Goal: Task Accomplishment & Management: Complete application form

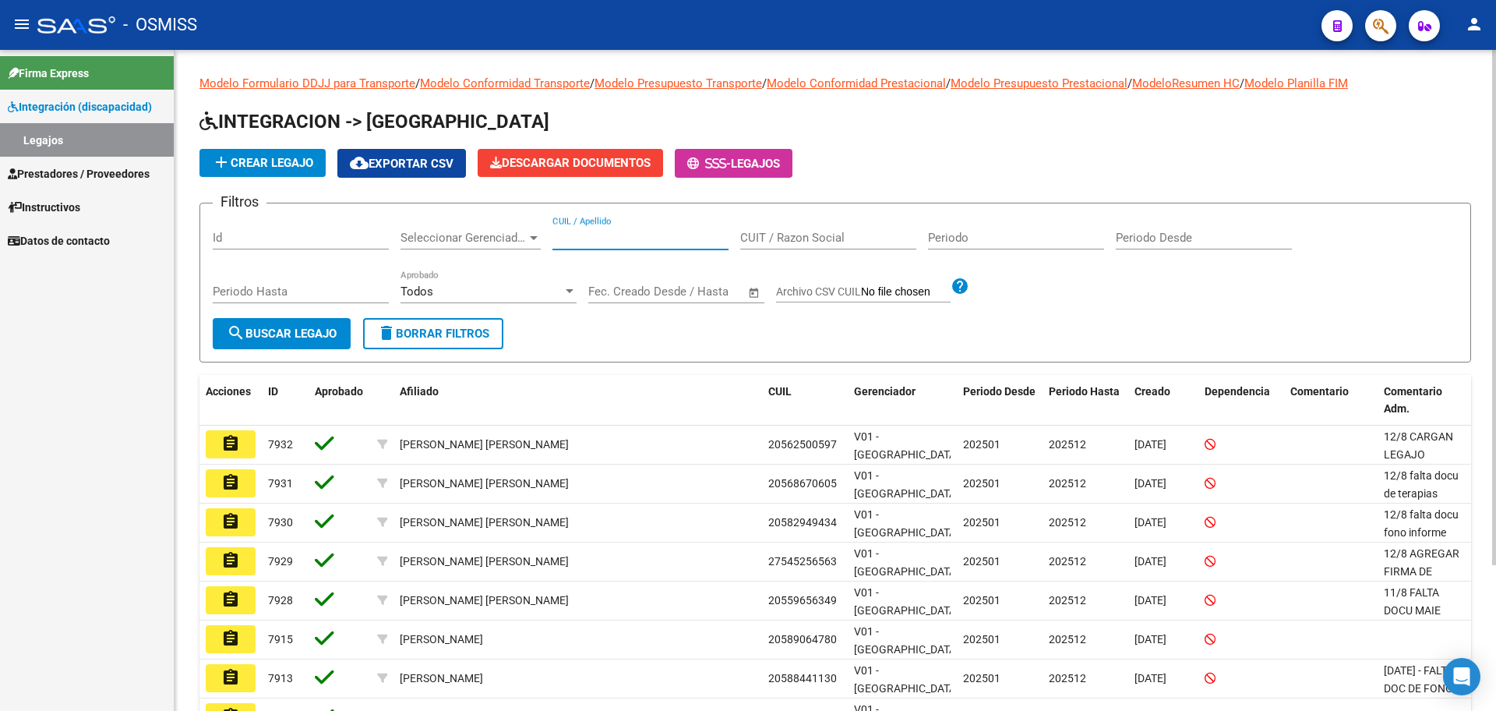
click at [616, 233] on input "CUIL / Apellido" at bounding box center [641, 238] width 176 height 14
type input "delgado to"
click at [247, 343] on button "search Buscar Legajo" at bounding box center [282, 333] width 138 height 31
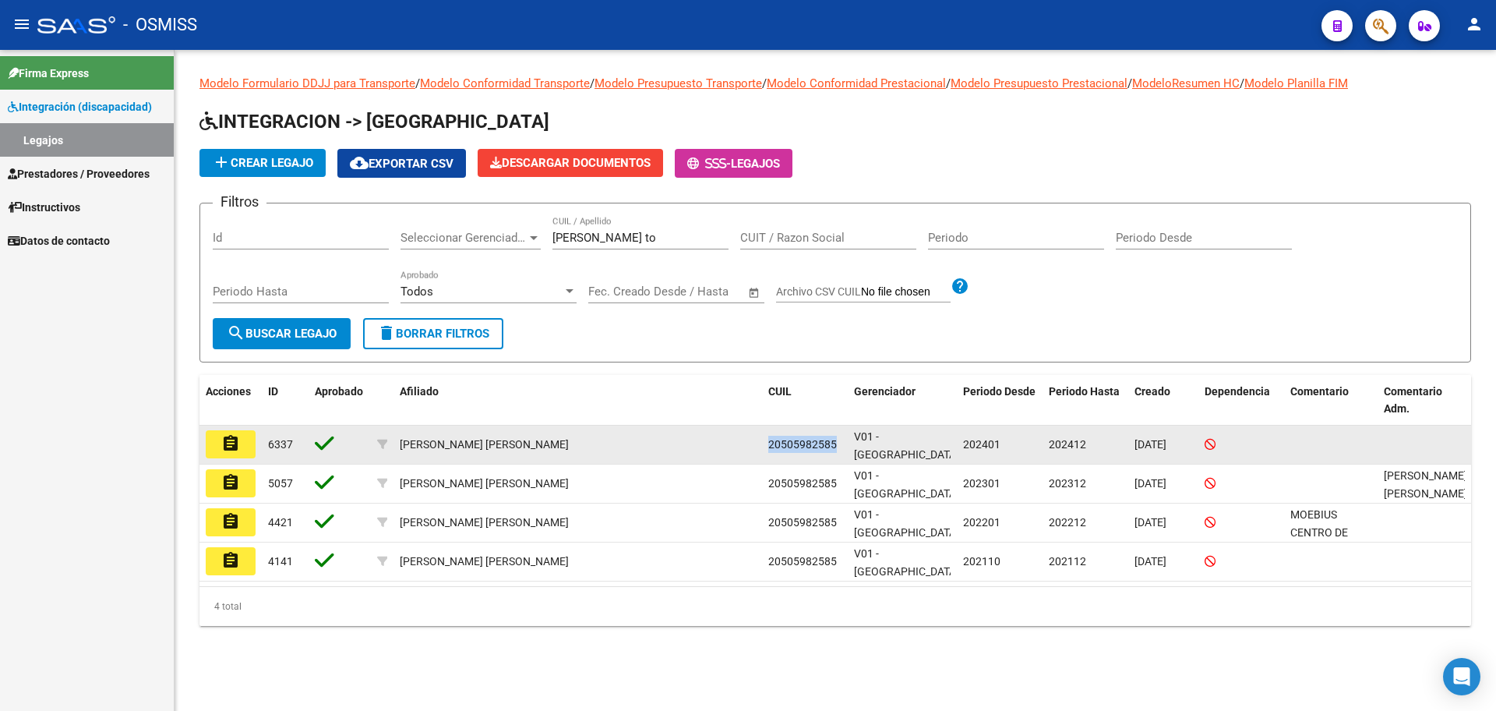
drag, startPoint x: 769, startPoint y: 442, endPoint x: 842, endPoint y: 442, distance: 72.5
click at [842, 442] on datatable-body-cell "20505982585" at bounding box center [805, 444] width 86 height 38
copy span "20505982585"
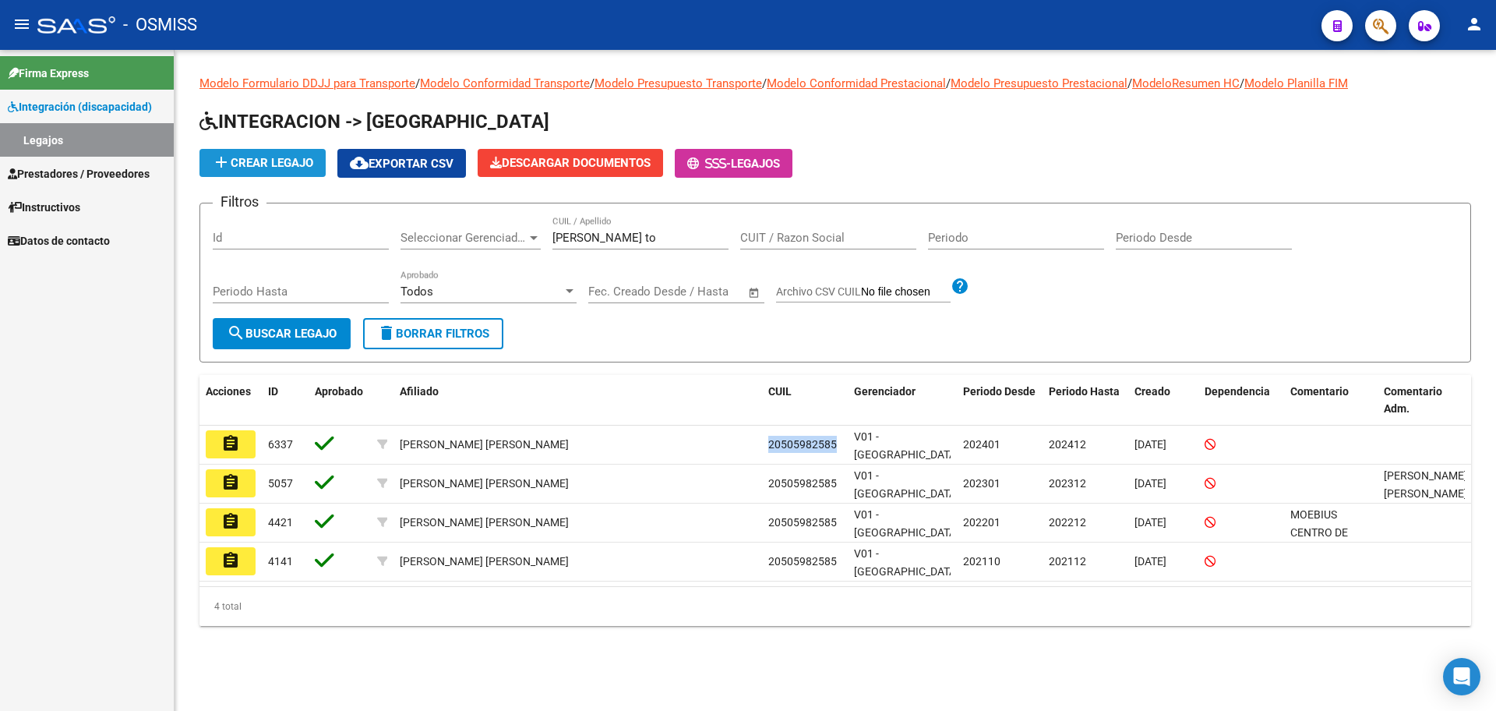
click at [256, 164] on span "add Crear Legajo" at bounding box center [262, 163] width 101 height 14
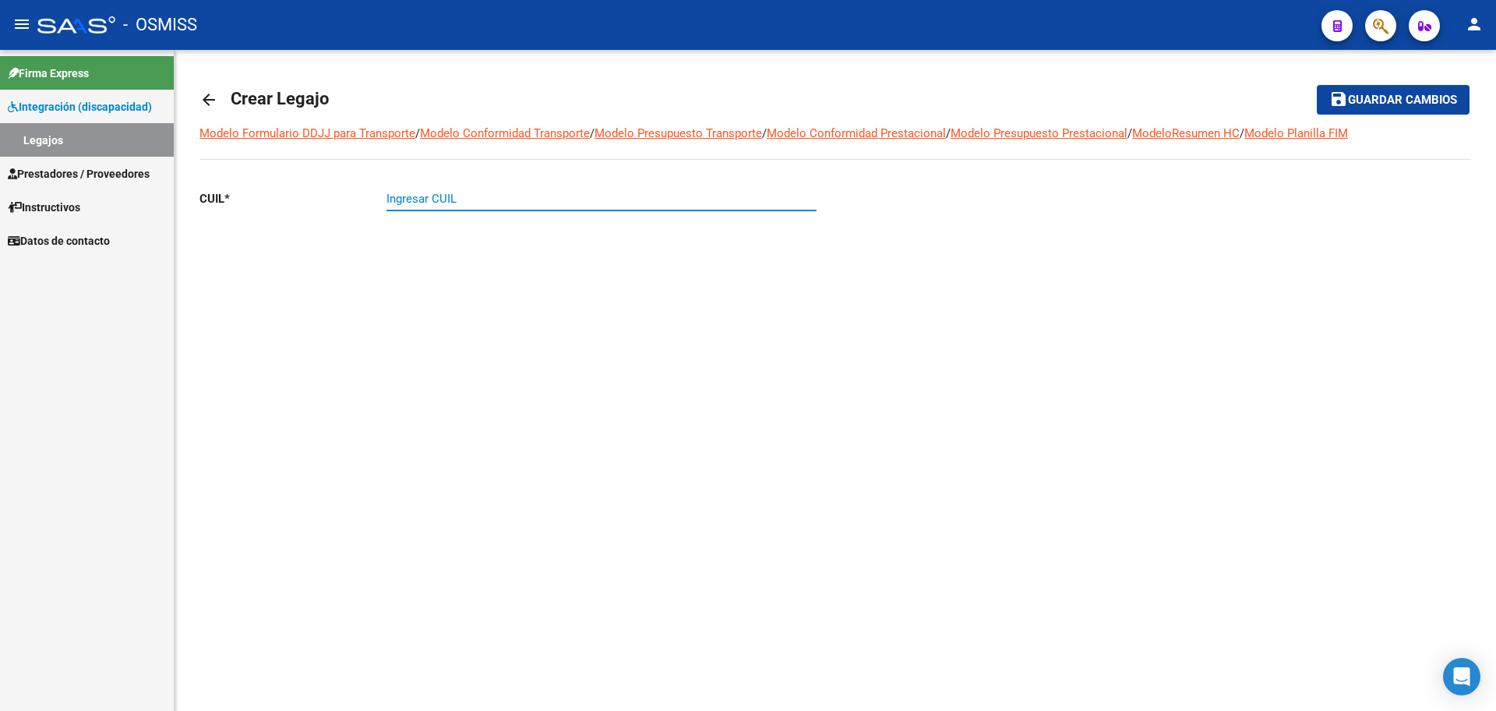
click at [447, 192] on input "Ingresar CUIL" at bounding box center [602, 199] width 430 height 14
paste input "20-50598258-5"
type input "20-50598258-5"
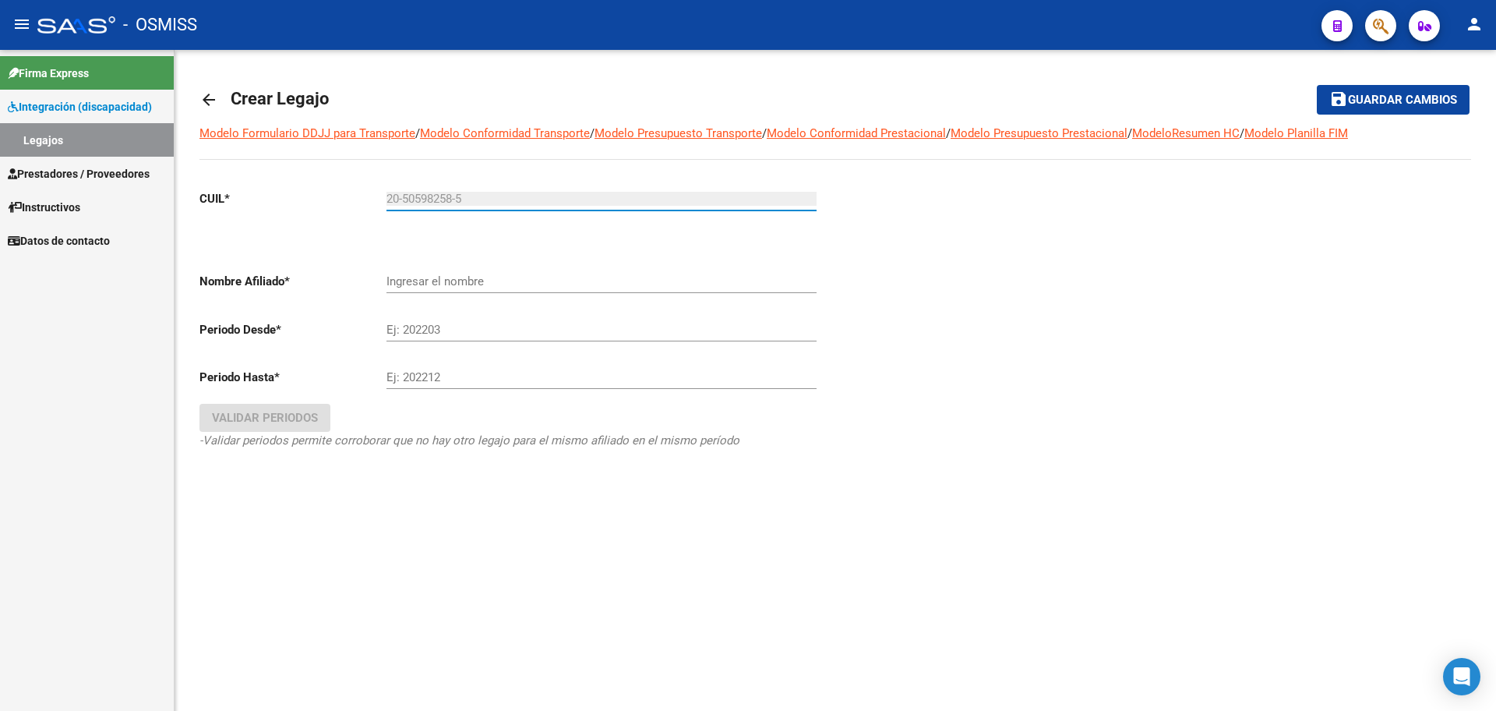
type input "[PERSON_NAME] [PERSON_NAME]"
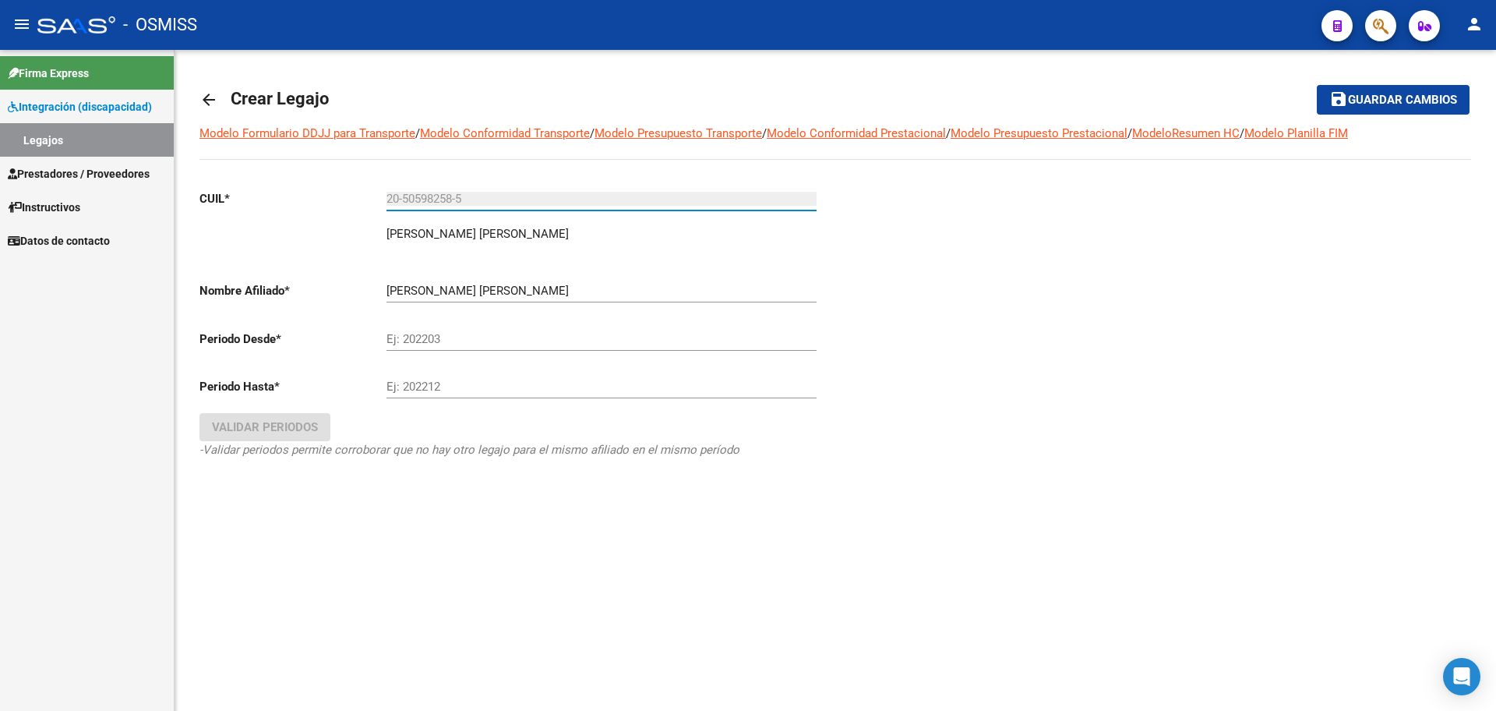
type input "20-50598258-5"
click at [436, 335] on input "Ej: 202203" at bounding box center [602, 339] width 430 height 14
type input "202501"
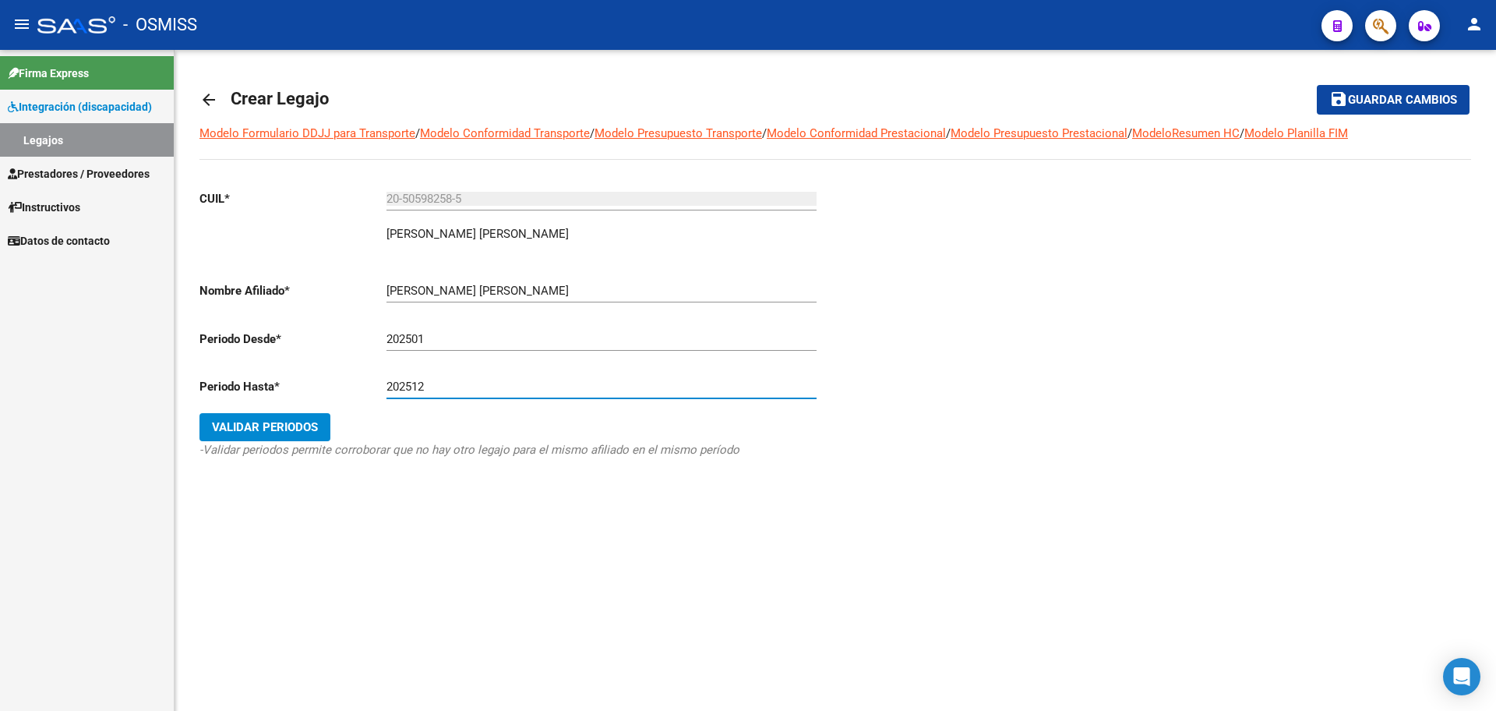
type input "202512"
click at [287, 431] on span "Validar Periodos" at bounding box center [265, 427] width 106 height 14
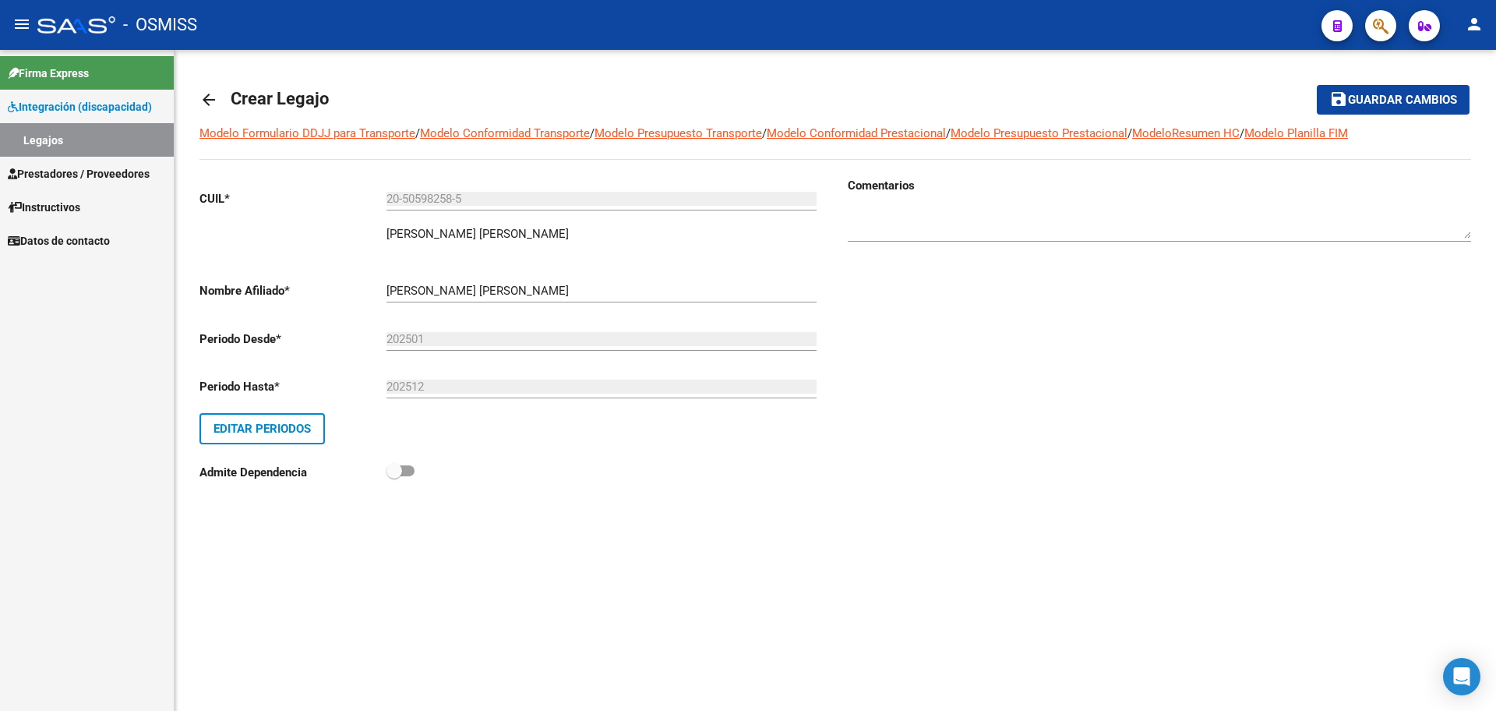
click at [1417, 118] on mat-toolbar-row "save Guardar cambios" at bounding box center [1338, 100] width 264 height 50
click at [1417, 108] on button "save Guardar cambios" at bounding box center [1393, 99] width 153 height 29
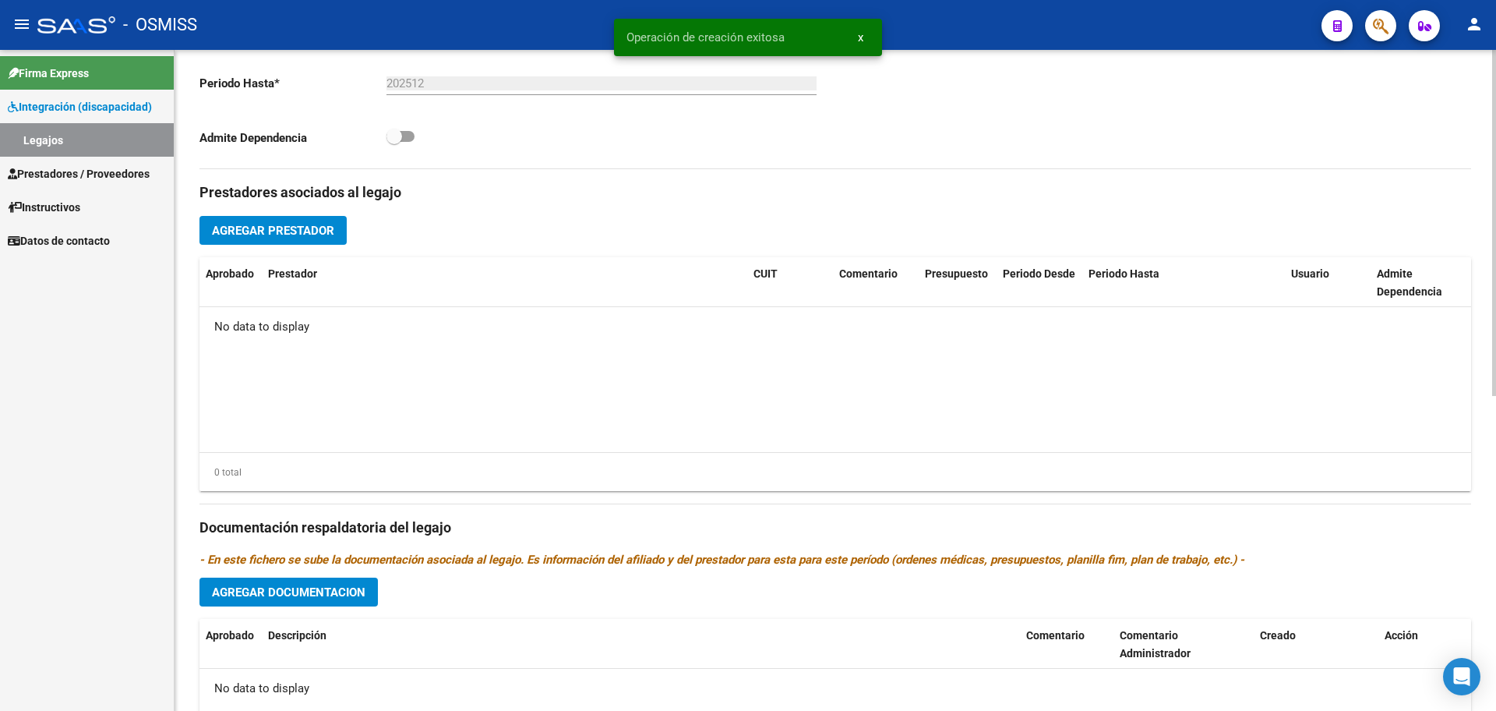
scroll to position [600, 0]
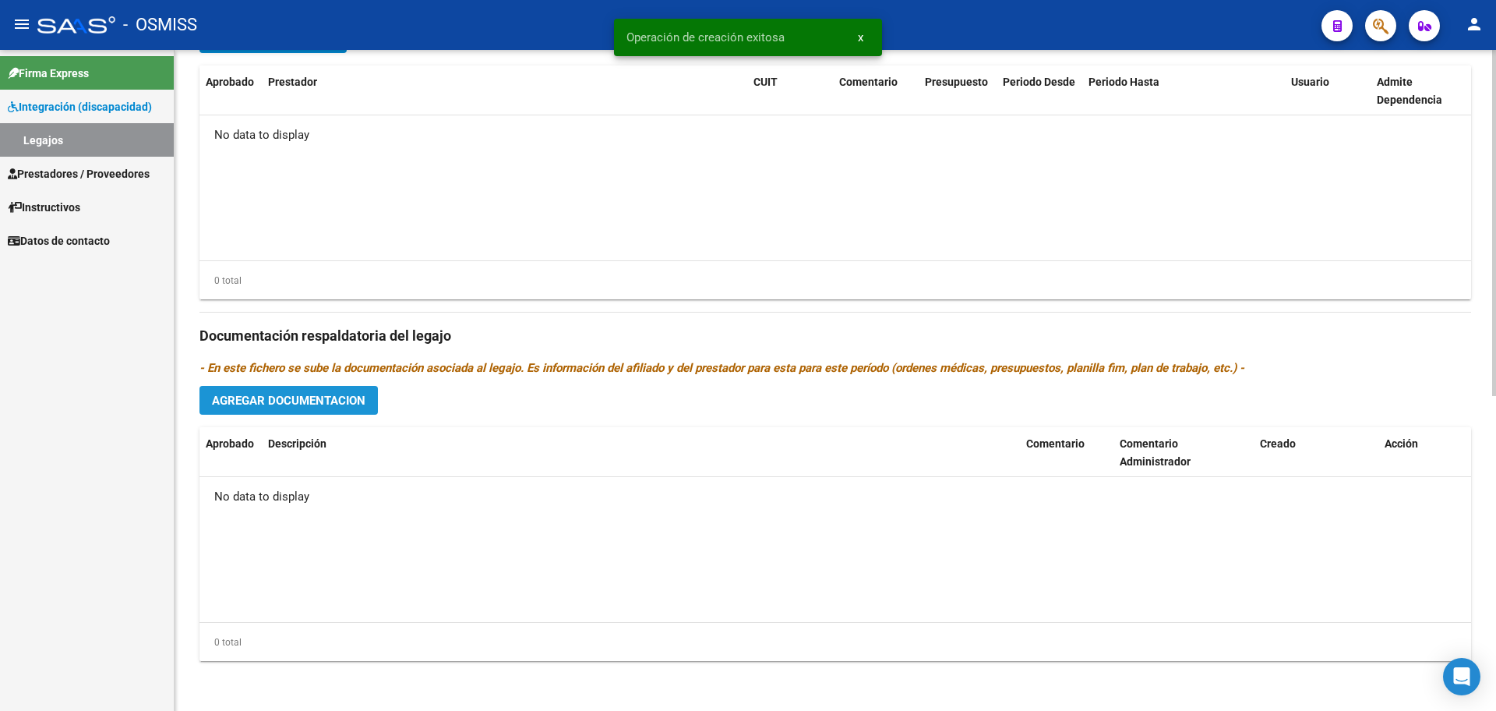
click at [361, 407] on span "Agregar Documentacion" at bounding box center [289, 401] width 154 height 14
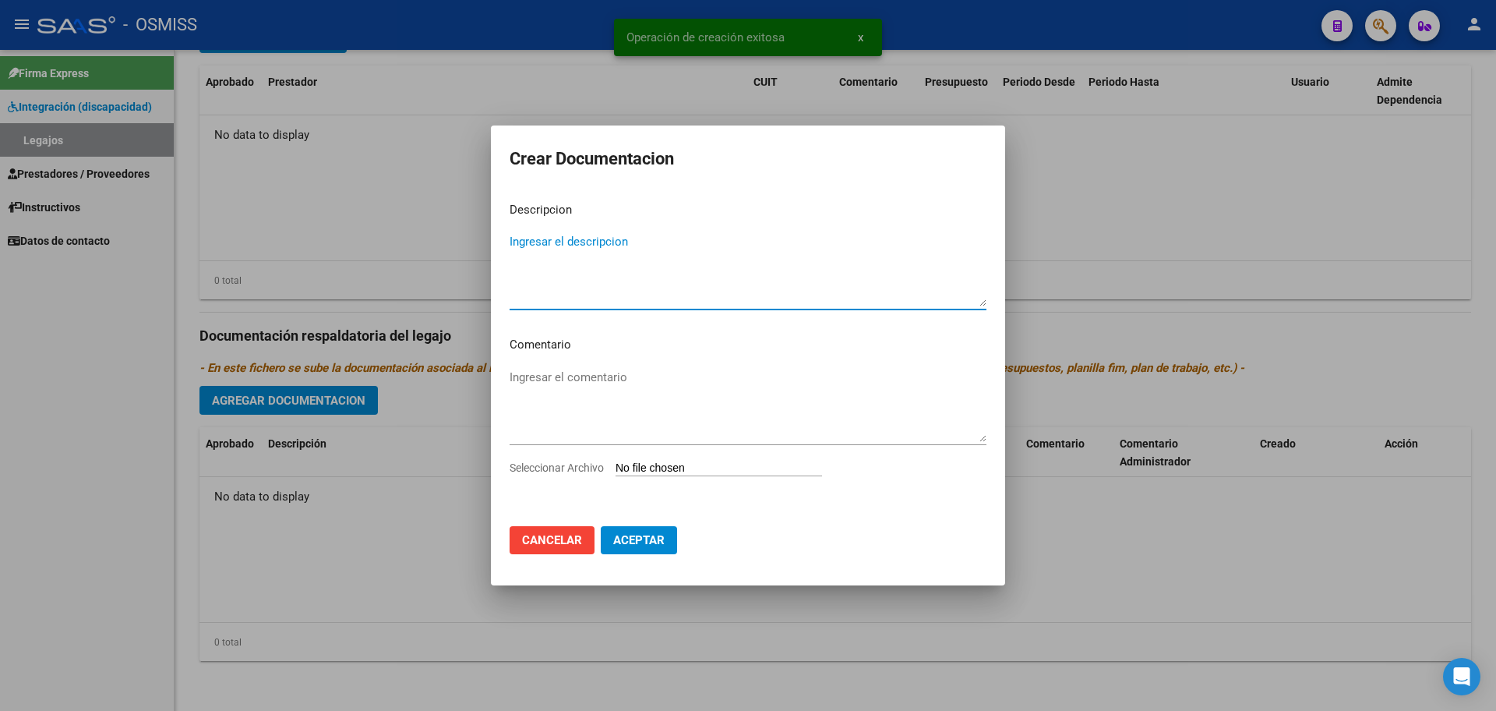
click at [690, 468] on input "Seleccionar Archivo" at bounding box center [719, 468] width 207 height 15
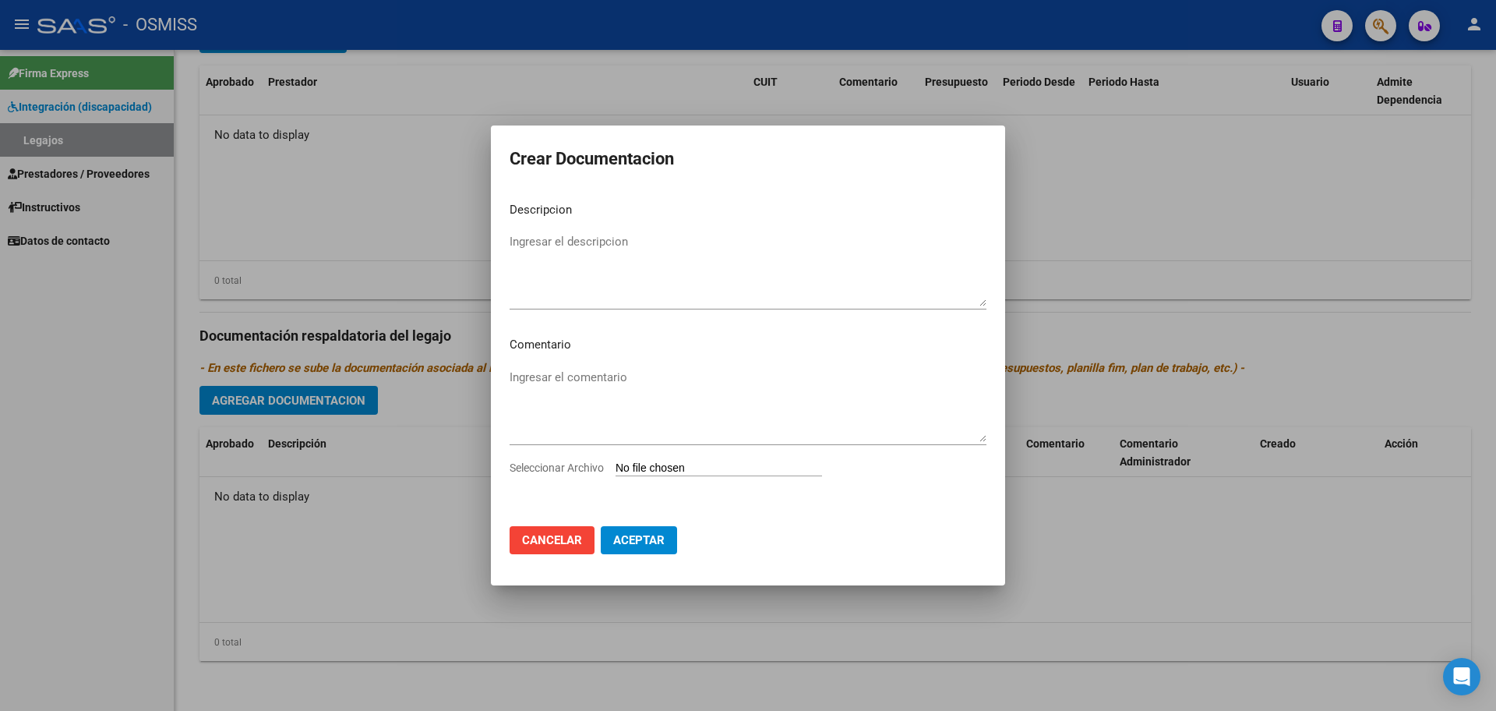
type input "C:\fakepath\.DELGADO TOMAS BENJAMIN- MAIE.pdf"
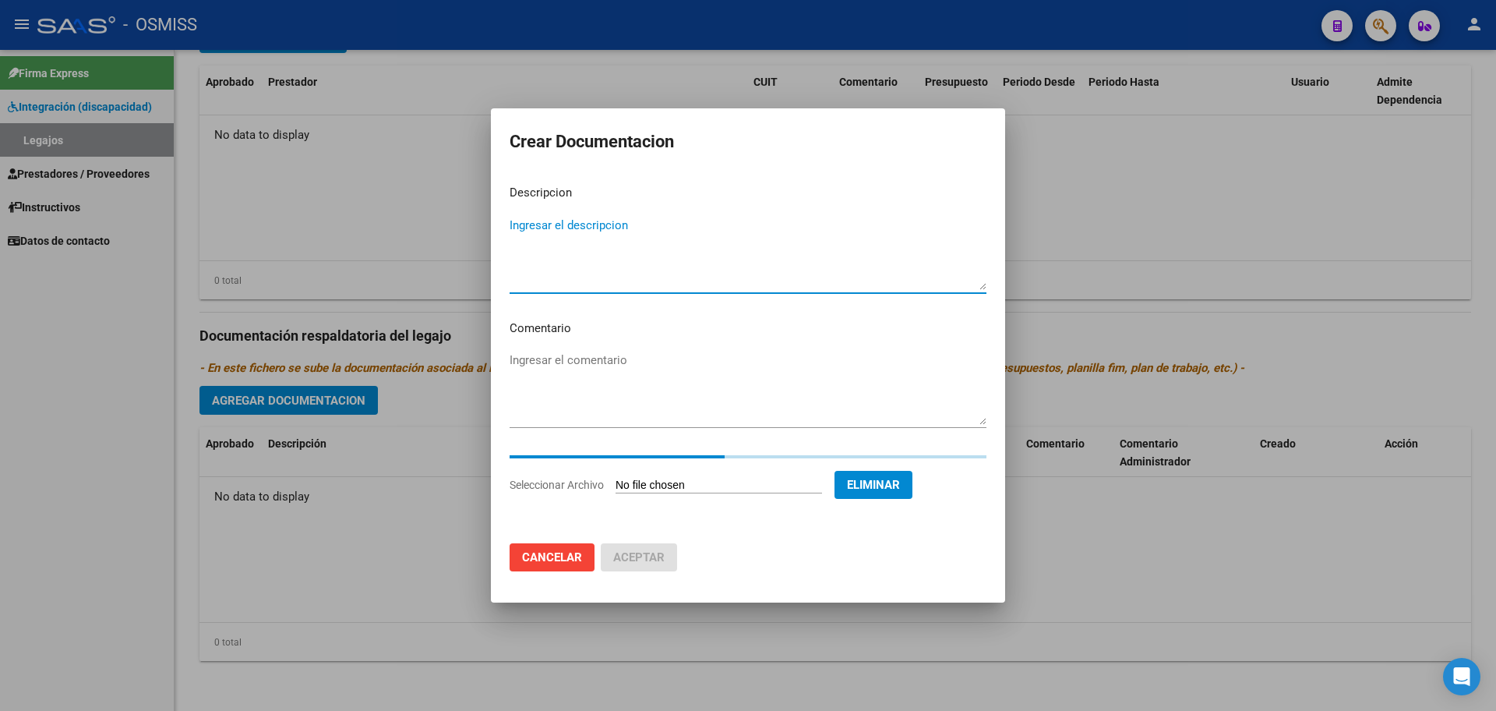
click at [529, 237] on textarea "Ingresar el descripcion" at bounding box center [748, 253] width 477 height 73
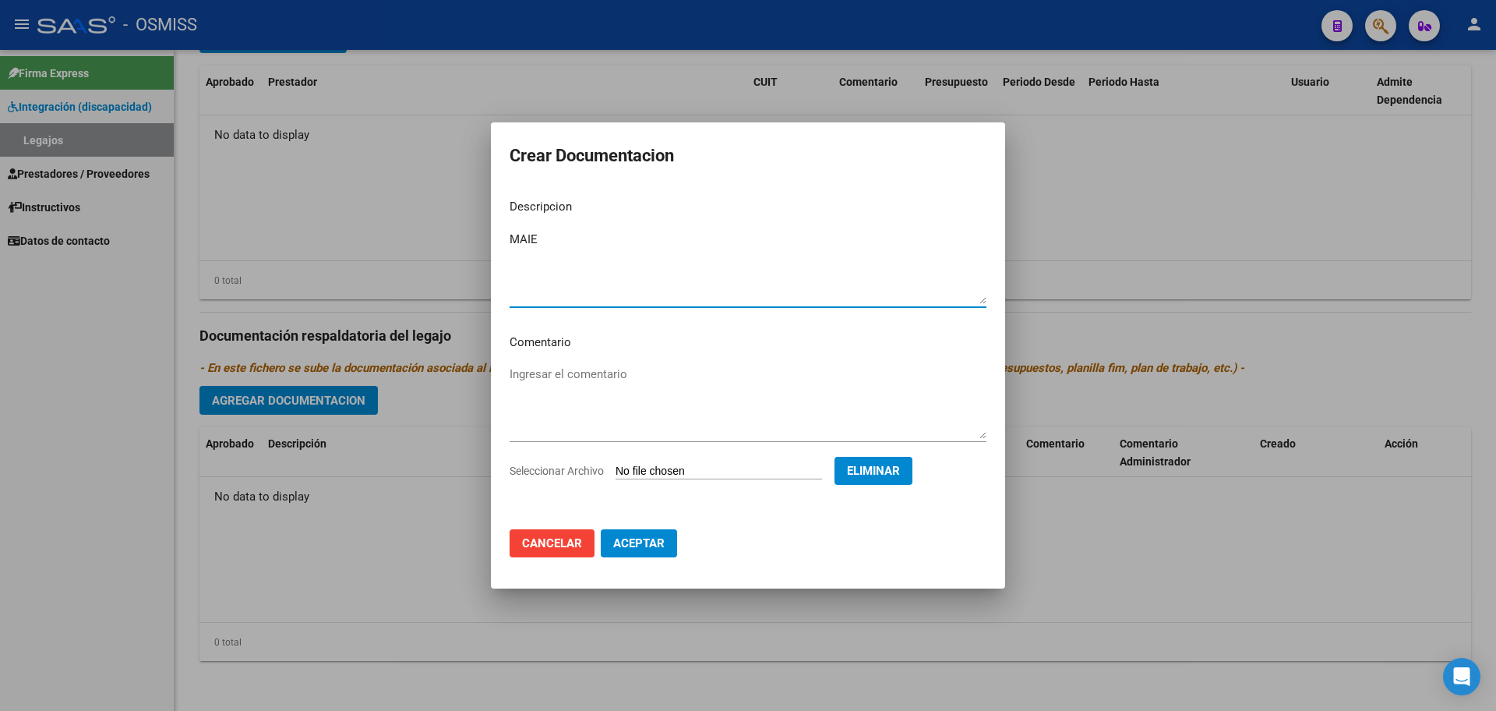
click at [528, 233] on textarea "MAIE" at bounding box center [748, 267] width 477 height 73
type textarea "MAIE"
click at [662, 547] on span "Aceptar" at bounding box center [638, 543] width 51 height 14
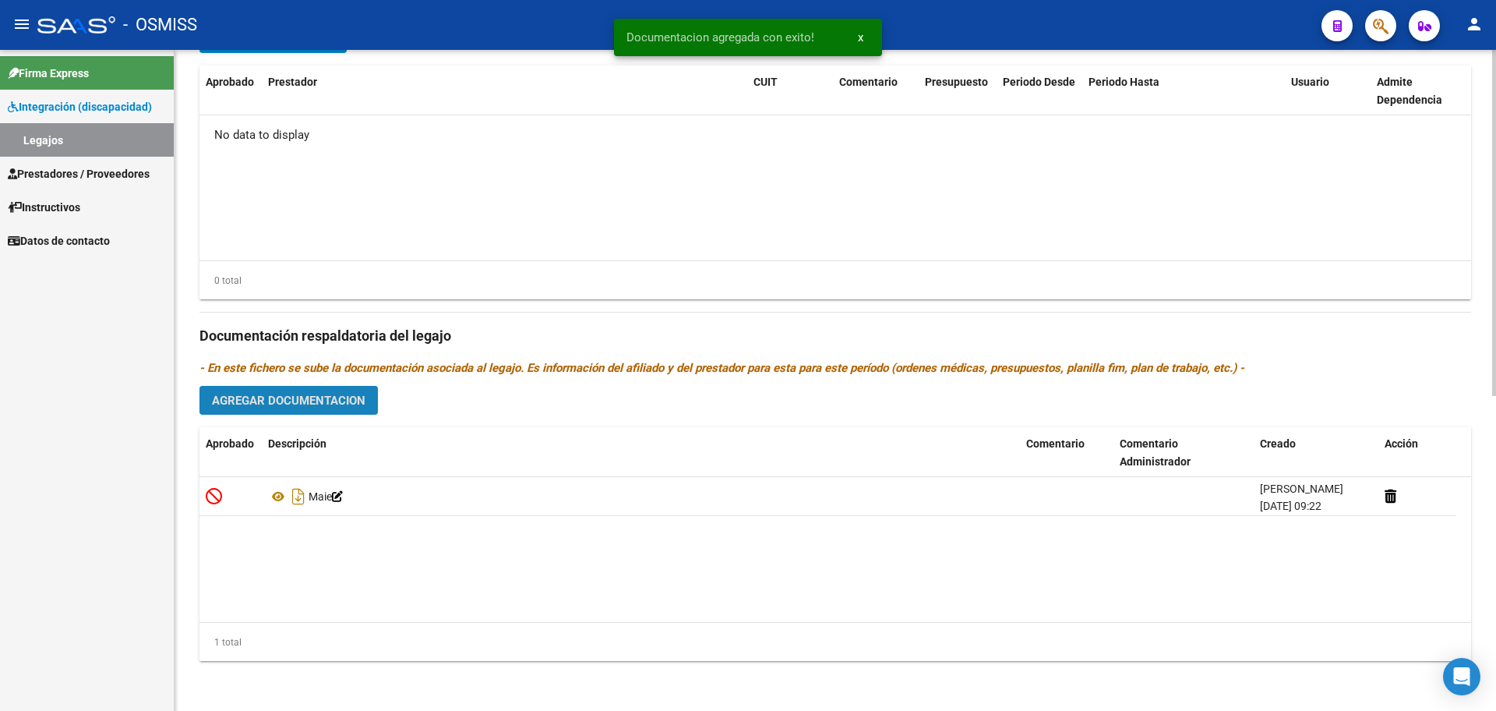
click at [299, 401] on span "Agregar Documentacion" at bounding box center [289, 401] width 154 height 14
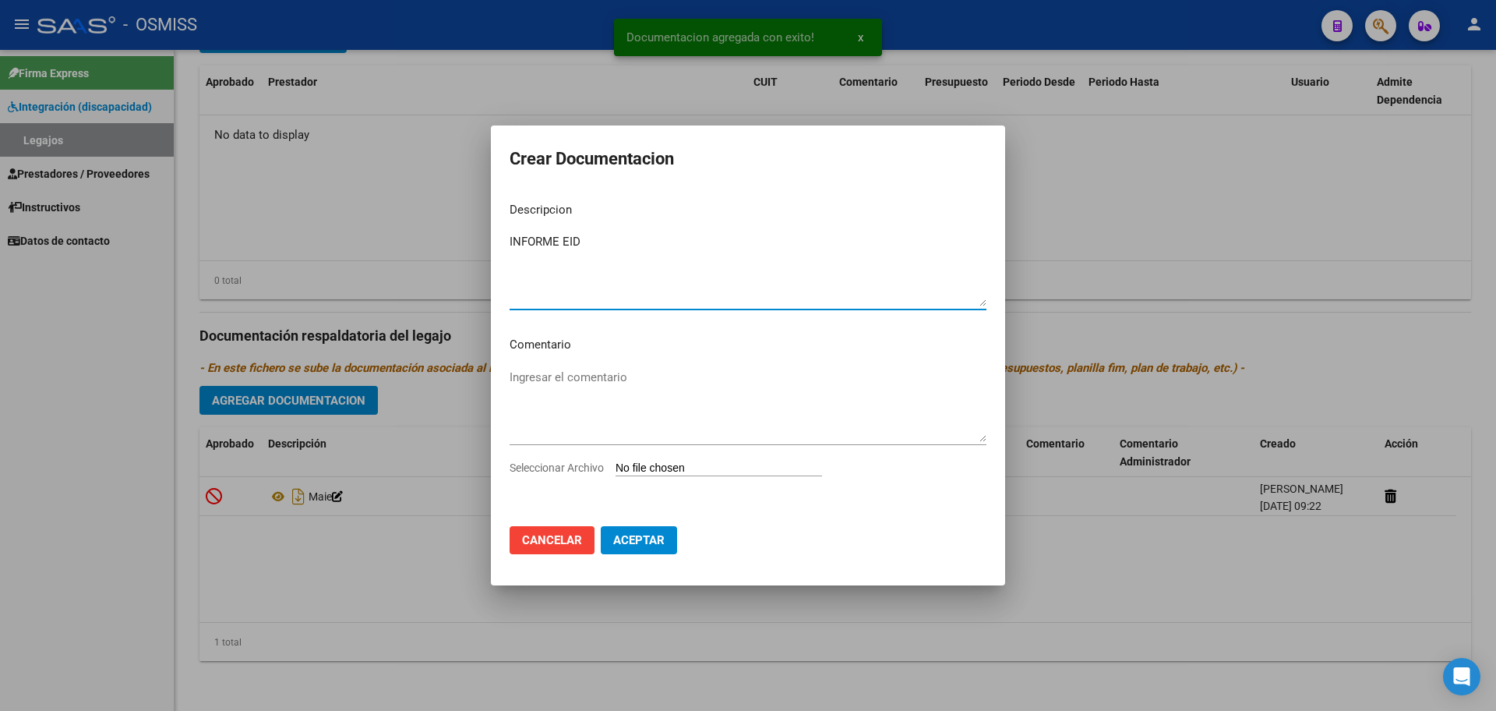
type textarea "INFORME EID"
click at [695, 461] on app-file-uploader "Seleccionar Archivo" at bounding box center [672, 468] width 325 height 14
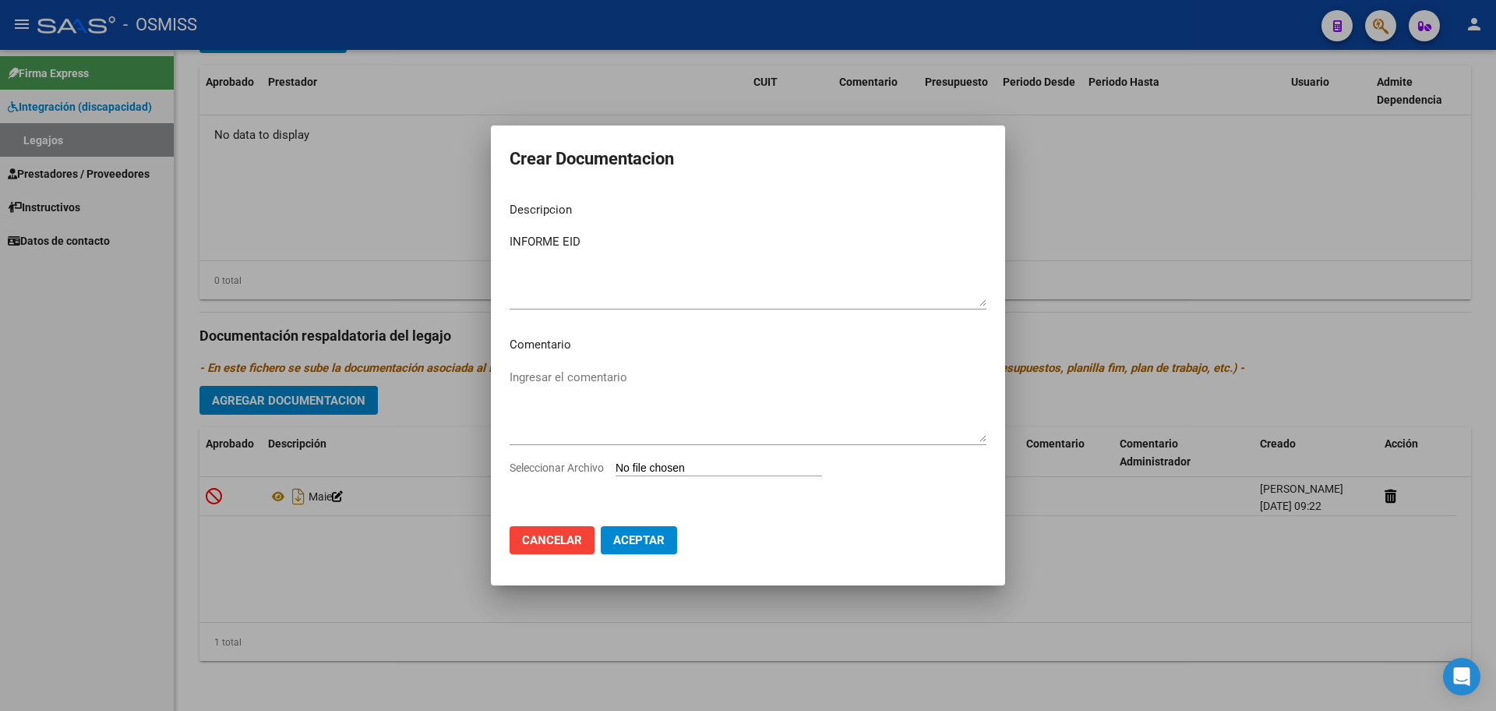
click at [722, 470] on input "Seleccionar Archivo" at bounding box center [719, 468] width 207 height 15
type input "C:\fakepath\DELGADO TOMAS.pdf"
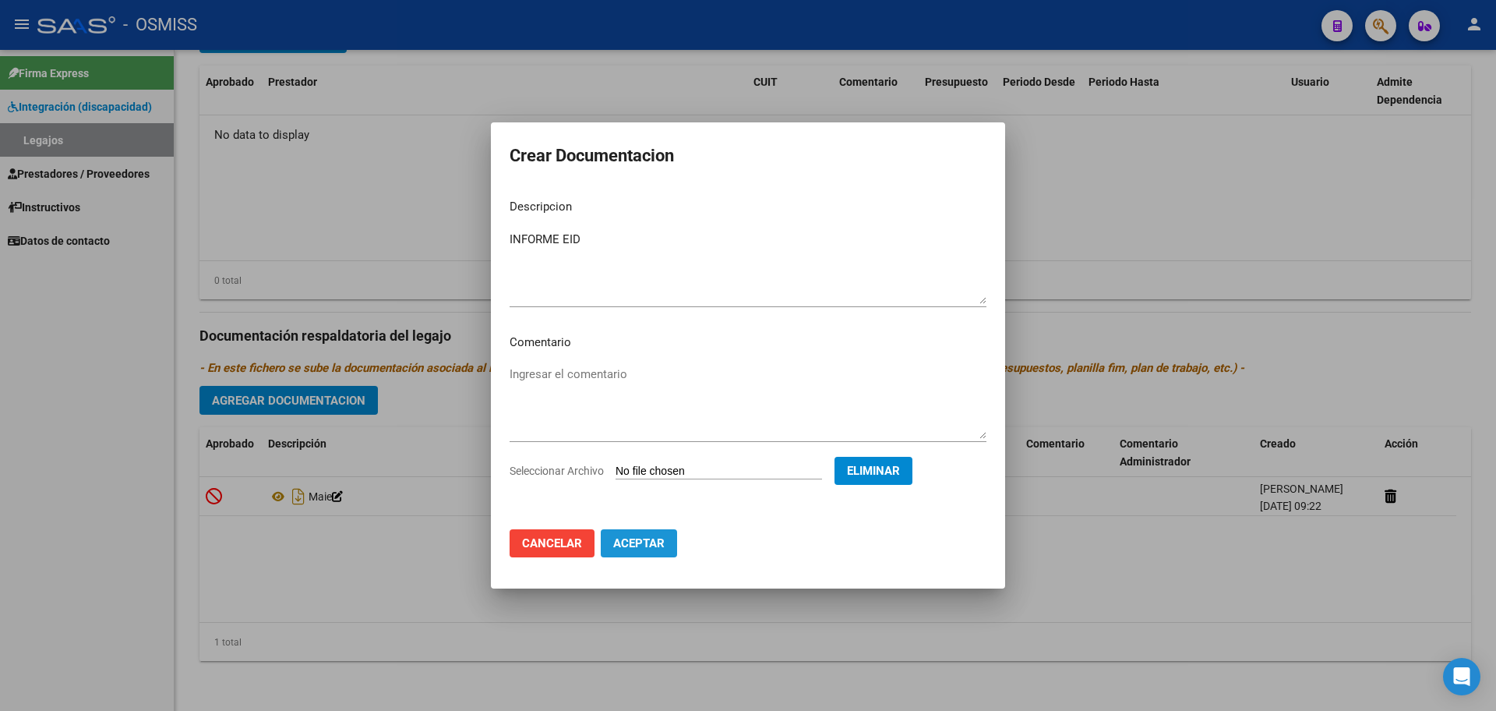
click at [628, 542] on span "Aceptar" at bounding box center [638, 543] width 51 height 14
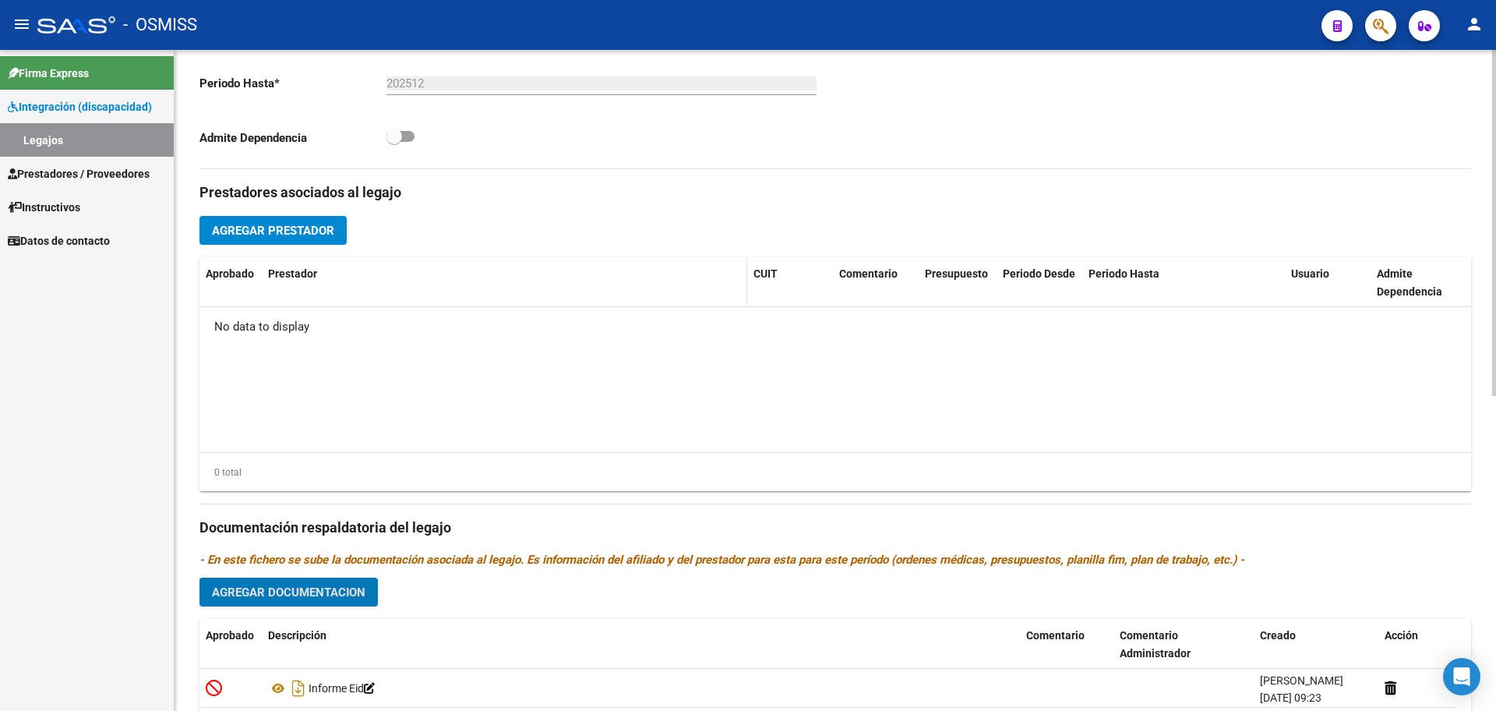
scroll to position [405, 0]
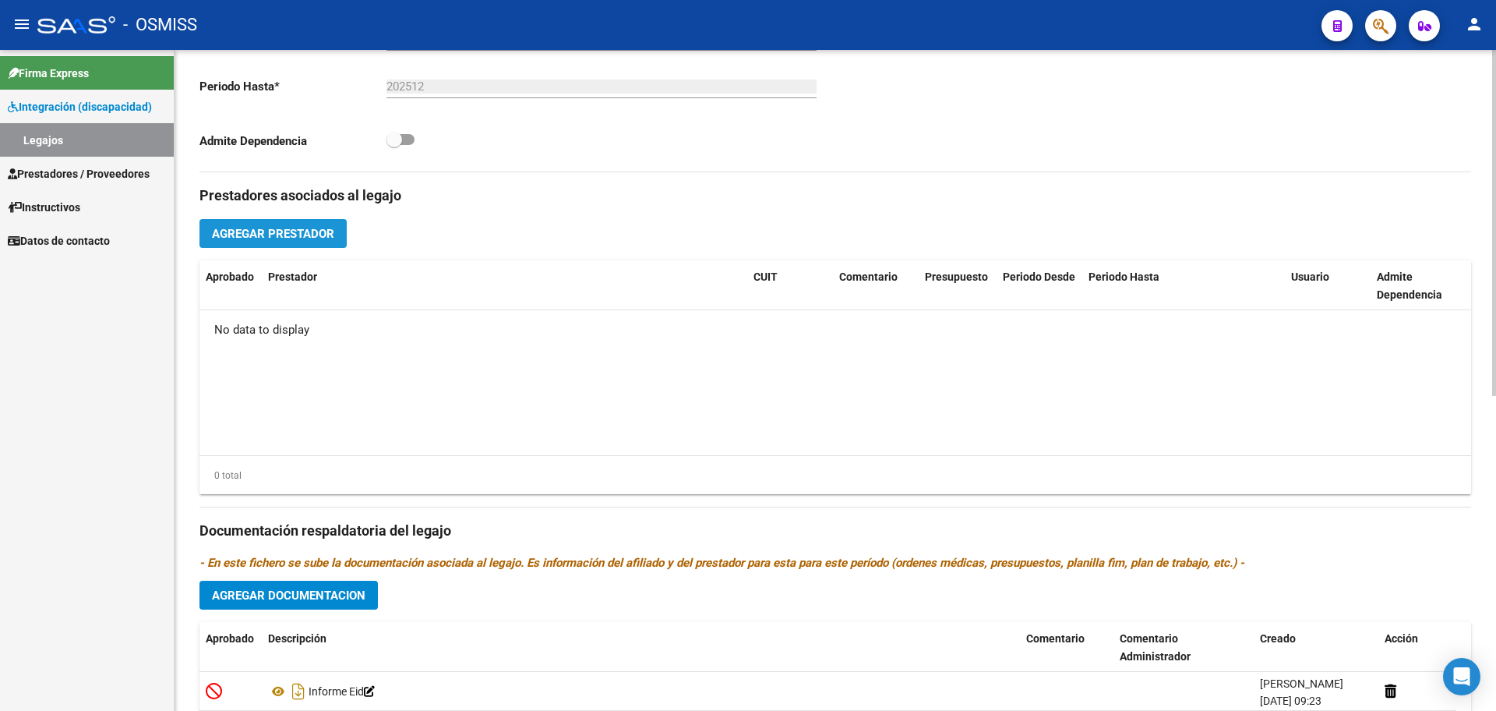
click at [270, 238] on span "Agregar Prestador" at bounding box center [273, 234] width 122 height 14
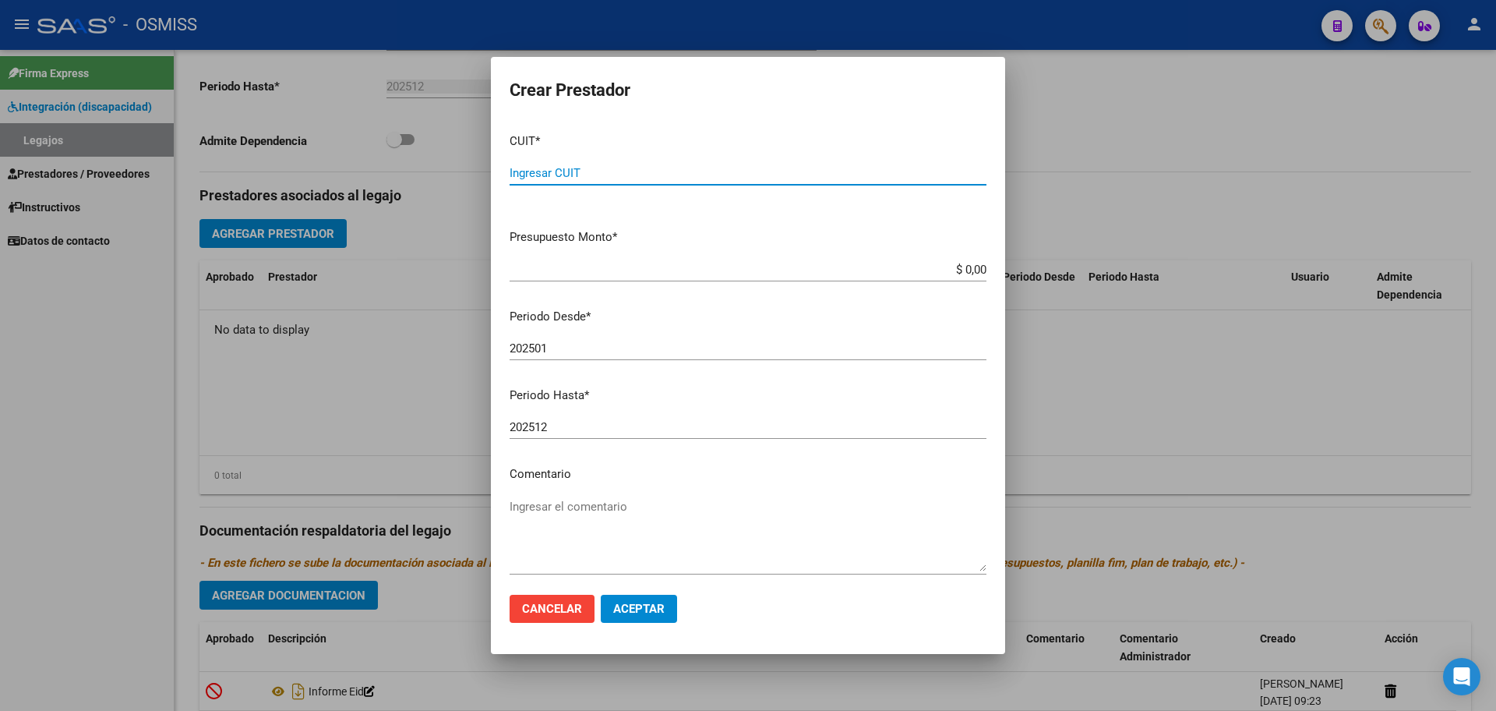
paste input "27-33479096-2"
type input "27-33479096-2"
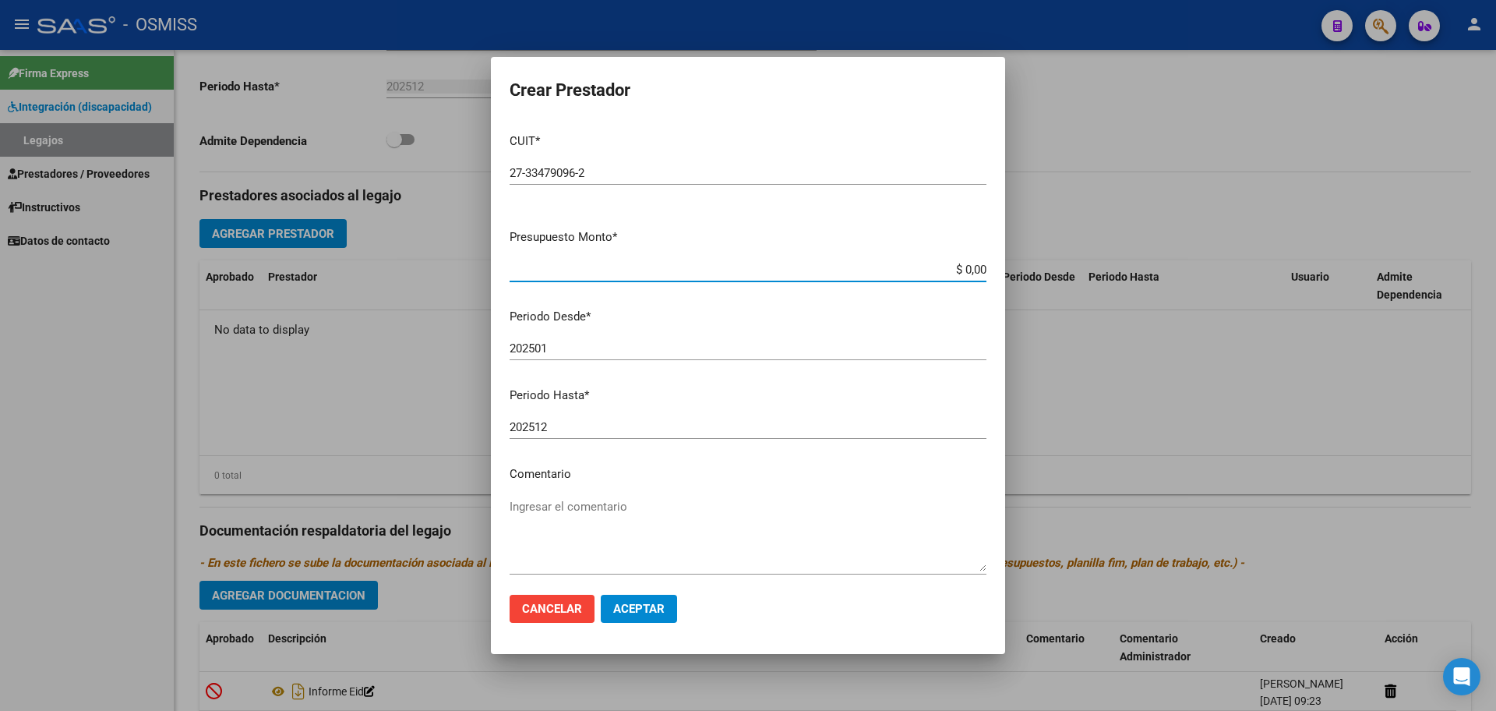
type input "$ 0,01"
type input "202508"
click at [669, 623] on button "Aceptar" at bounding box center [639, 609] width 76 height 28
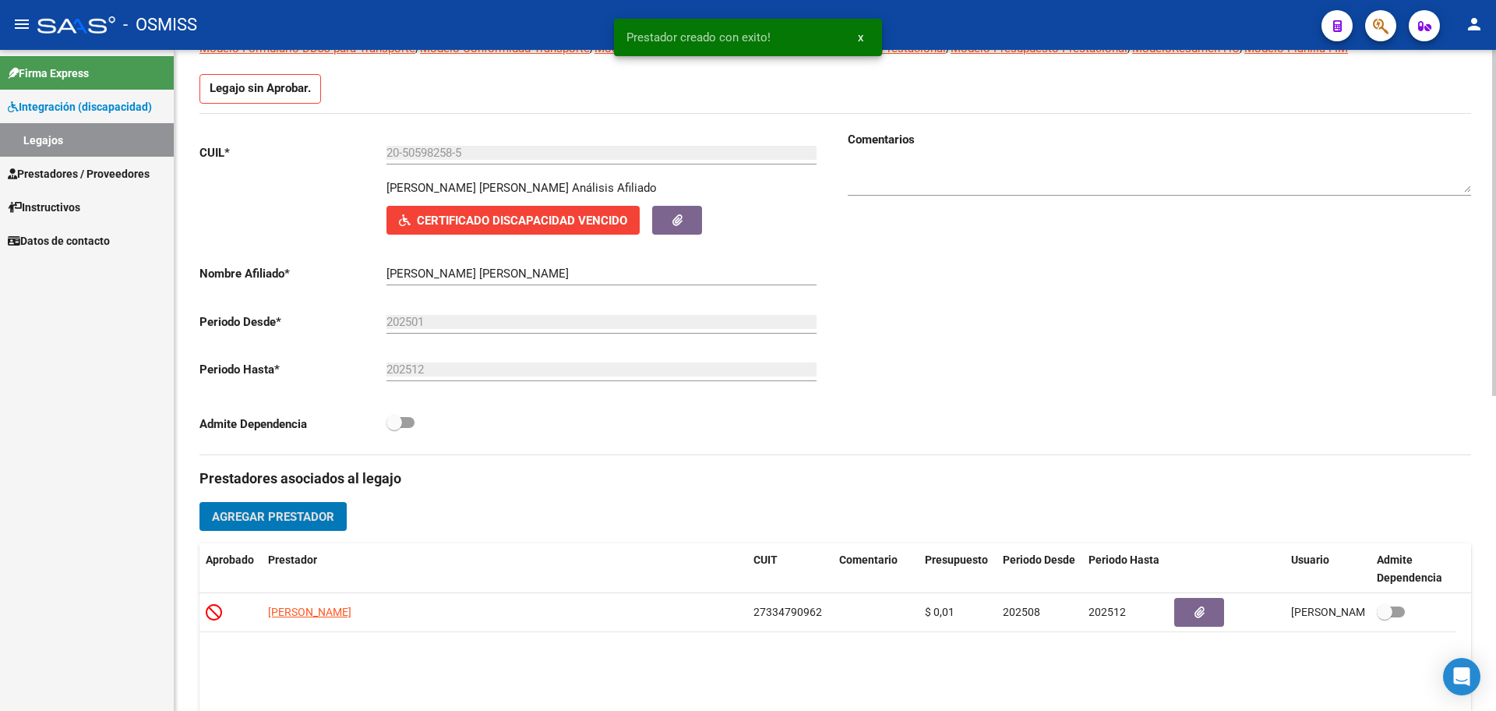
scroll to position [0, 0]
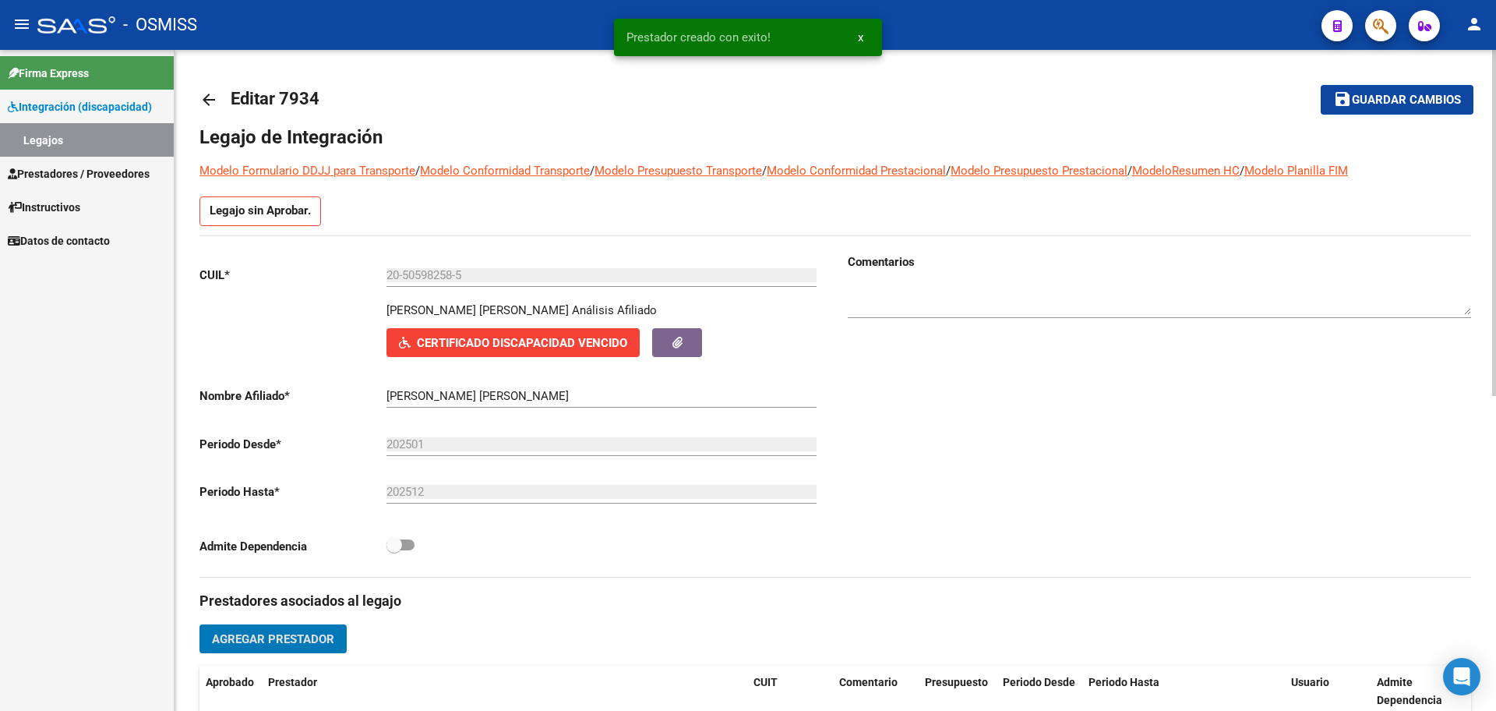
click at [1398, 95] on span "Guardar cambios" at bounding box center [1406, 101] width 109 height 14
click at [207, 99] on mat-icon "arrow_back" at bounding box center [208, 99] width 19 height 19
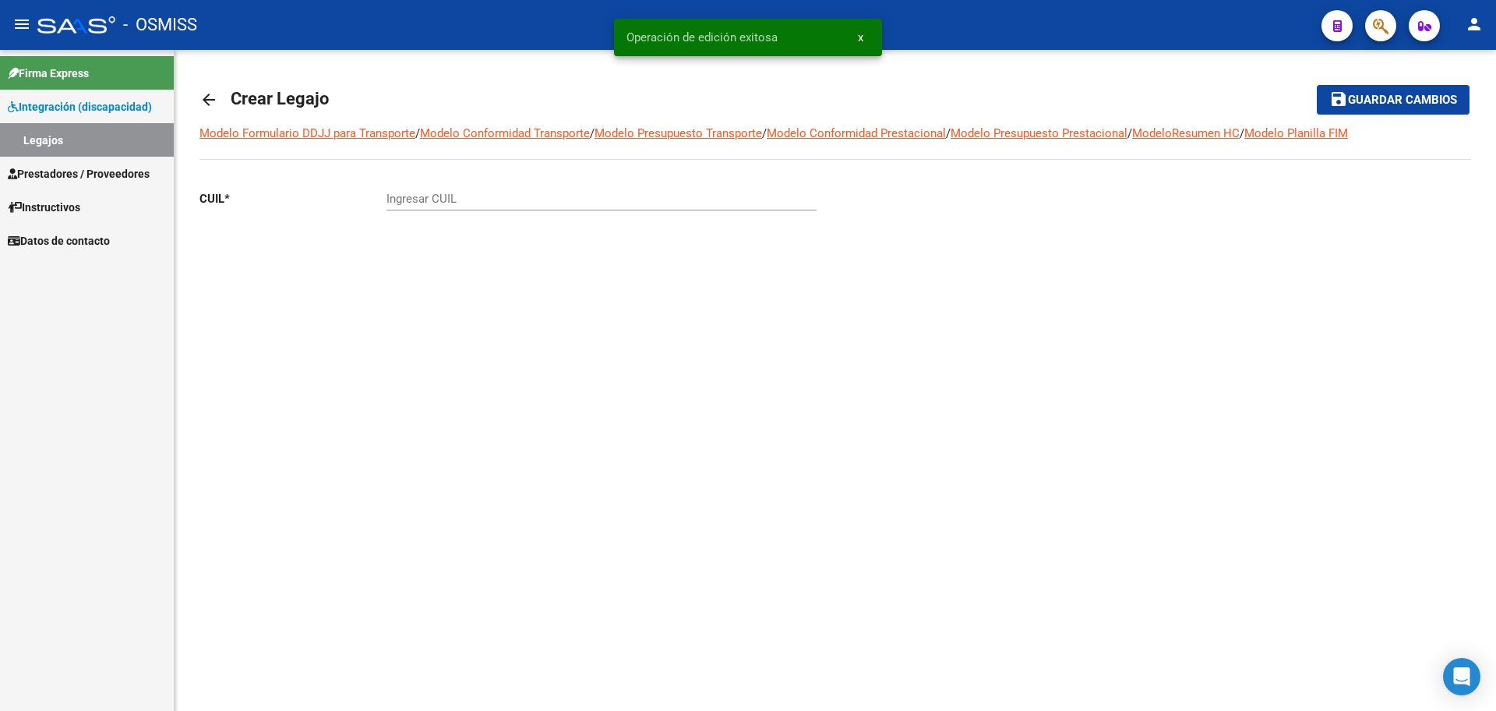
click at [207, 98] on mat-icon "arrow_back" at bounding box center [208, 99] width 19 height 19
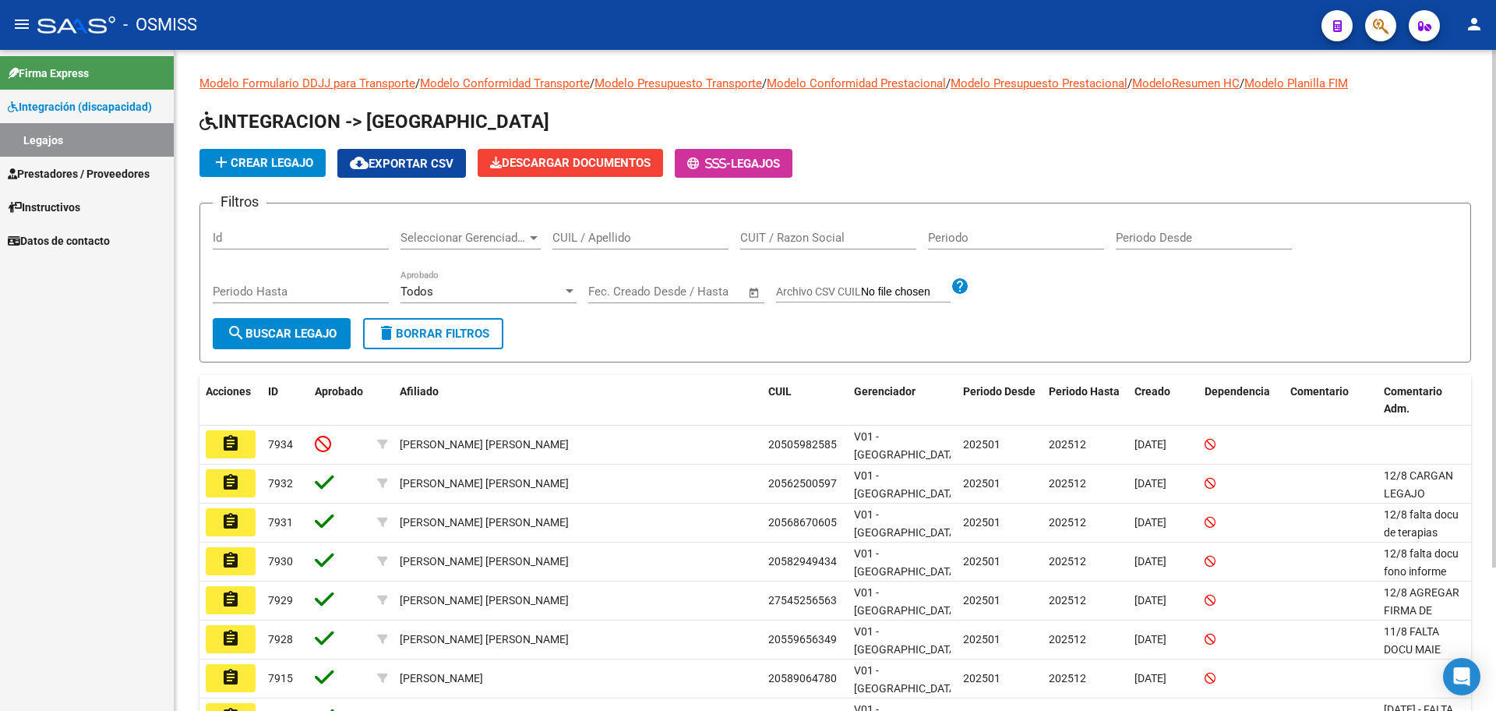
click at [623, 239] on input "CUIL / Apellido" at bounding box center [641, 238] width 176 height 14
type input "ROCHA M"
click at [295, 345] on button "search Buscar Legajo" at bounding box center [282, 333] width 138 height 31
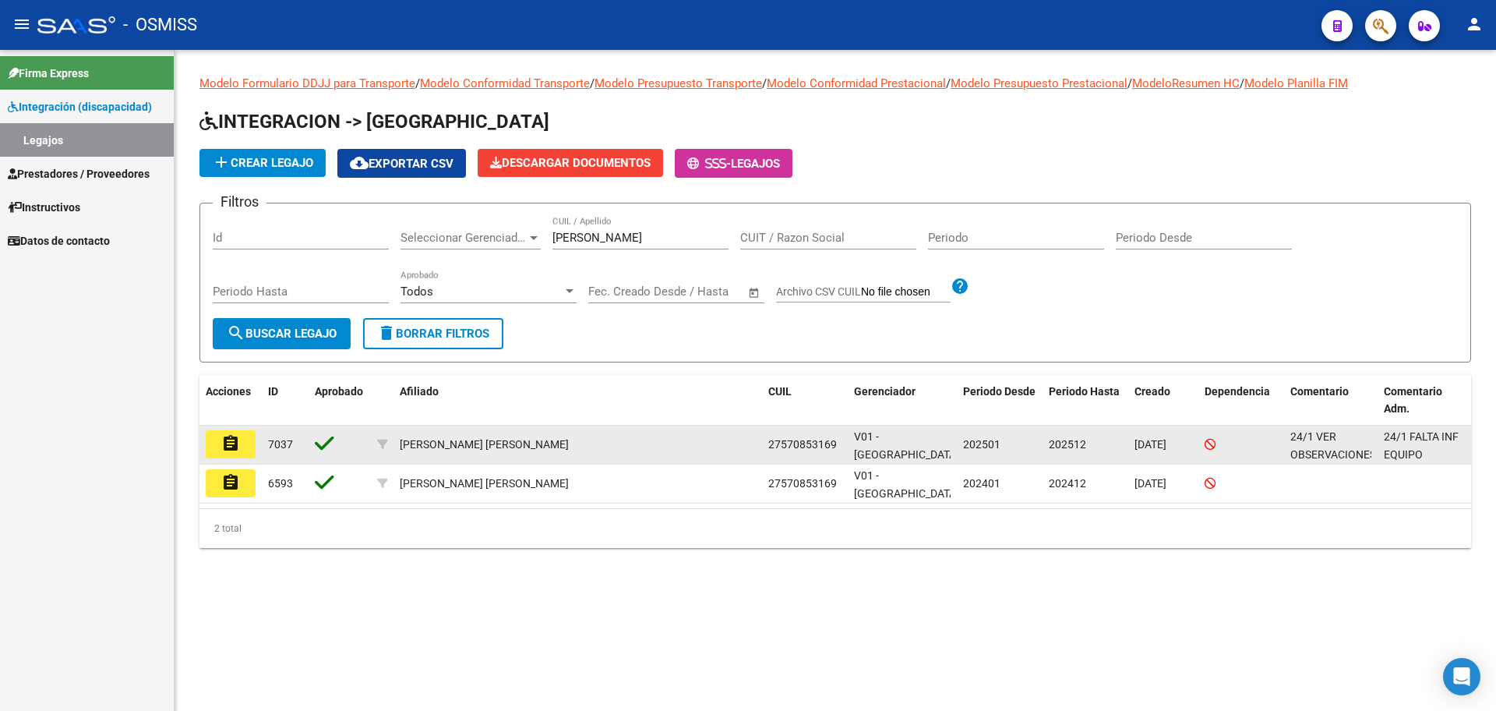
click at [220, 447] on button "assignment" at bounding box center [231, 444] width 50 height 28
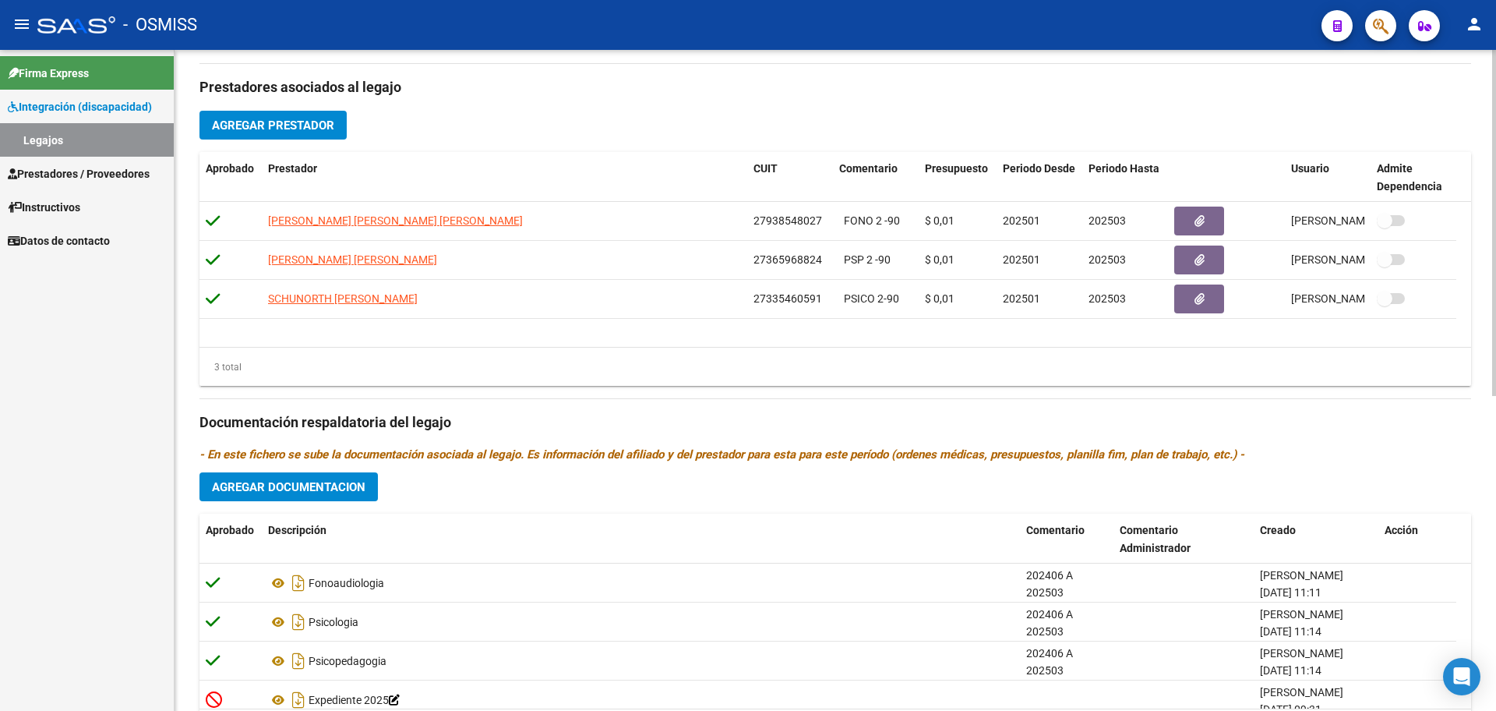
scroll to position [600, 0]
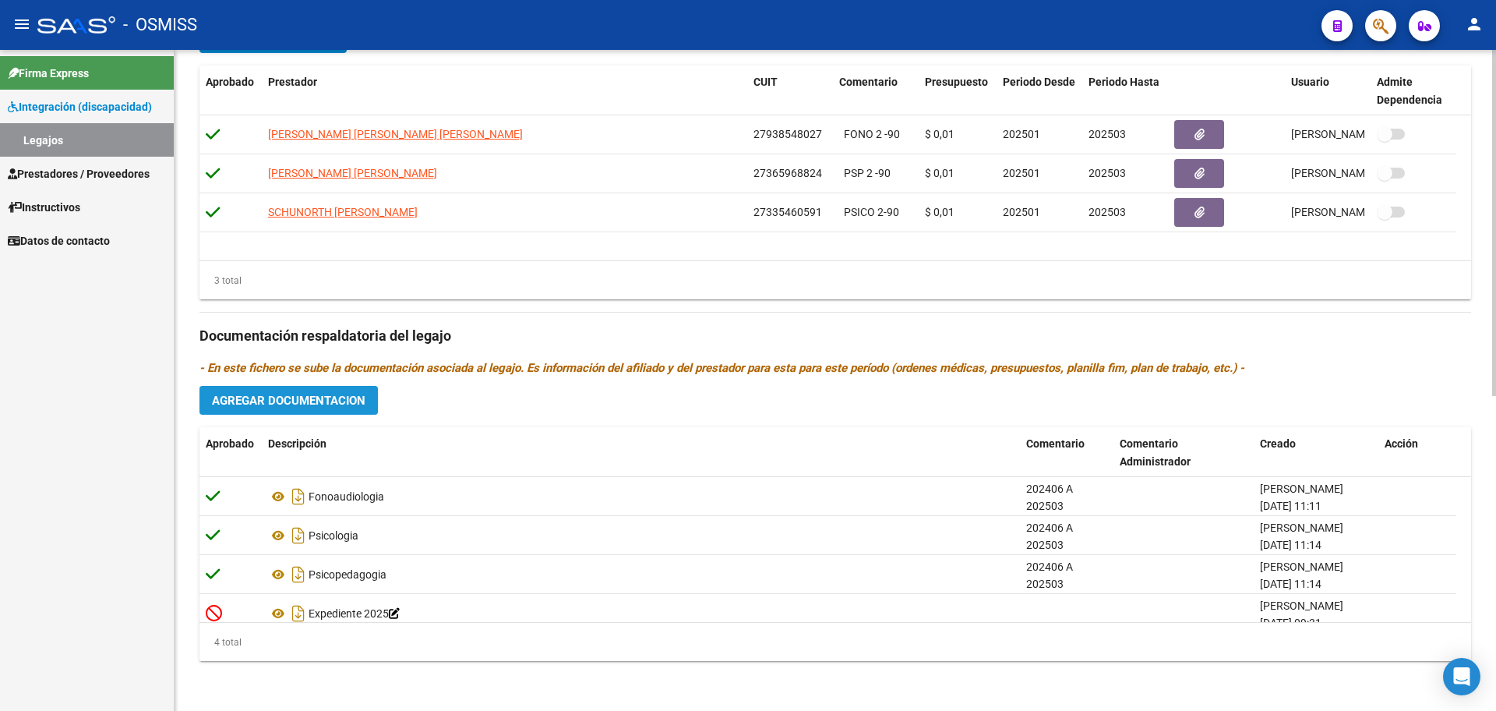
click at [309, 397] on span "Agregar Documentacion" at bounding box center [289, 401] width 154 height 14
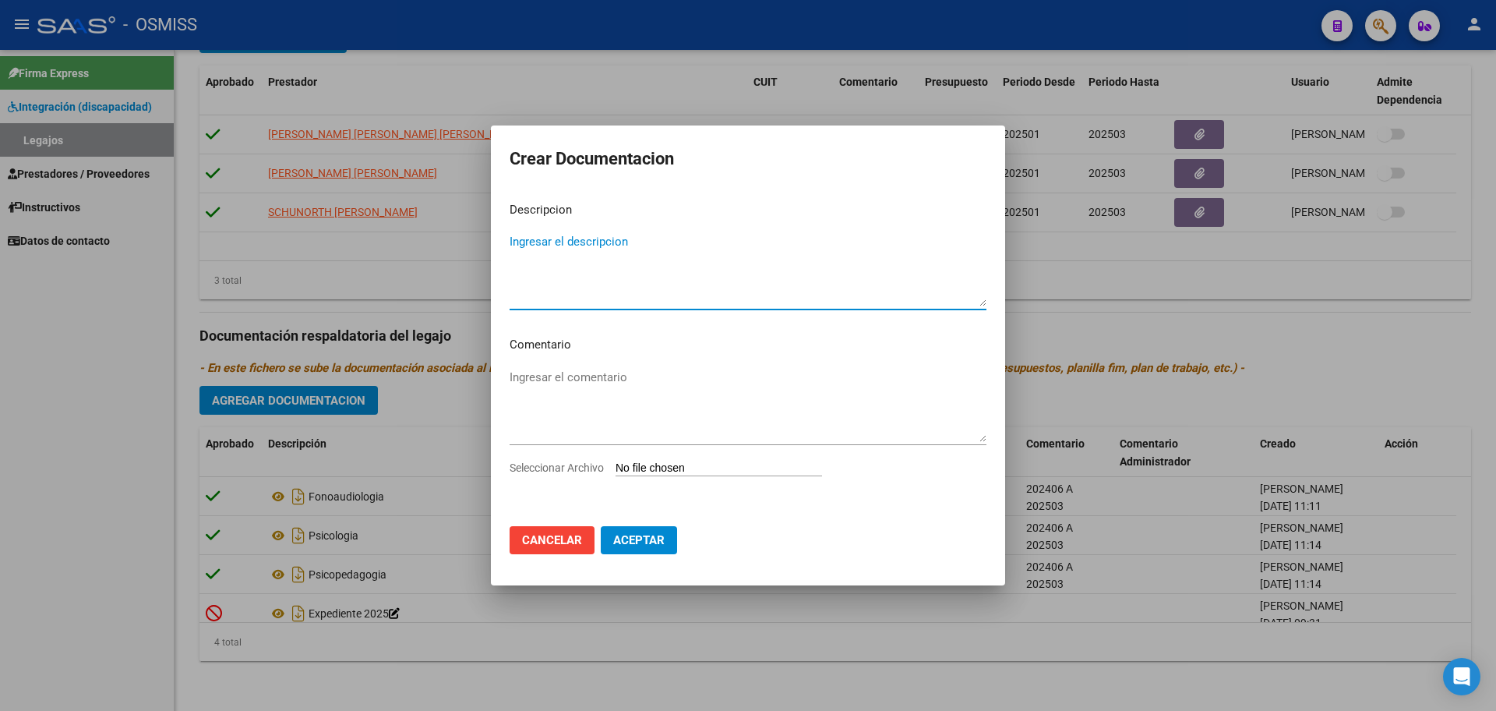
click at [673, 468] on input "Seleccionar Archivo" at bounding box center [719, 468] width 207 height 15
type input "C:\fakepath\Rocha Maia Jazmín1.pdf"
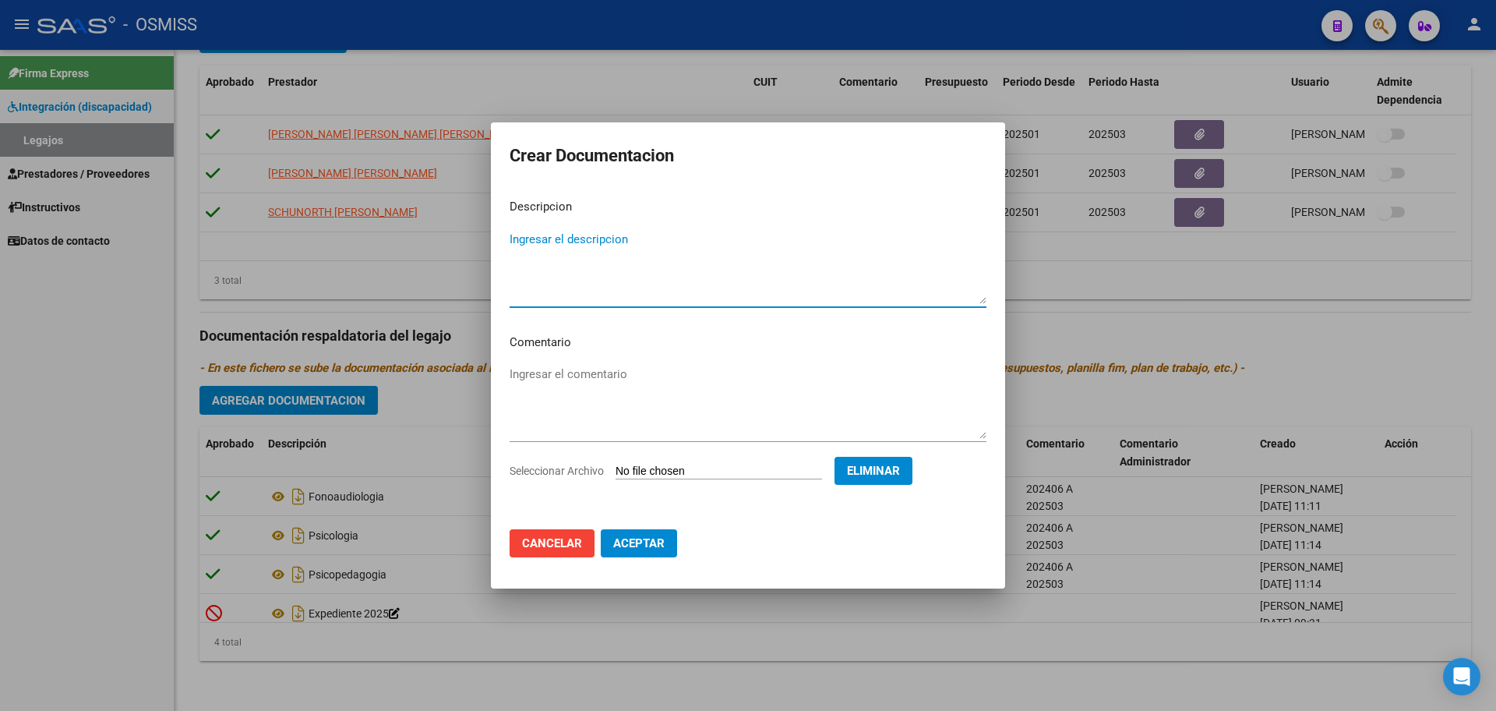
click at [535, 247] on textarea "Ingresar el descripcion" at bounding box center [748, 267] width 477 height 73
type textarea "INFORME EID"
click at [632, 548] on span "Aceptar" at bounding box center [638, 543] width 51 height 14
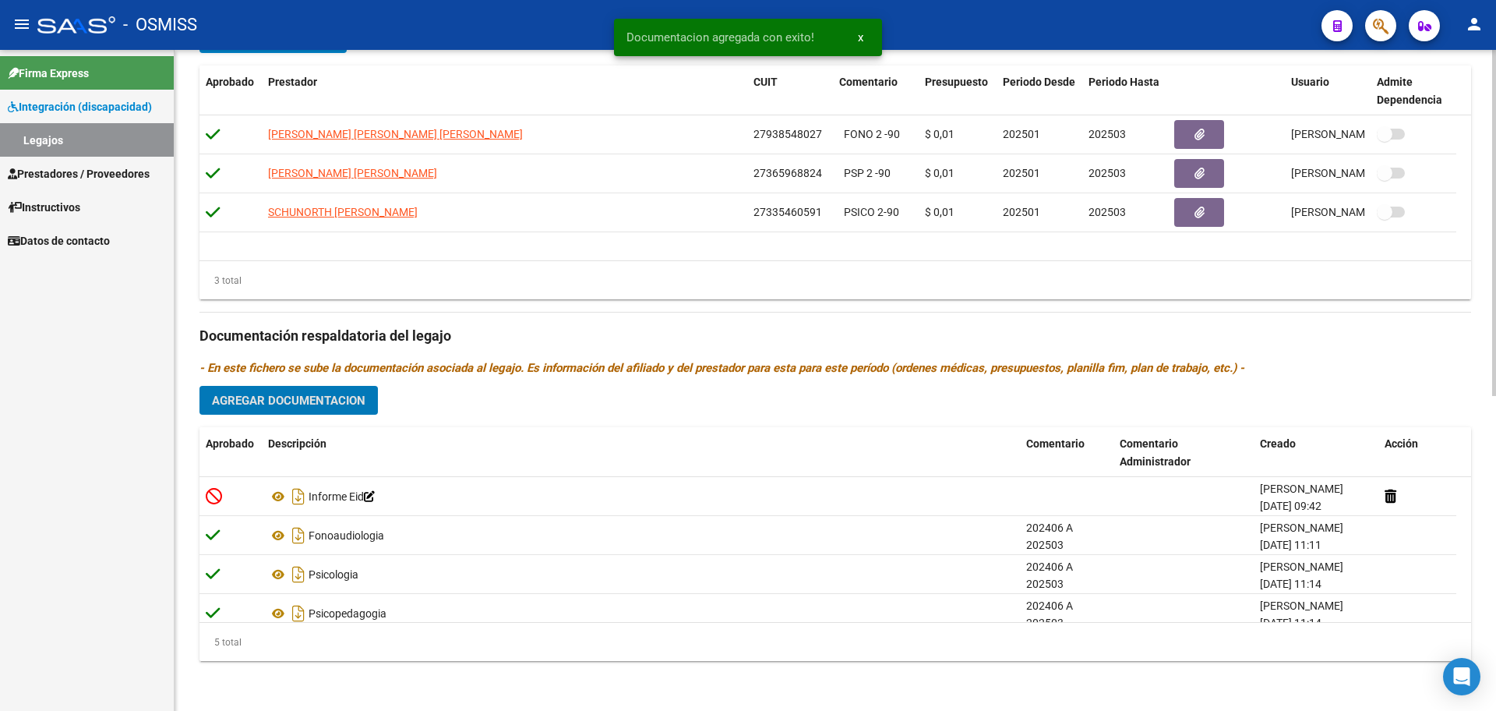
click at [281, 402] on span "Agregar Documentacion" at bounding box center [289, 401] width 154 height 14
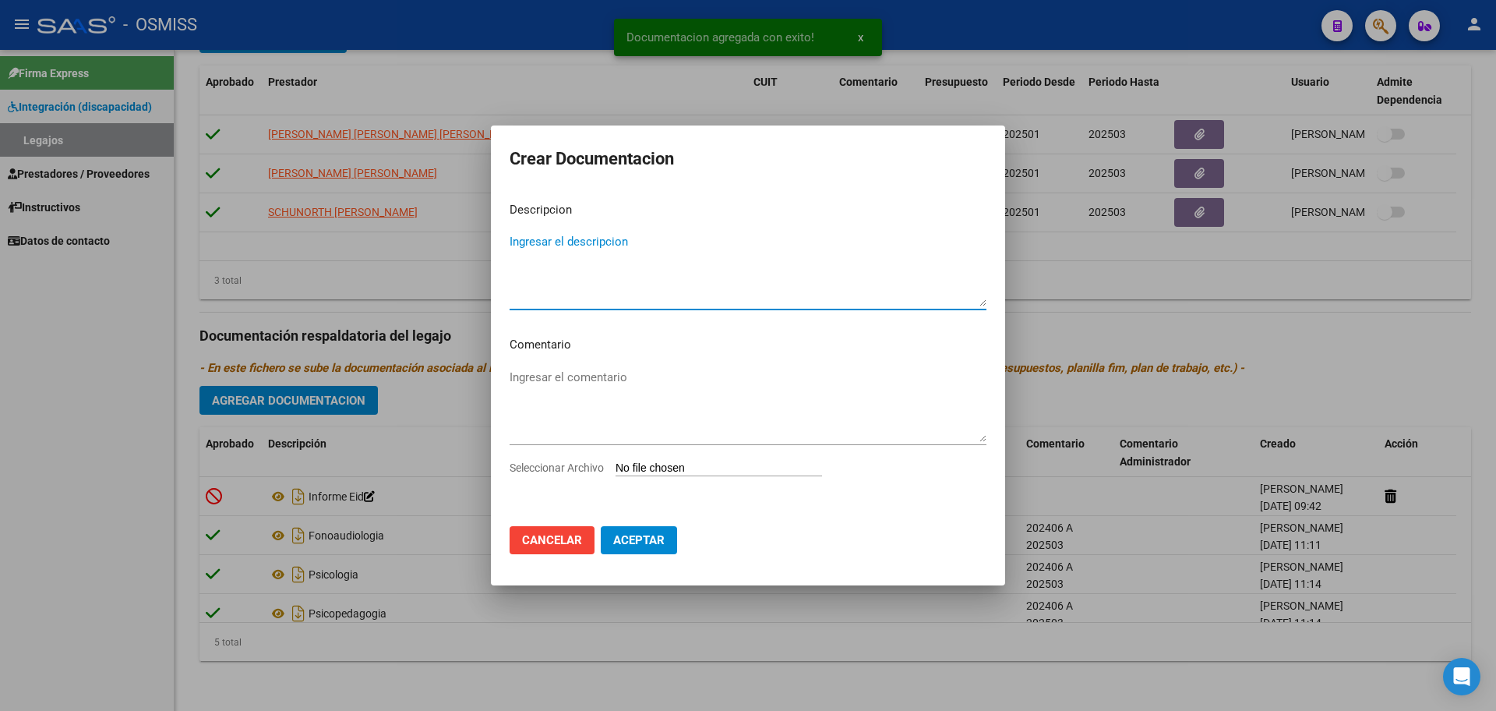
click at [637, 466] on input "Seleccionar Archivo" at bounding box center [719, 468] width 207 height 15
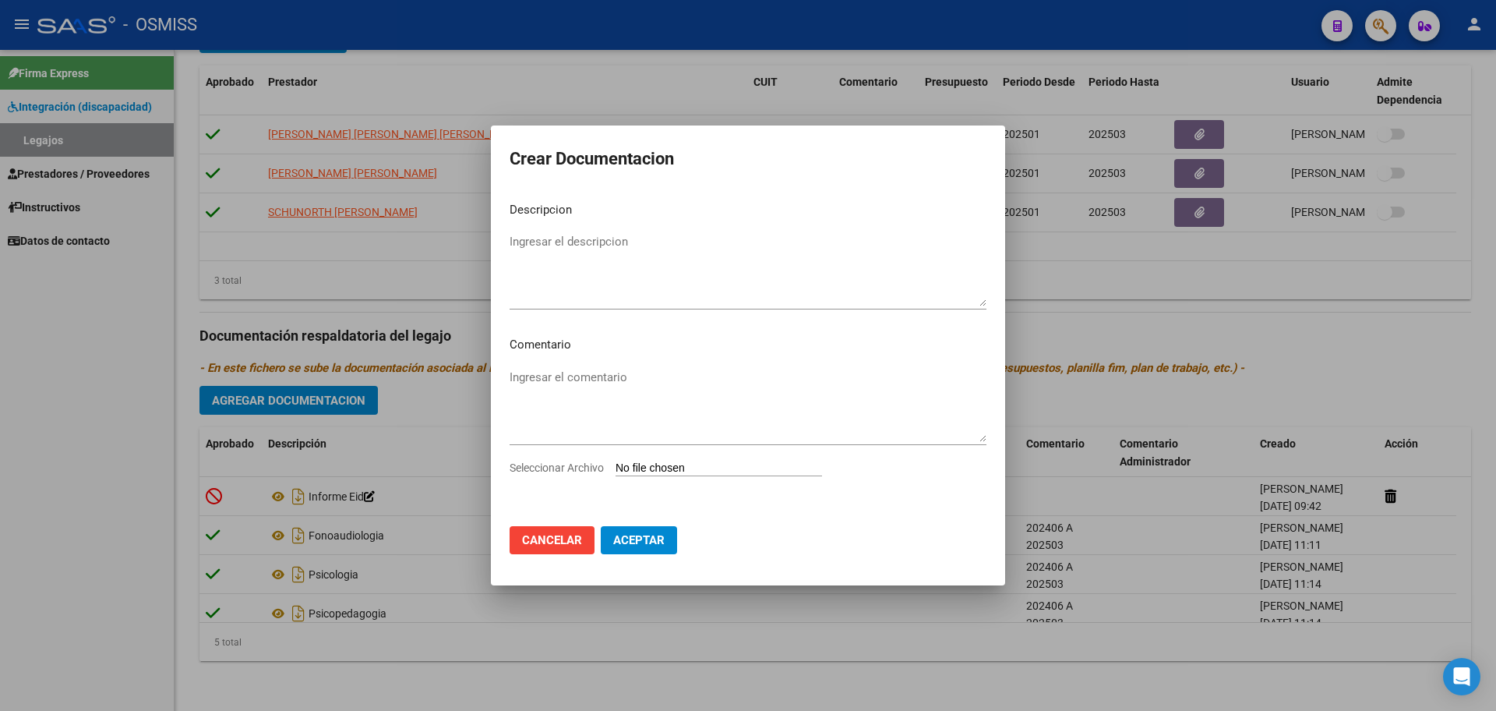
type input "C:\fakepath\.ROCHA MAIA- FONOAUDIOLOGIA.pdf"
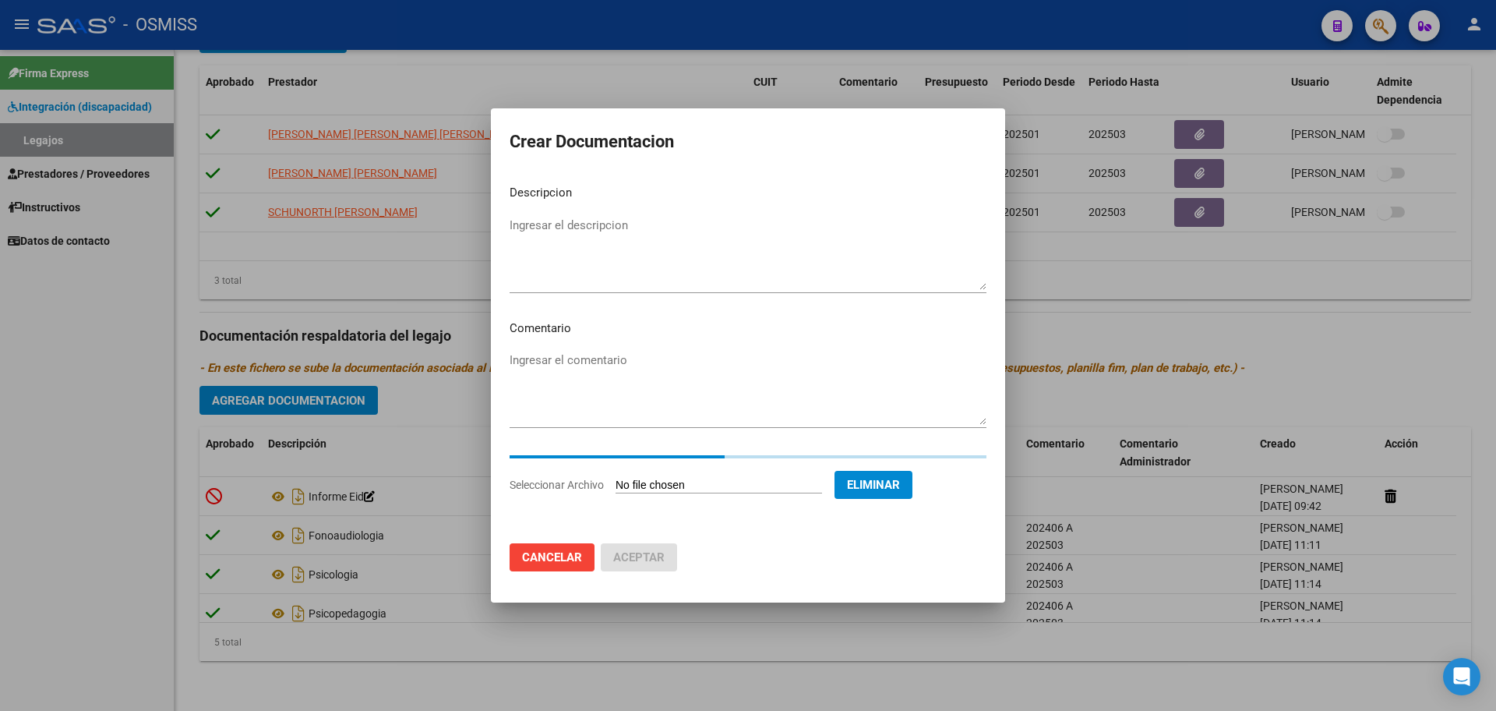
click at [533, 231] on textarea "Ingresar el descripcion" at bounding box center [748, 253] width 477 height 73
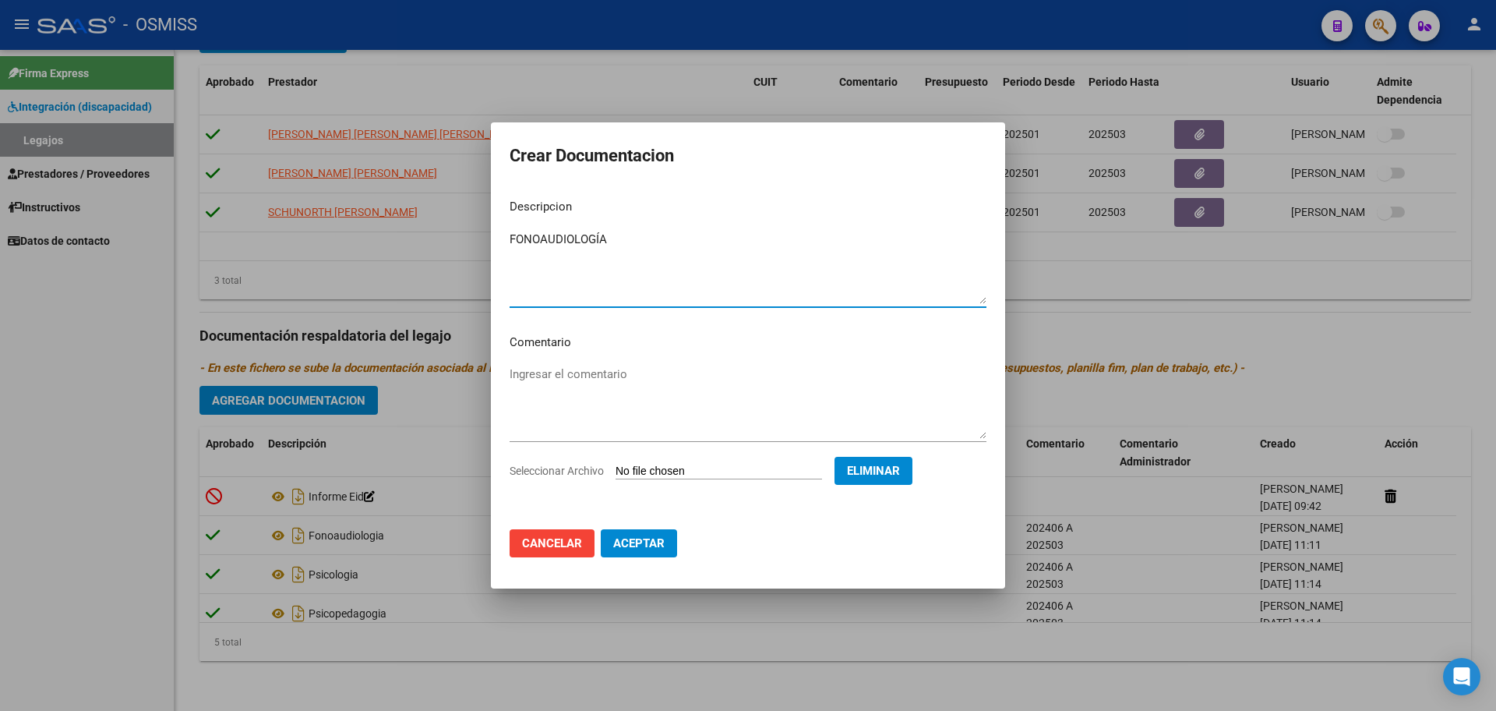
type textarea "FONOAUDIOLOGÍA"
click at [611, 543] on button "Aceptar" at bounding box center [639, 543] width 76 height 28
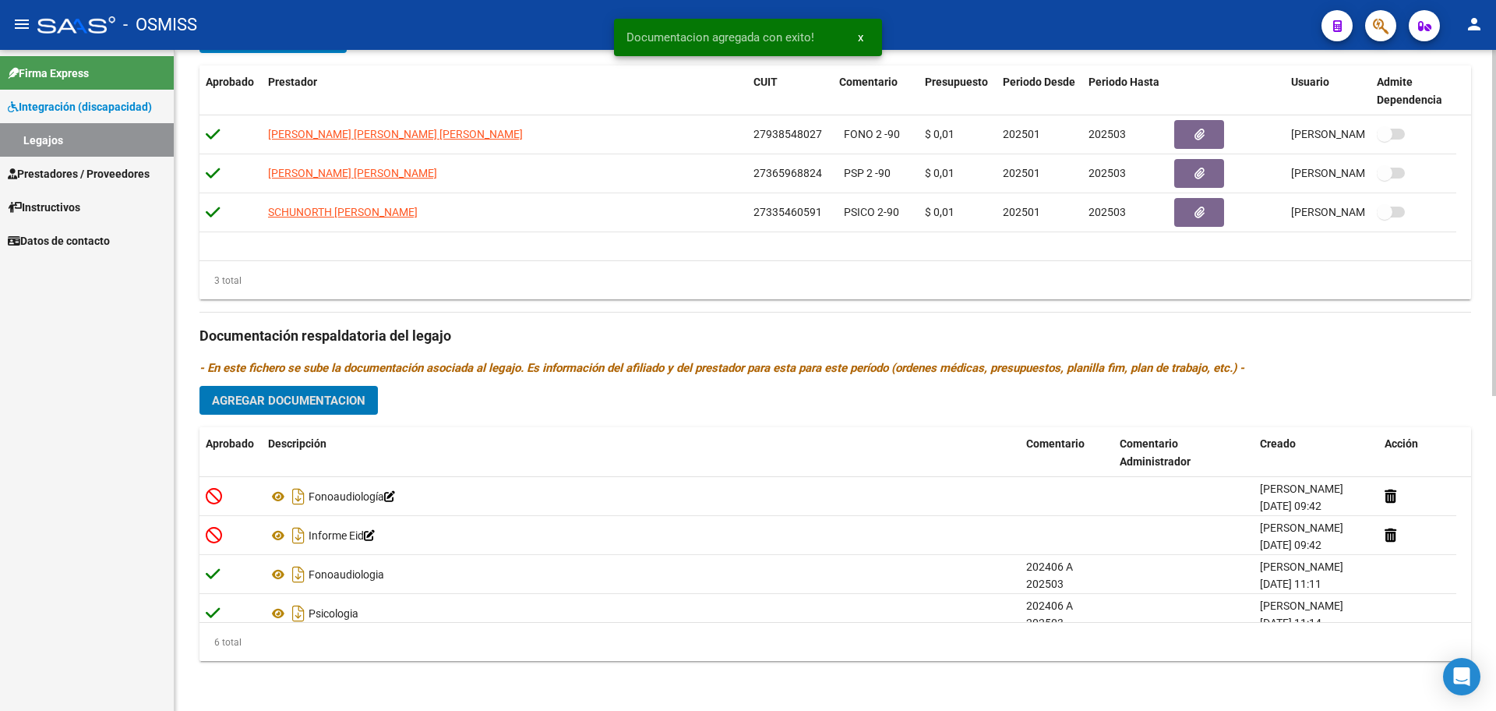
click at [316, 407] on span "Agregar Documentacion" at bounding box center [289, 401] width 154 height 14
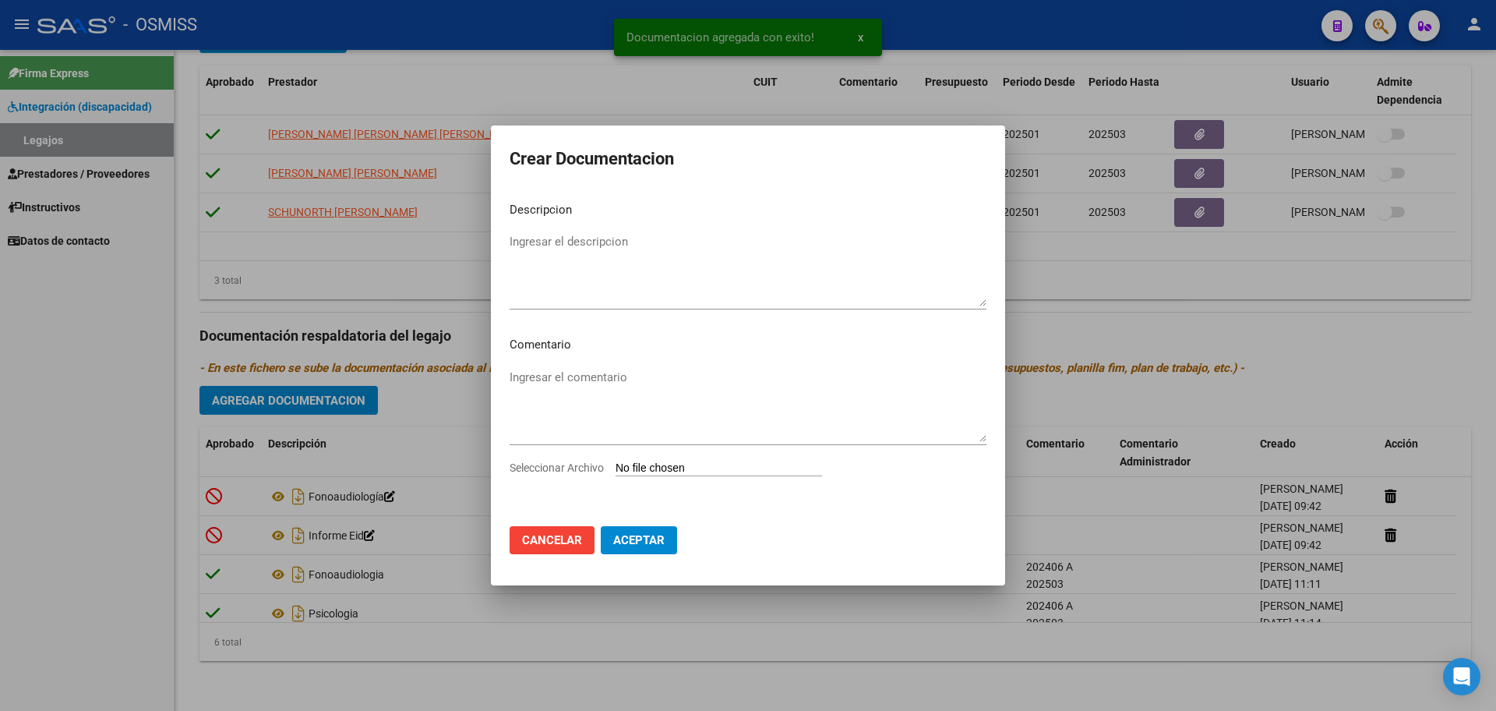
click at [638, 462] on input "Seleccionar Archivo" at bounding box center [719, 468] width 207 height 15
type input "C:\fakepath\.ROCHA MAIA - PSICOLOGIA.pdf"
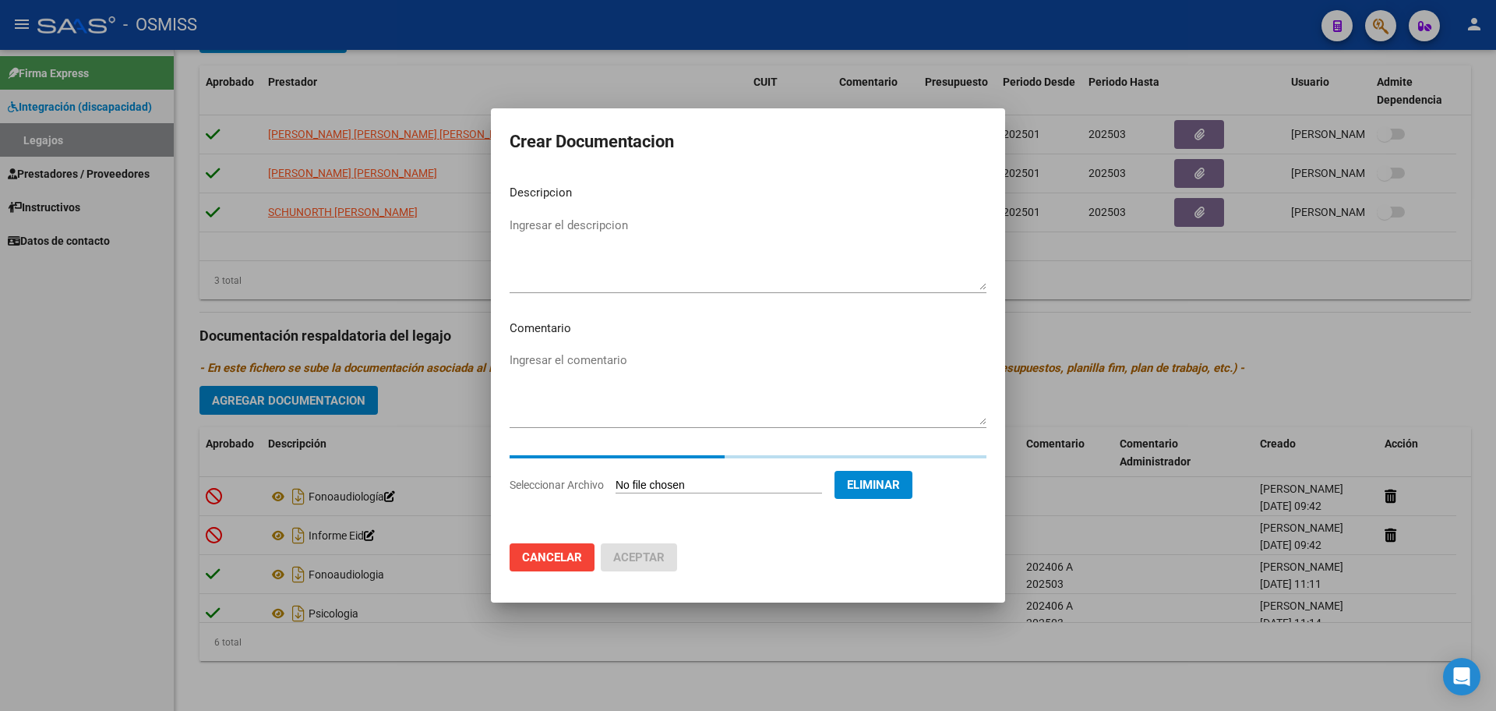
click at [529, 228] on div "Ingresar el descripcion" at bounding box center [748, 253] width 477 height 79
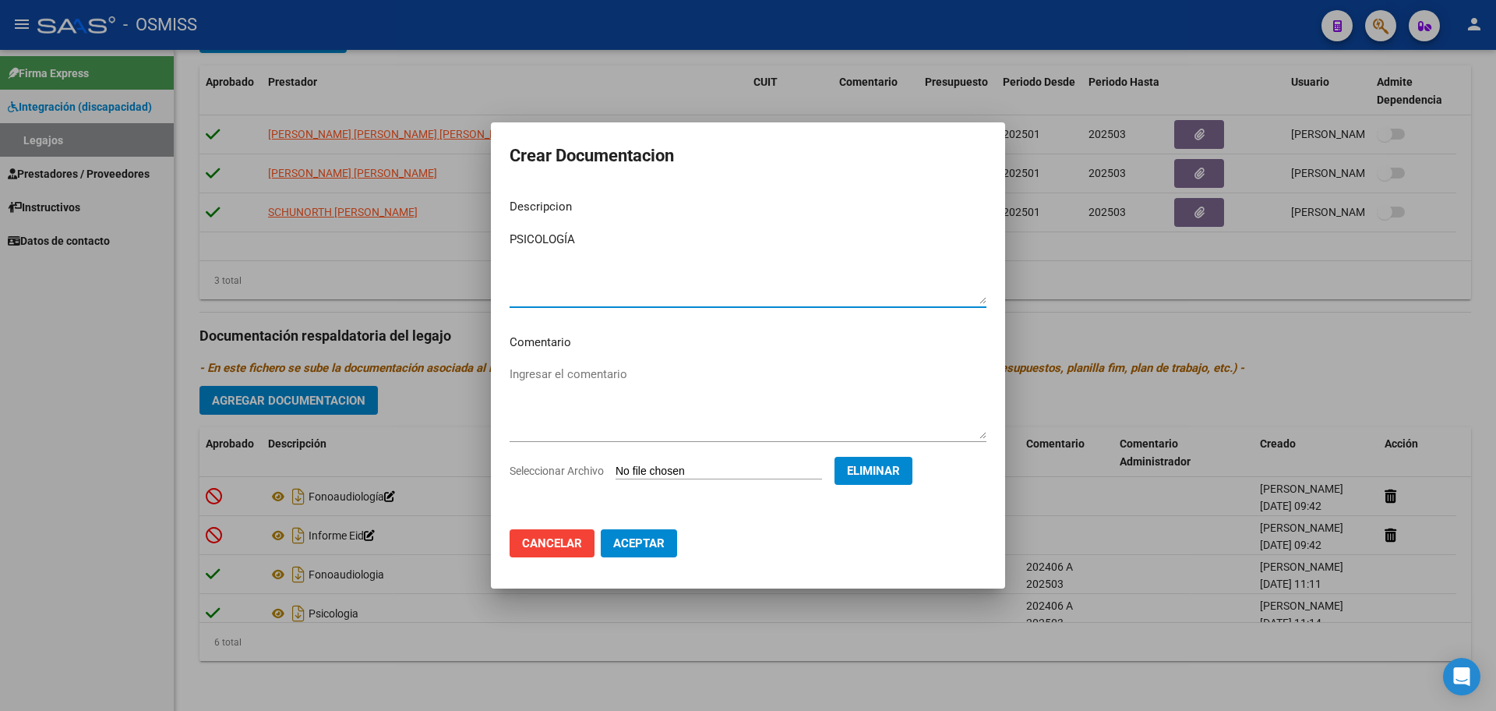
type textarea "PSICOLOGÍA"
click at [658, 534] on button "Aceptar" at bounding box center [639, 543] width 76 height 28
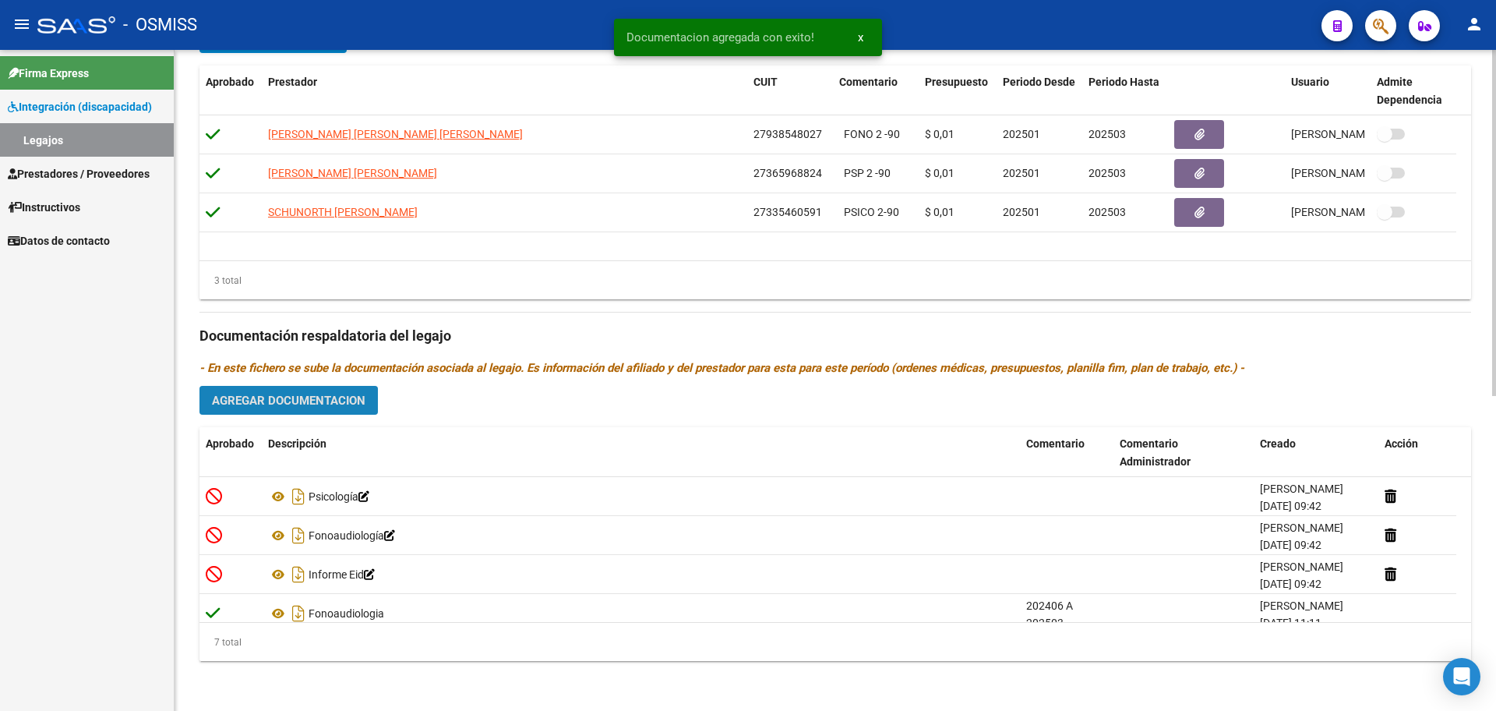
click at [294, 390] on button "Agregar Documentacion" at bounding box center [288, 400] width 178 height 29
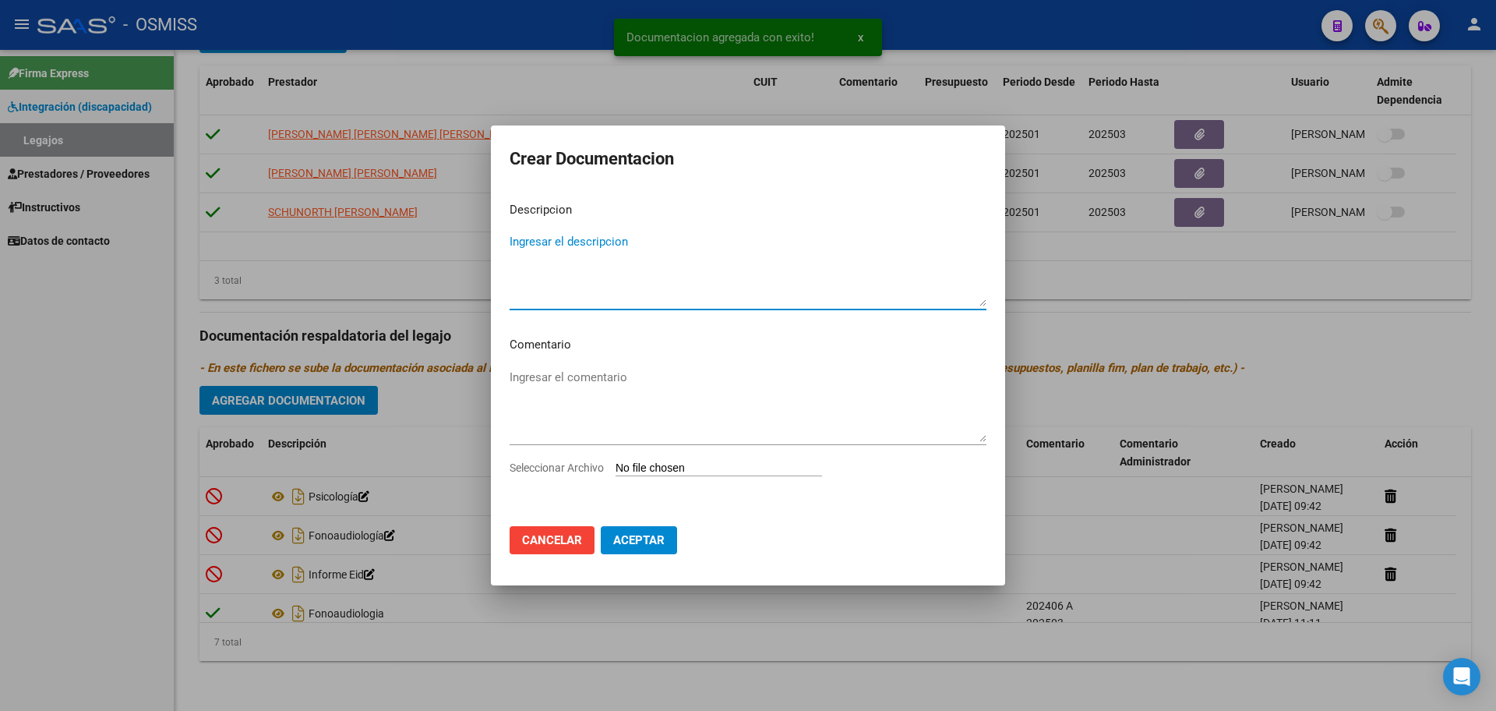
click at [673, 465] on input "Seleccionar Archivo" at bounding box center [719, 468] width 207 height 15
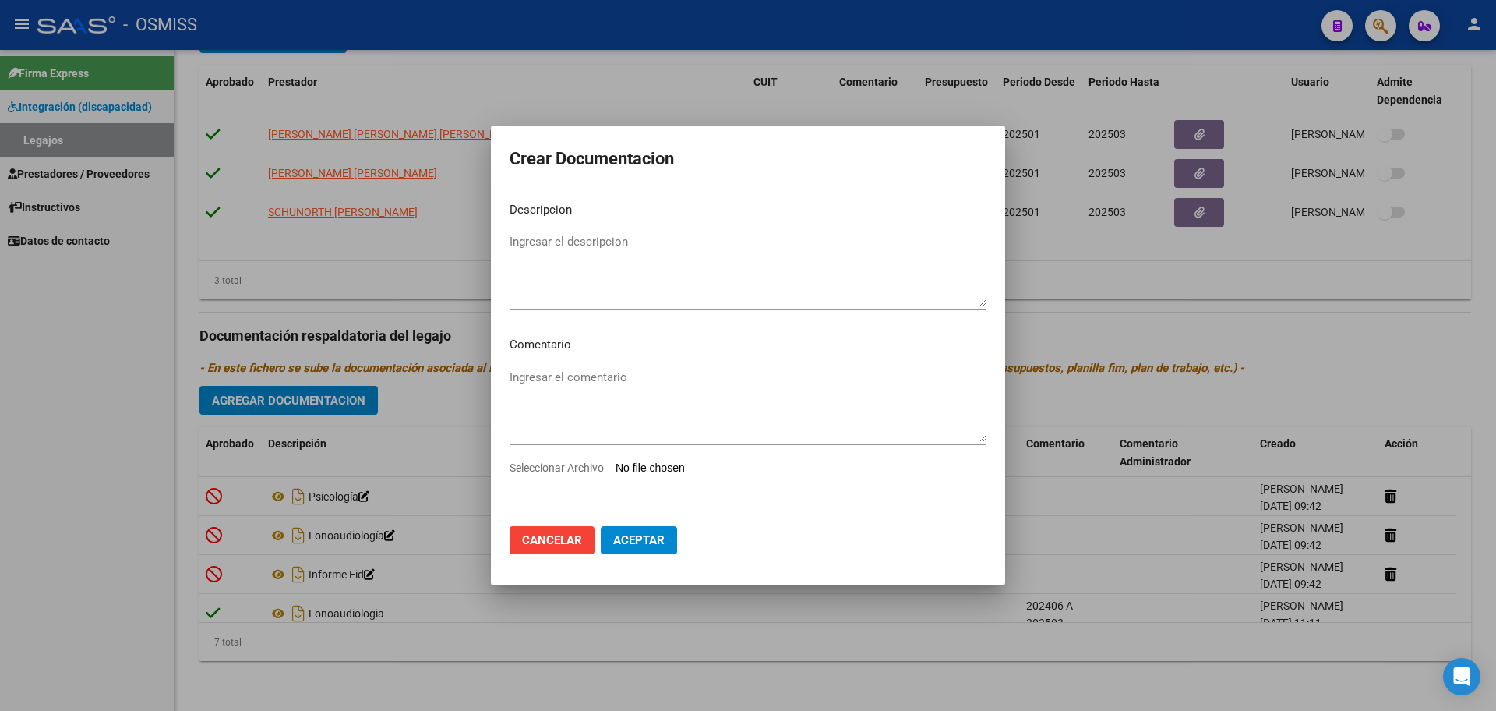
type input "C:\fakepath\.ROCHA MAIA- PSICOPEDAGOGIA.pdf"
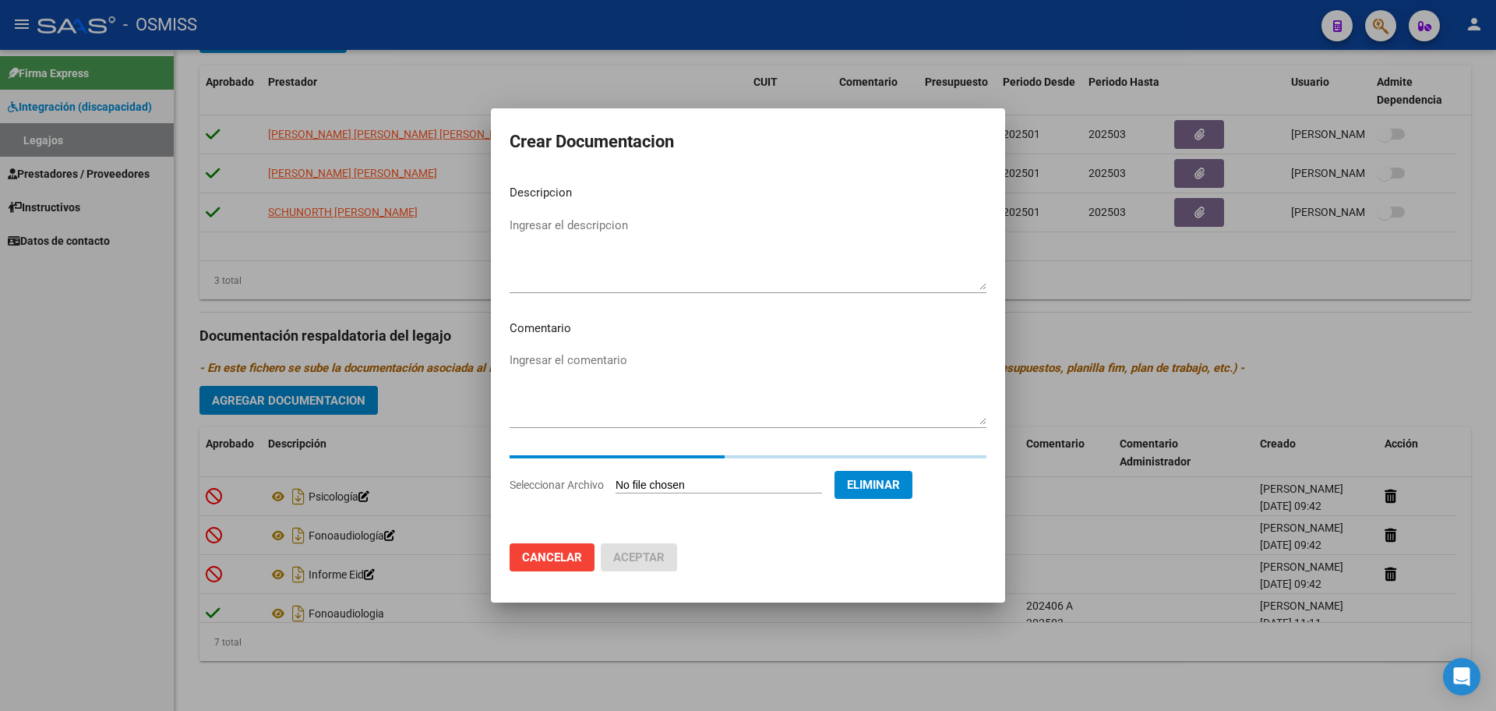
click at [555, 238] on textarea "Ingresar el descripcion" at bounding box center [748, 253] width 477 height 73
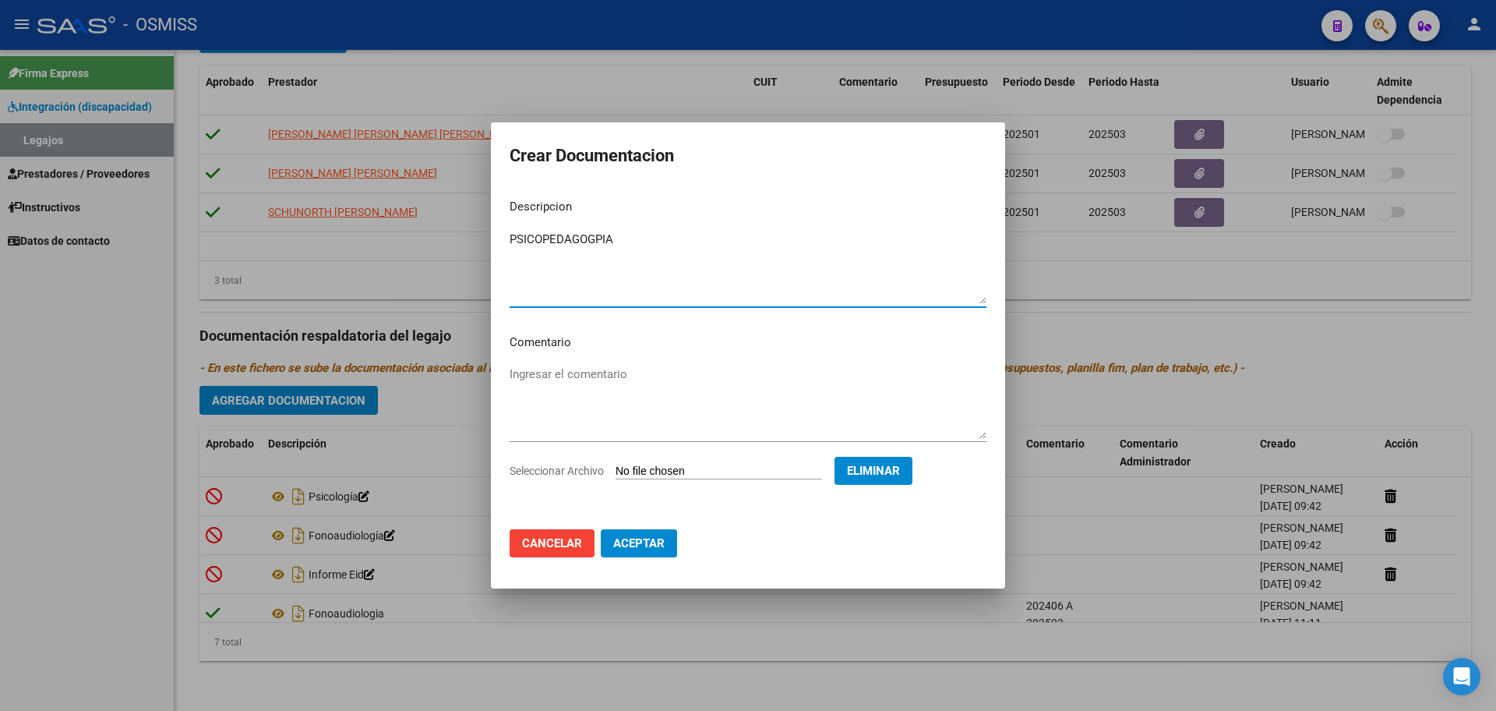
click at [602, 241] on textarea "PSICOPEDAGOGPIA" at bounding box center [748, 267] width 477 height 73
type textarea "PSICOPEDAGOGIA"
click at [636, 538] on span "Aceptar" at bounding box center [638, 543] width 51 height 14
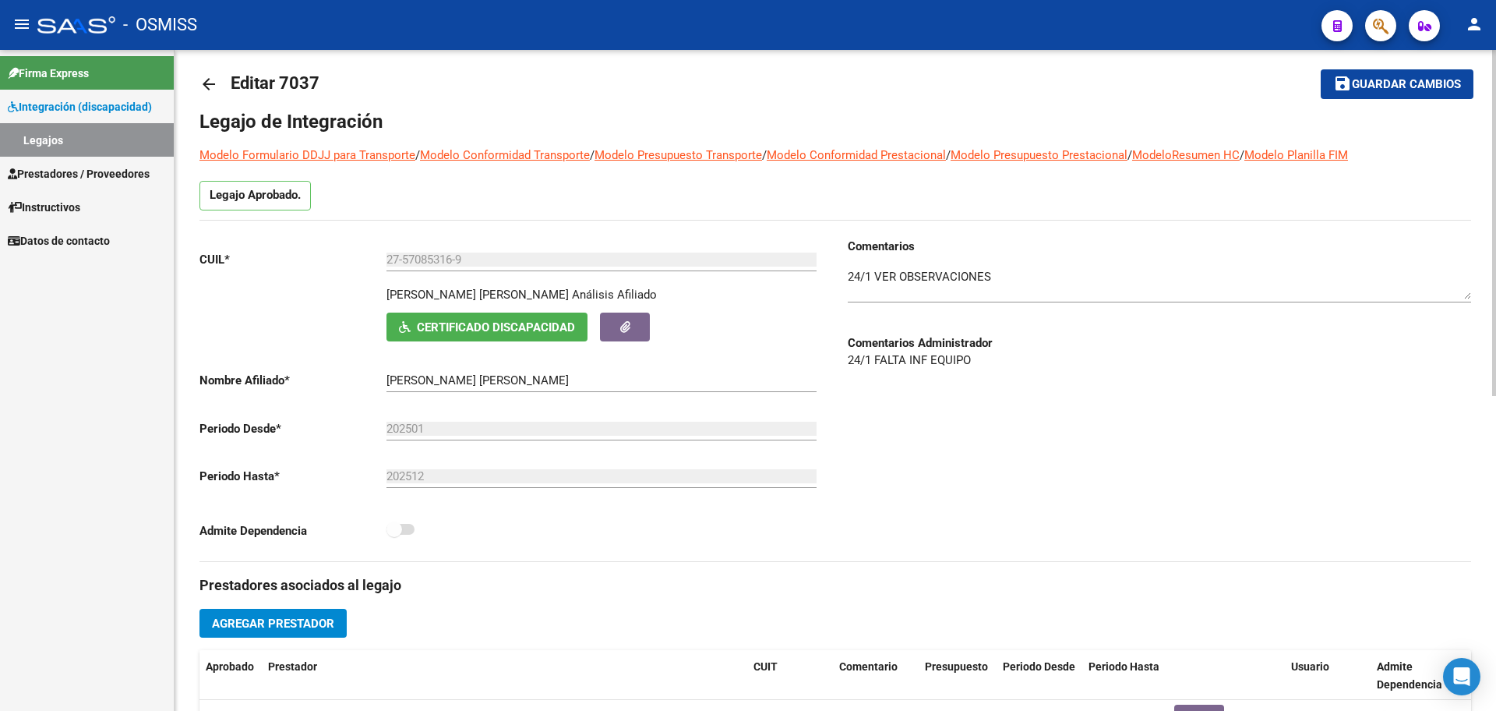
scroll to position [0, 0]
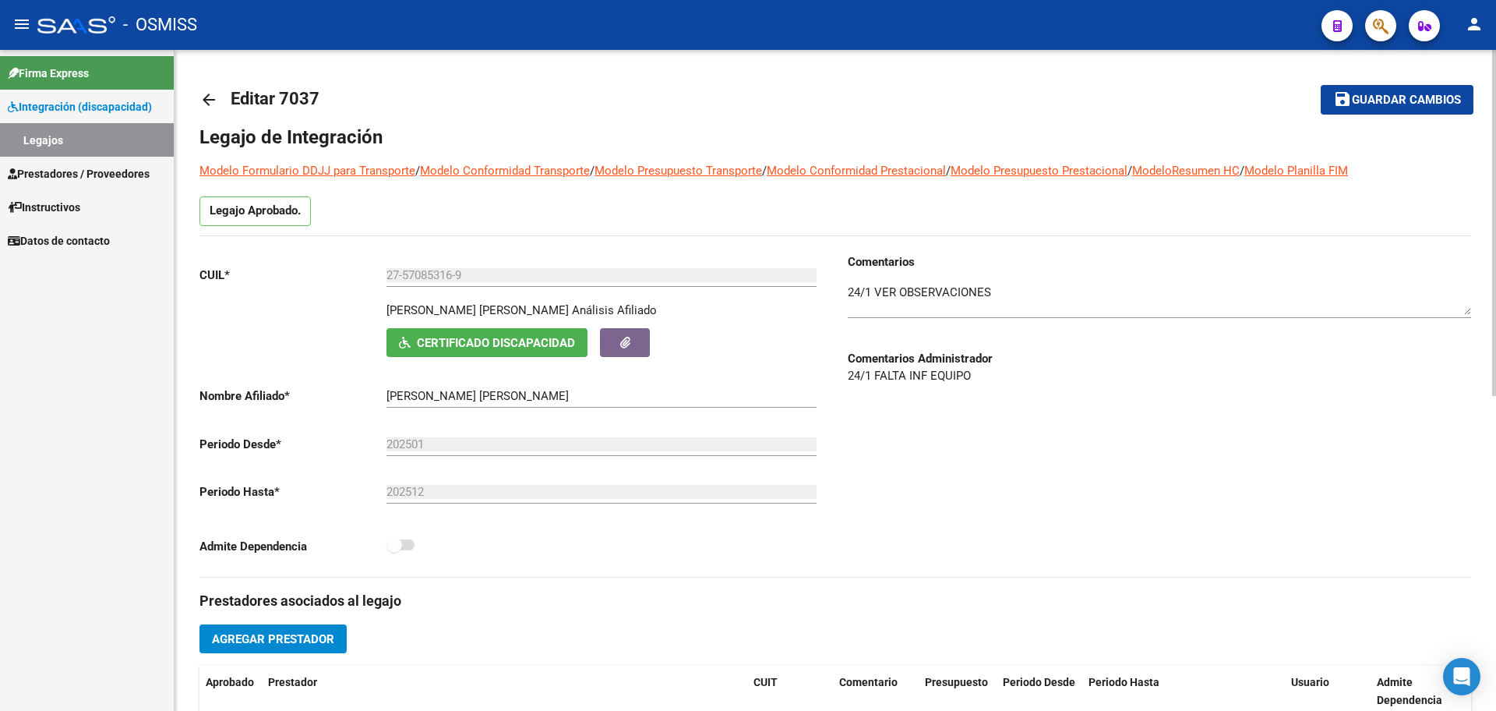
click at [1378, 97] on span "Guardar cambios" at bounding box center [1406, 101] width 109 height 14
click at [1395, 106] on span "Guardar cambios" at bounding box center [1406, 101] width 109 height 14
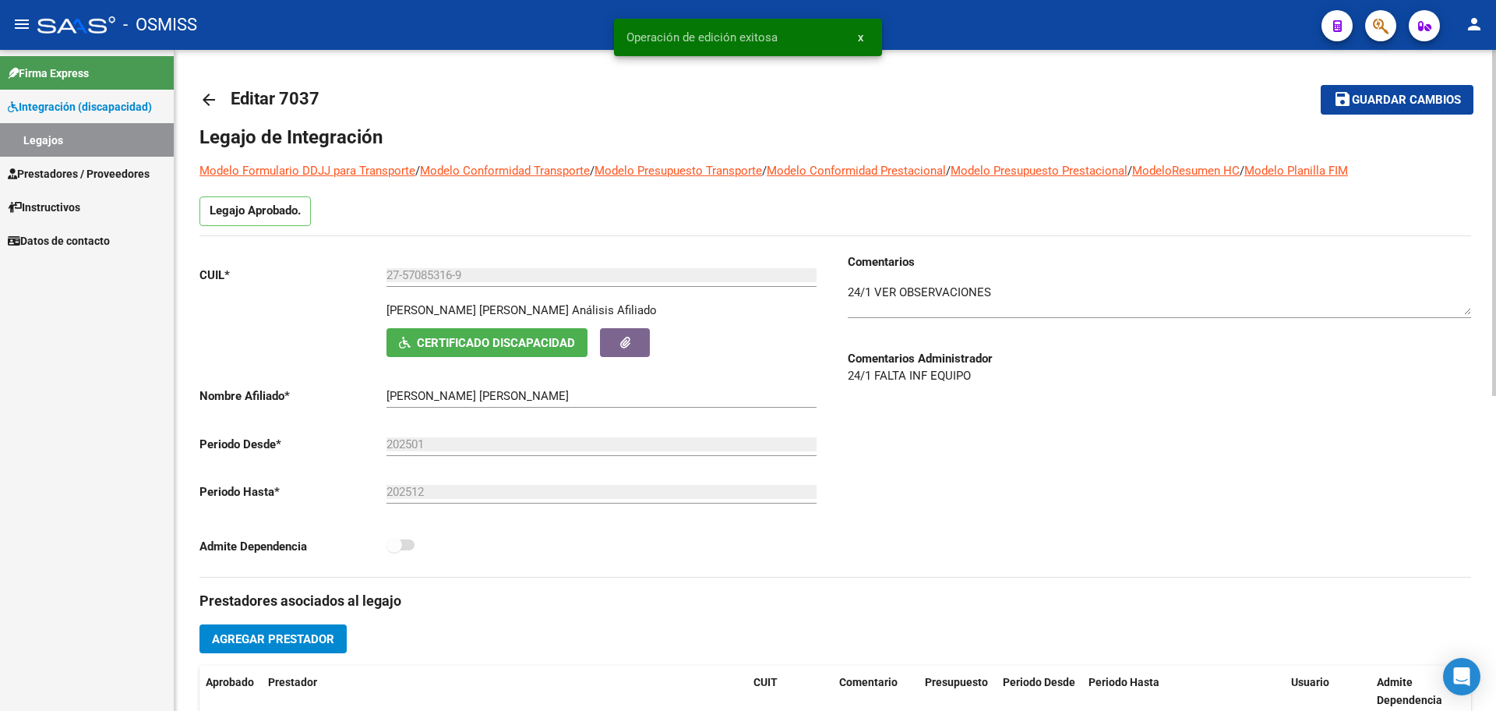
click at [203, 103] on mat-icon "arrow_back" at bounding box center [208, 99] width 19 height 19
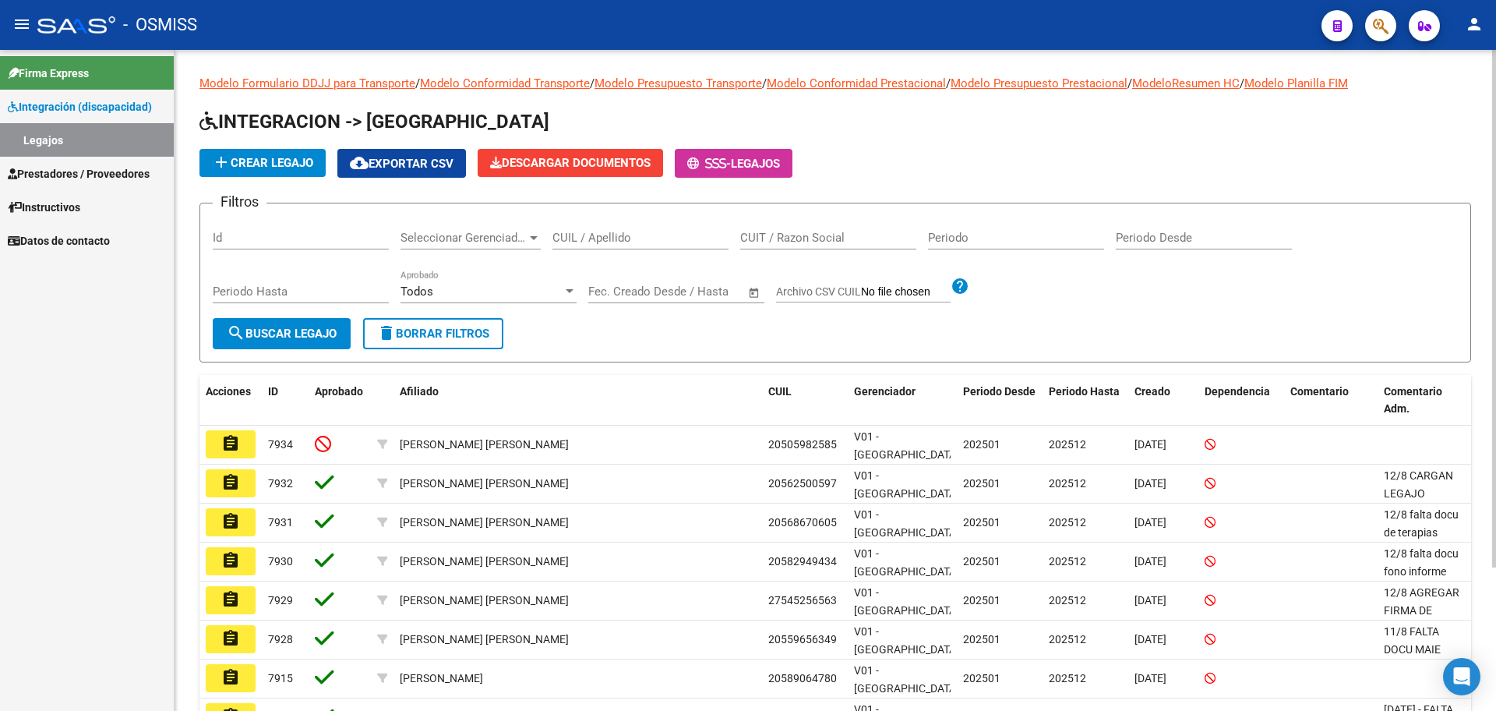
click at [595, 251] on div "CUIL / Apellido" at bounding box center [641, 240] width 176 height 48
click at [591, 244] on input "CUIL / Apellido" at bounding box center [641, 238] width 176 height 14
type input "LEAL"
click at [273, 341] on button "search Buscar Legajo" at bounding box center [282, 333] width 138 height 31
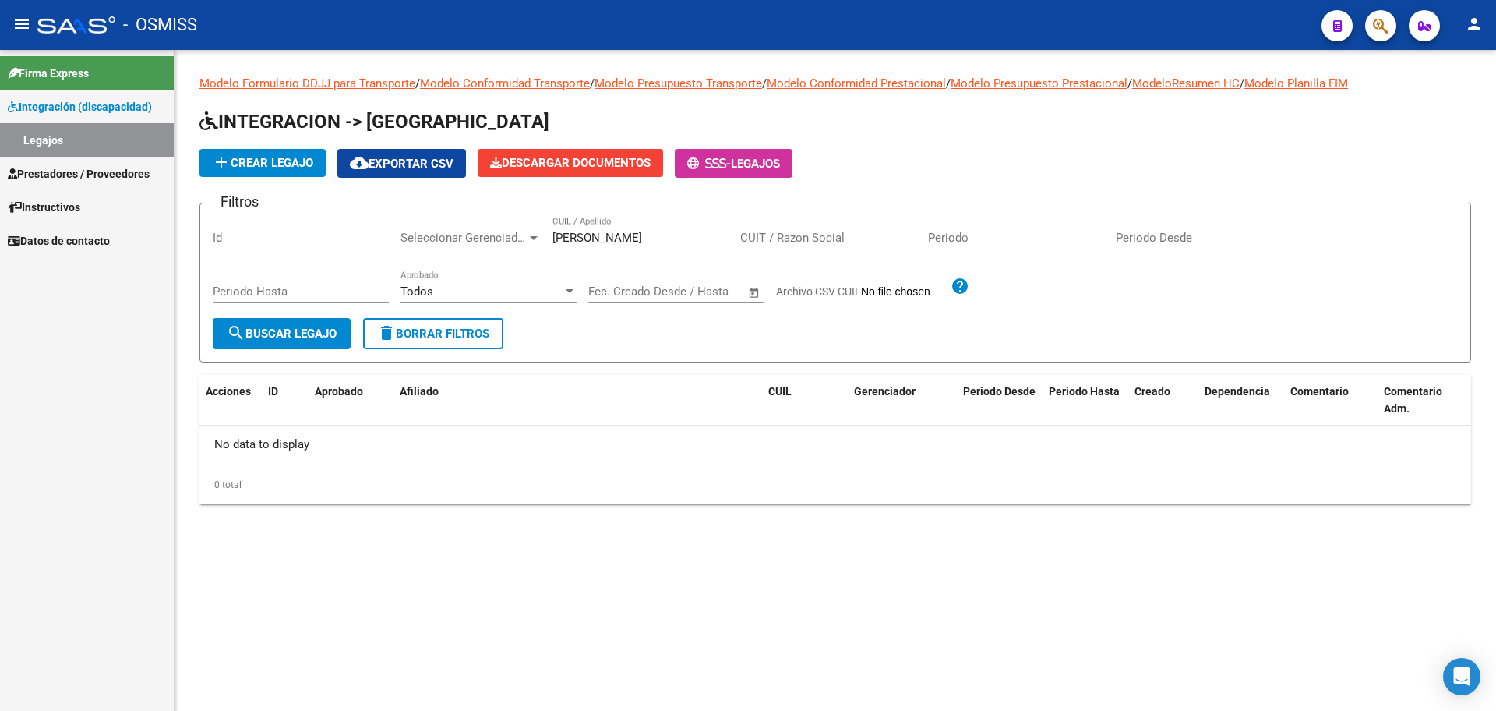
click at [284, 161] on span "add Crear Legajo" at bounding box center [262, 163] width 101 height 14
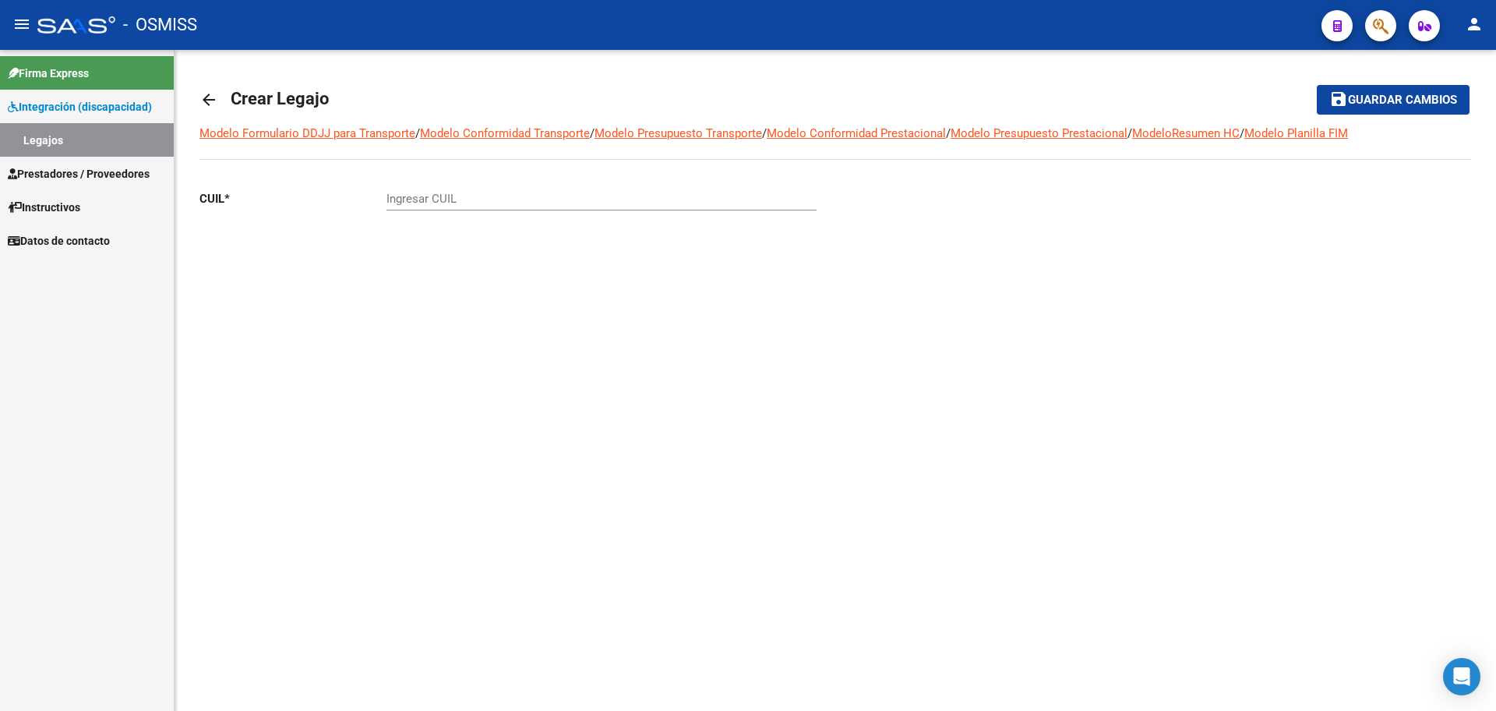
click at [415, 197] on input "Ingresar CUIL" at bounding box center [602, 199] width 430 height 14
paste input "-53761020"
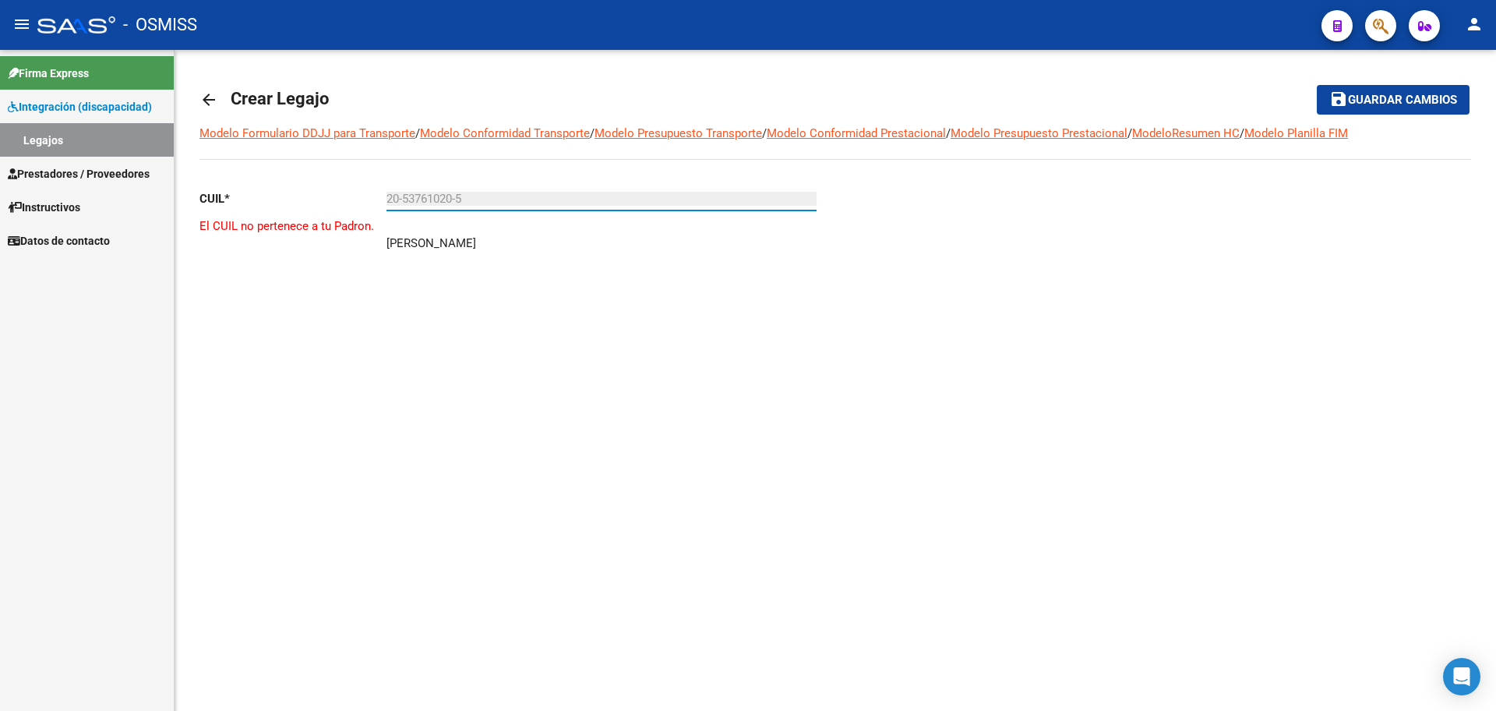
type input "20-53761020-5"
click at [1470, 34] on button "person" at bounding box center [1474, 24] width 31 height 31
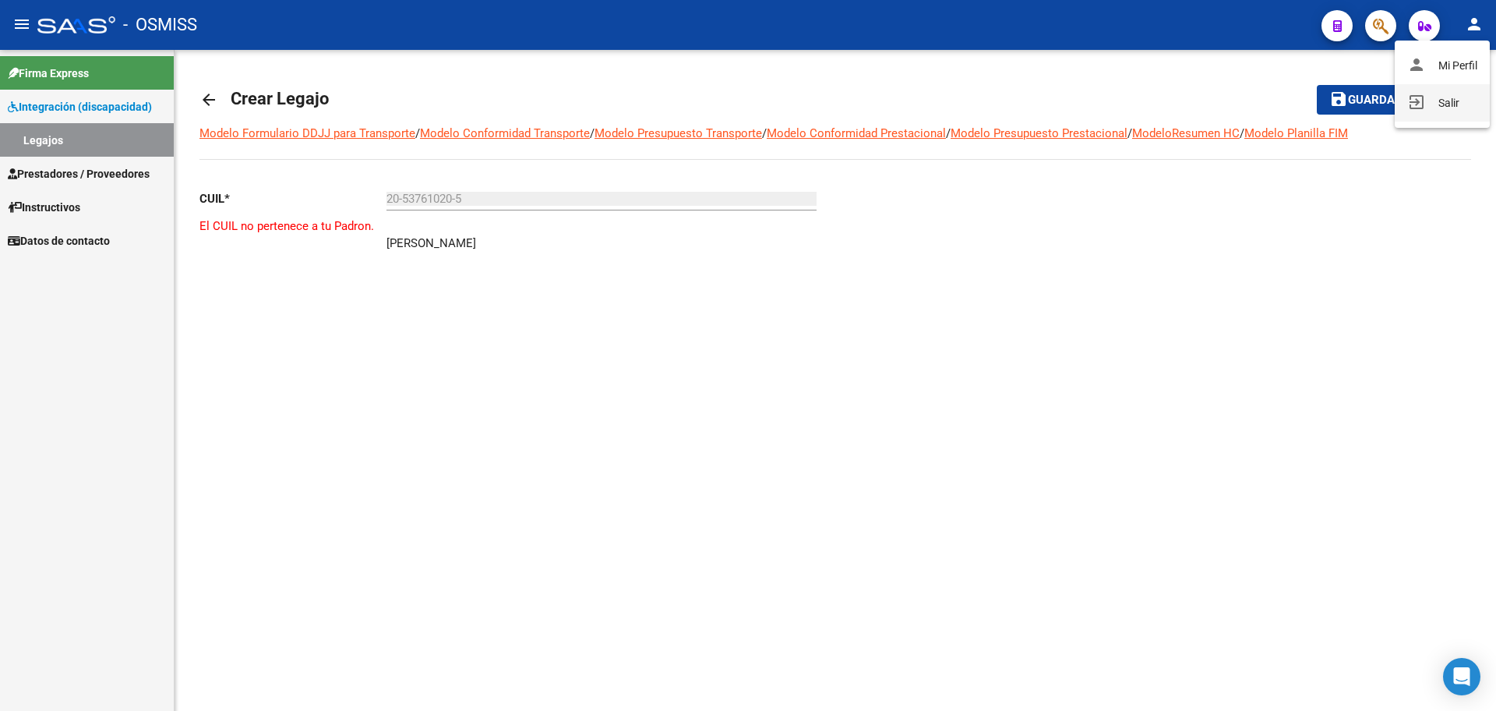
click at [1419, 102] on mat-icon "exit_to_app" at bounding box center [1416, 102] width 19 height 19
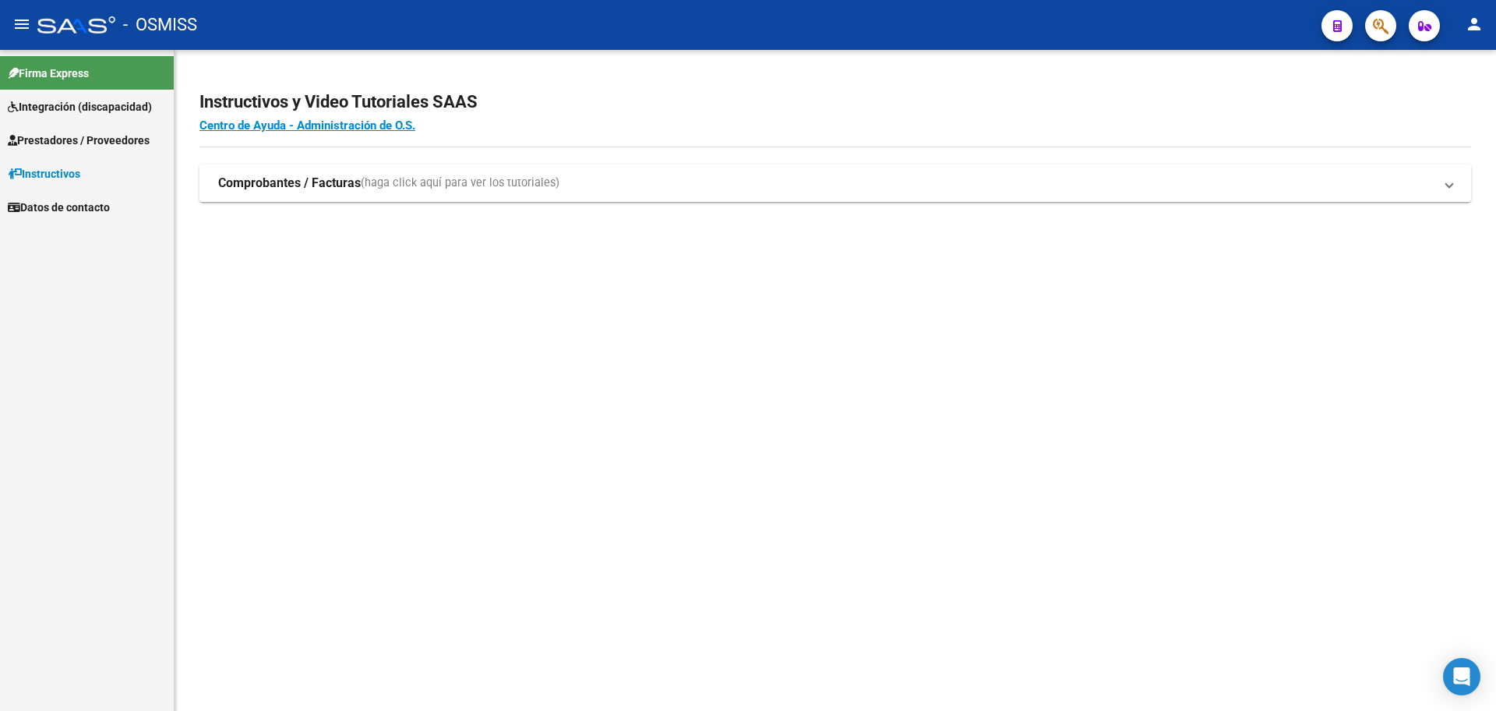
click at [100, 104] on span "Integración (discapacidad)" at bounding box center [80, 106] width 144 height 17
click at [44, 132] on link "Legajos" at bounding box center [87, 140] width 174 height 34
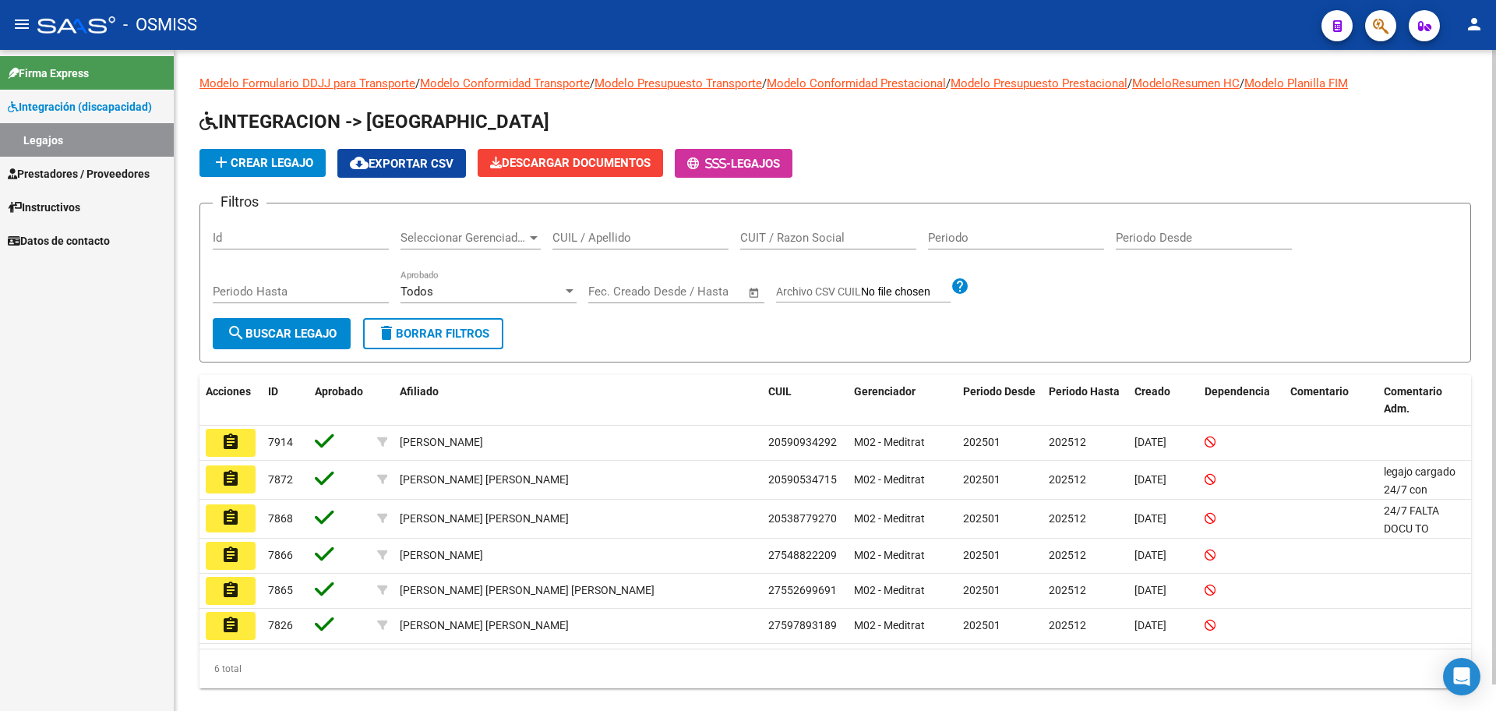
click at [269, 165] on span "add Crear Legajo" at bounding box center [262, 163] width 101 height 14
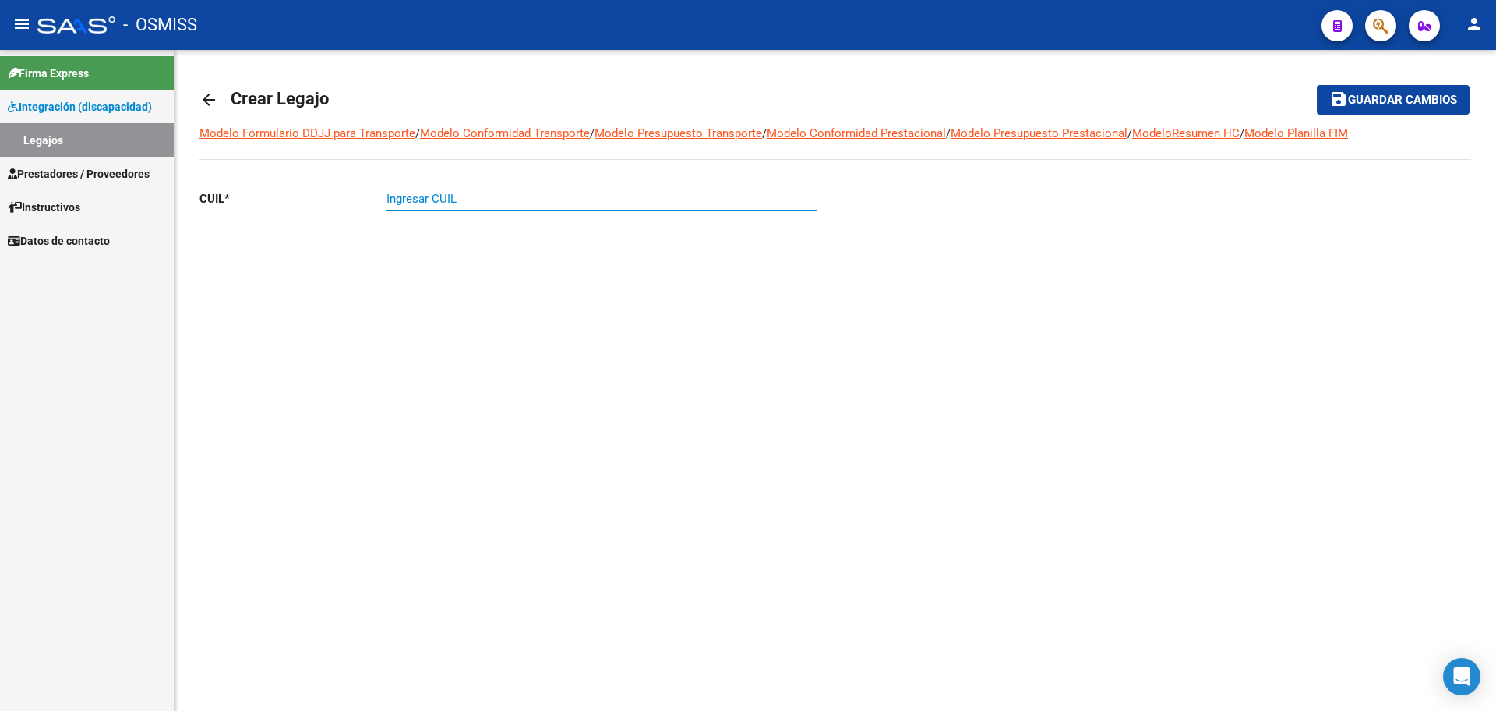
click at [464, 192] on input "Ingresar CUIL" at bounding box center [602, 199] width 430 height 14
paste input "-53761020"
type input "20-53761020-5"
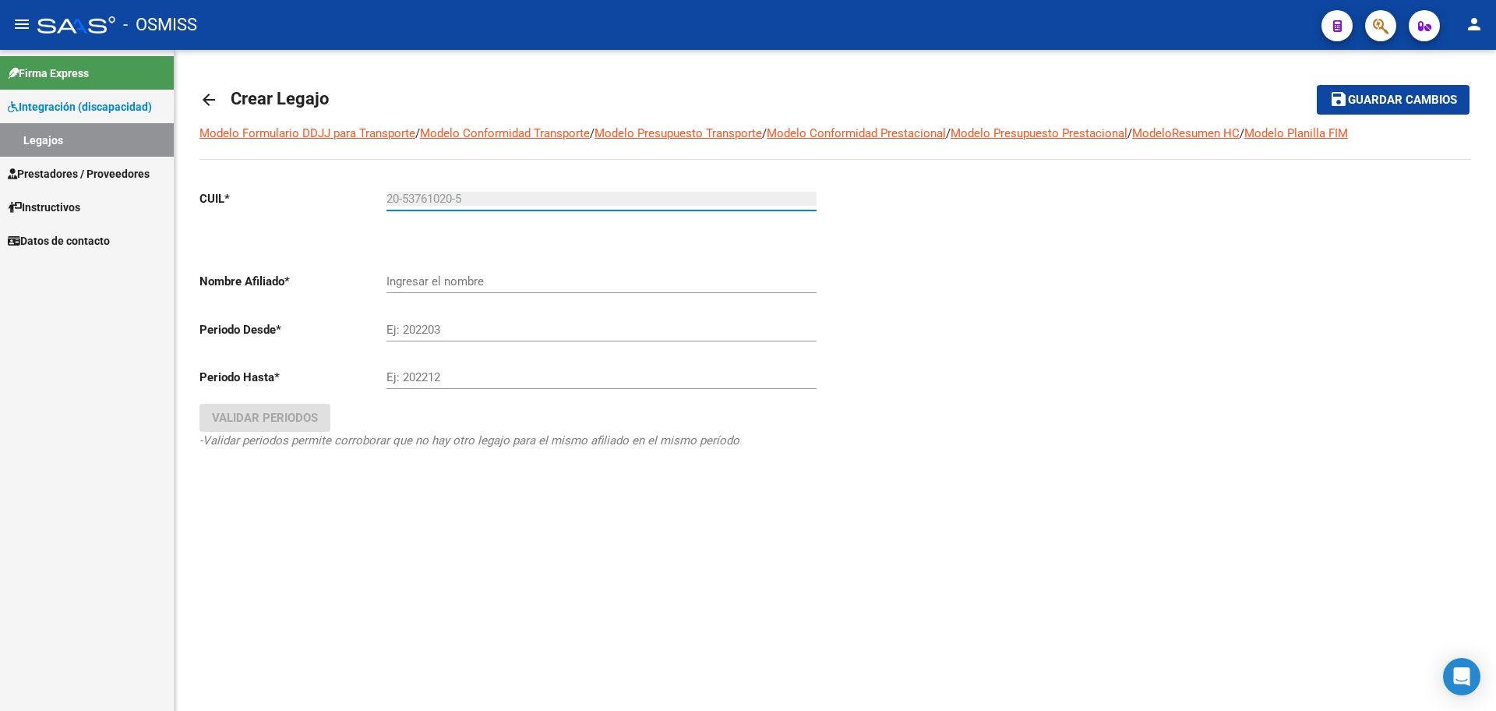
type input "LEAL VALENTIN"
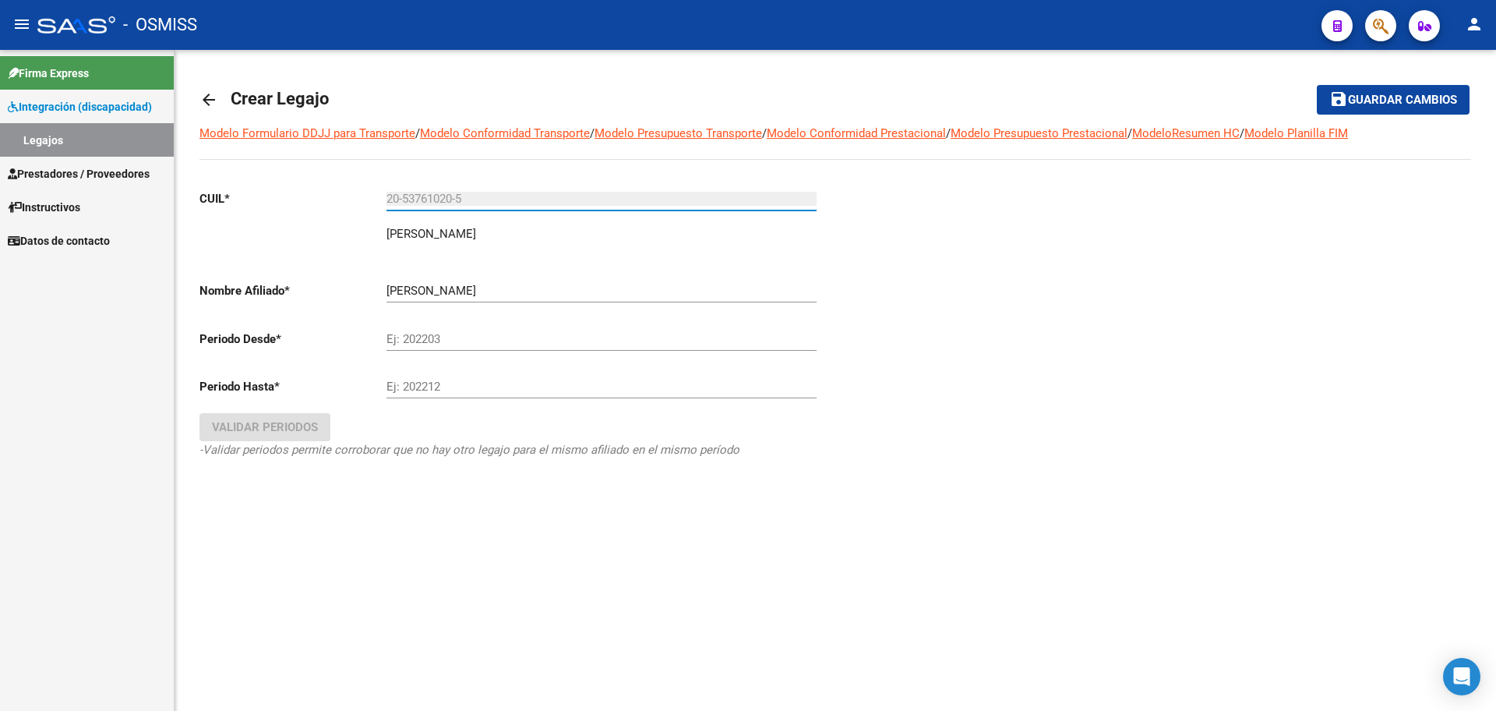
type input "20-53761020-5"
click at [436, 340] on input "Ej: 202203" at bounding box center [602, 339] width 430 height 14
type input "202501"
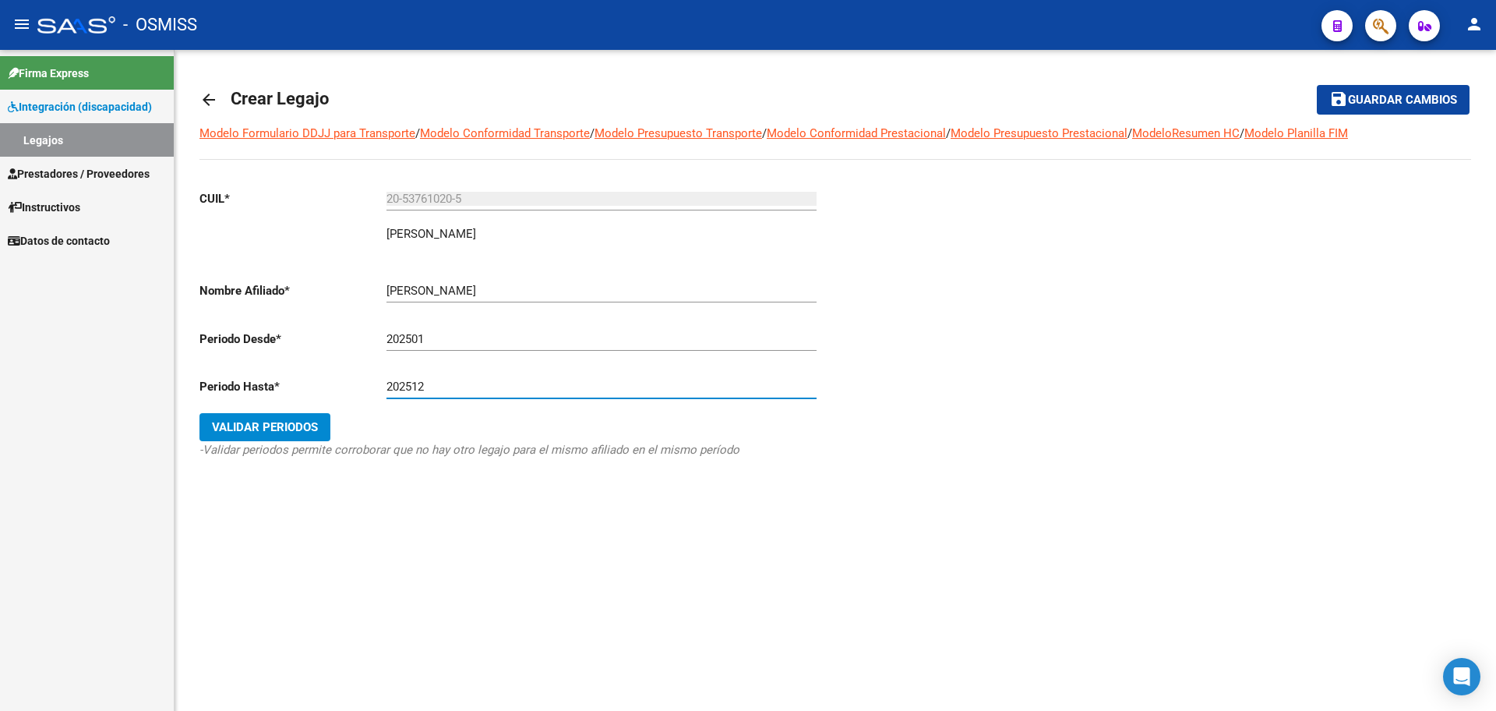
type input "202512"
click at [230, 434] on button "Validar Periodos" at bounding box center [264, 427] width 131 height 28
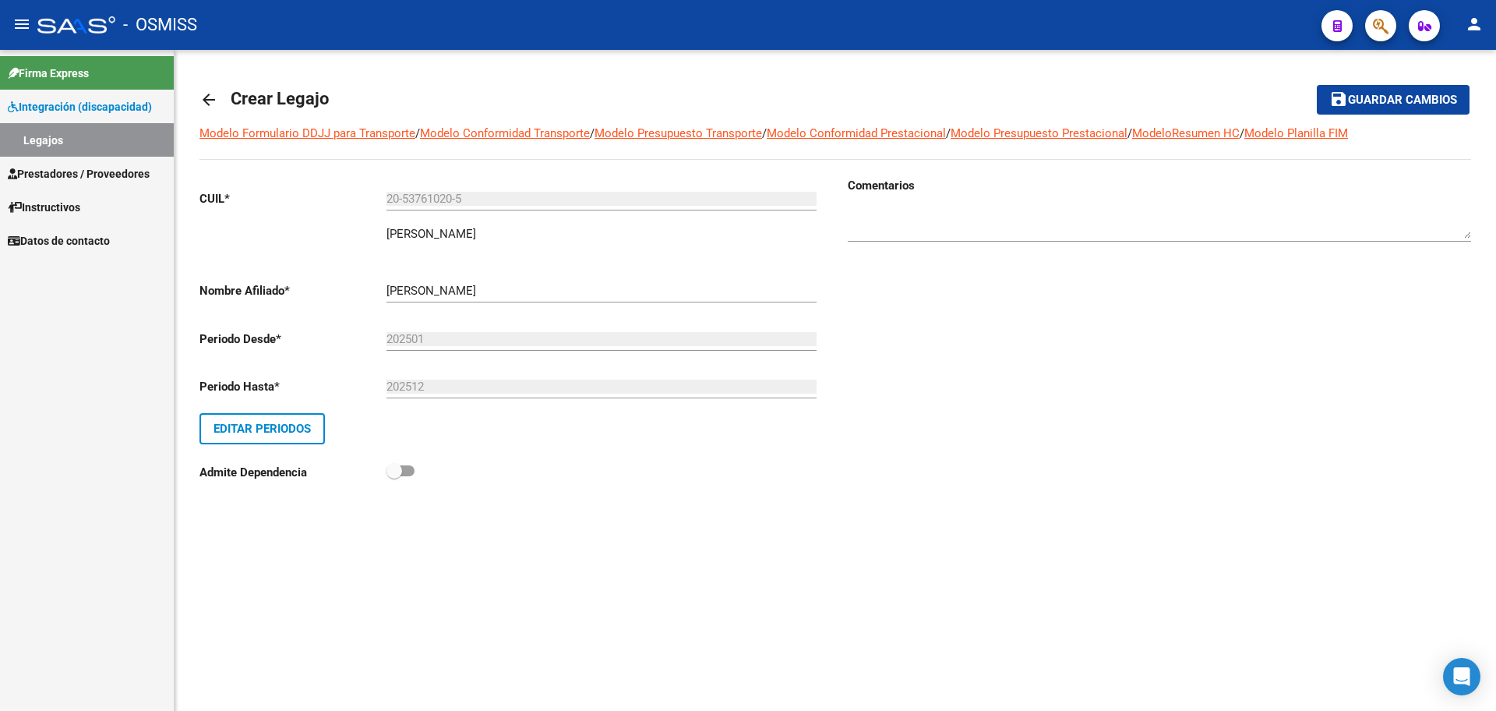
click at [1446, 107] on span "Guardar cambios" at bounding box center [1402, 101] width 109 height 14
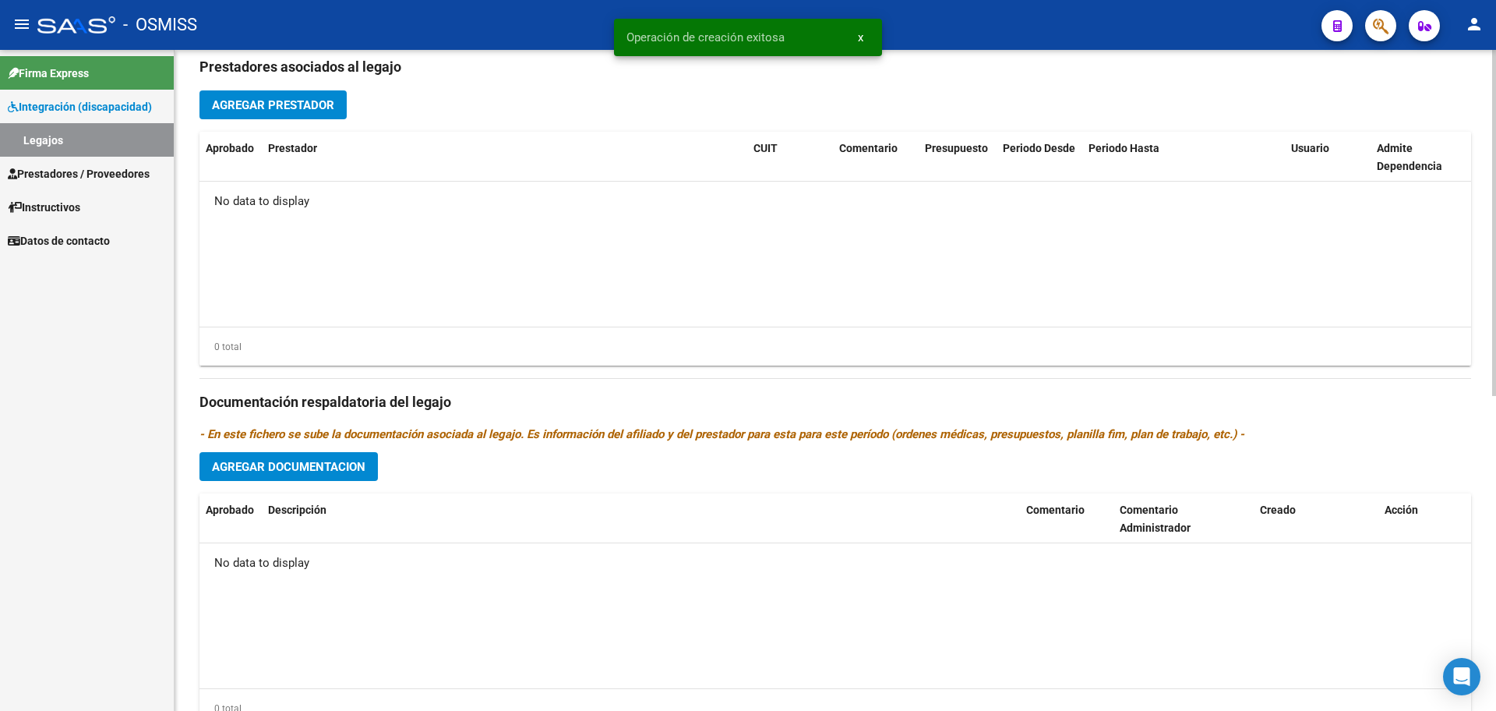
scroll to position [600, 0]
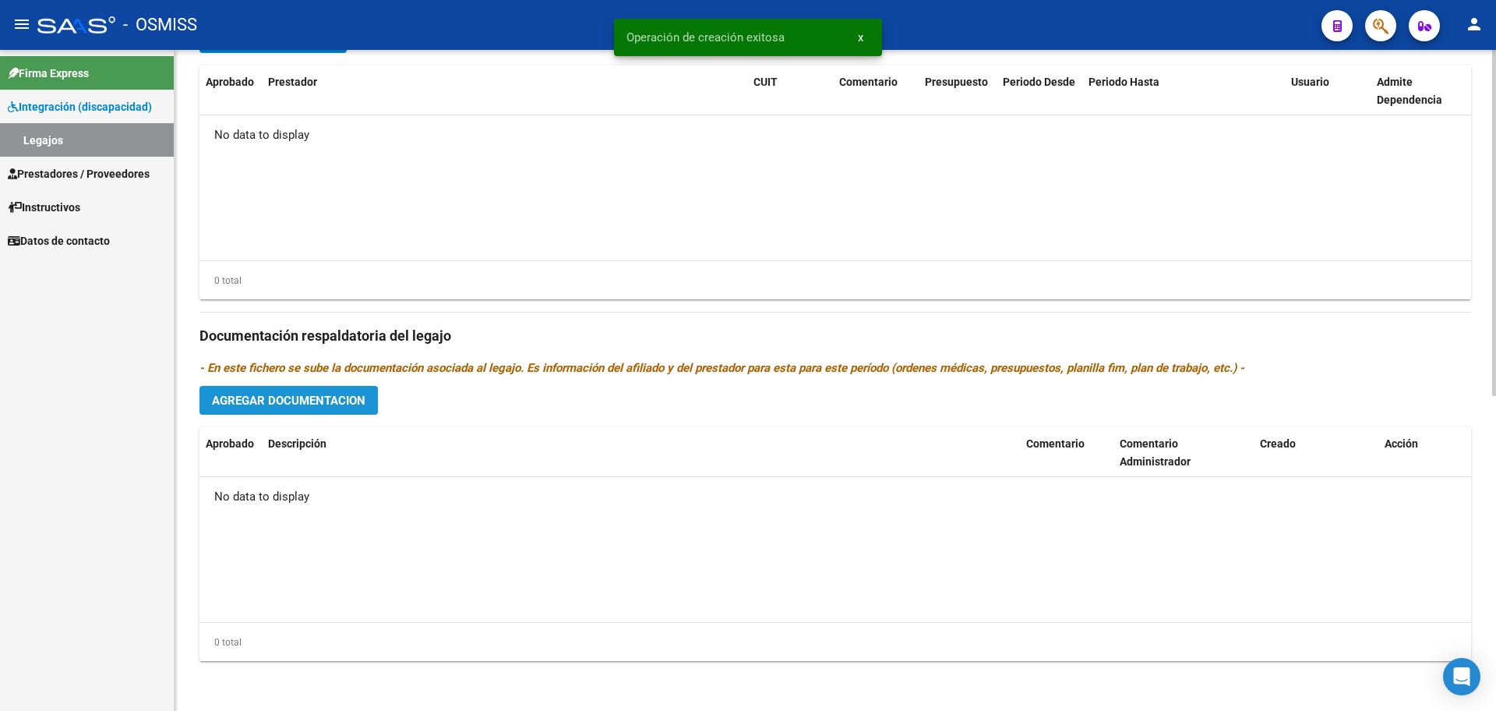
click at [317, 413] on button "Agregar Documentacion" at bounding box center [288, 400] width 178 height 29
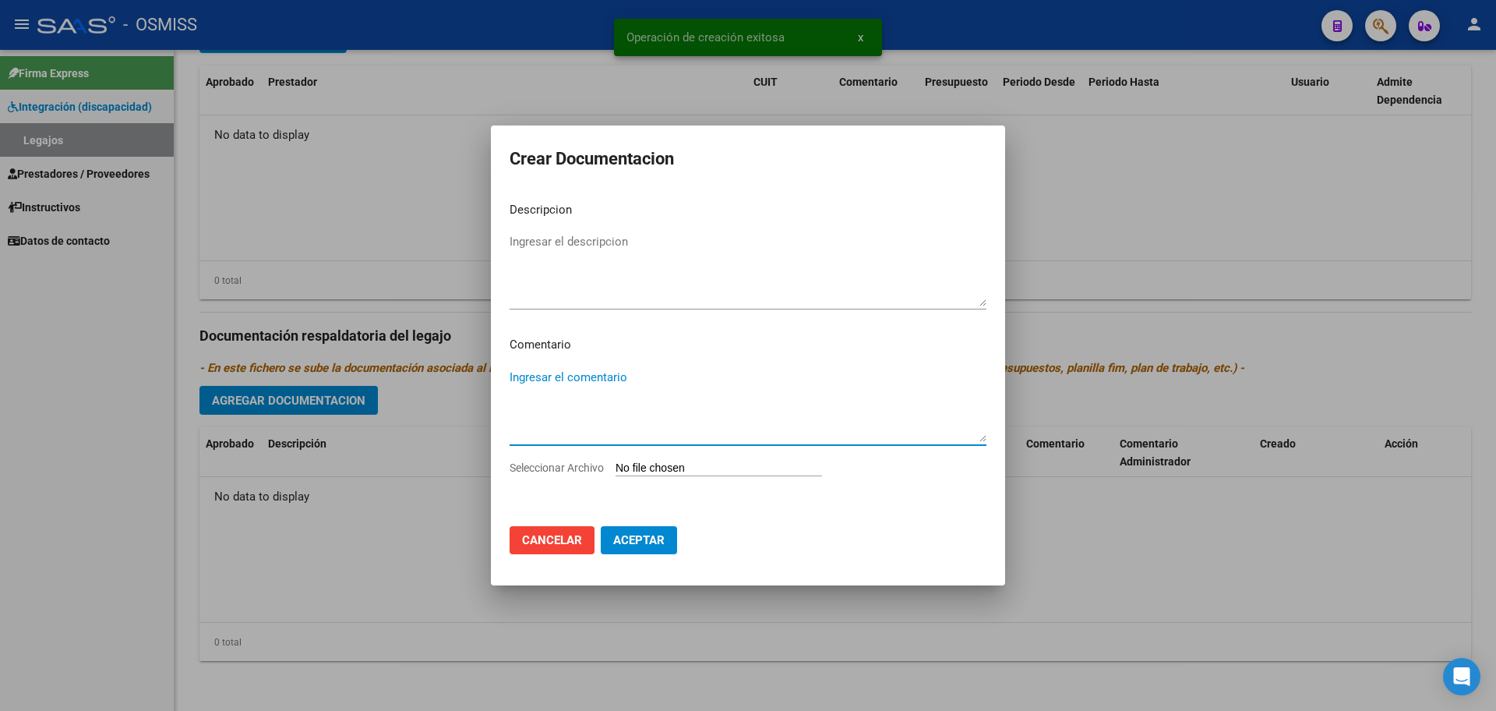
click at [663, 404] on textarea "Ingresar el comentario" at bounding box center [748, 405] width 477 height 73
click at [641, 432] on textarea "Ingresar el comentario" at bounding box center [748, 405] width 477 height 73
click at [698, 462] on input "Seleccionar Archivo" at bounding box center [719, 468] width 207 height 15
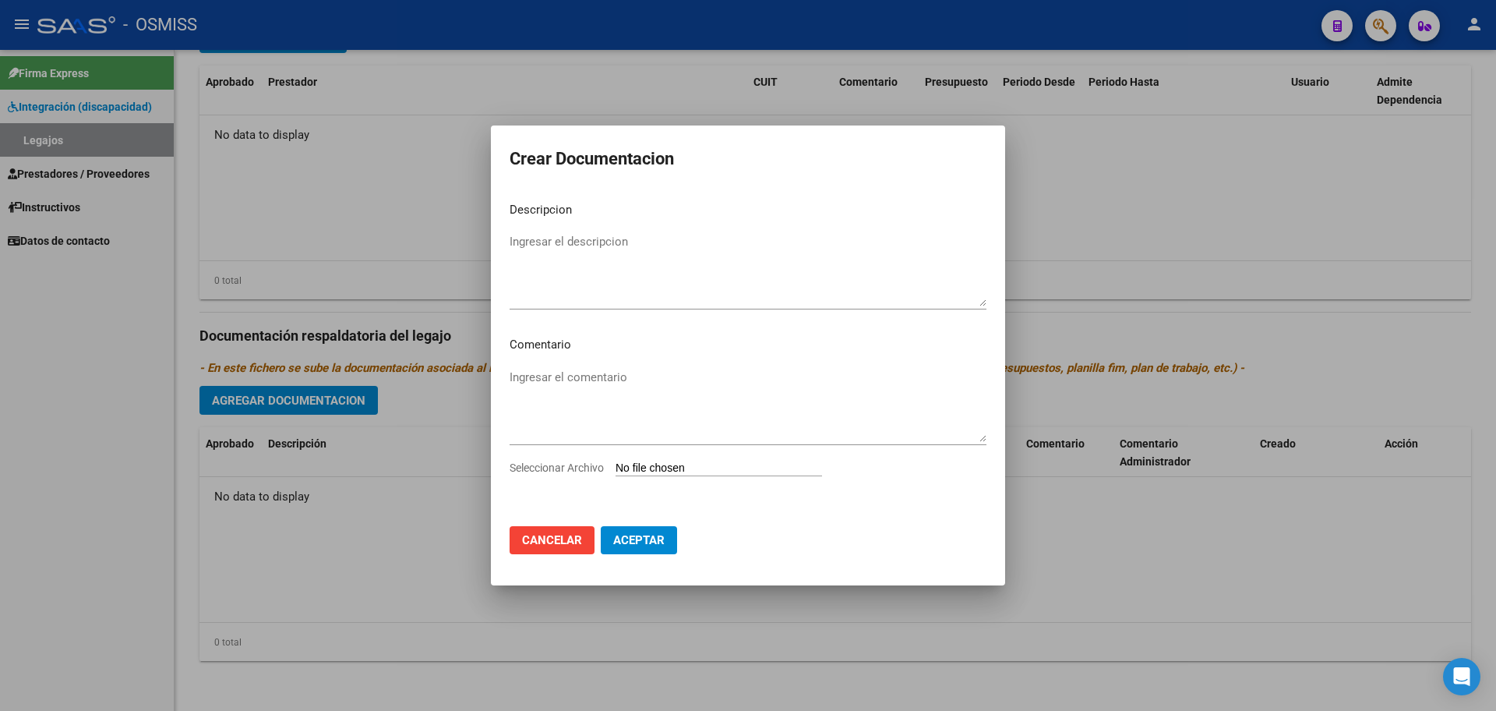
type input "C:\fakepath\.LEAL VALENTIN- MIS.pdf"
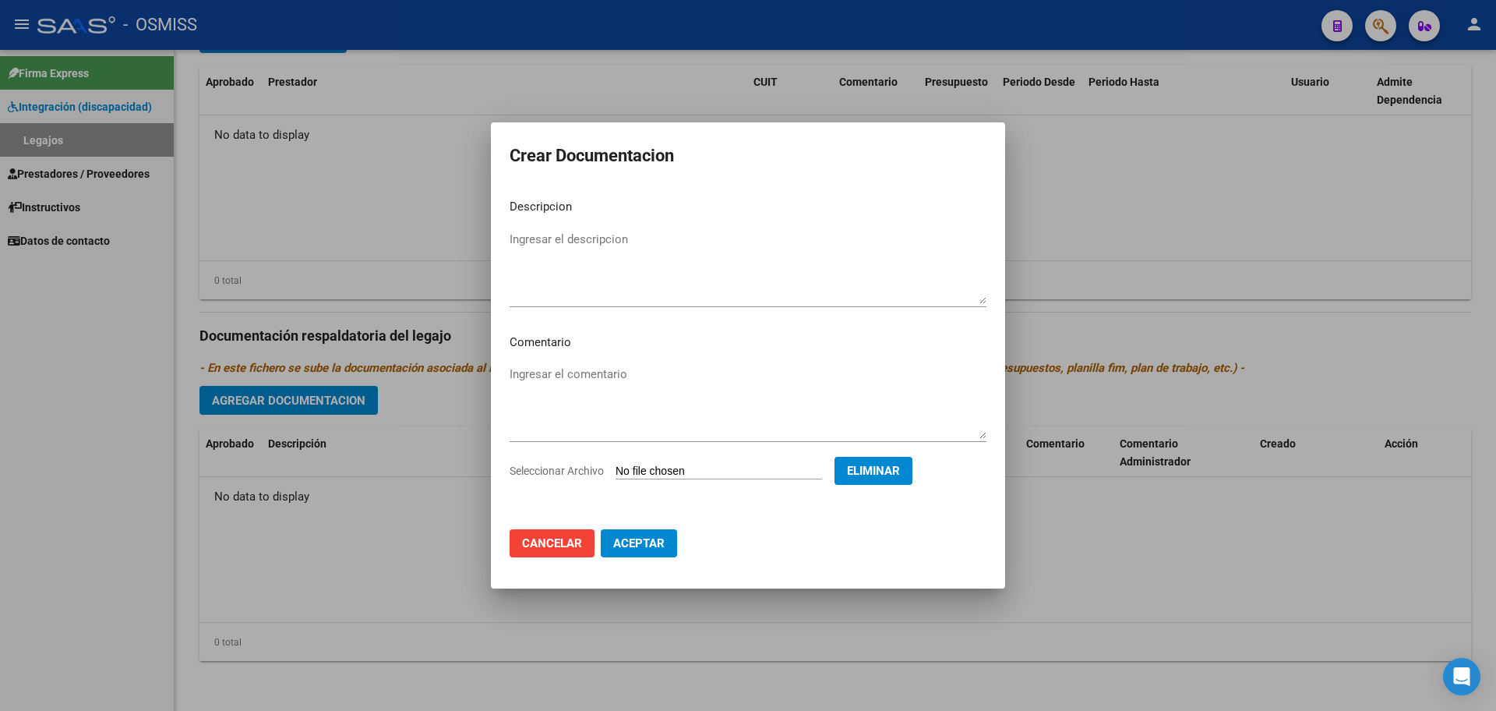
click at [652, 556] on button "Aceptar" at bounding box center [639, 543] width 76 height 28
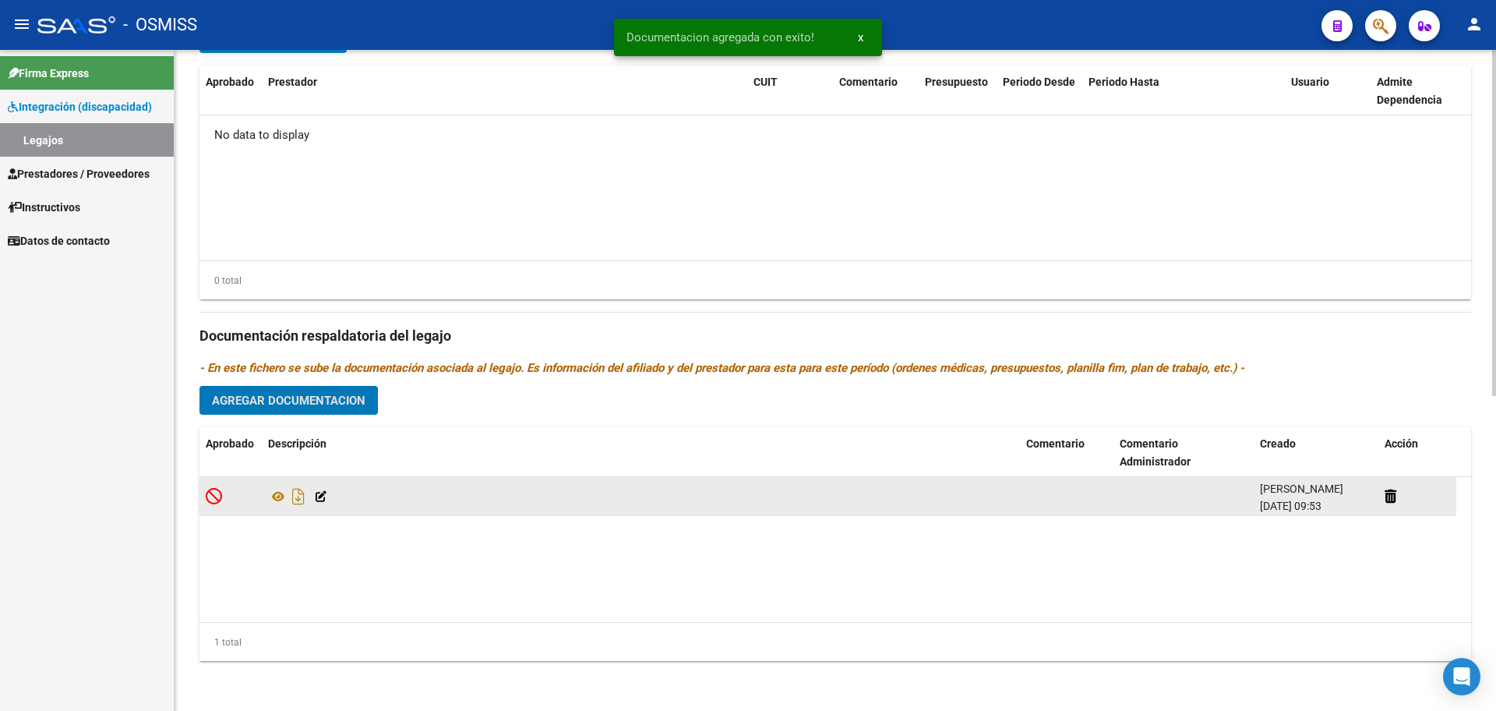
click at [328, 489] on div at bounding box center [641, 496] width 746 height 25
click at [316, 499] on icon at bounding box center [321, 496] width 11 height 11
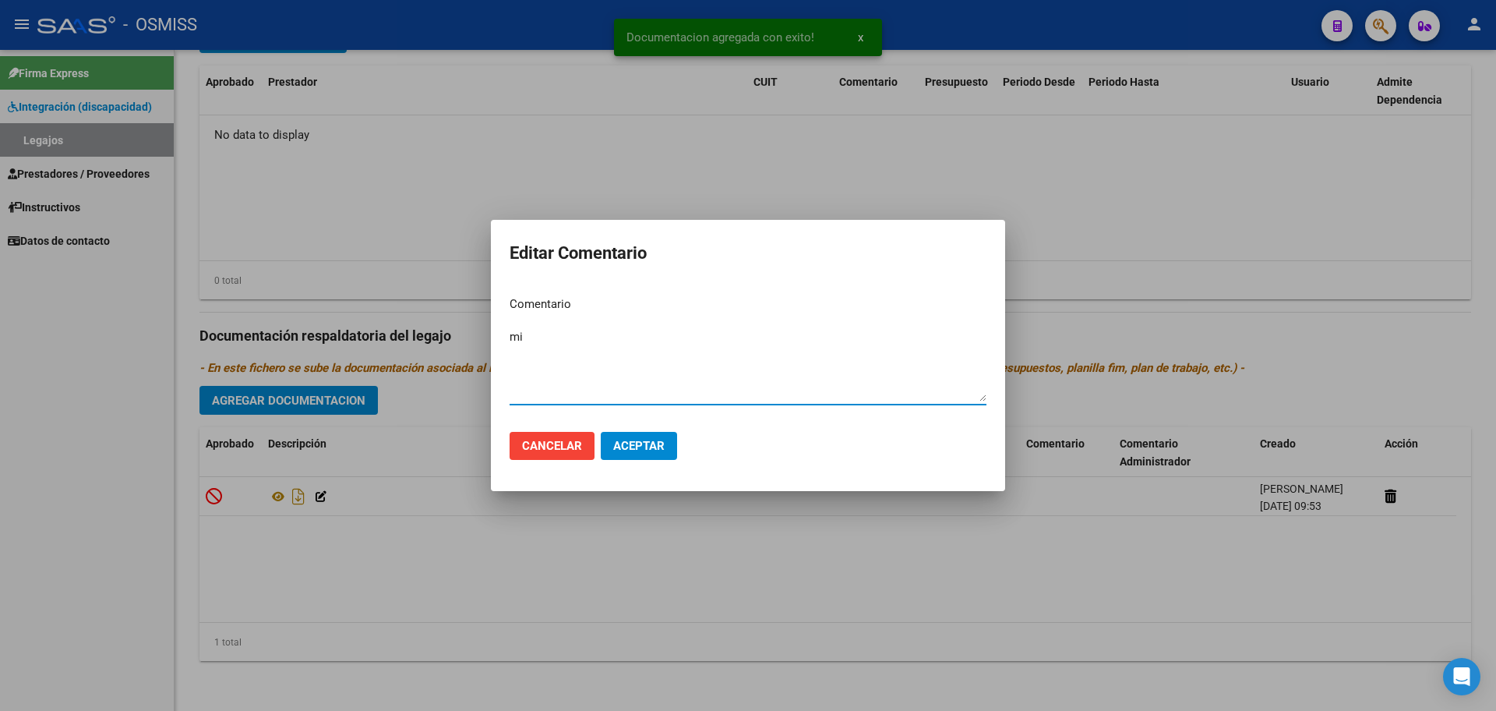
type textarea "m"
type textarea "MIS"
click at [633, 457] on button "Aceptar" at bounding box center [639, 446] width 76 height 28
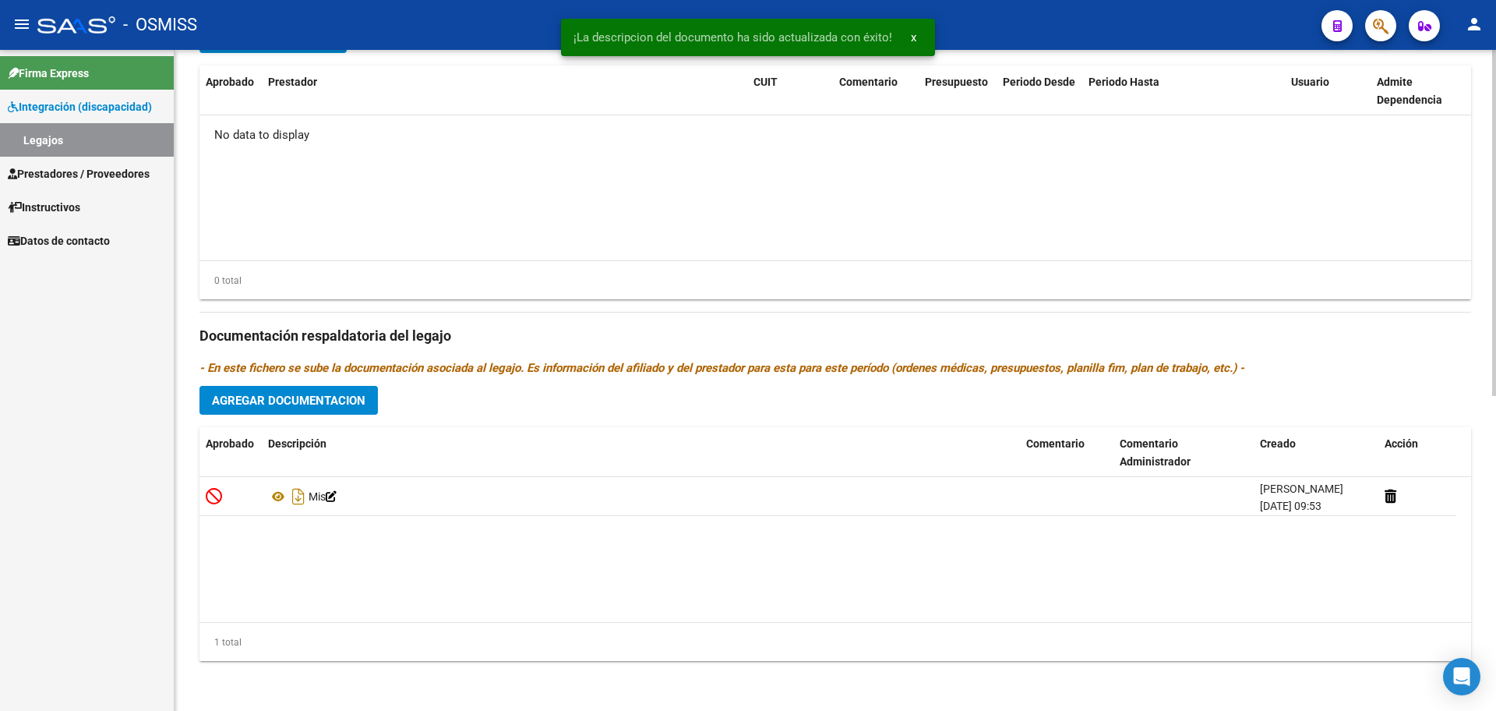
click at [335, 401] on span "Agregar Documentacion" at bounding box center [289, 401] width 154 height 14
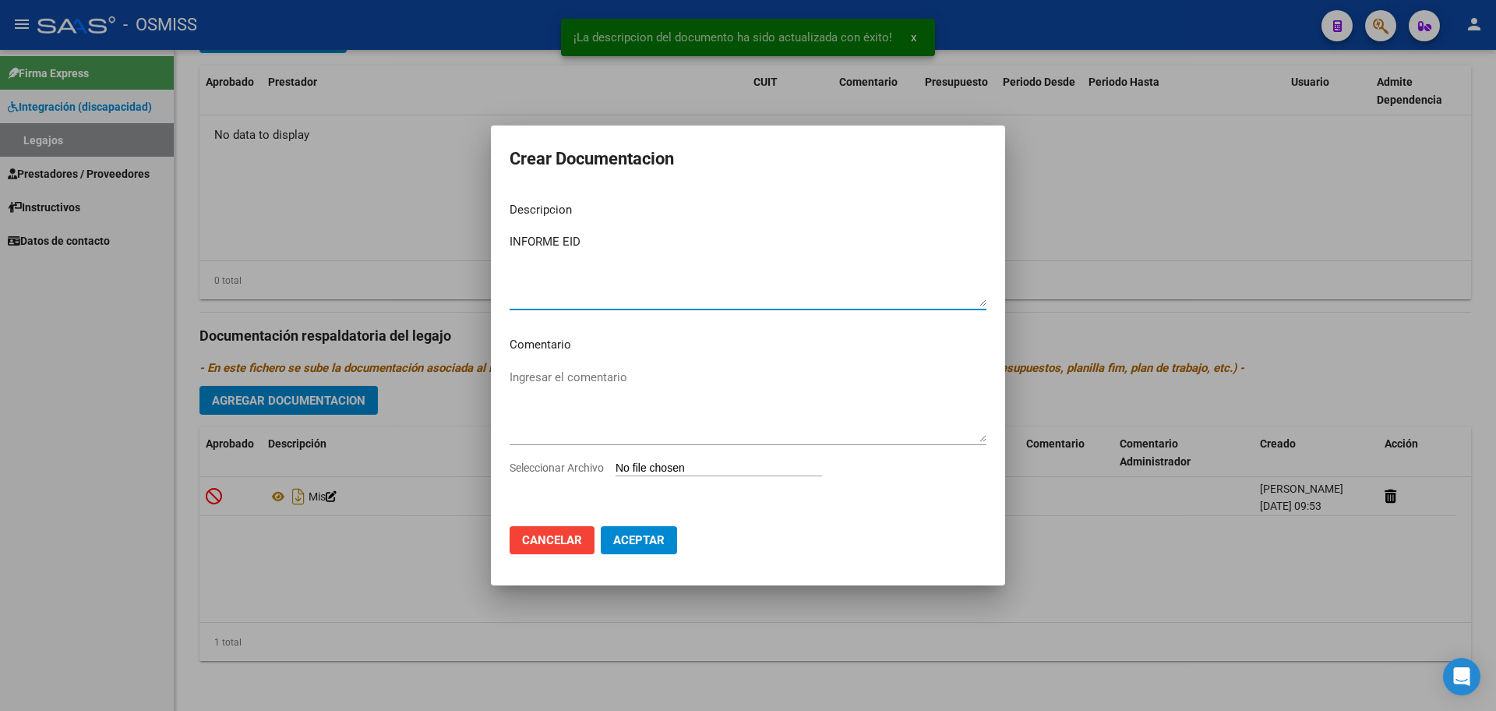
type textarea "INFORME EID"
click at [647, 465] on input "Seleccionar Archivo" at bounding box center [719, 468] width 207 height 15
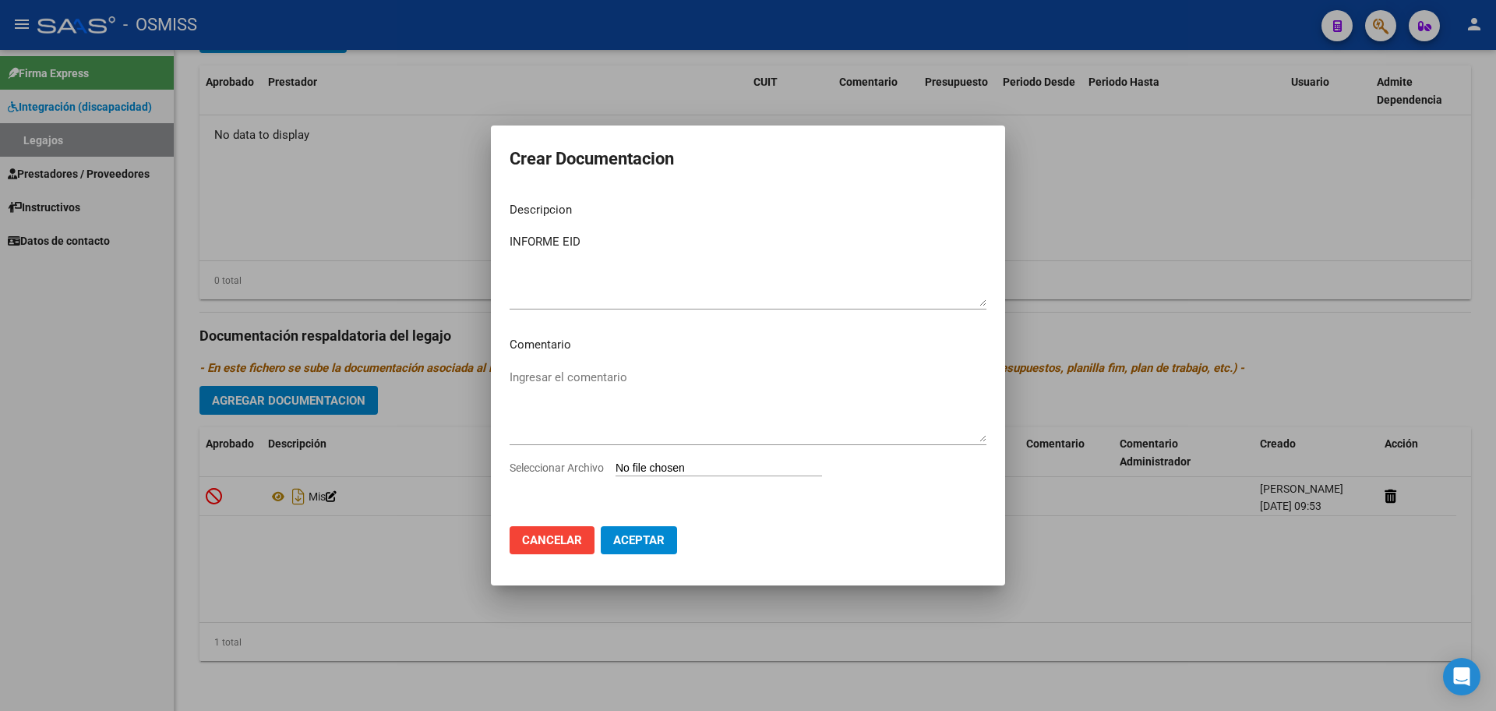
type input "C:\fakepath\LEAL VALENTIN.pdf"
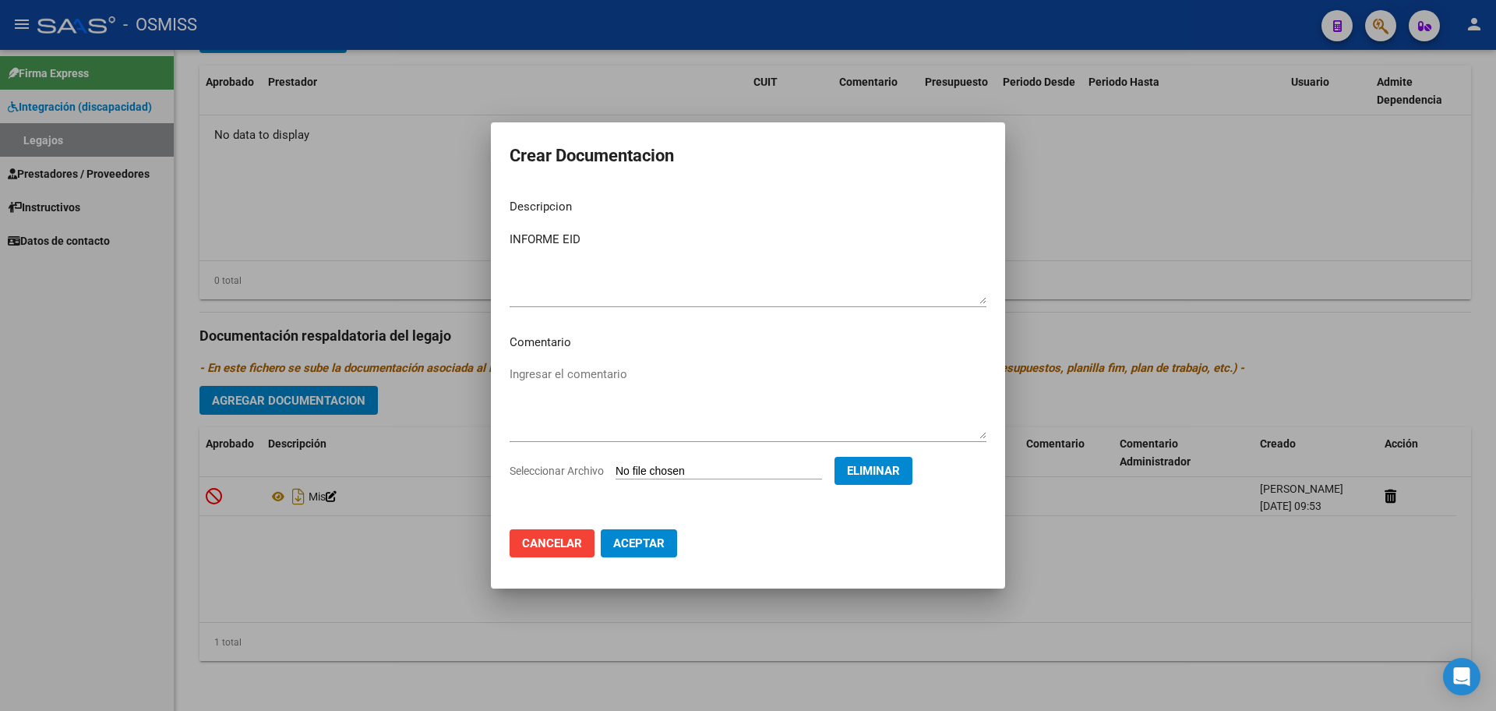
click at [639, 542] on span "Aceptar" at bounding box center [638, 543] width 51 height 14
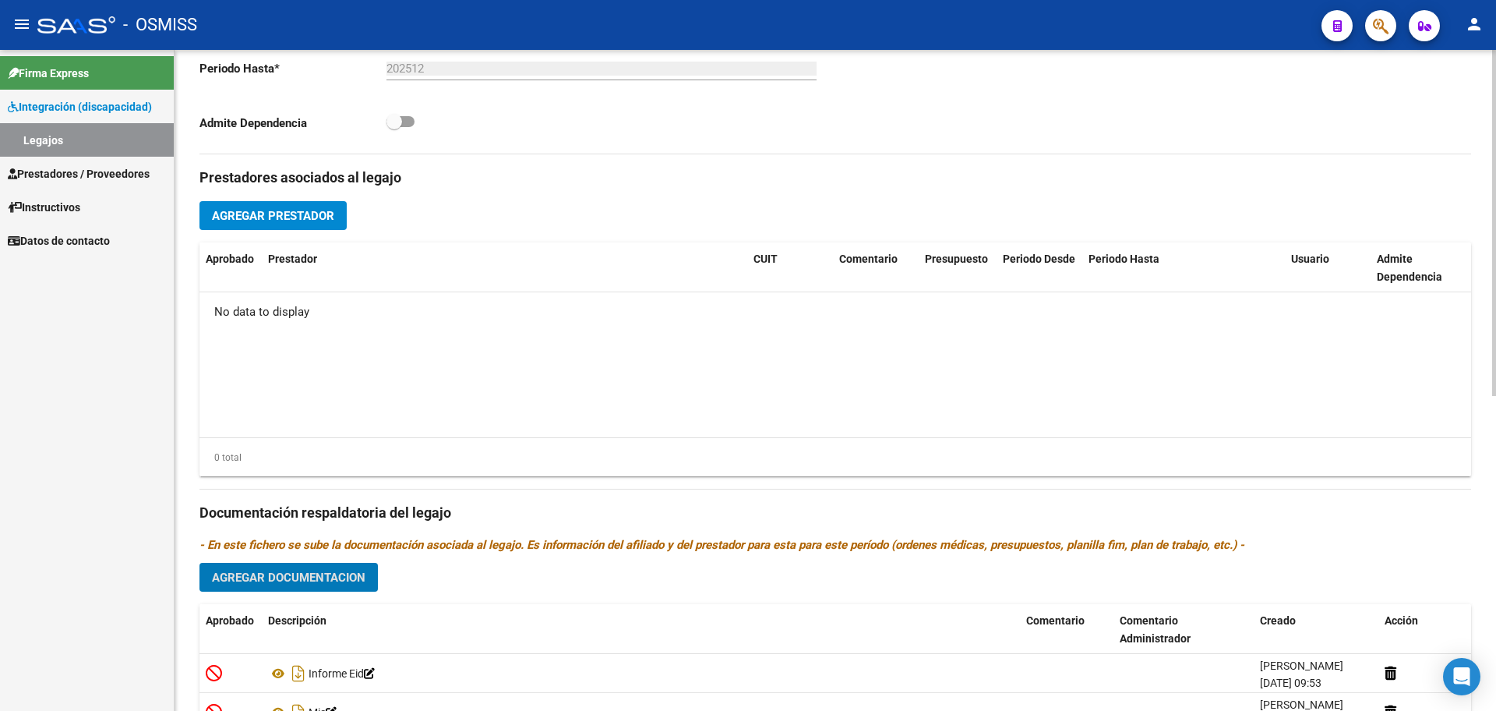
scroll to position [405, 0]
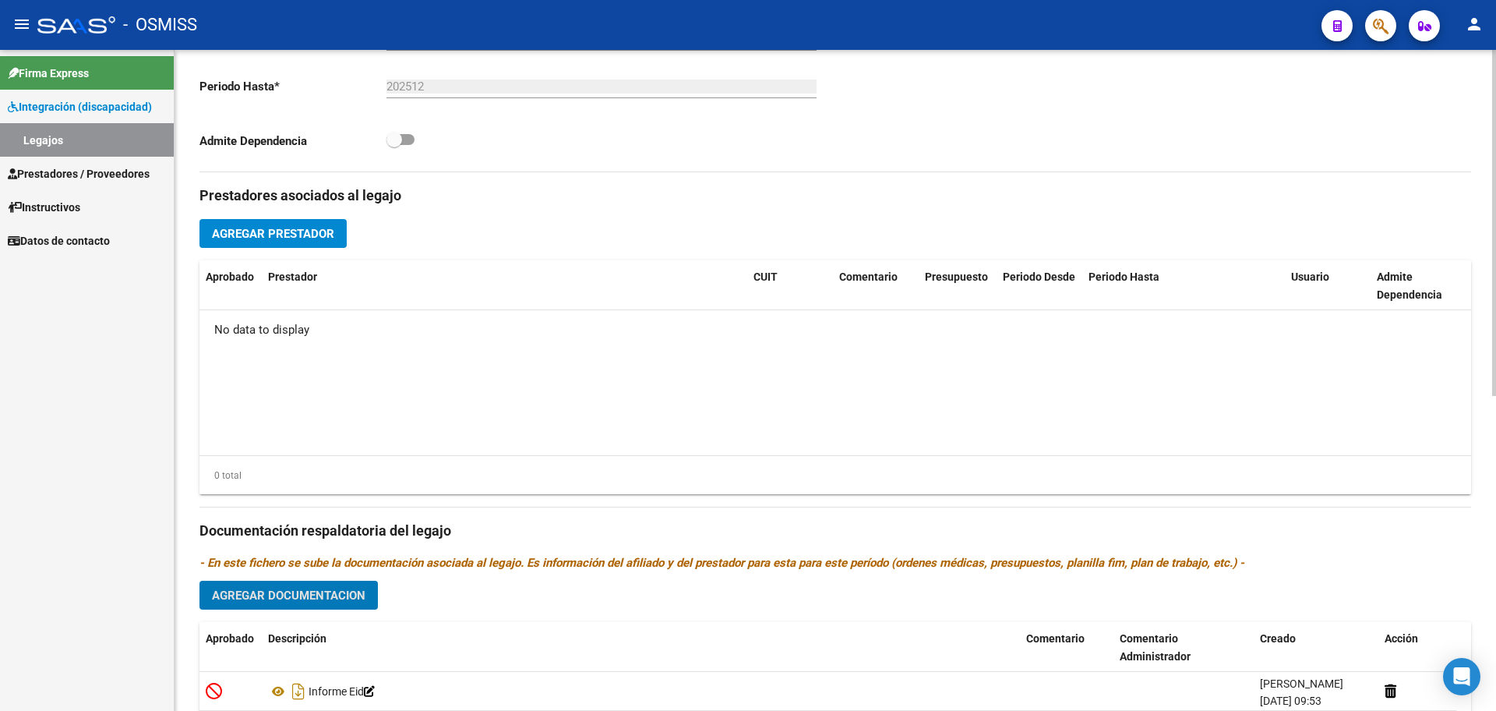
click at [286, 227] on span "Agregar Prestador" at bounding box center [273, 234] width 122 height 14
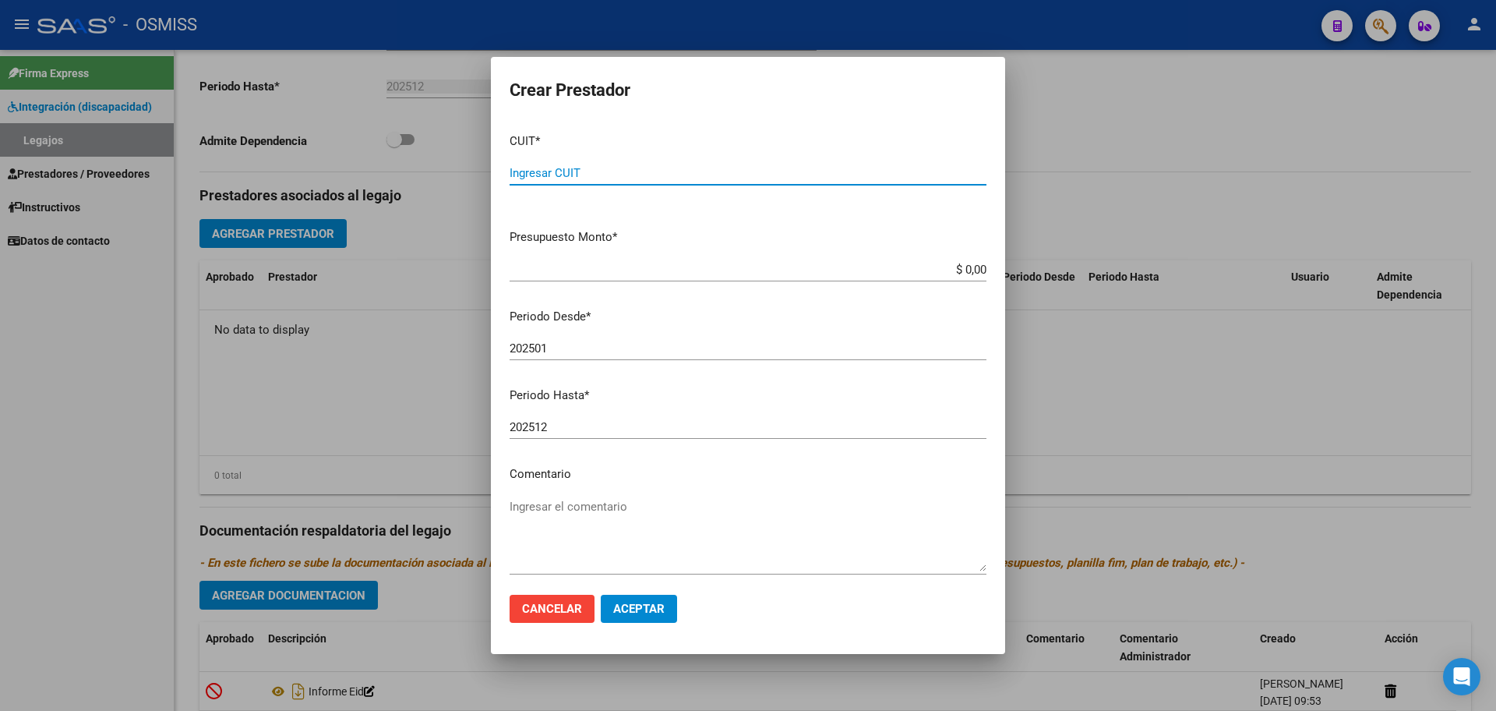
paste input "30-70997309-2"
type input "30-70997309-2"
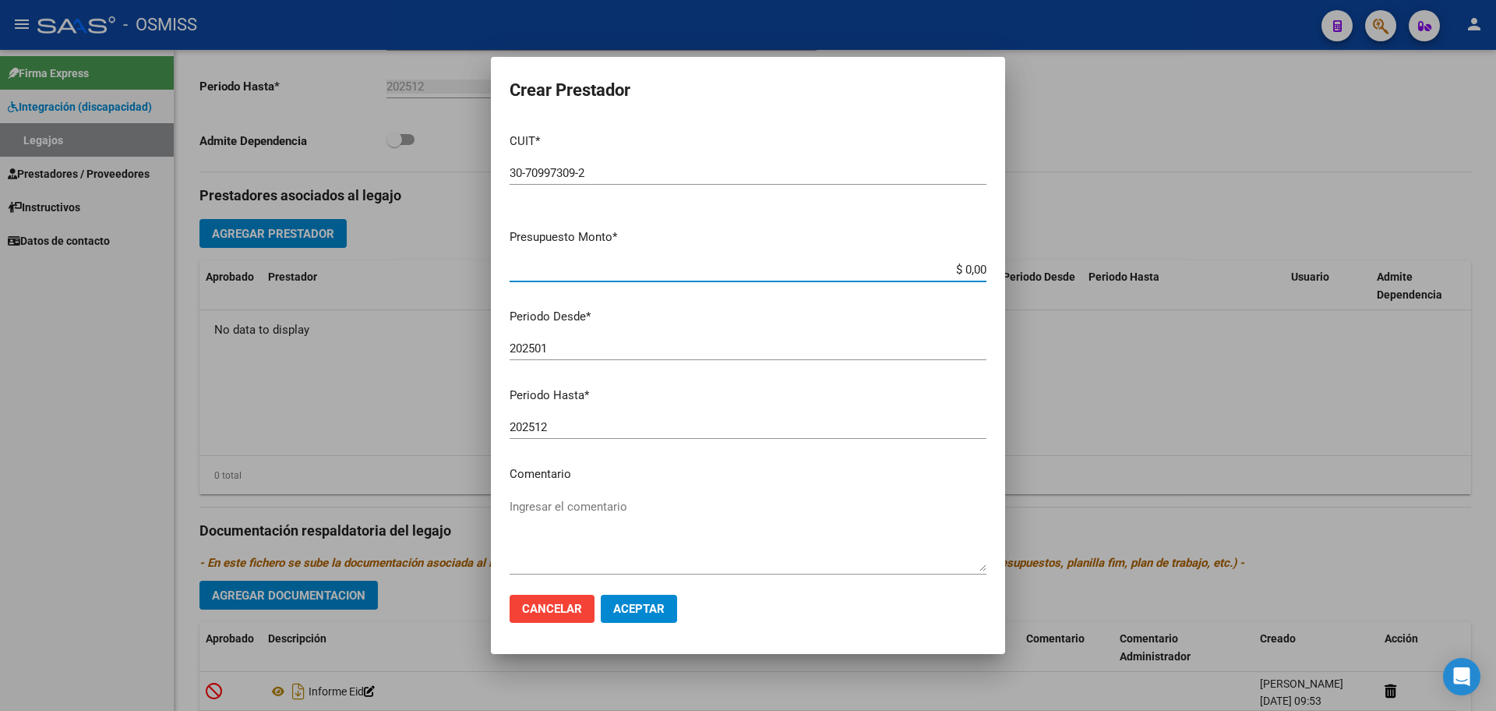
type input "$ 0,01"
type input "202508"
click at [631, 600] on button "Aceptar" at bounding box center [639, 609] width 76 height 28
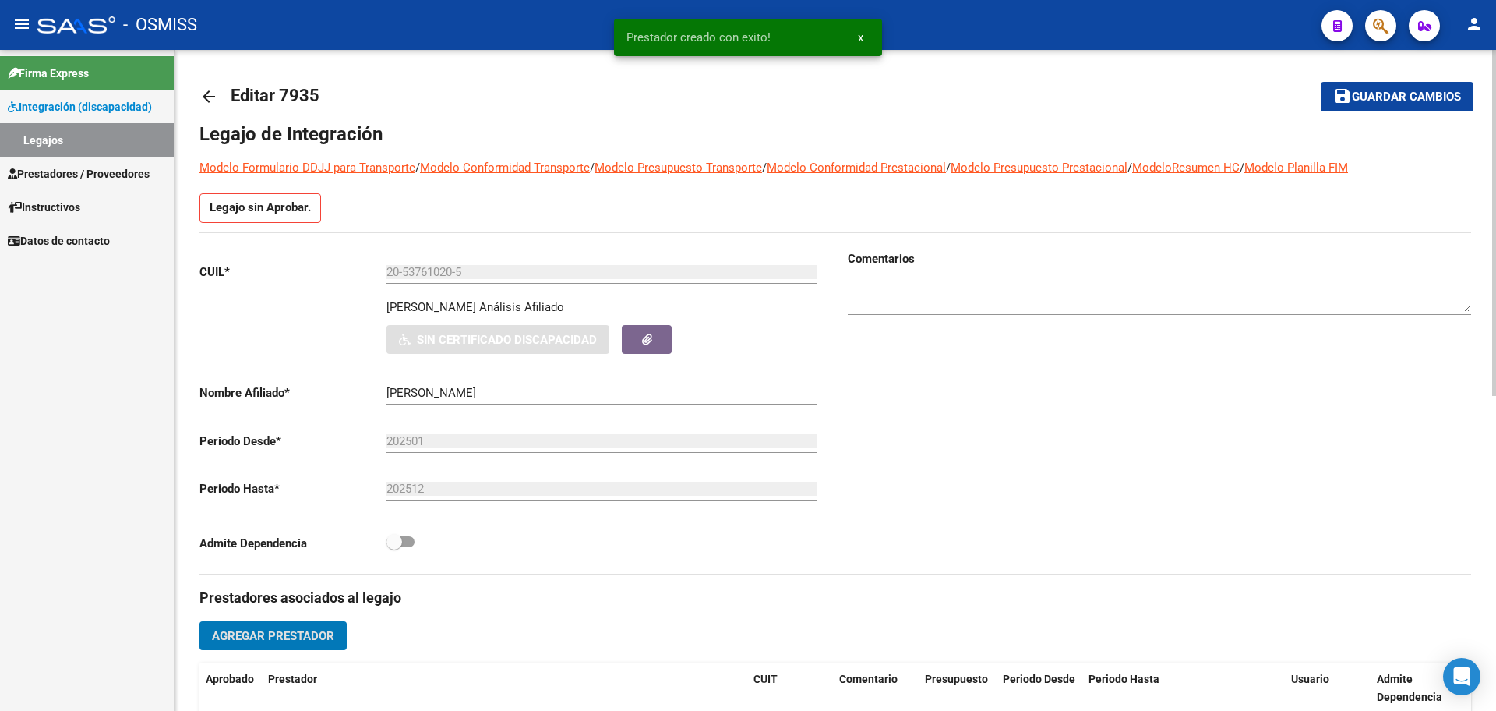
scroll to position [0, 0]
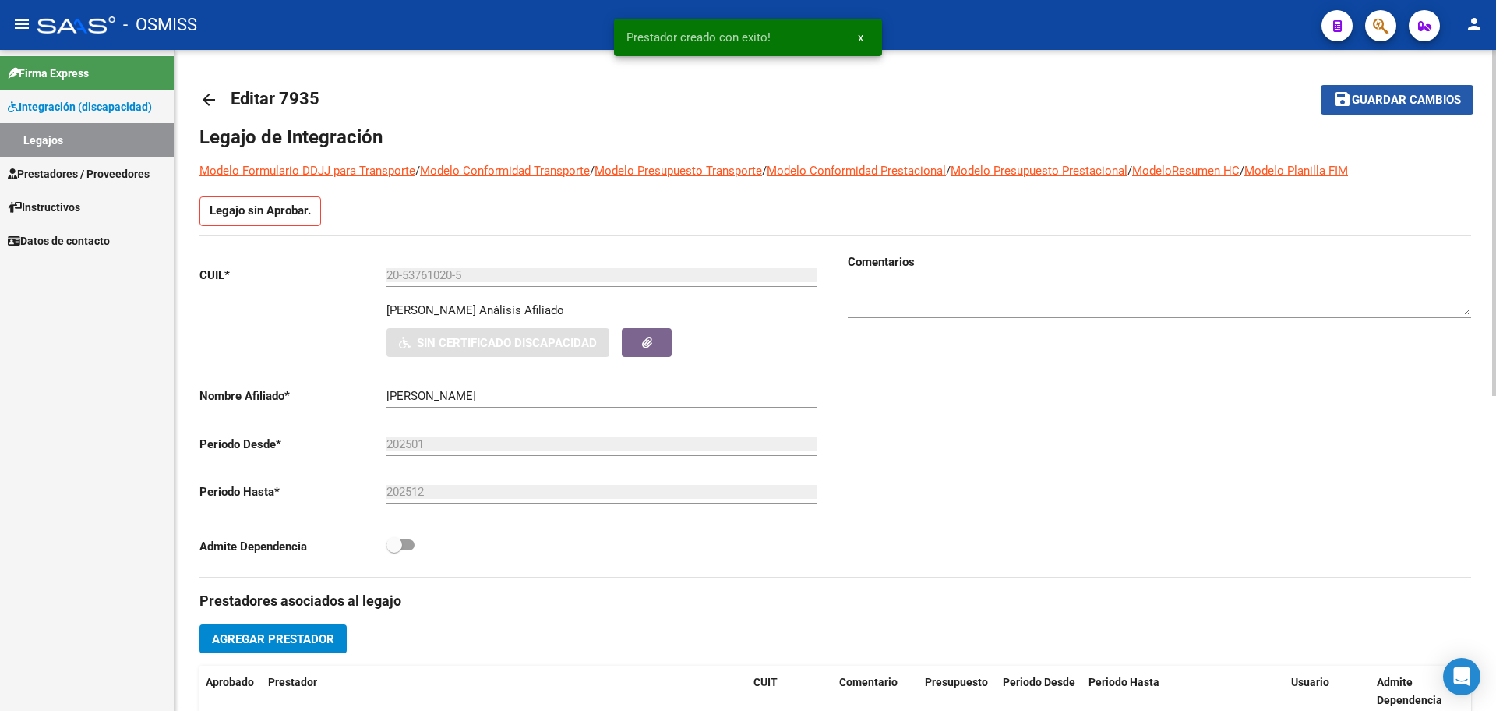
click at [1437, 104] on span "Guardar cambios" at bounding box center [1406, 101] width 109 height 14
click at [194, 98] on div "arrow_back Editar 7935 save Guardar cambios Legajo de Integración Modelo Formul…" at bounding box center [836, 680] width 1322 height 1261
click at [202, 98] on mat-icon "arrow_back" at bounding box center [208, 99] width 19 height 19
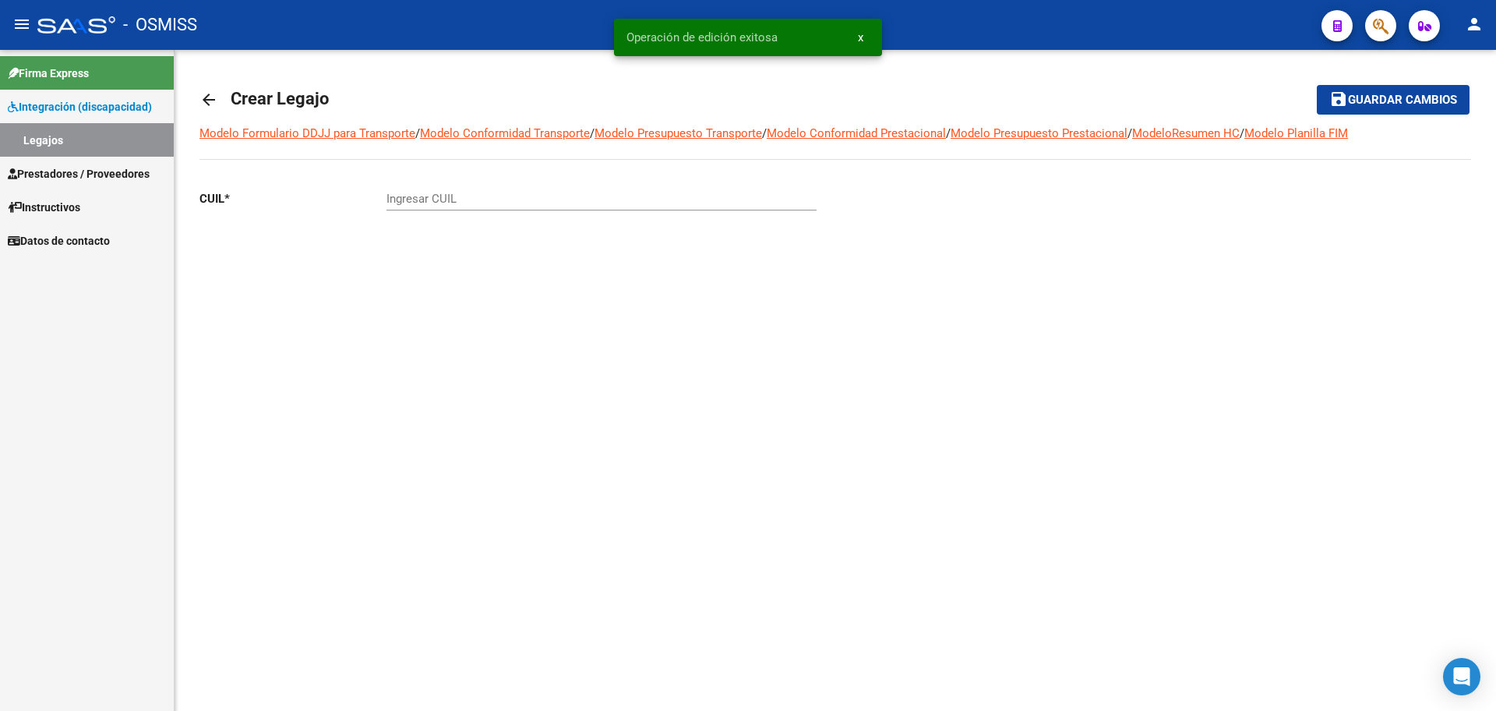
click at [207, 104] on mat-icon "arrow_back" at bounding box center [208, 99] width 19 height 19
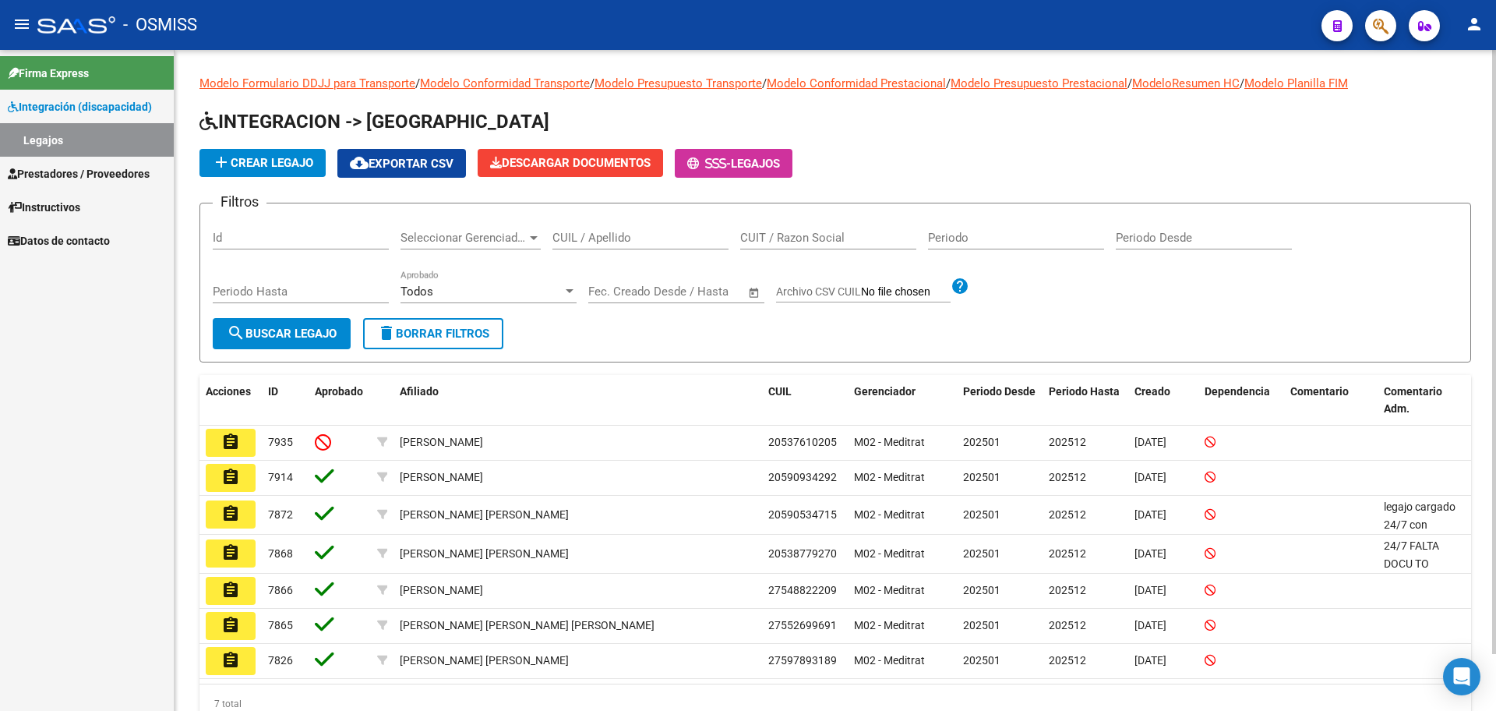
click at [1467, 23] on mat-icon "person" at bounding box center [1474, 24] width 19 height 19
click at [1445, 107] on button "exit_to_app Salir" at bounding box center [1442, 102] width 95 height 37
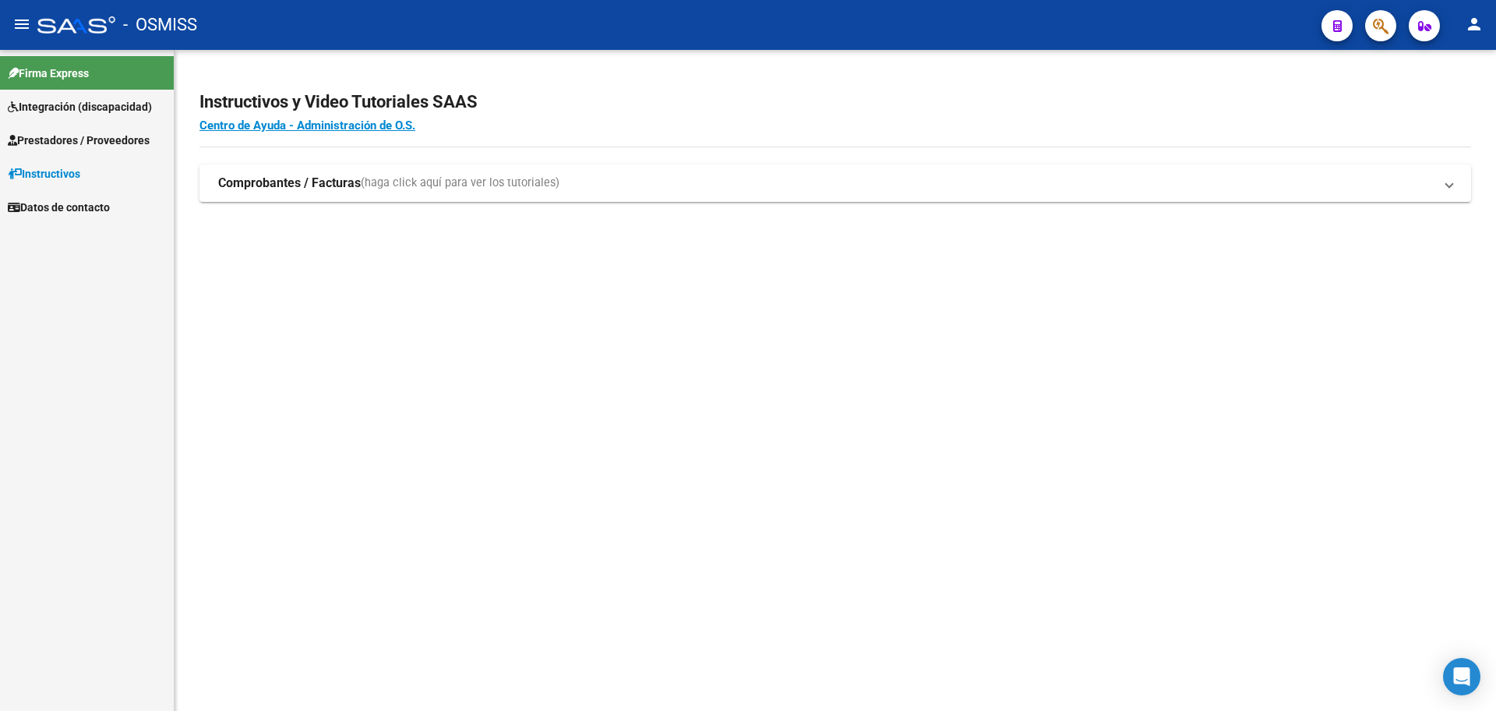
click at [65, 105] on span "Integración (discapacidad)" at bounding box center [80, 106] width 144 height 17
click at [51, 139] on link "Legajos" at bounding box center [87, 140] width 174 height 34
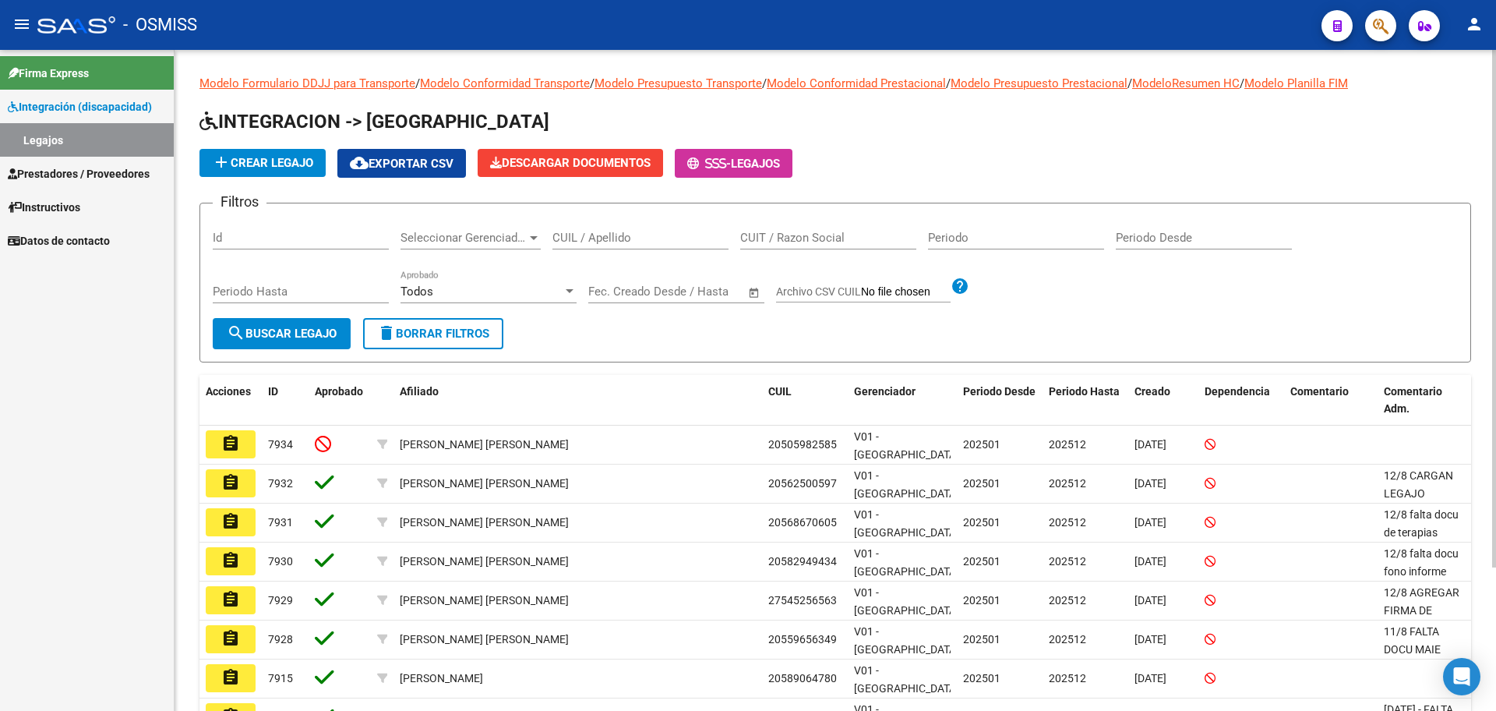
click at [614, 239] on input "CUIL / Apellido" at bounding box center [641, 238] width 176 height 14
type input "caballero"
click at [341, 337] on button "search Buscar Legajo" at bounding box center [282, 333] width 138 height 31
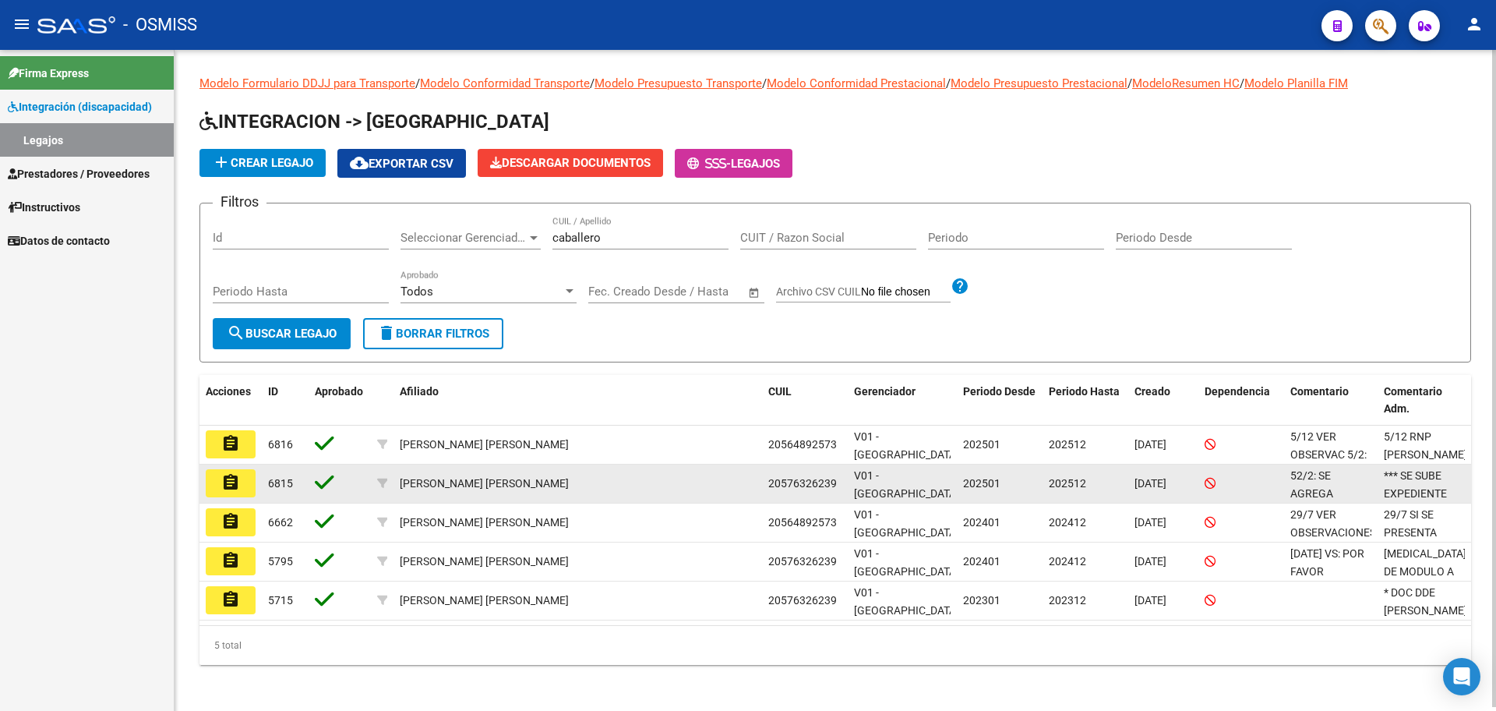
click at [232, 484] on mat-icon "assignment" at bounding box center [230, 482] width 19 height 19
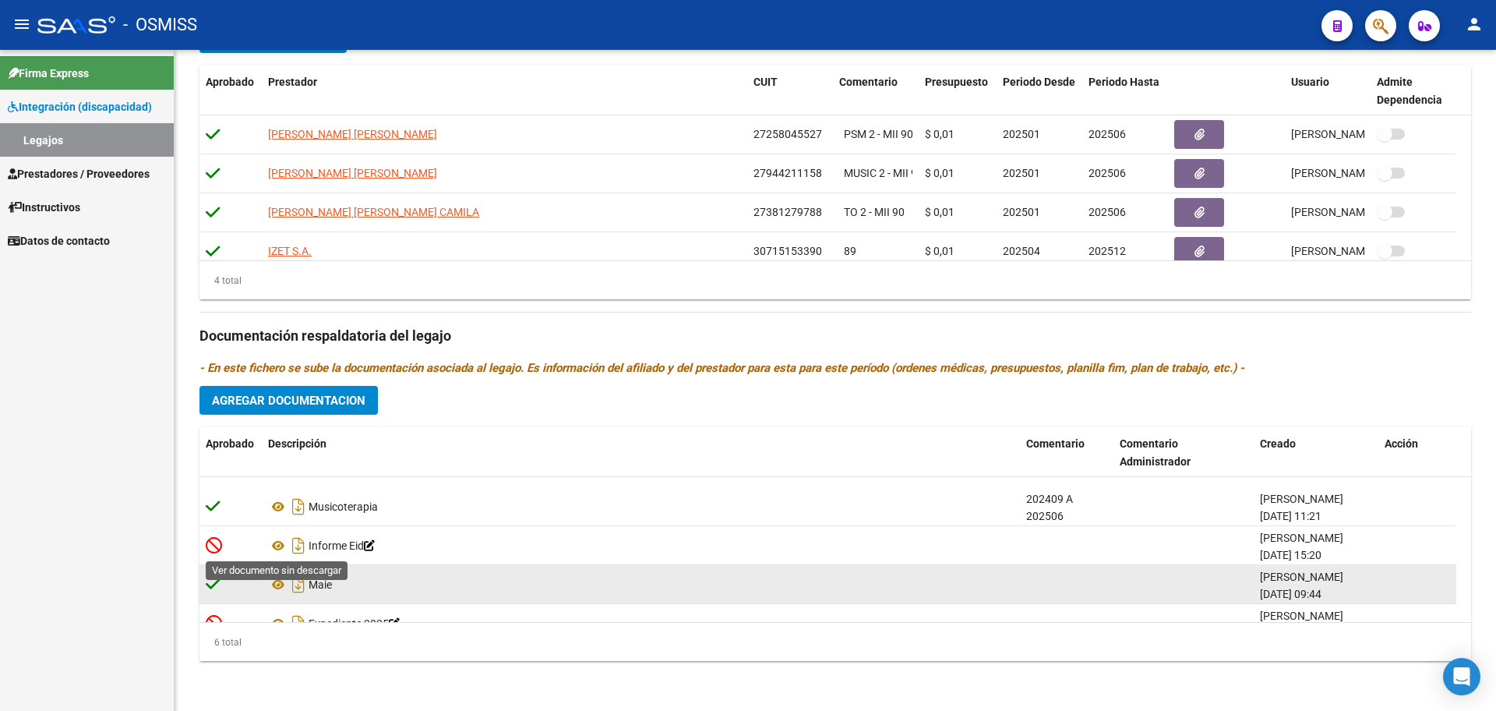
scroll to position [94, 0]
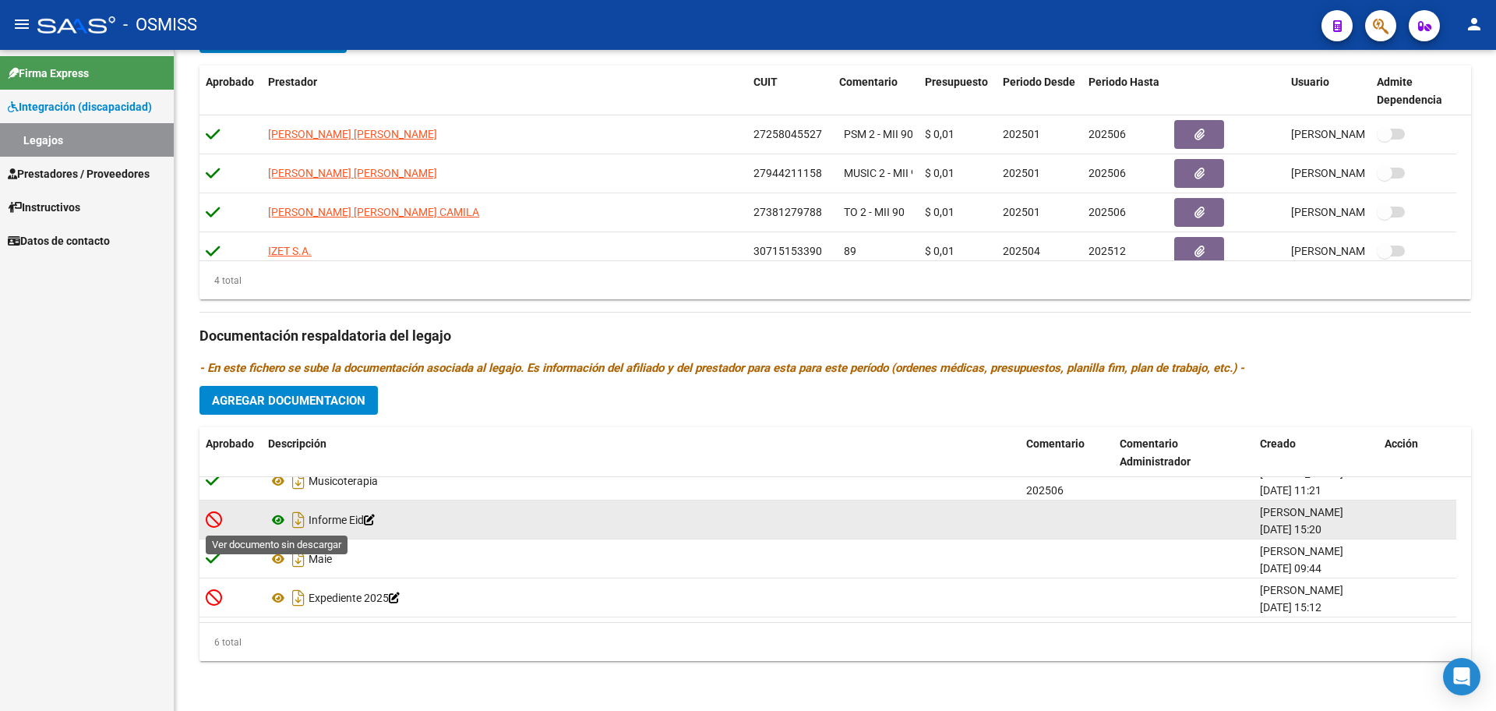
click at [280, 519] on icon at bounding box center [278, 519] width 20 height 19
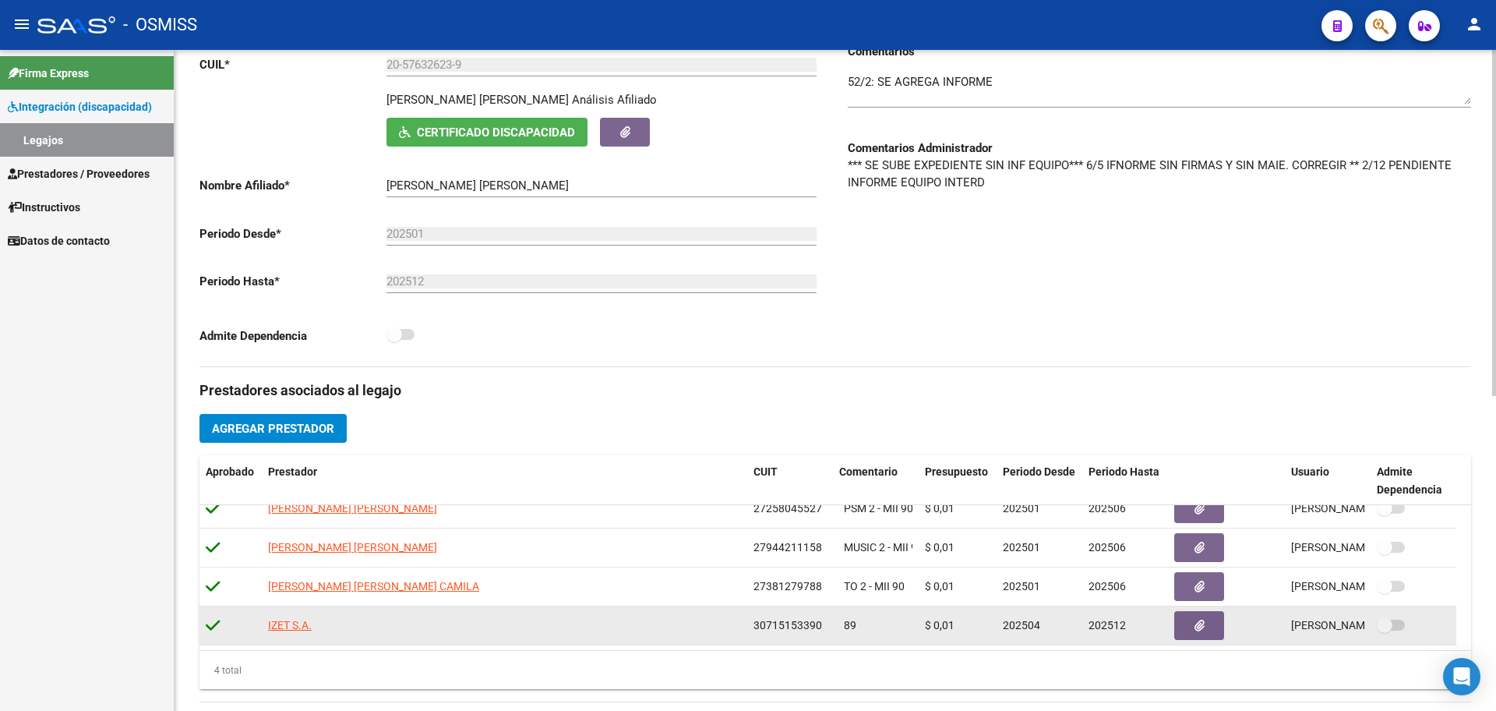
scroll to position [600, 0]
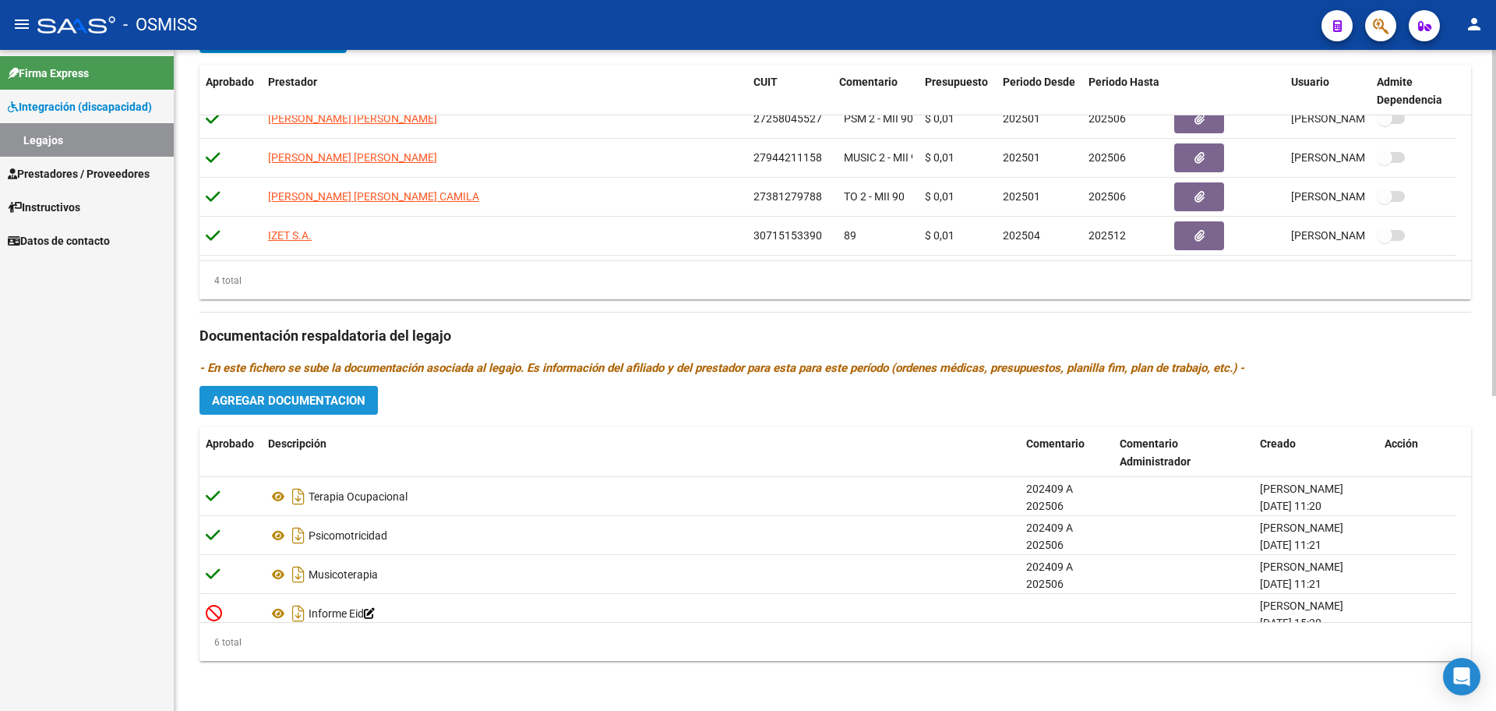
click at [300, 390] on button "Agregar Documentacion" at bounding box center [288, 400] width 178 height 29
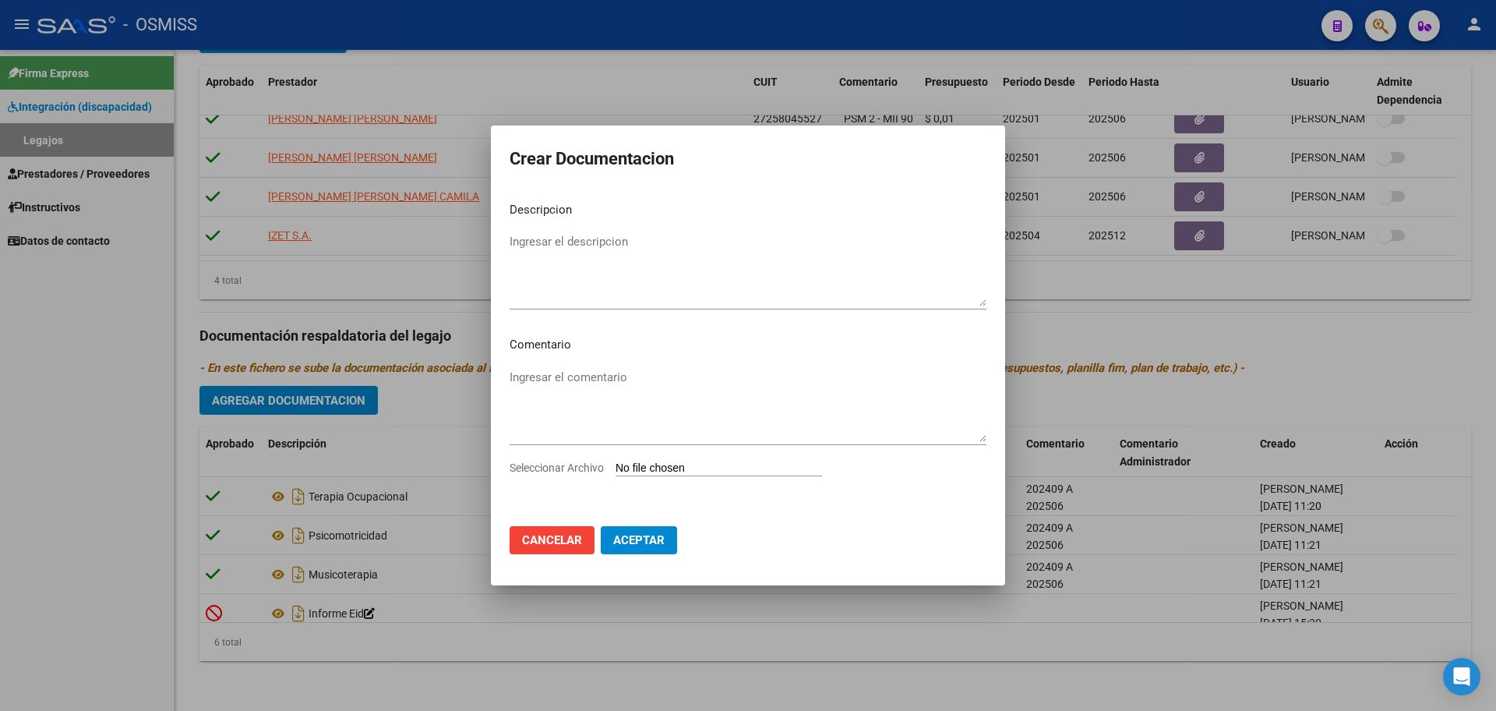
click at [737, 458] on div "Ingresar el comentario" at bounding box center [748, 412] width 477 height 94
click at [655, 466] on input "Seleccionar Archivo" at bounding box center [719, 468] width 207 height 15
type input "C:\fakepath\[PERSON_NAME] [PERSON_NAME] Amir1.pdf"
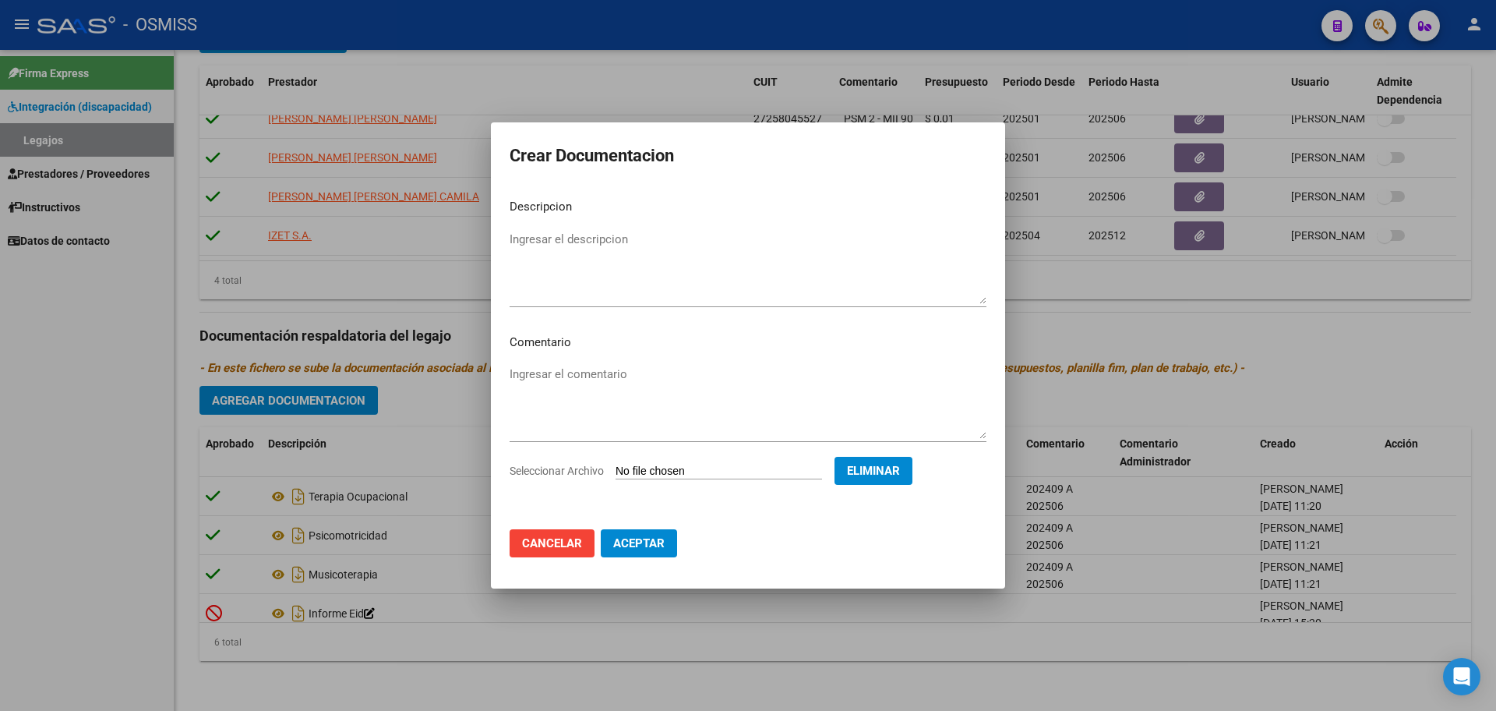
click at [569, 231] on textarea "Ingresar el descripcion" at bounding box center [748, 267] width 477 height 73
type textarea "i"
type textarea "INFORME EID"
click at [642, 537] on span "Aceptar" at bounding box center [638, 543] width 51 height 14
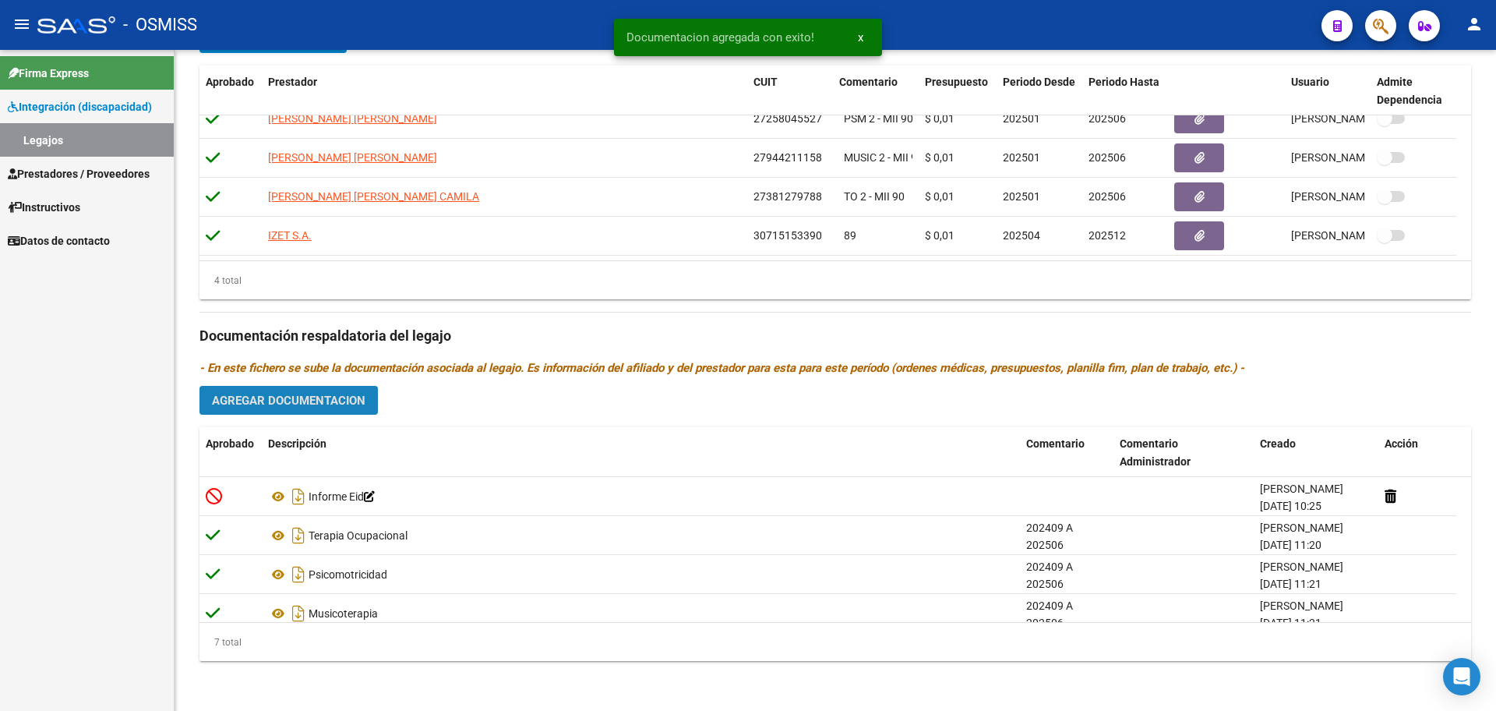
click at [308, 390] on button "Agregar Documentacion" at bounding box center [288, 400] width 178 height 29
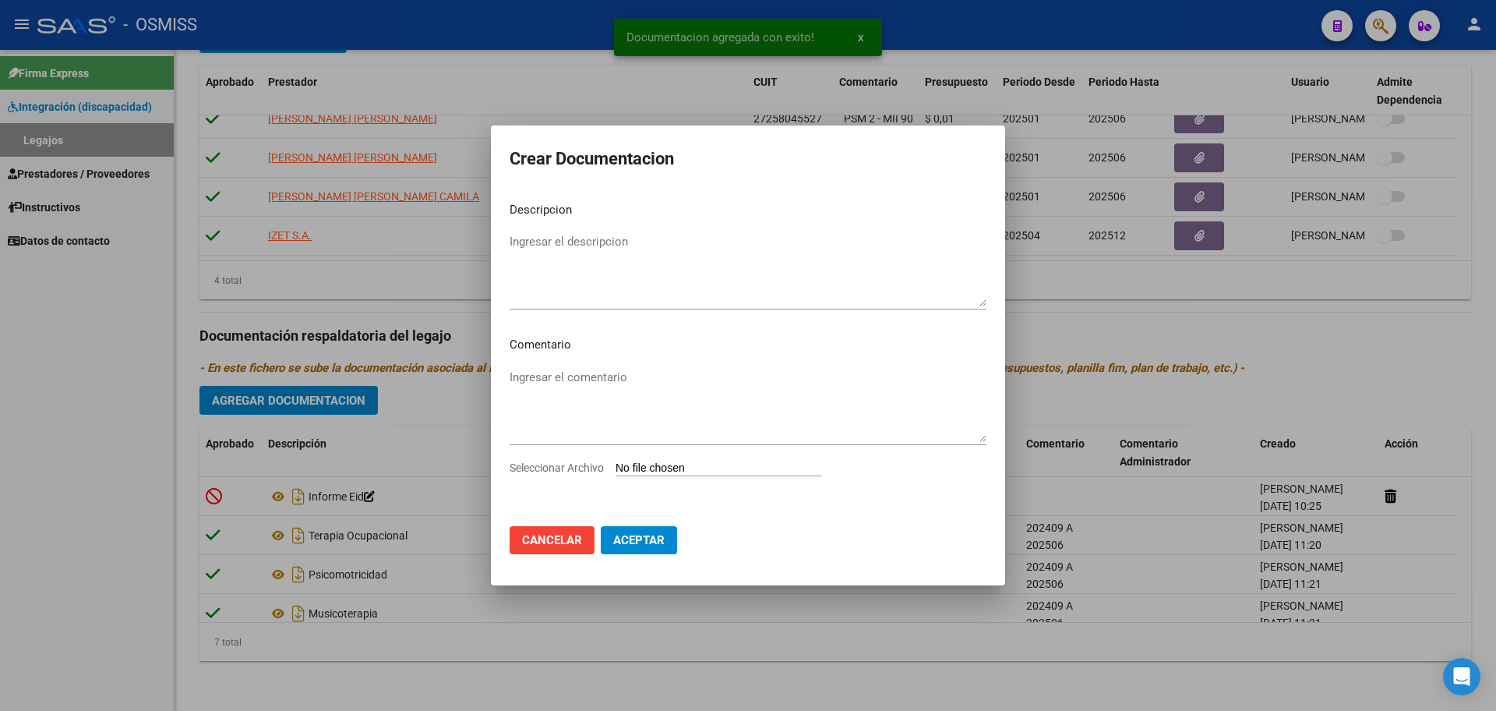
click at [723, 473] on input "Seleccionar Archivo" at bounding box center [719, 468] width 207 height 15
type input "C:\fakepath\.[PERSON_NAME] [PERSON_NAME]- MUSIC.pdf"
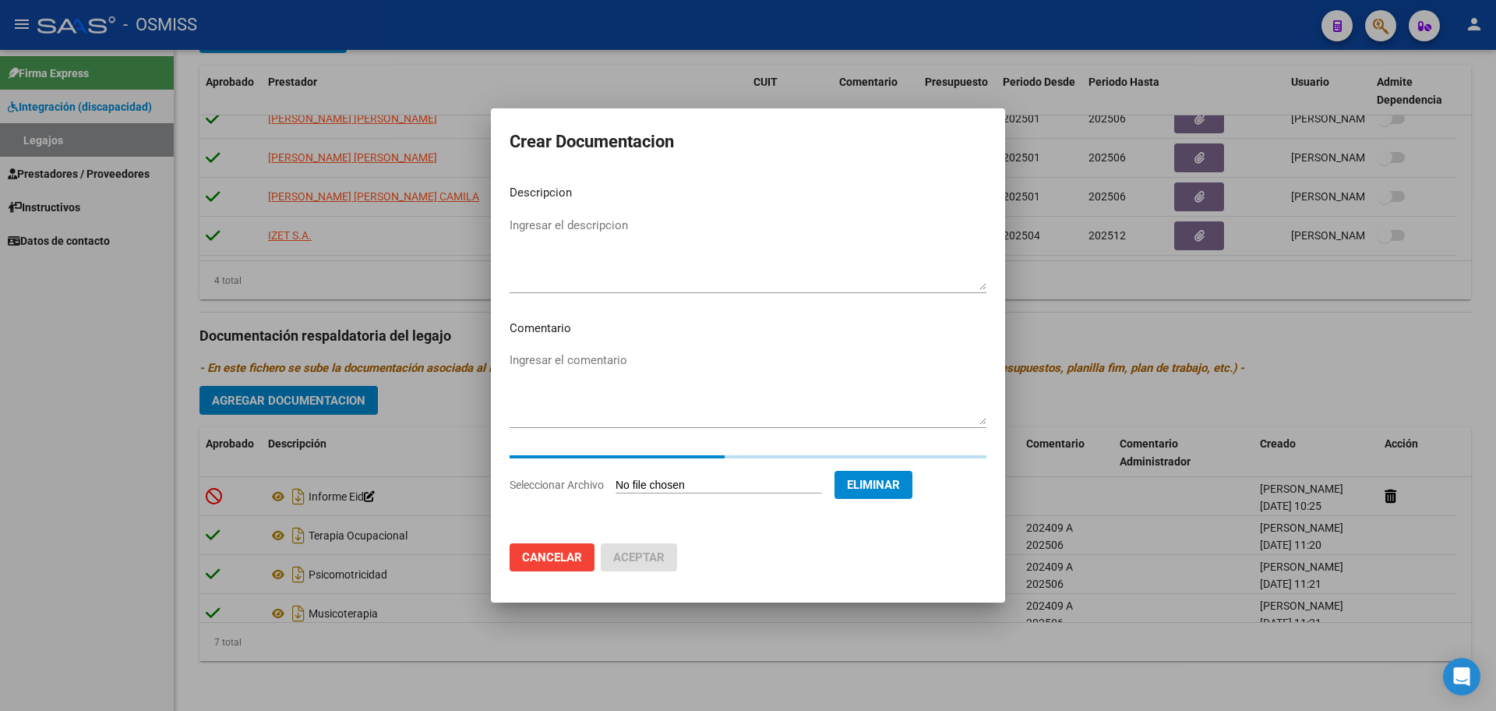
drag, startPoint x: 603, startPoint y: 194, endPoint x: 607, endPoint y: 233, distance: 39.2
click at [604, 199] on p "Descripcion" at bounding box center [748, 193] width 477 height 18
click at [607, 233] on textarea "Ingresar el descripcion" at bounding box center [748, 253] width 477 height 73
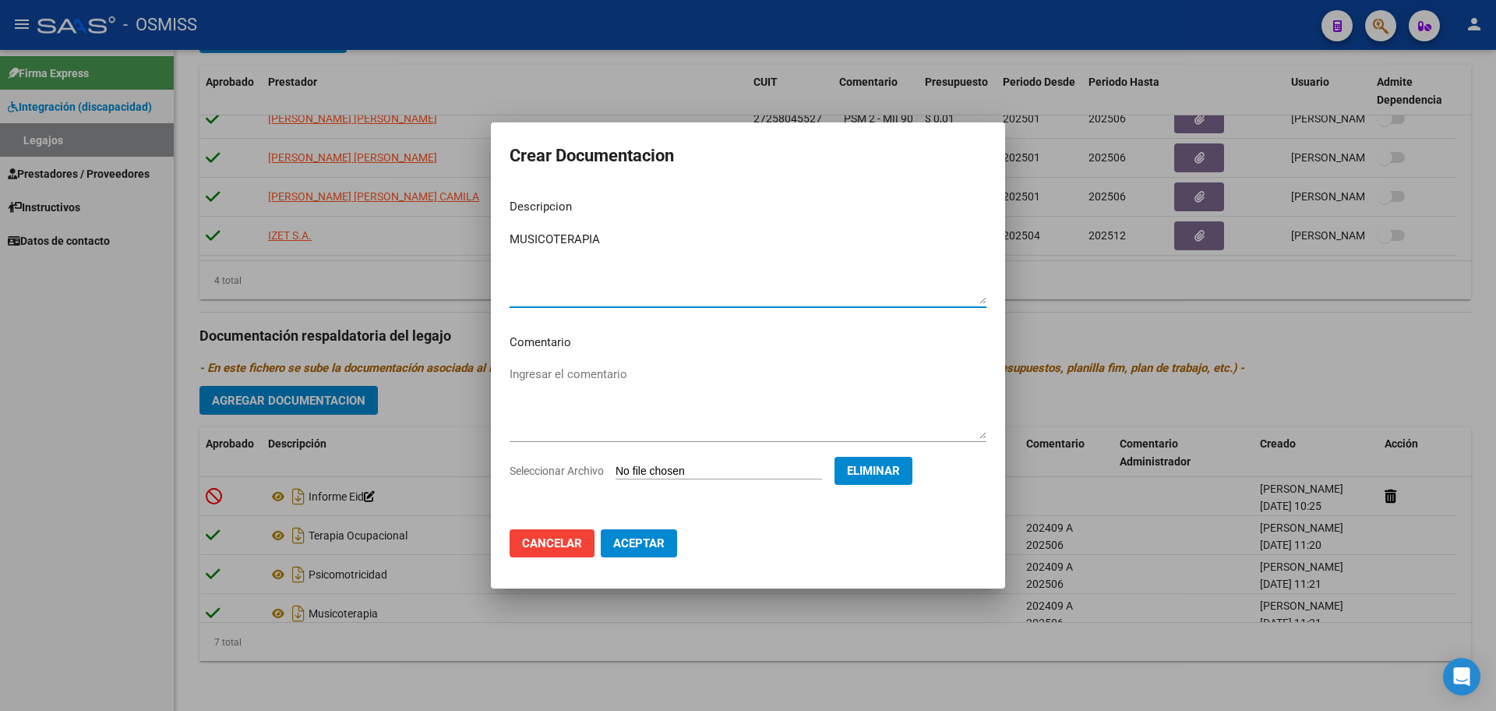
type textarea "MUSICOTERAPIA"
click at [613, 539] on span "Aceptar" at bounding box center [638, 543] width 51 height 14
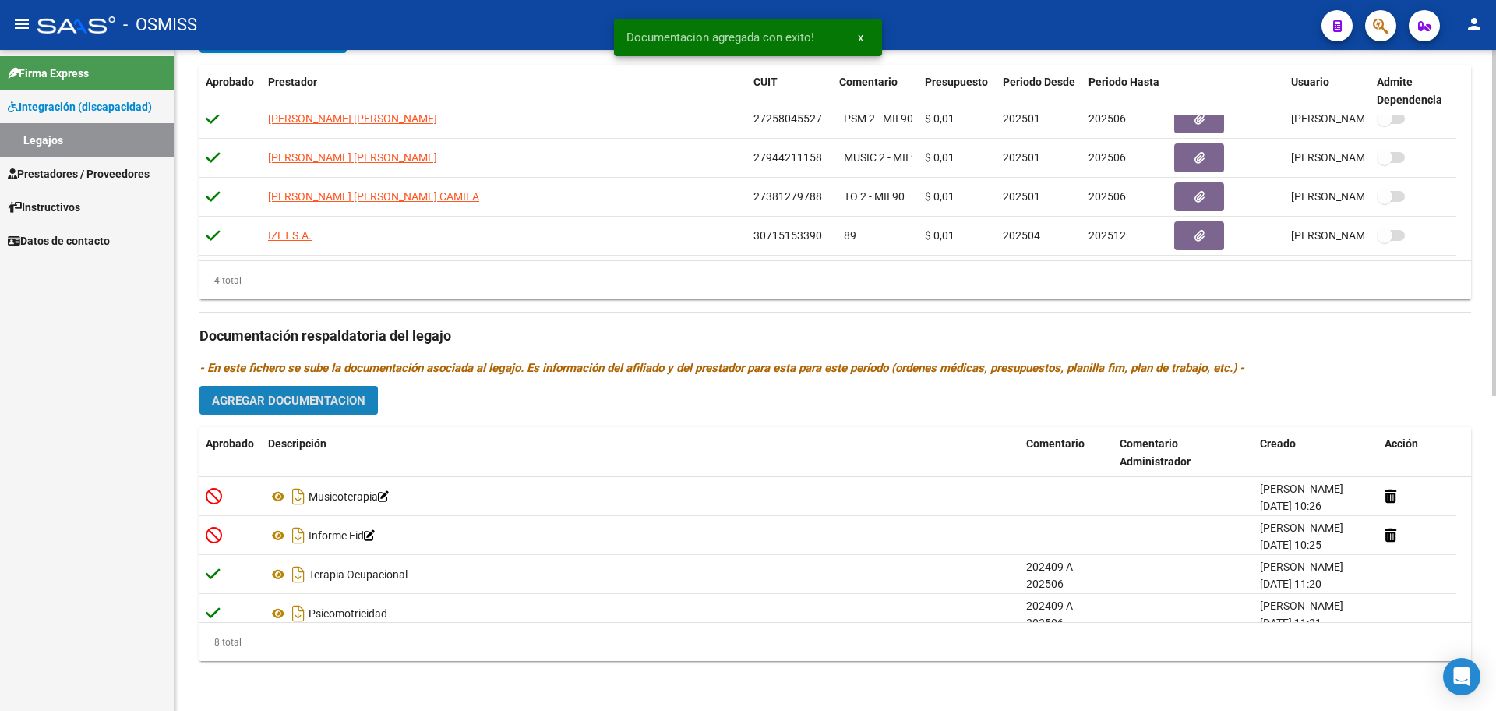
click at [303, 413] on button "Agregar Documentacion" at bounding box center [288, 400] width 178 height 29
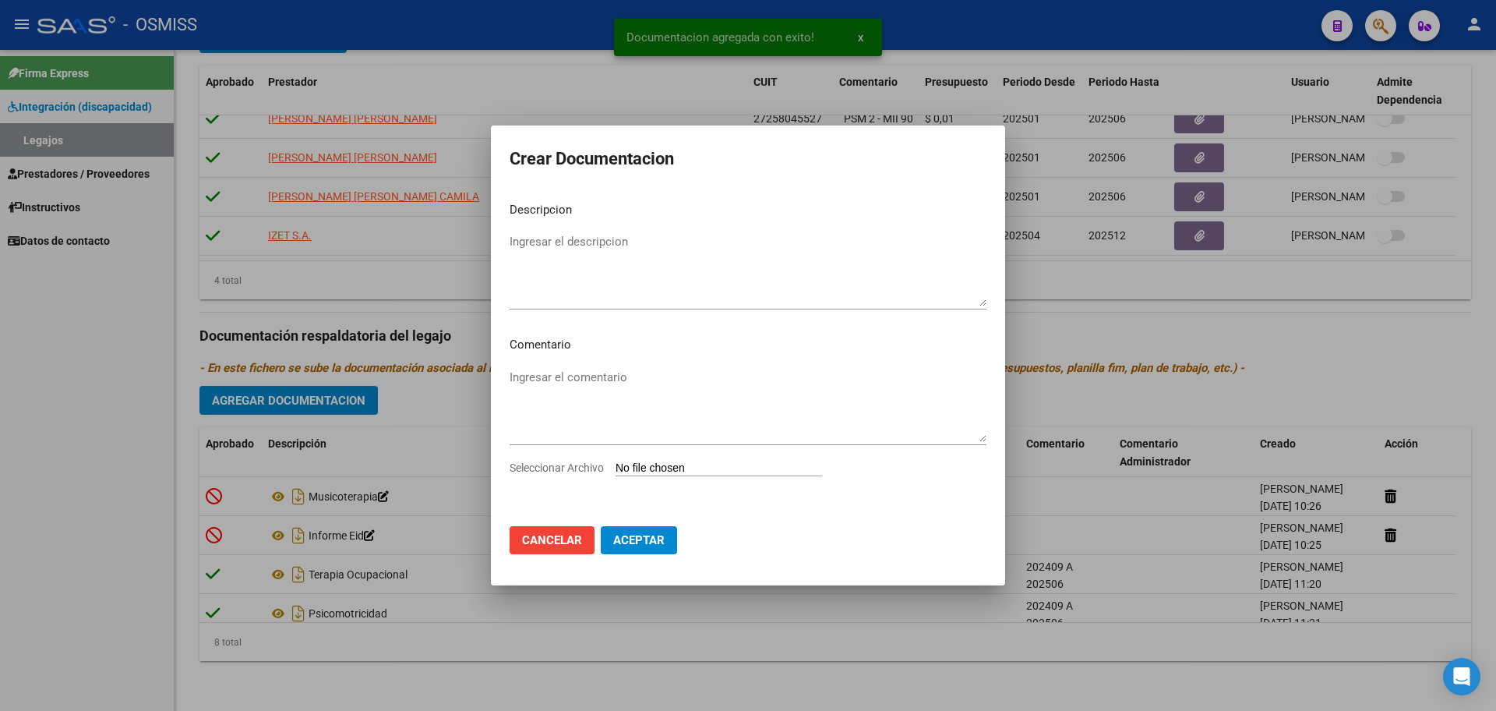
click at [695, 469] on input "Seleccionar Archivo" at bounding box center [719, 468] width 207 height 15
type input "C:\fakepath\.[PERSON_NAME] [PERSON_NAME]- PSICOLOGIA.pdf"
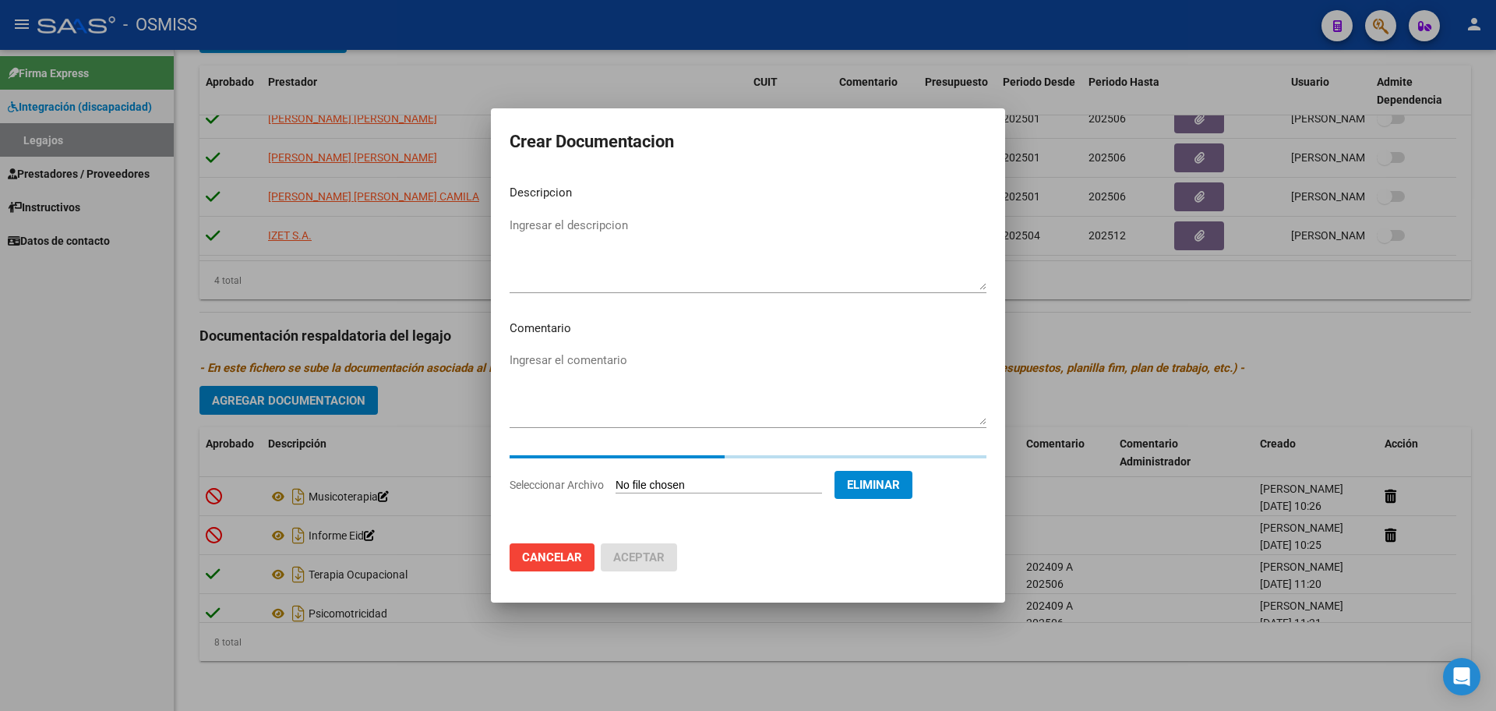
click at [527, 219] on textarea "Ingresar el descripcion" at bounding box center [748, 253] width 477 height 73
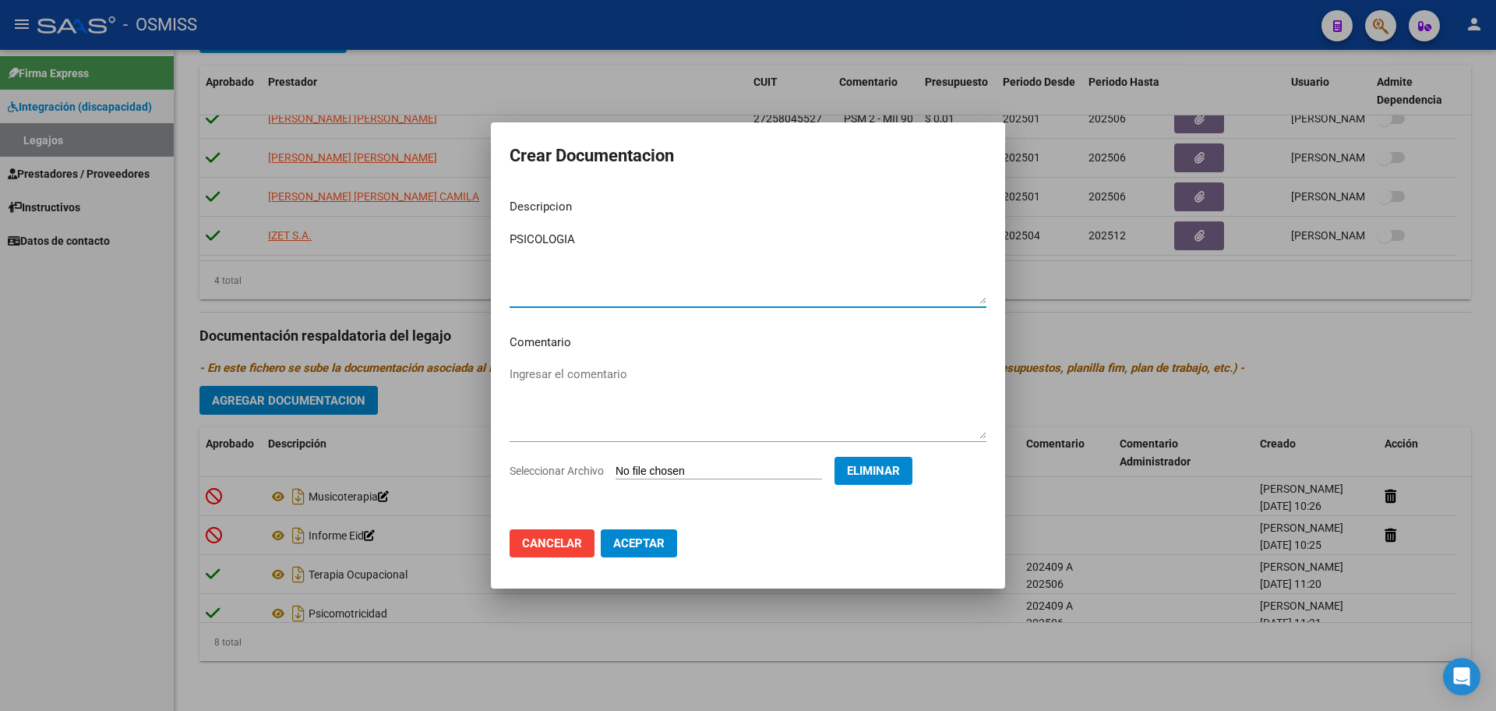
type textarea "PSICOLOGIA"
click at [617, 542] on span "Aceptar" at bounding box center [638, 543] width 51 height 14
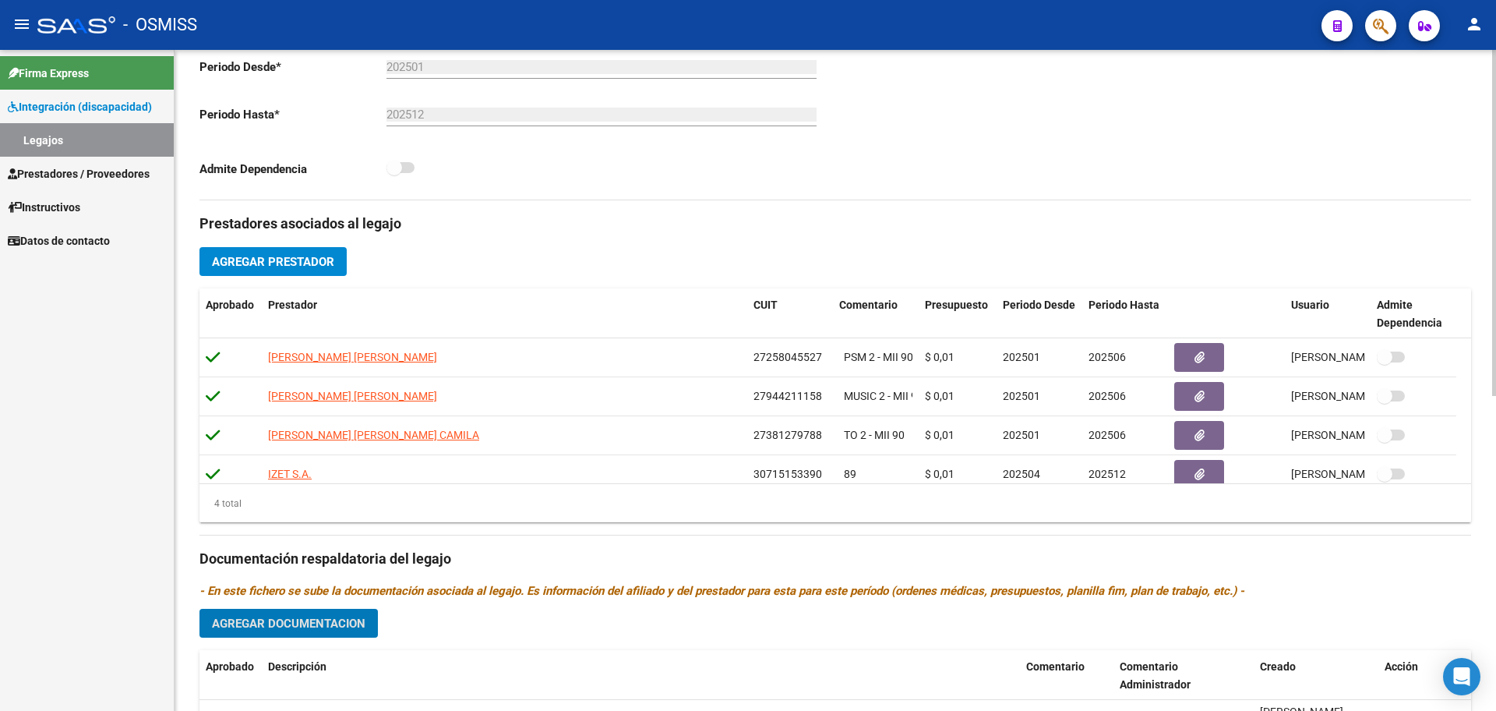
scroll to position [308, 0]
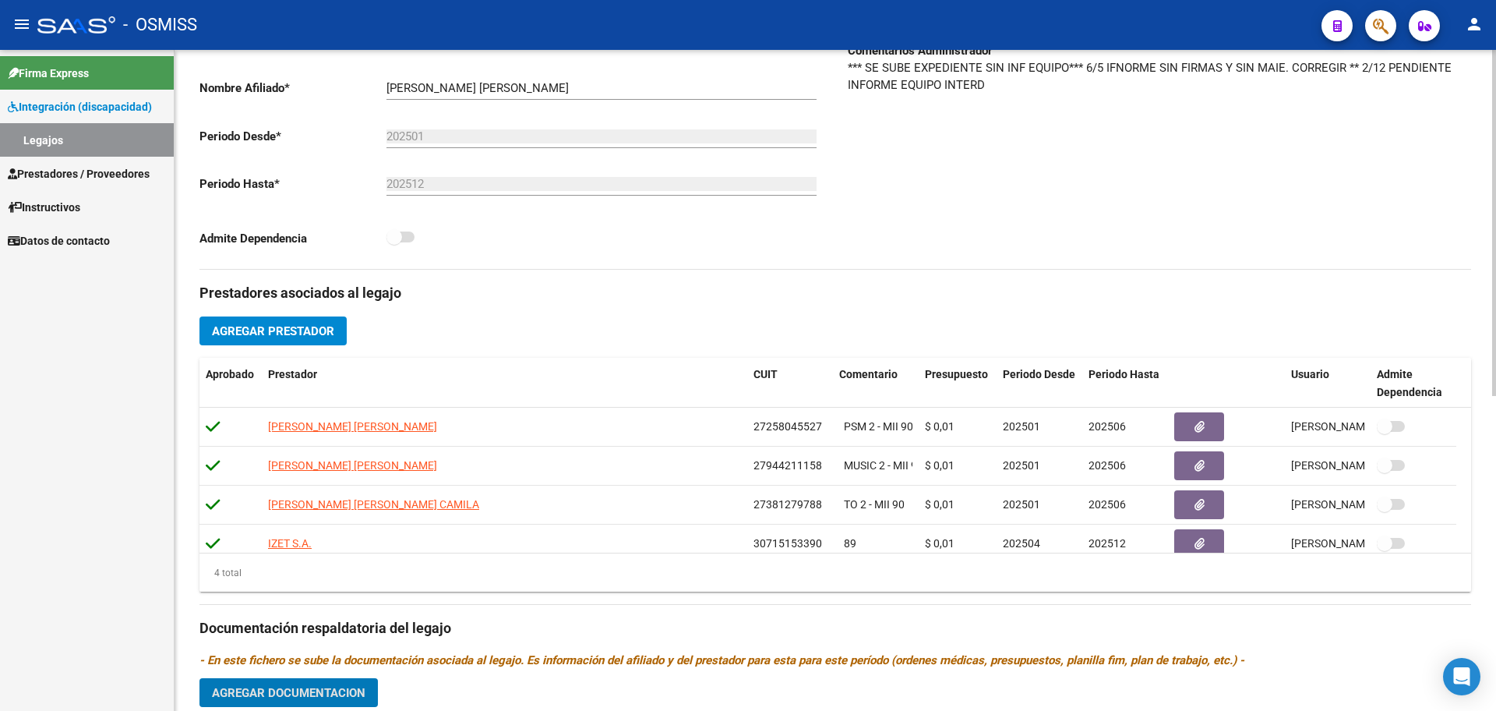
click at [261, 332] on span "Agregar Prestador" at bounding box center [273, 331] width 122 height 14
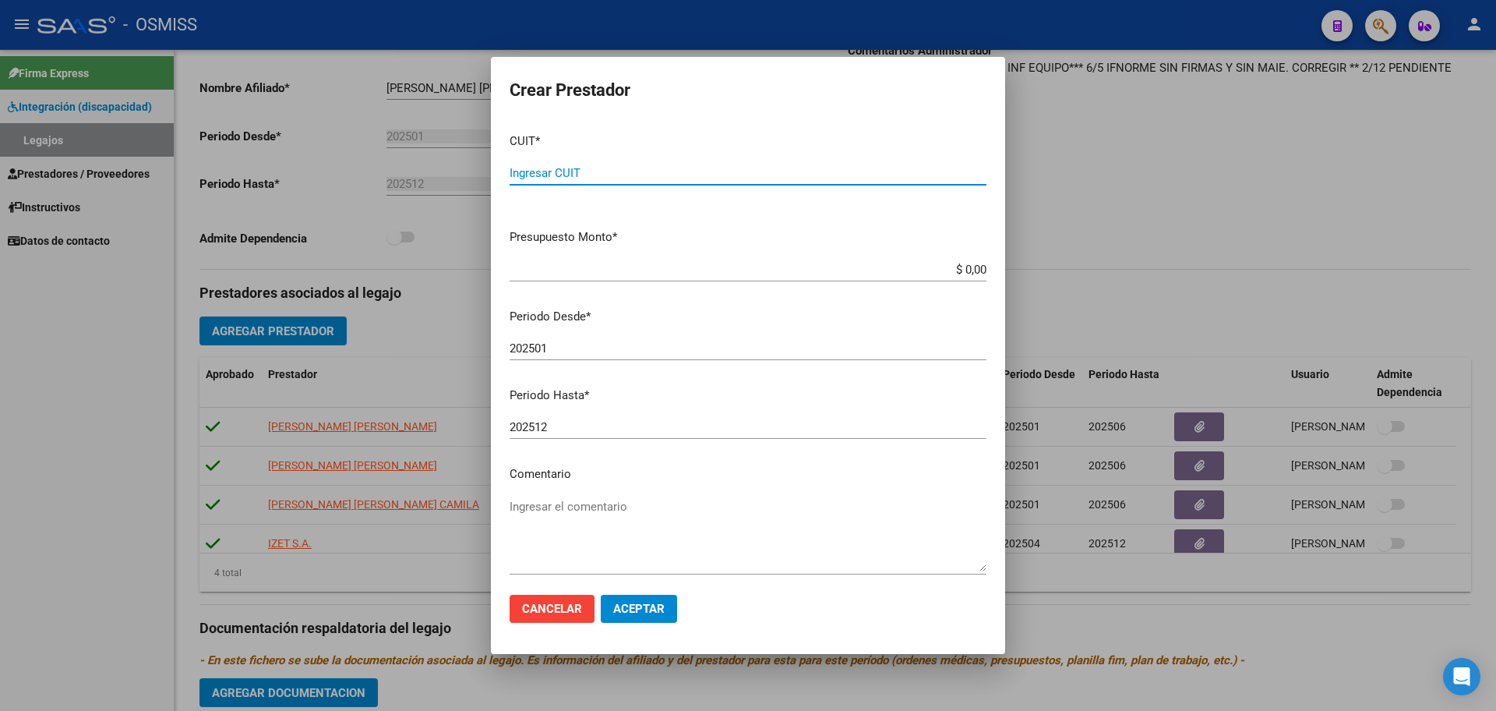
paste input "23-39350504-4"
type input "23-39350504-4"
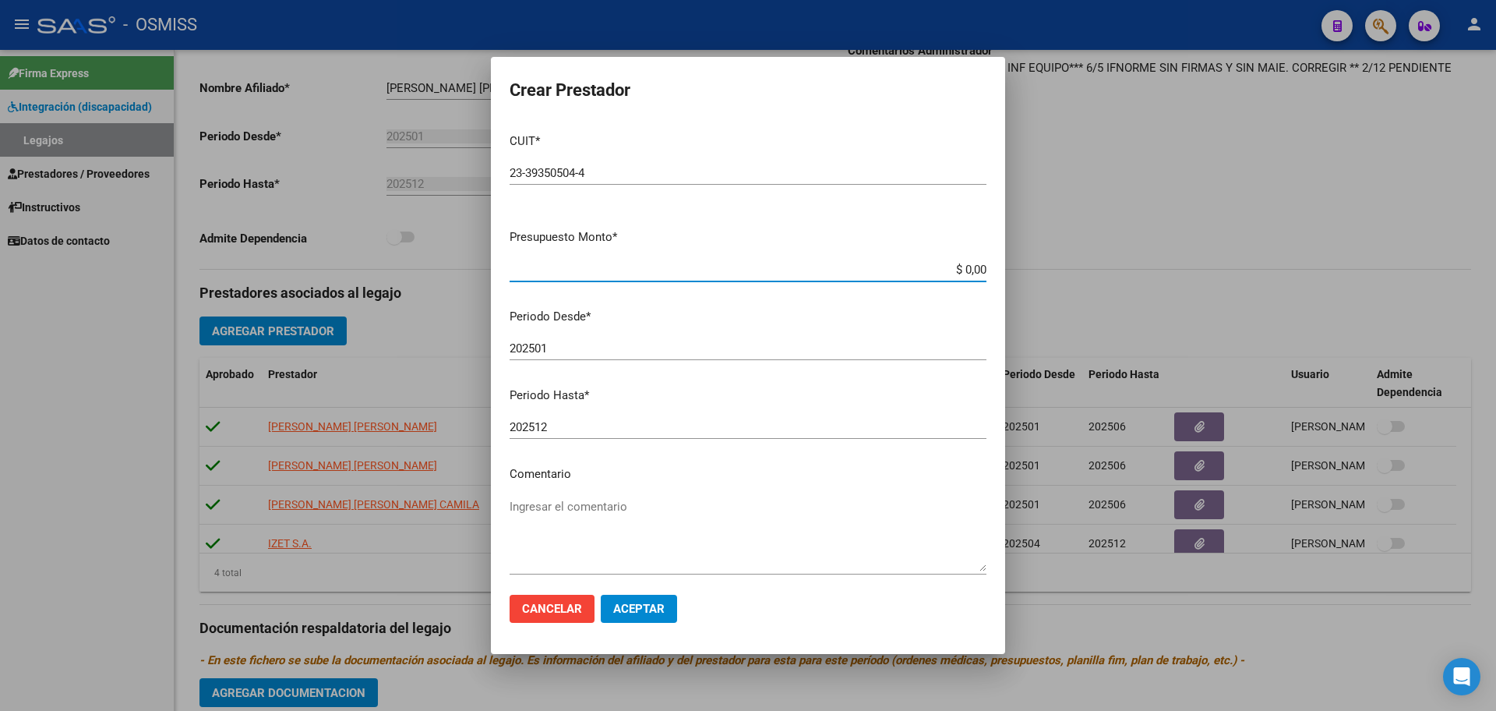
type input "$ 0,01"
type input "202508"
click at [672, 613] on button "Aceptar" at bounding box center [639, 609] width 76 height 28
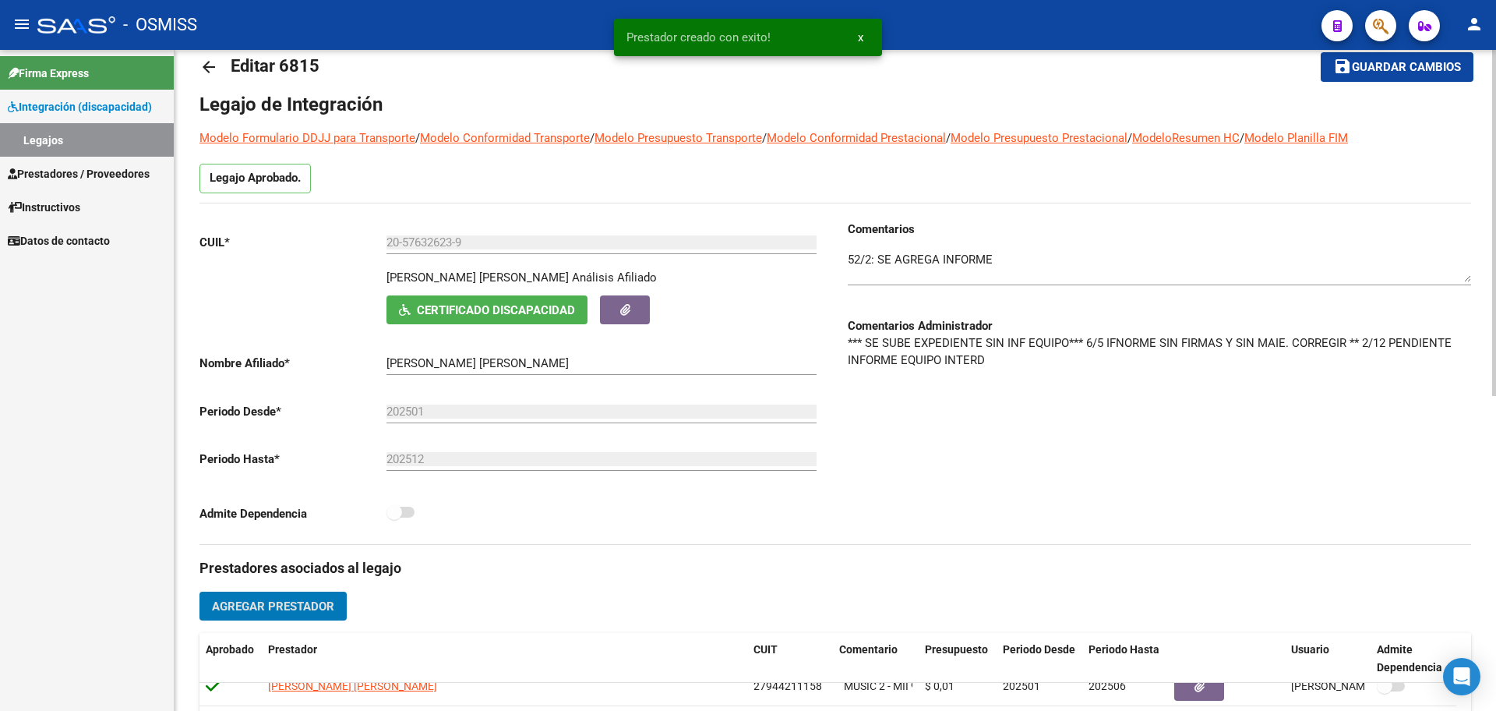
scroll to position [16, 0]
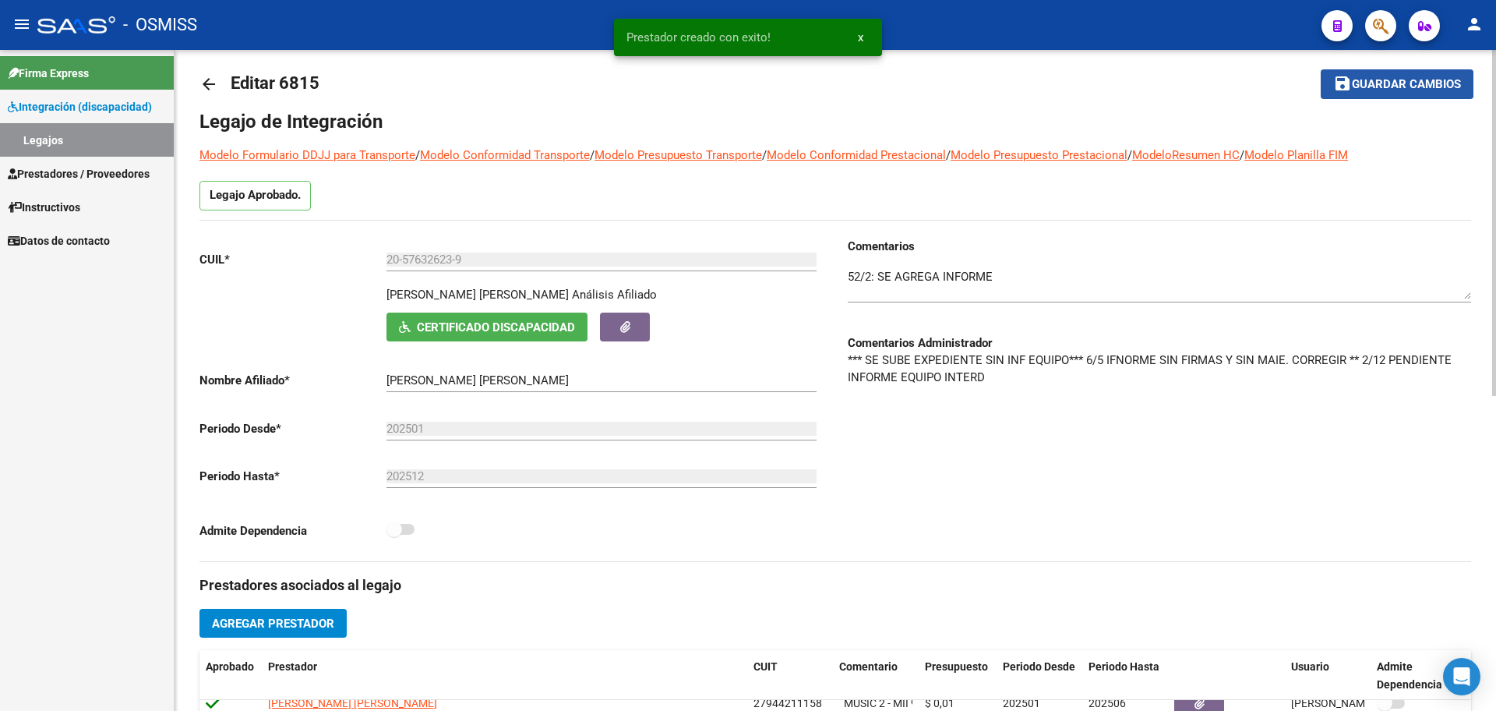
click at [1390, 75] on button "save Guardar cambios" at bounding box center [1397, 83] width 153 height 29
click at [212, 82] on mat-icon "arrow_back" at bounding box center [208, 84] width 19 height 19
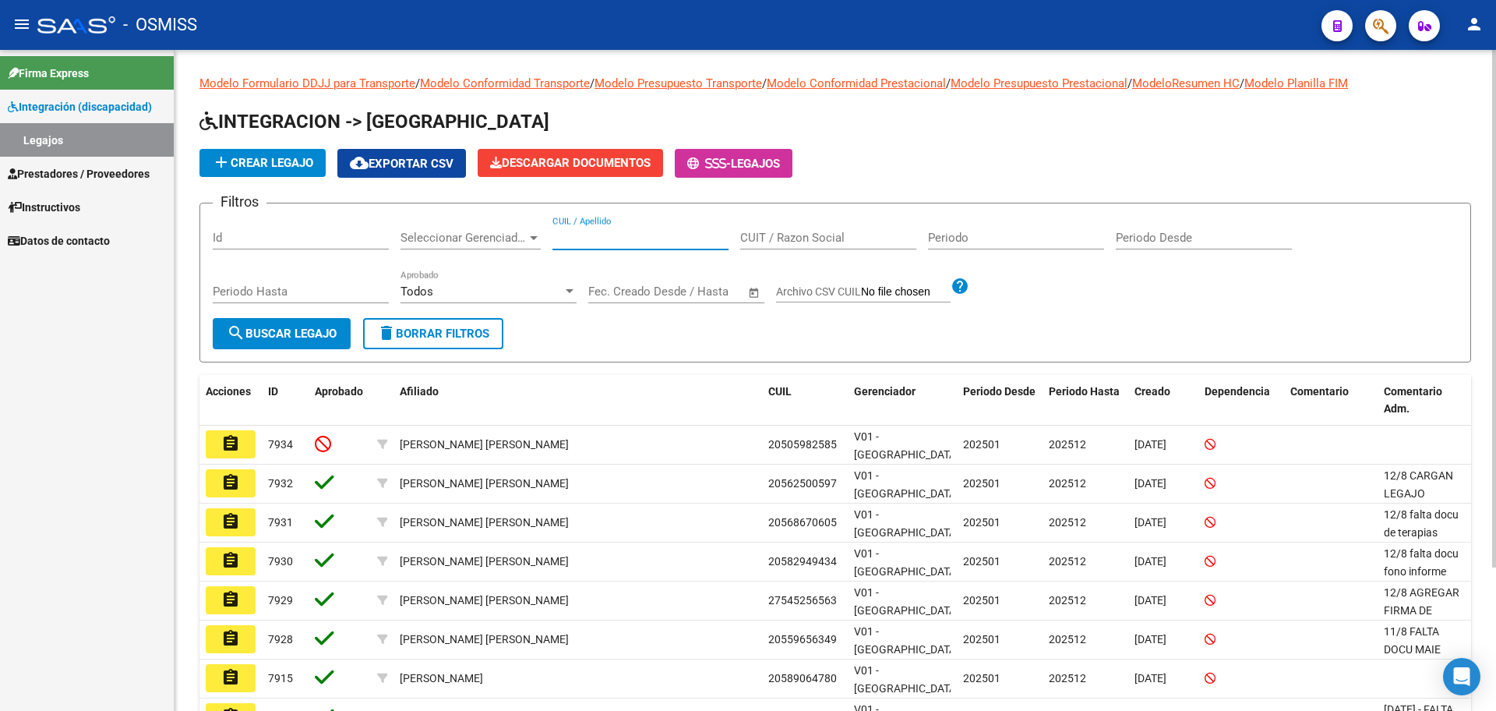
click at [577, 233] on input "CUIL / Apellido" at bounding box center [641, 238] width 176 height 14
type input "ROMAN N"
click at [327, 321] on button "search Buscar Legajo" at bounding box center [282, 333] width 138 height 31
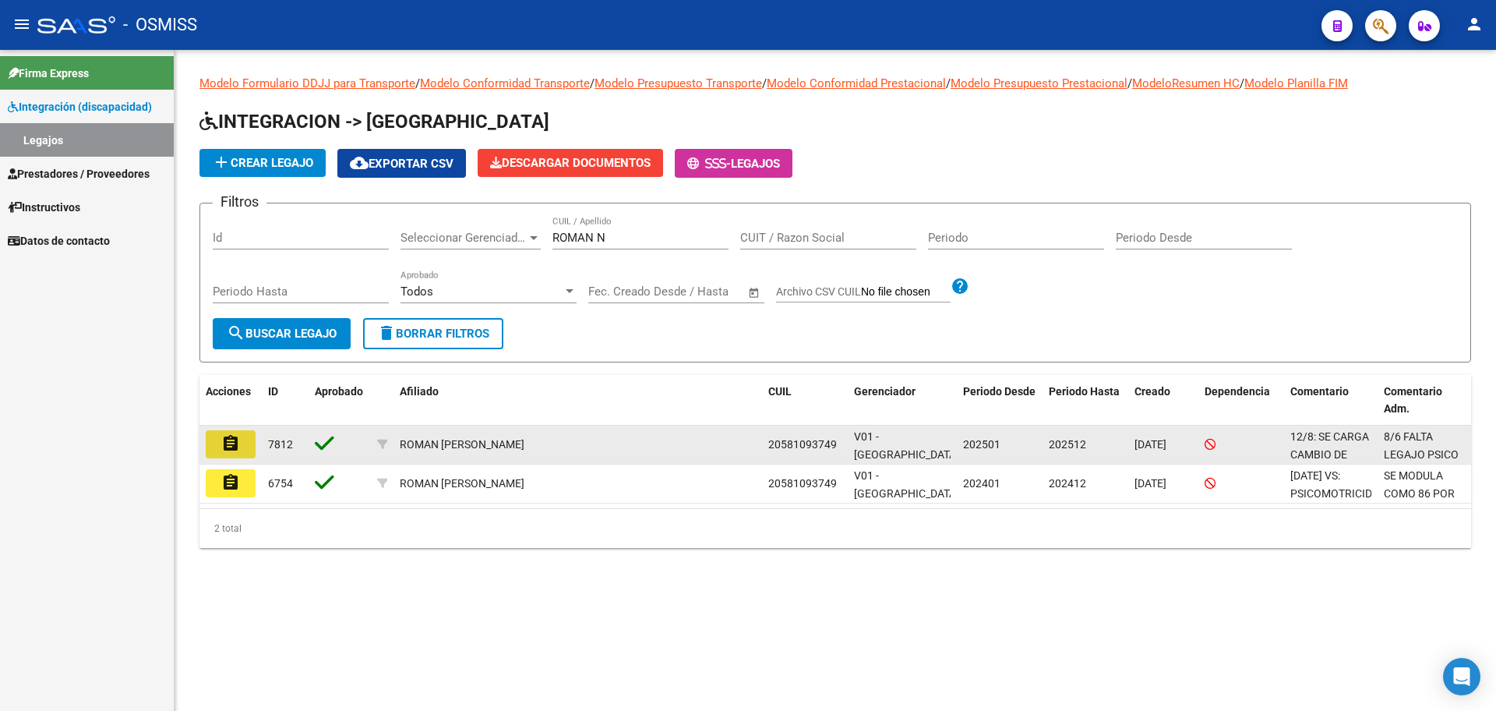
click at [234, 440] on mat-icon "assignment" at bounding box center [230, 443] width 19 height 19
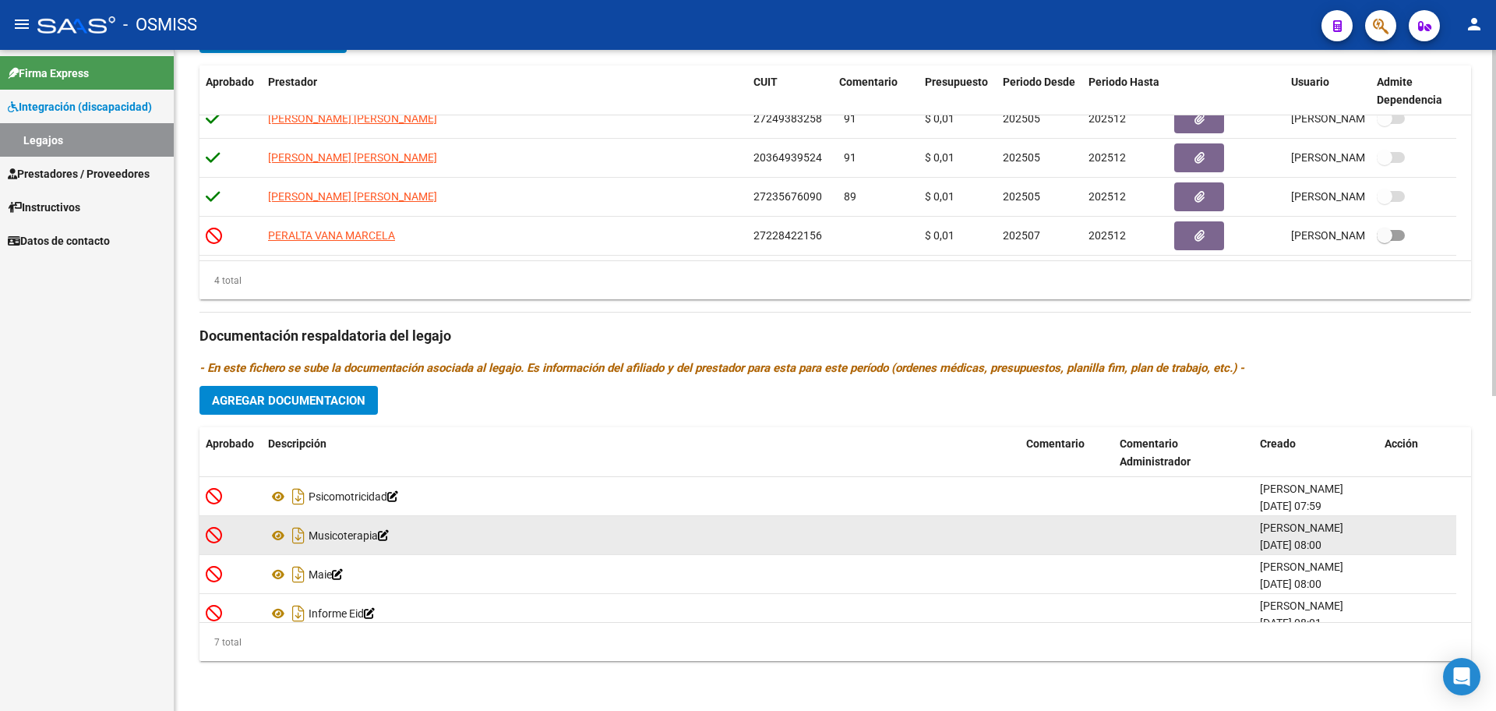
scroll to position [132, 0]
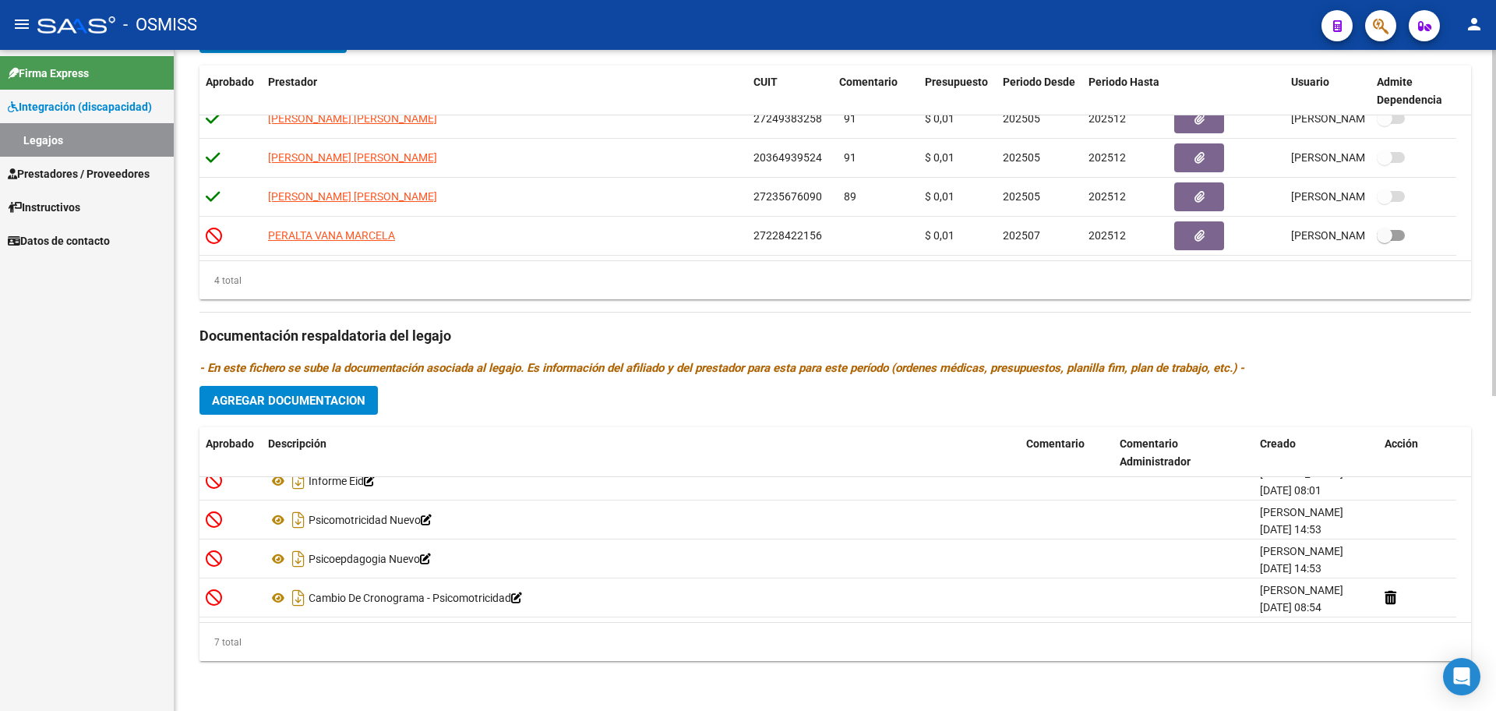
click at [316, 404] on span "Agregar Documentacion" at bounding box center [289, 401] width 154 height 14
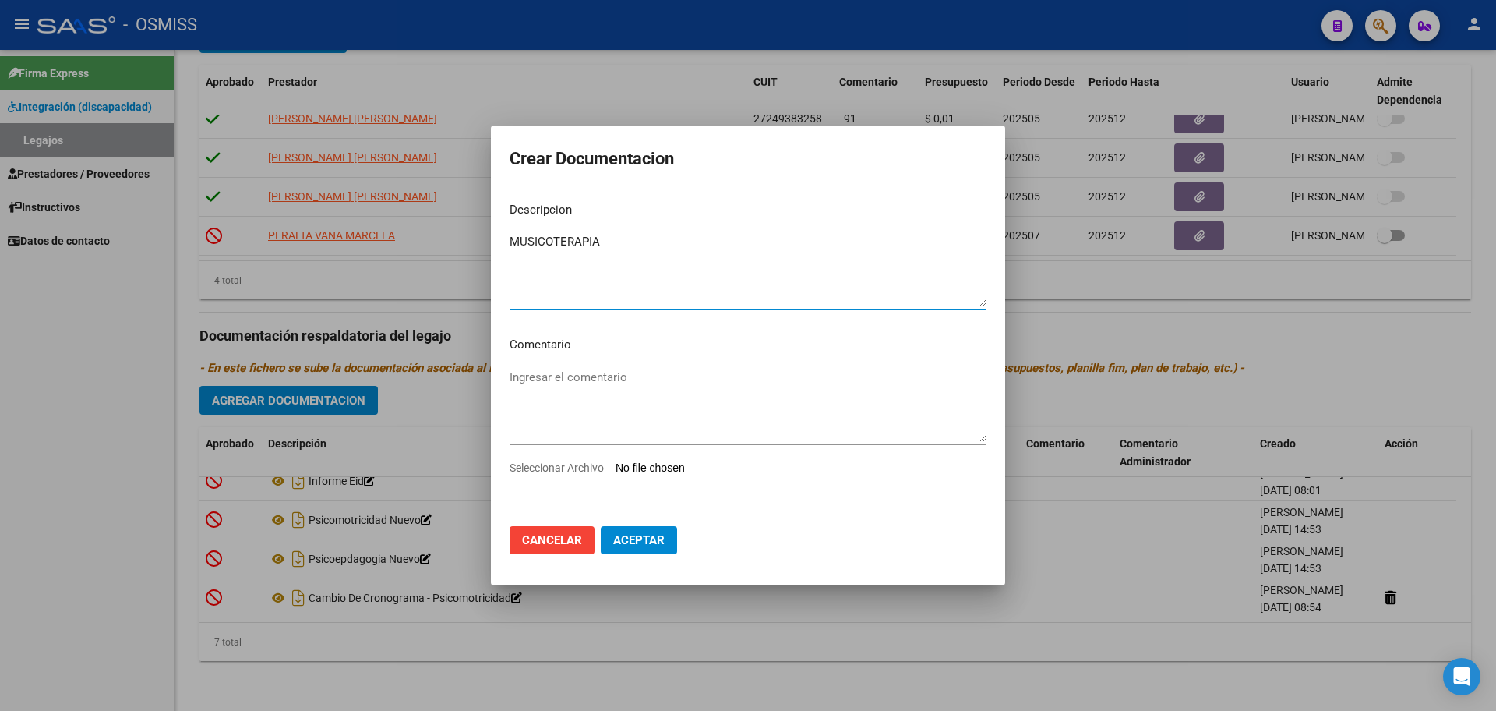
type textarea "MUSICOTERAPIA"
click at [694, 466] on input "Seleccionar Archivo" at bounding box center [719, 468] width 207 height 15
click at [686, 468] on input "Seleccionar Archivo" at bounding box center [719, 468] width 207 height 15
type input "C:\fakepath\.[PERSON_NAME].pdf"
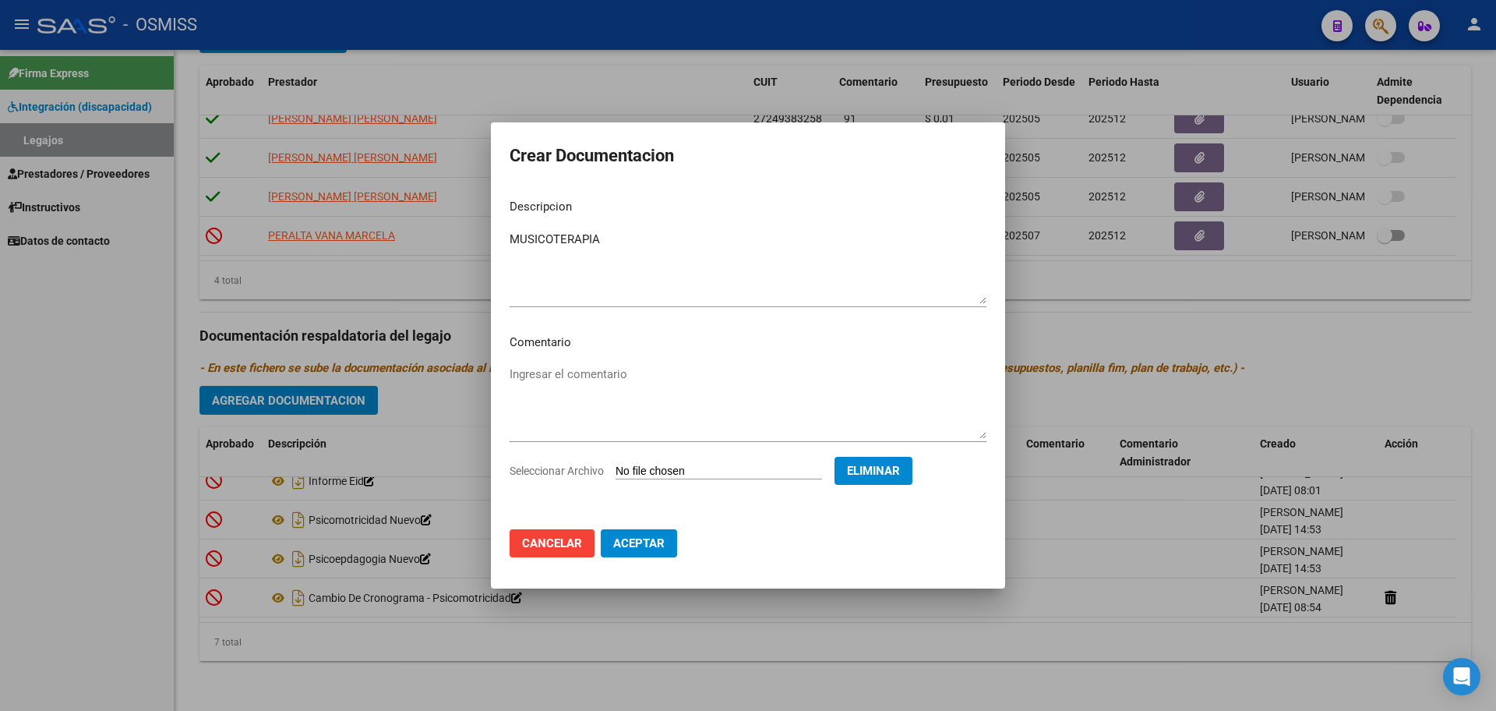
click at [620, 252] on textarea "MUSICOTERAPIA" at bounding box center [748, 267] width 477 height 73
type textarea "MUSICOTERAPIA - NUEVO"
click at [666, 541] on button "Aceptar" at bounding box center [639, 543] width 76 height 28
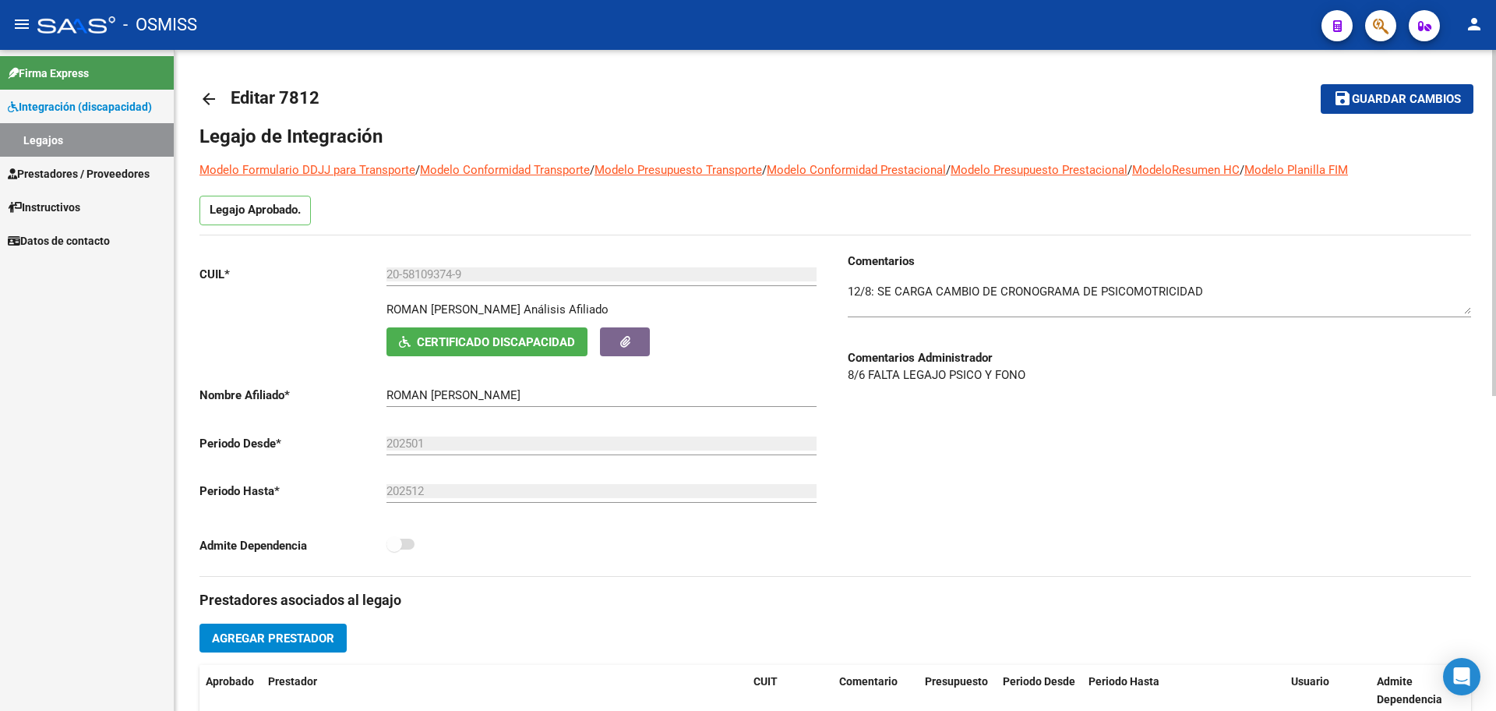
scroll to position [0, 0]
click at [1403, 101] on span "Guardar cambios" at bounding box center [1406, 101] width 109 height 14
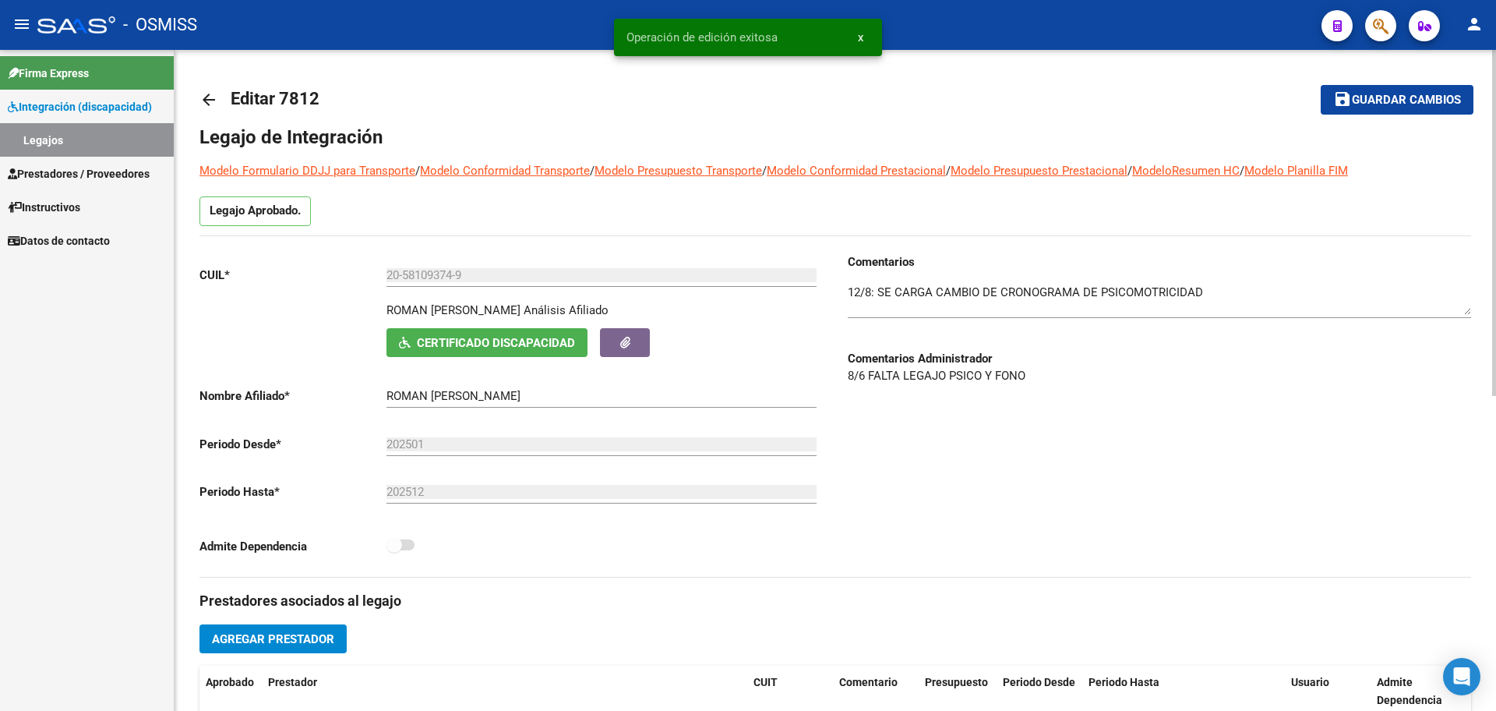
click at [205, 101] on mat-icon "arrow_back" at bounding box center [208, 99] width 19 height 19
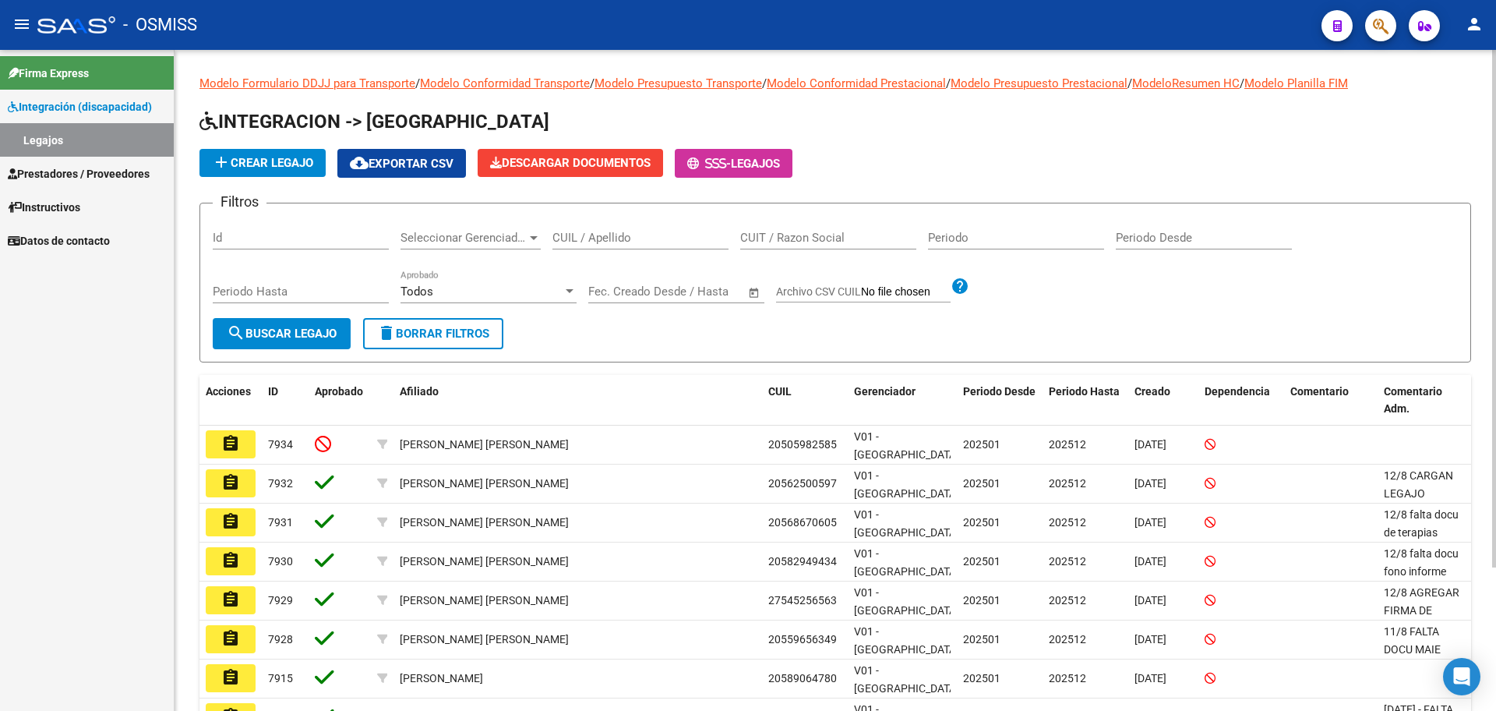
click at [637, 229] on div "CUIL / Apellido" at bounding box center [641, 233] width 176 height 34
type input "DOMINGUEZ"
click at [277, 328] on span "search Buscar Legajo" at bounding box center [282, 334] width 110 height 14
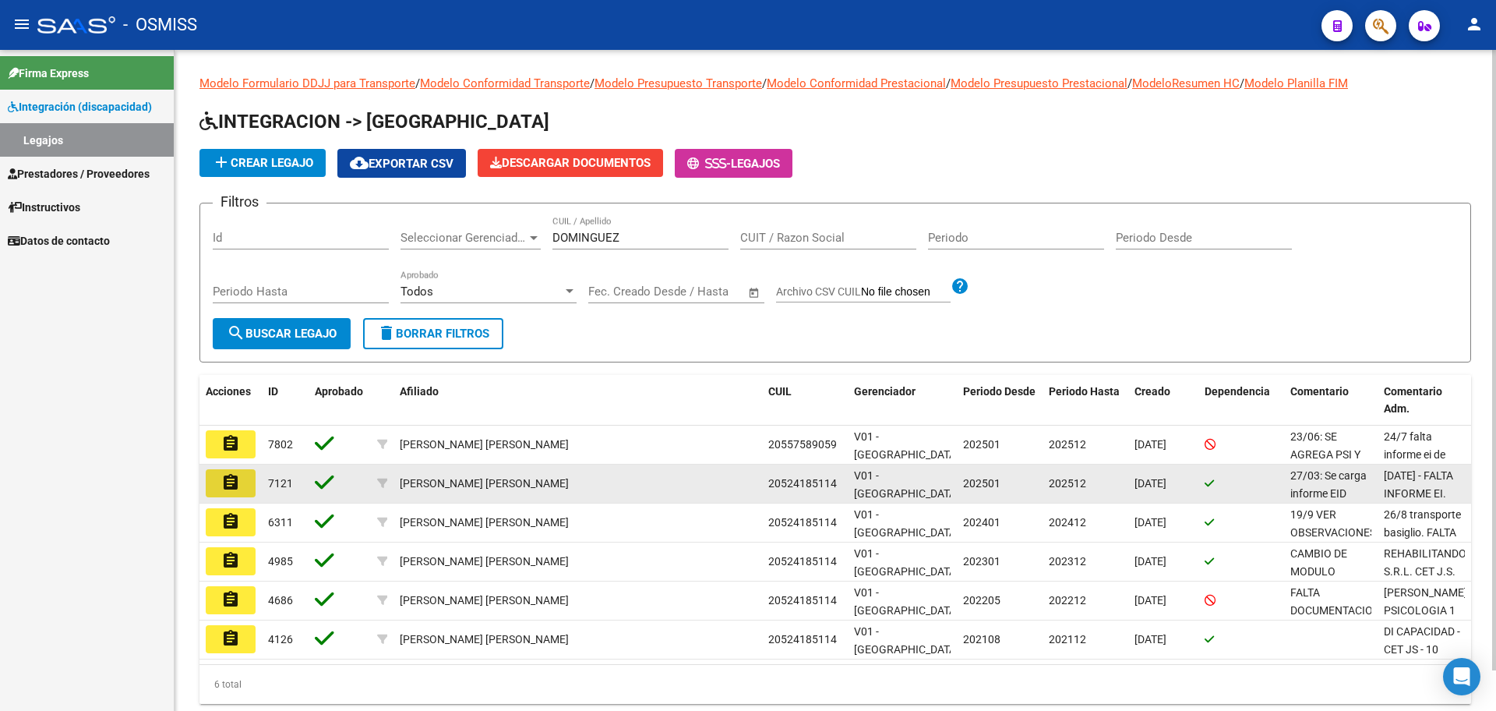
click at [243, 482] on button "assignment" at bounding box center [231, 483] width 50 height 28
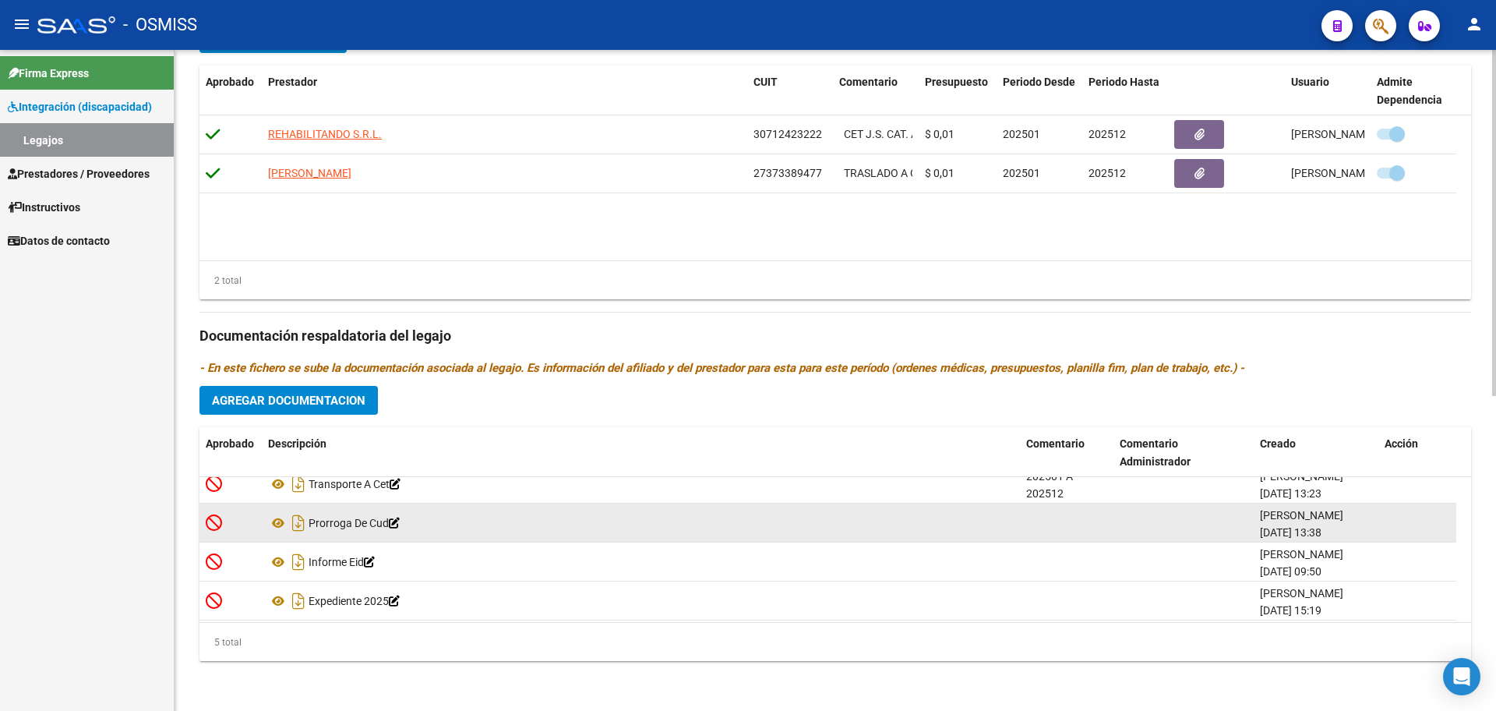
scroll to position [55, 0]
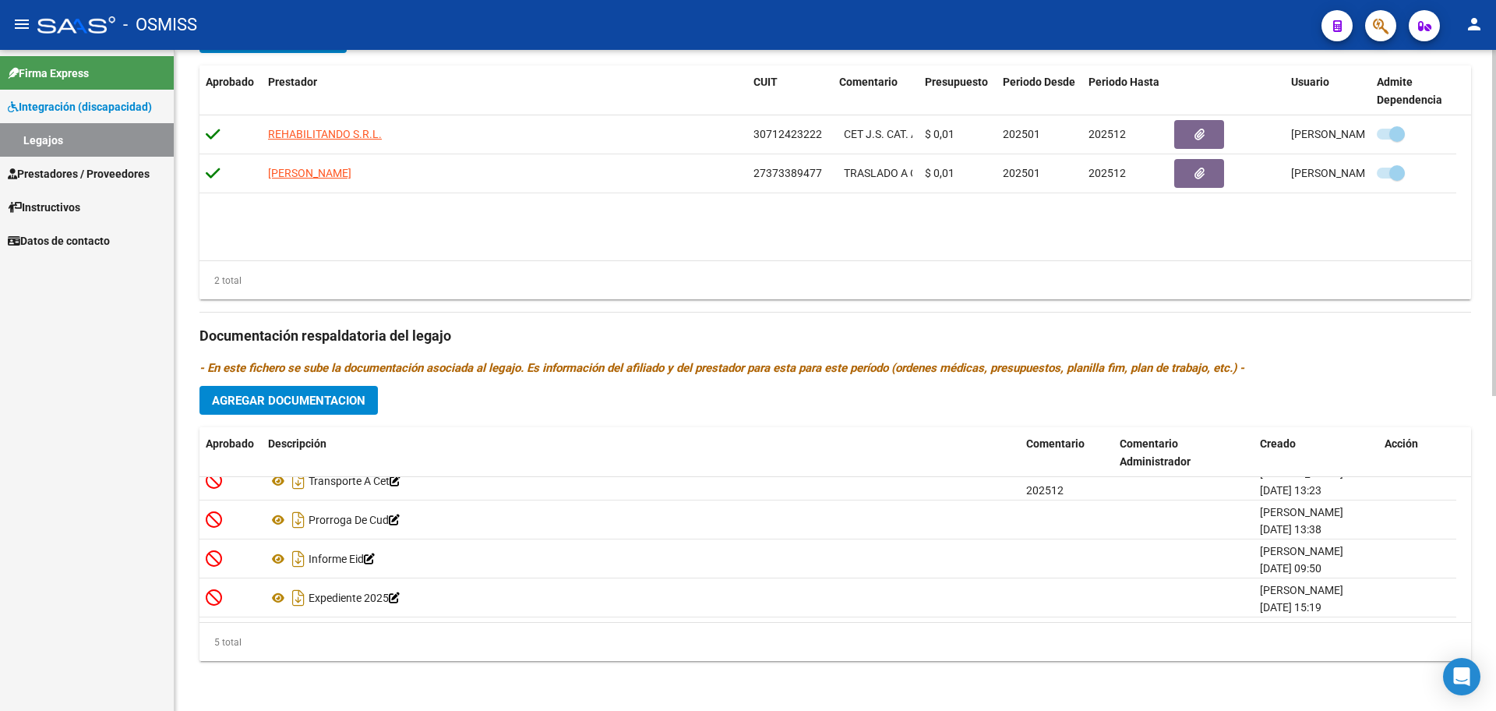
click at [357, 415] on div "Prestadores asociados al legajo Agregar Prestador Aprobado Prestador CUIT Comen…" at bounding box center [835, 325] width 1272 height 696
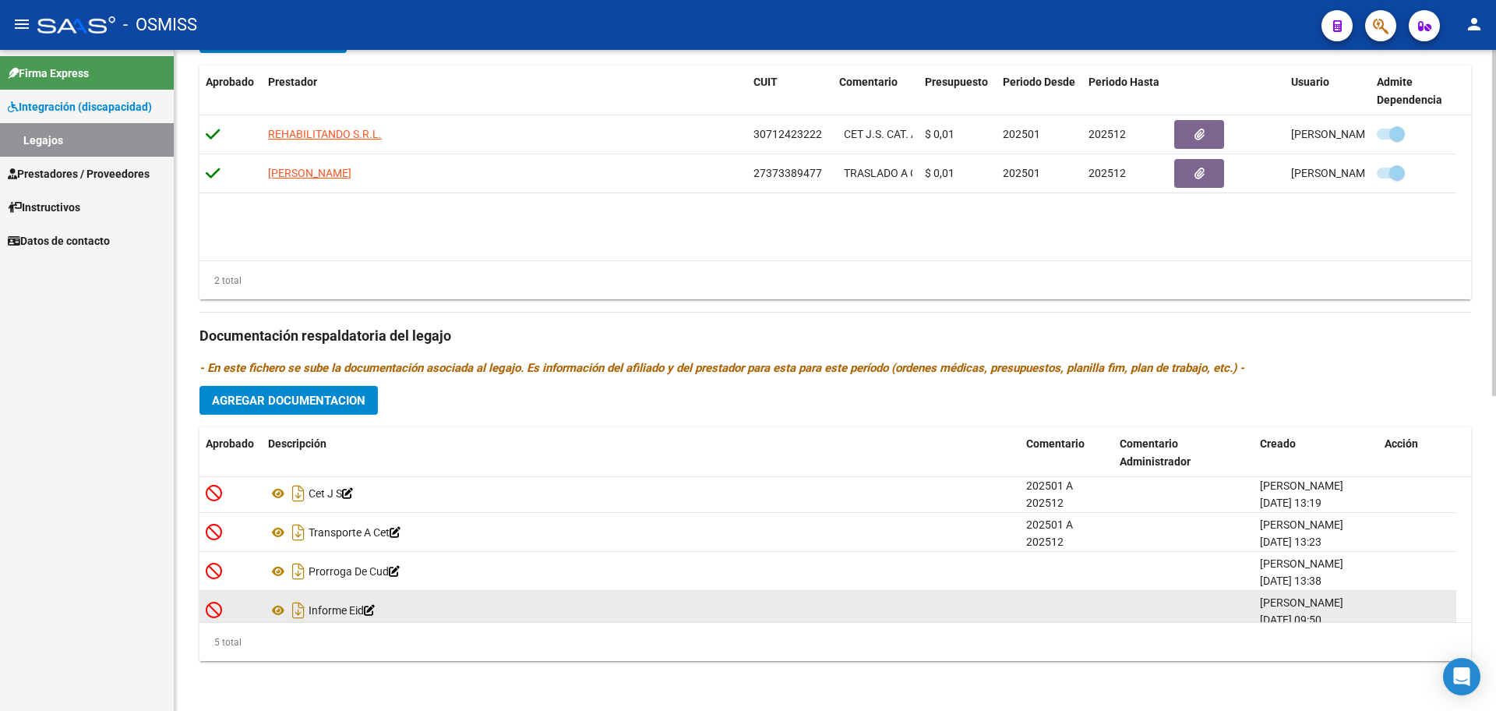
scroll to position [0, 0]
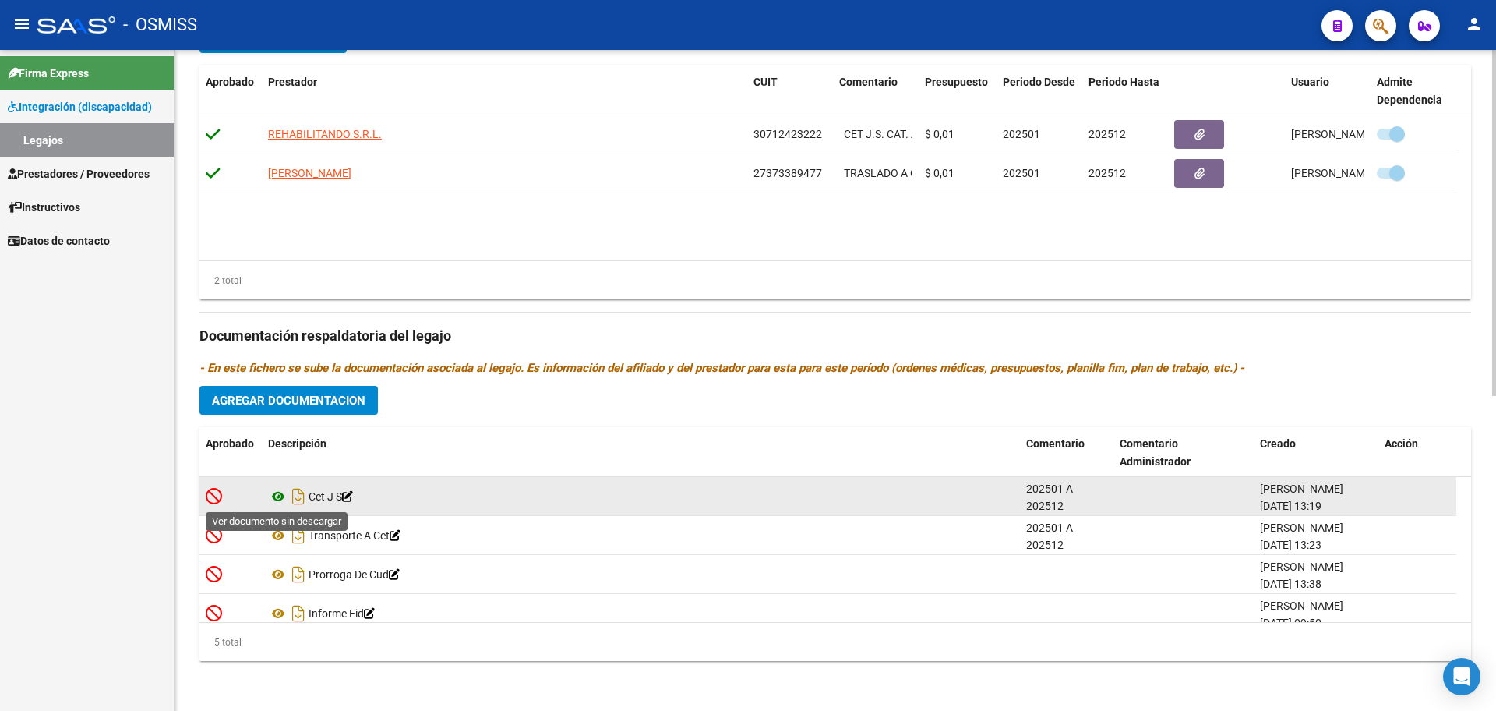
click at [279, 496] on icon at bounding box center [278, 496] width 20 height 19
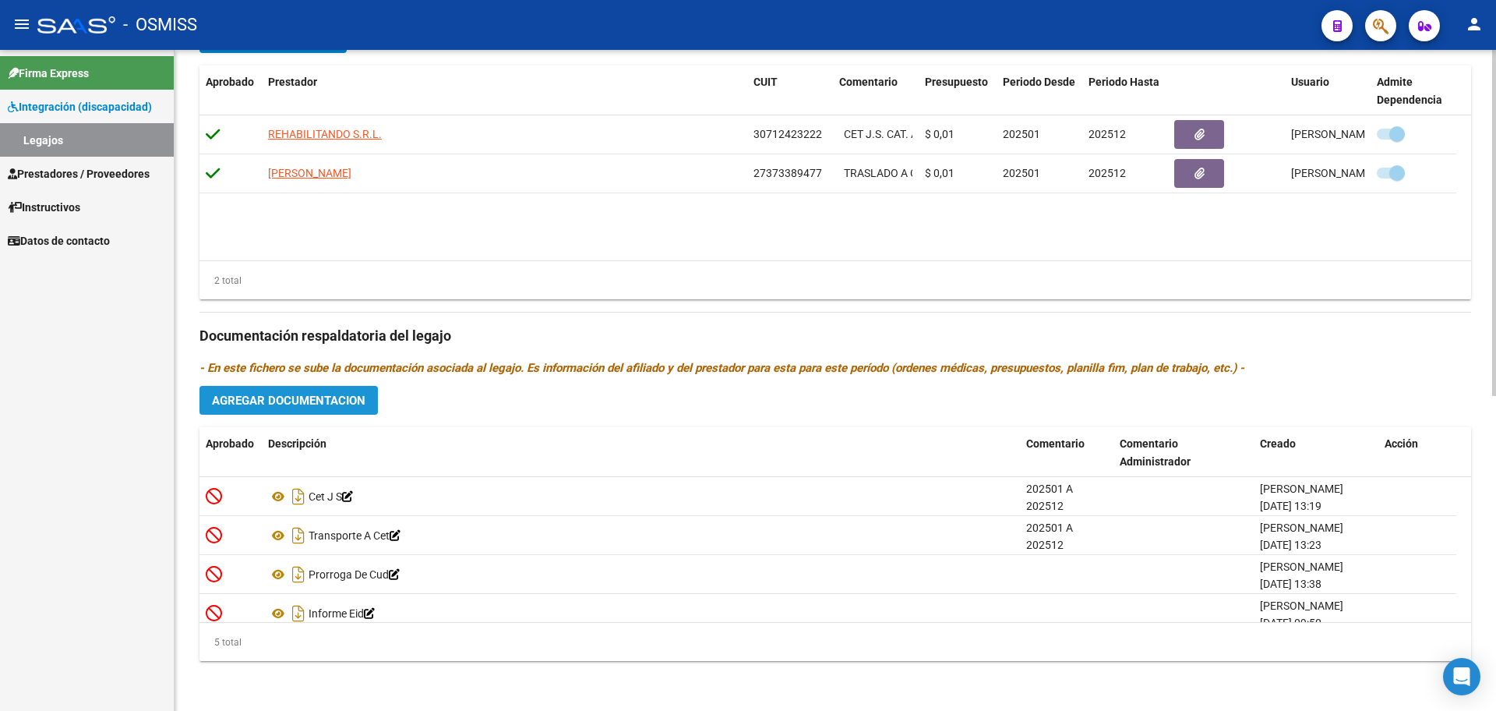
click at [291, 401] on span "Agregar Documentacion" at bounding box center [289, 401] width 154 height 14
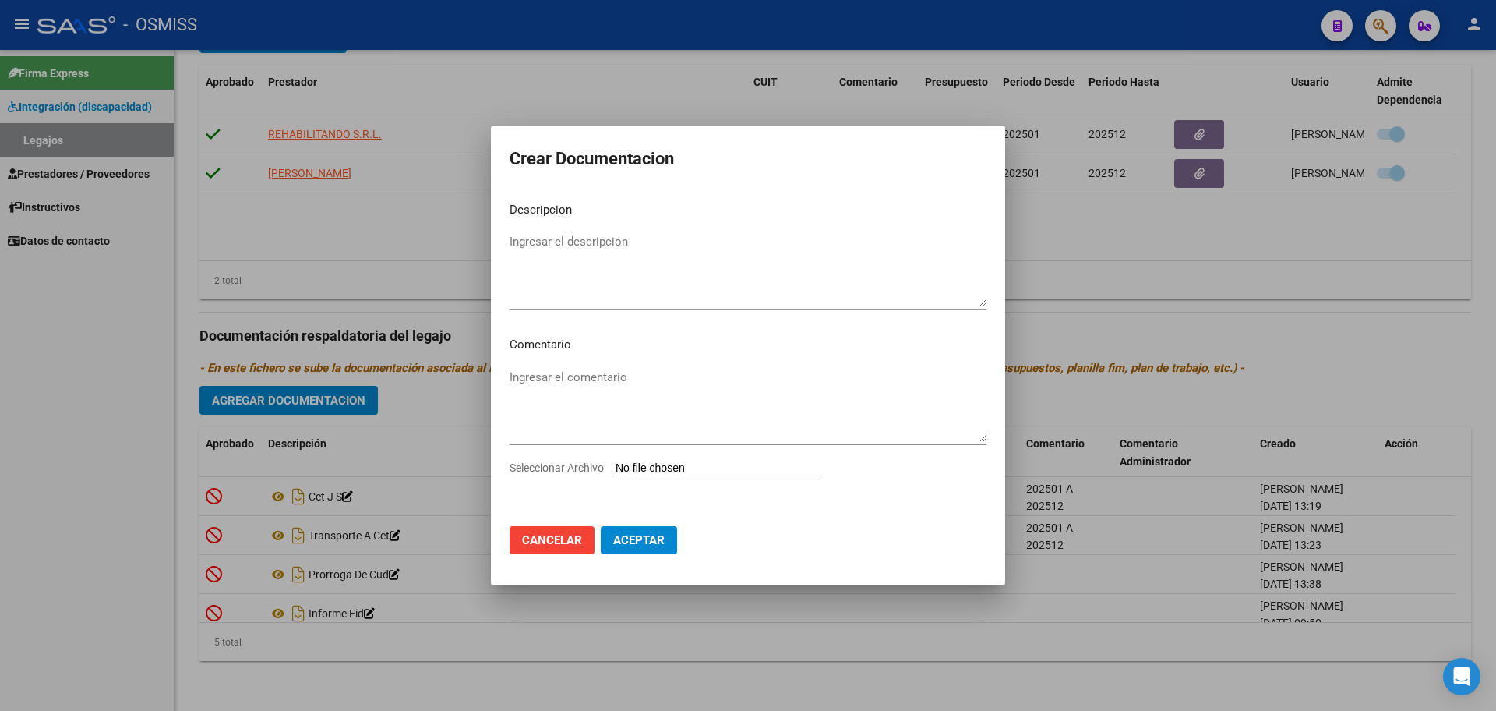
click at [645, 469] on input "Seleccionar Archivo" at bounding box center [719, 468] width 207 height 15
type input "C:\fakepath\.[PERSON_NAME] - PSICOLOGIA.pdf"
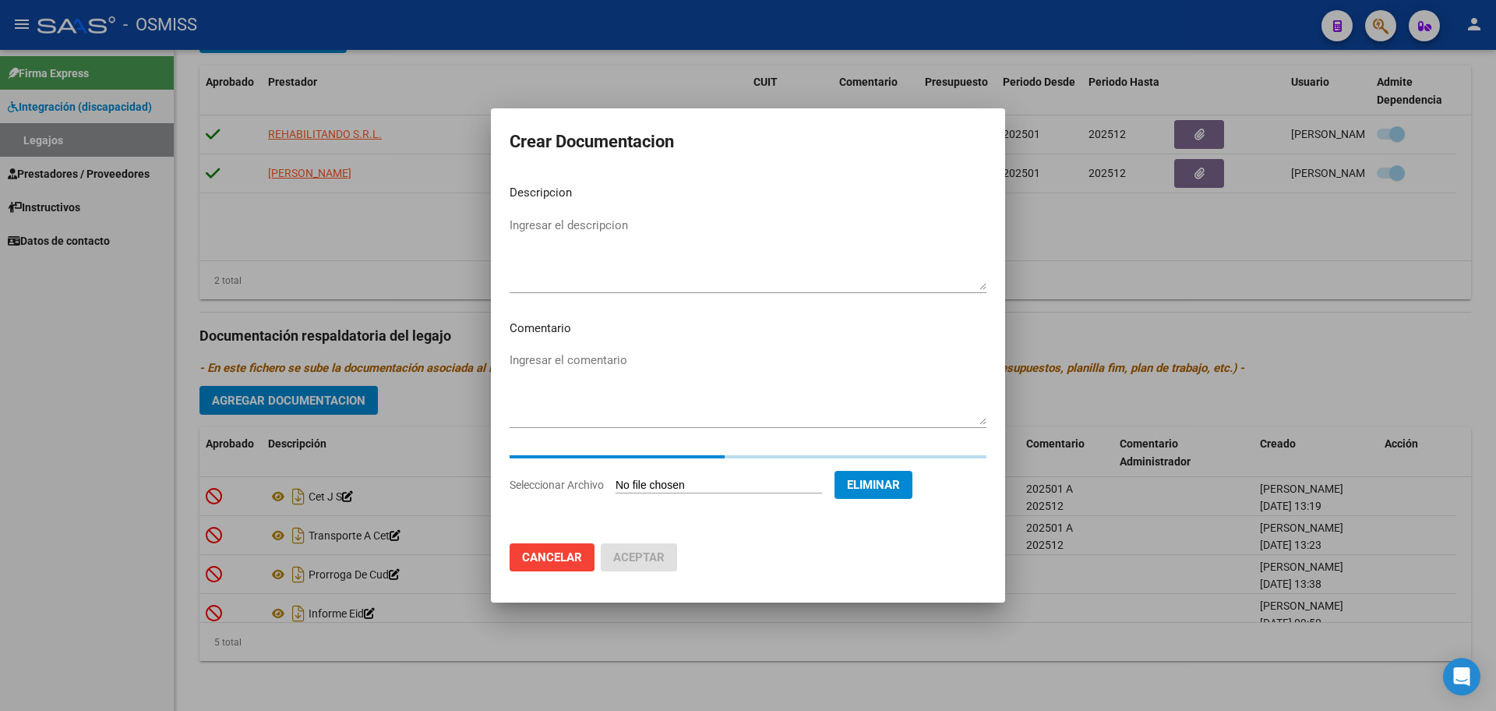
click at [631, 219] on textarea "Ingresar el descripcion" at bounding box center [748, 253] width 477 height 73
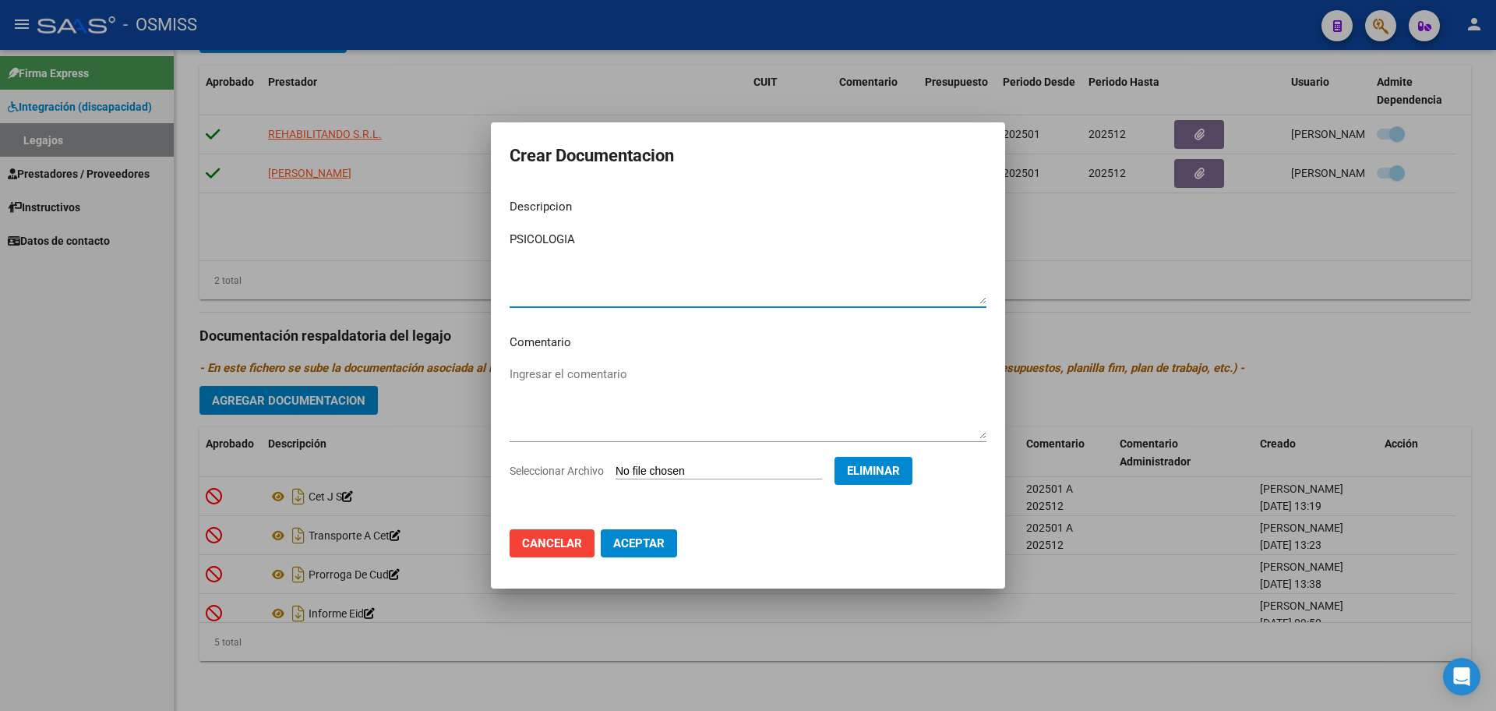
type textarea "PSICOLOGIA"
click at [665, 548] on button "Aceptar" at bounding box center [639, 543] width 76 height 28
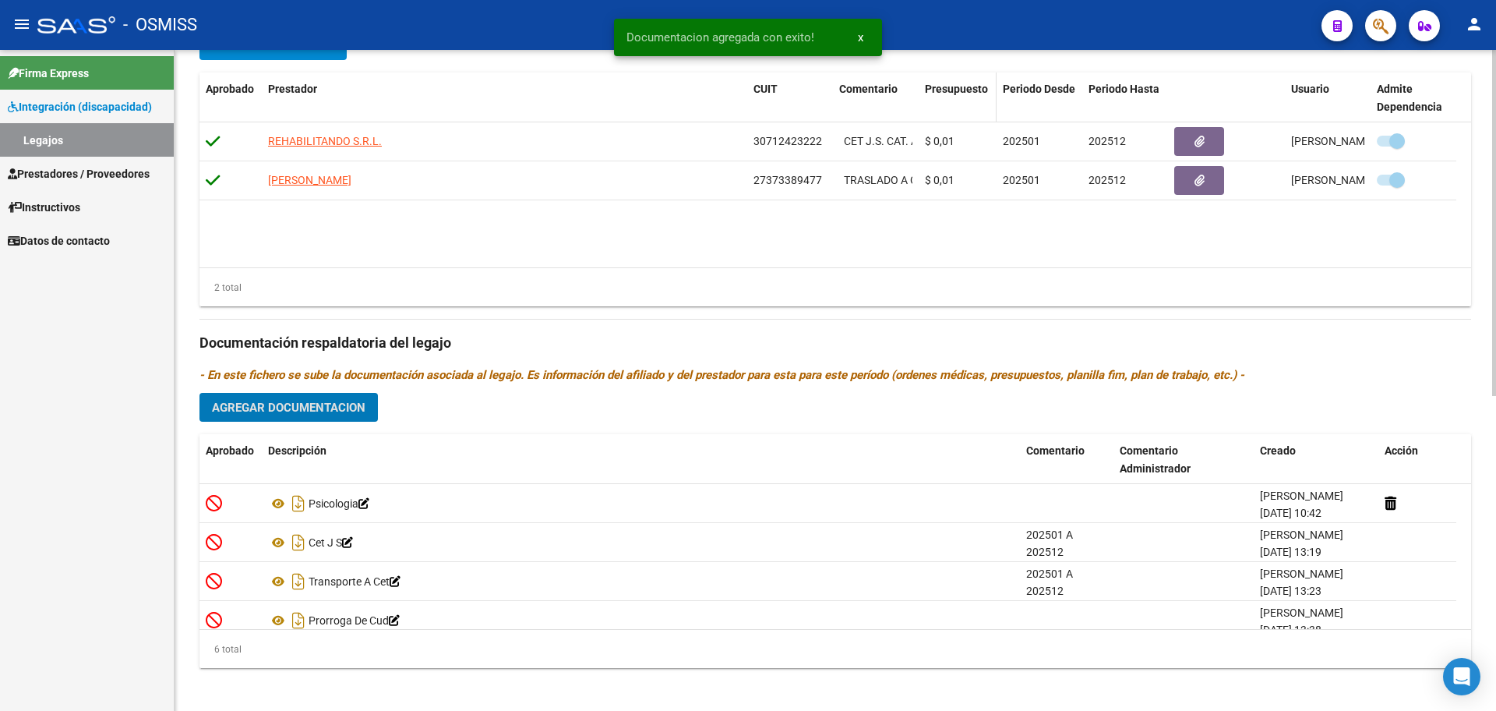
scroll to position [600, 0]
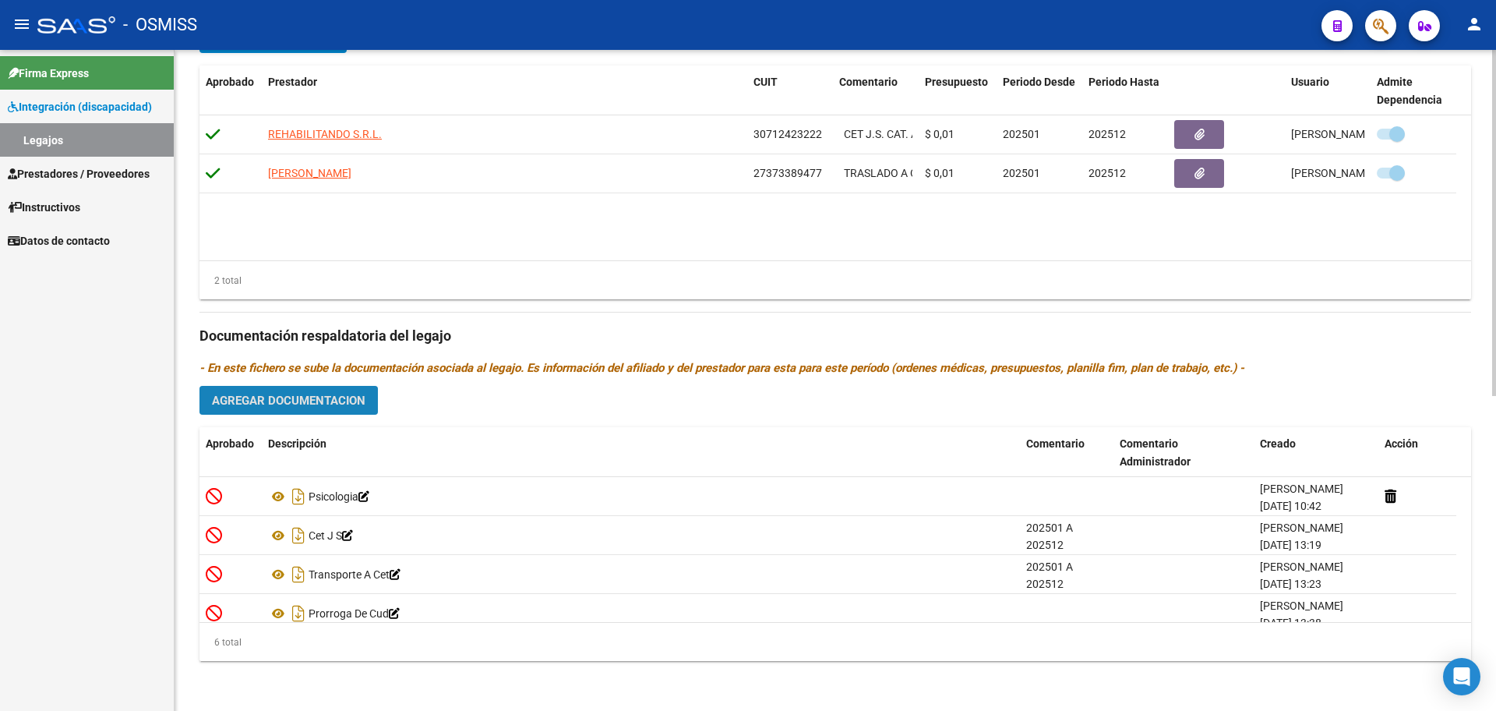
click at [329, 398] on span "Agregar Documentacion" at bounding box center [289, 401] width 154 height 14
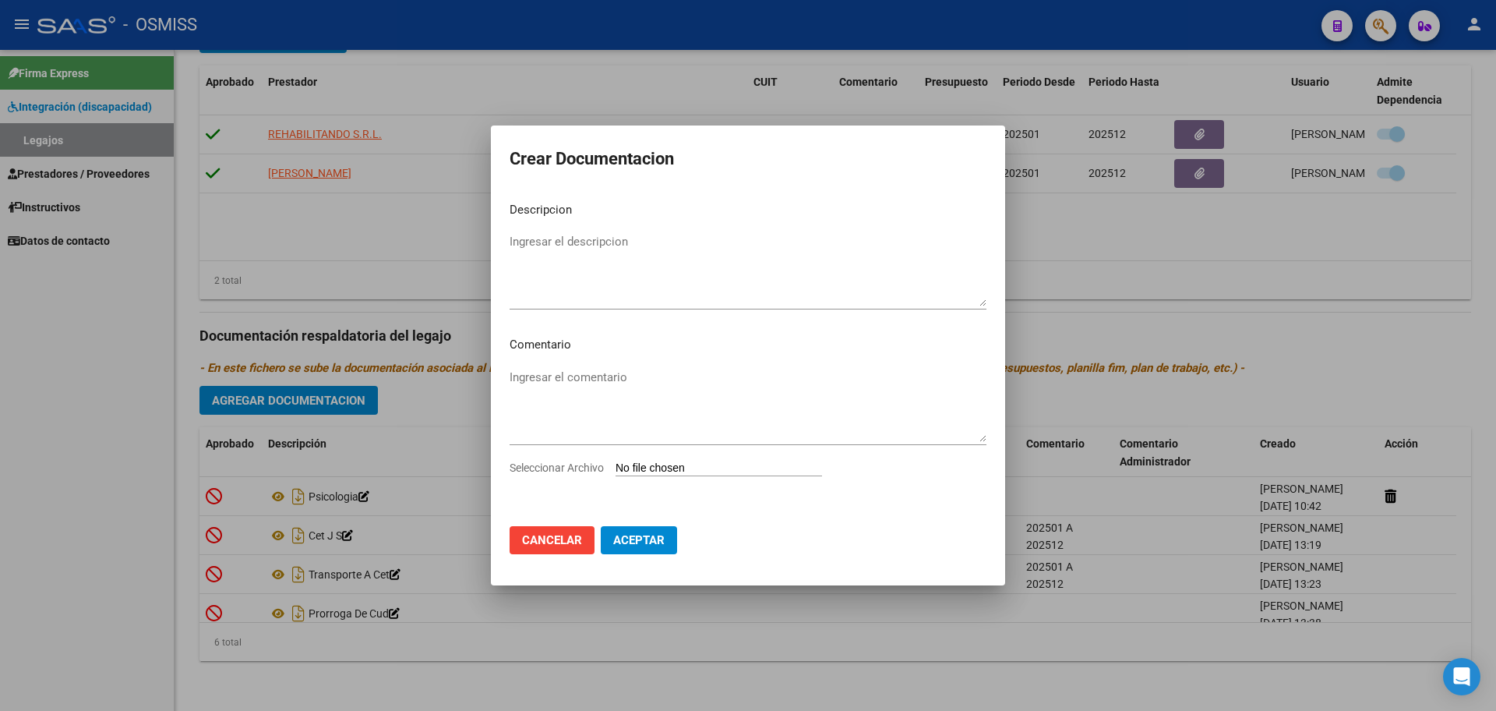
click at [662, 464] on input "Seleccionar Archivo" at bounding box center [719, 468] width 207 height 15
type input "C:\fakepath\.[PERSON_NAME]-PSICOPE.pdf"
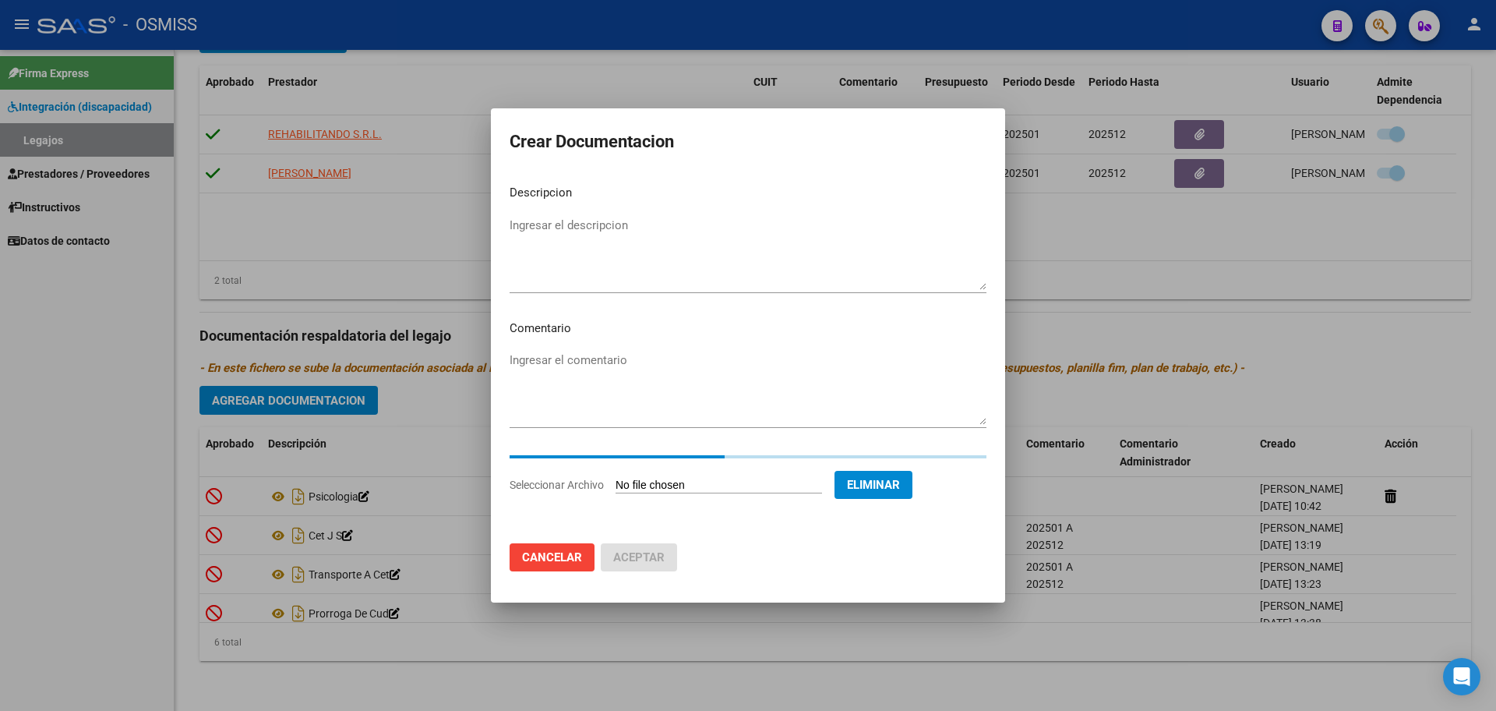
click at [539, 227] on textarea "Ingresar el descripcion" at bounding box center [748, 253] width 477 height 73
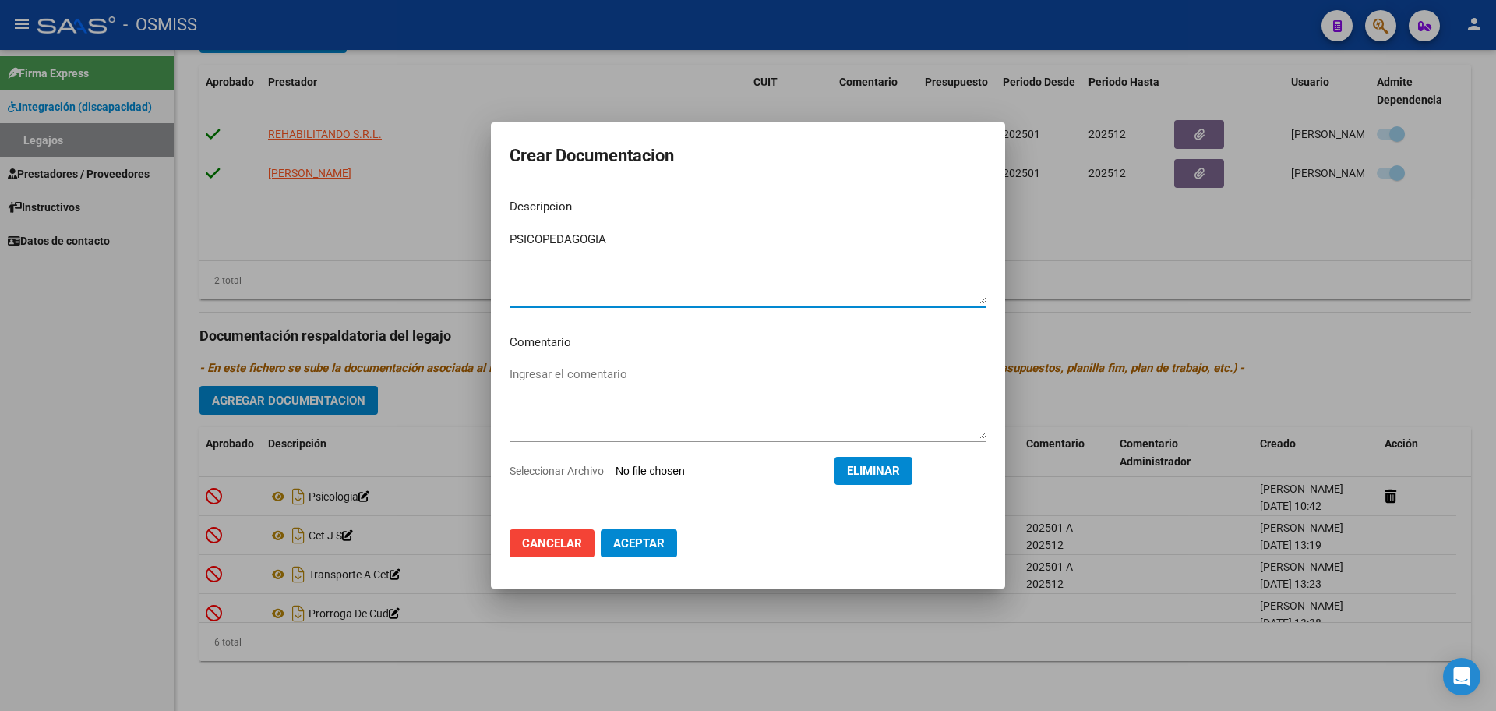
type textarea "PSICOPEDAGOGIA"
click at [652, 542] on span "Aceptar" at bounding box center [638, 543] width 51 height 14
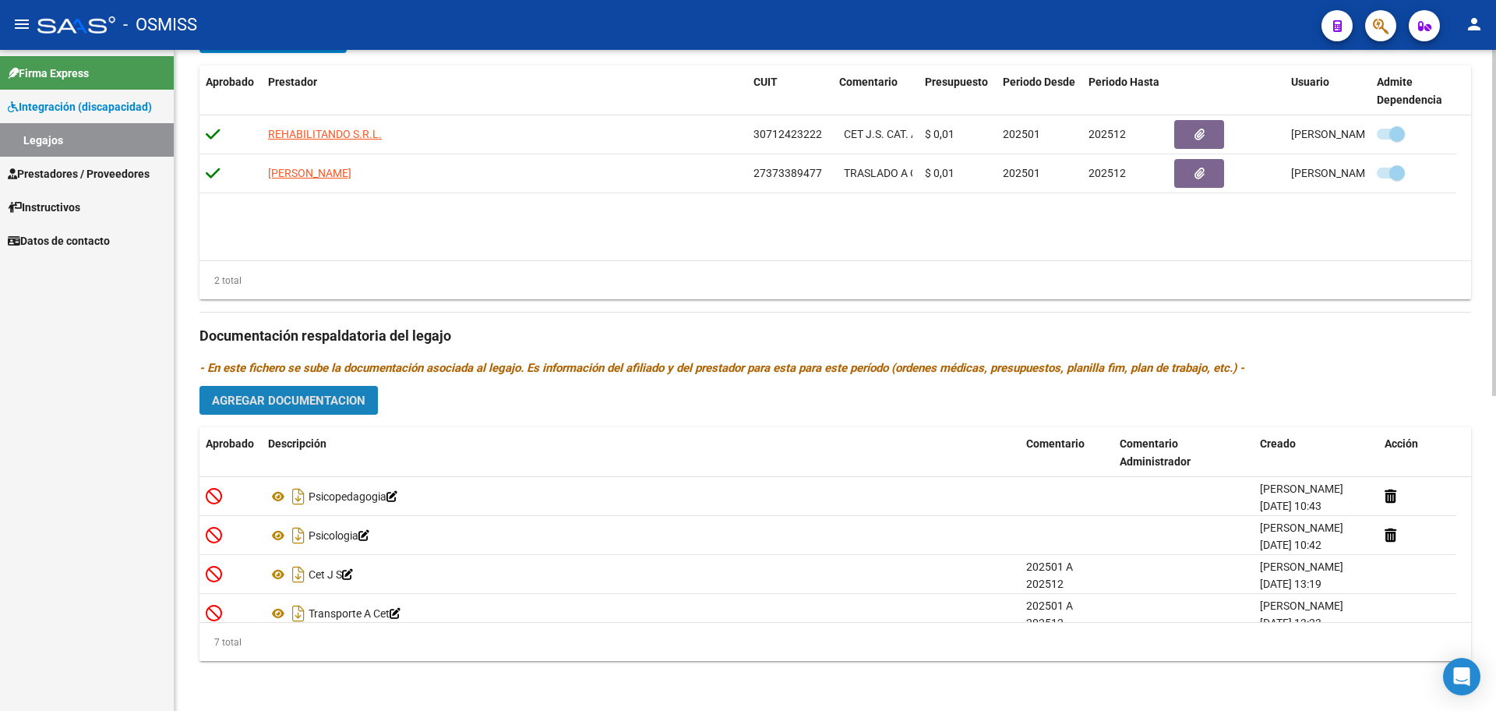
click at [319, 409] on button "Agregar Documentacion" at bounding box center [288, 400] width 178 height 29
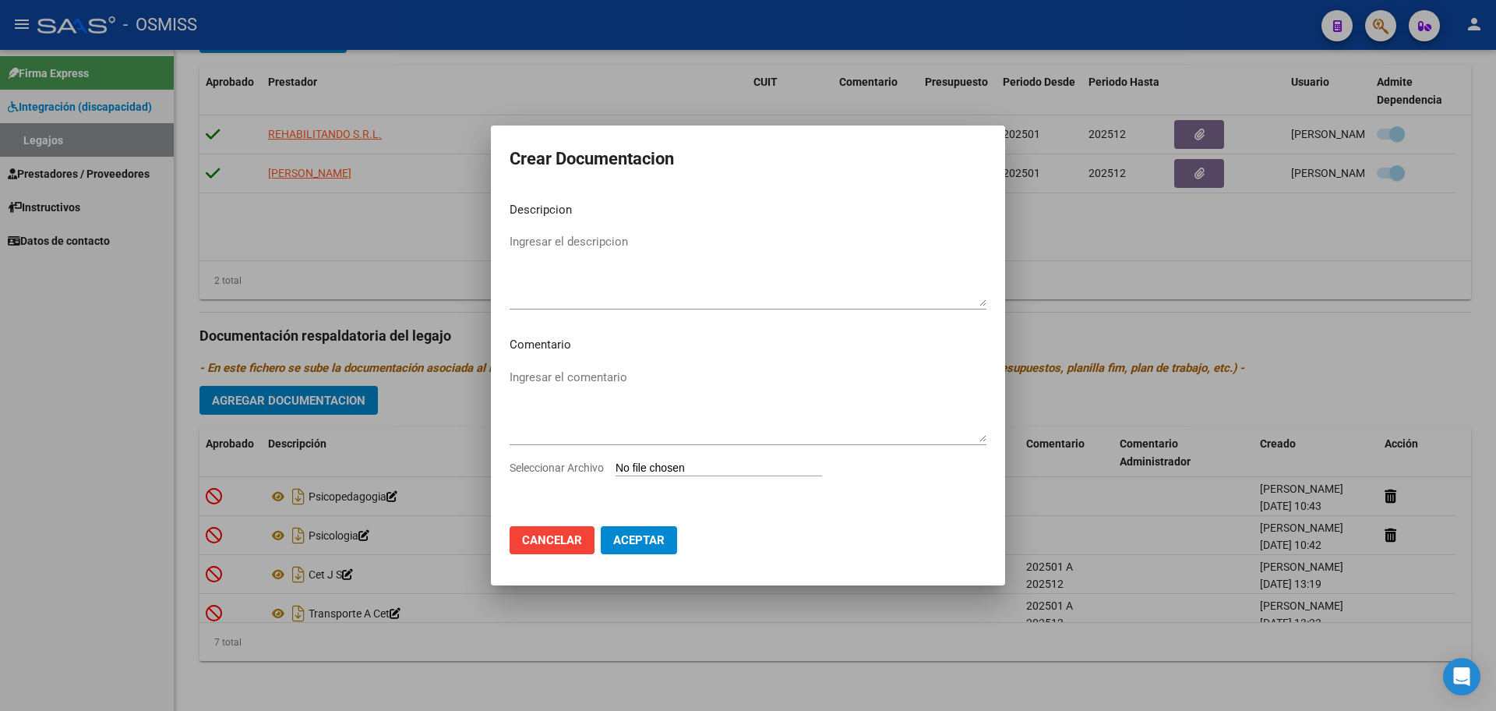
click at [680, 471] on input "Seleccionar Archivo" at bounding box center [719, 468] width 207 height 15
click at [549, 538] on span "Cancelar" at bounding box center [552, 540] width 60 height 14
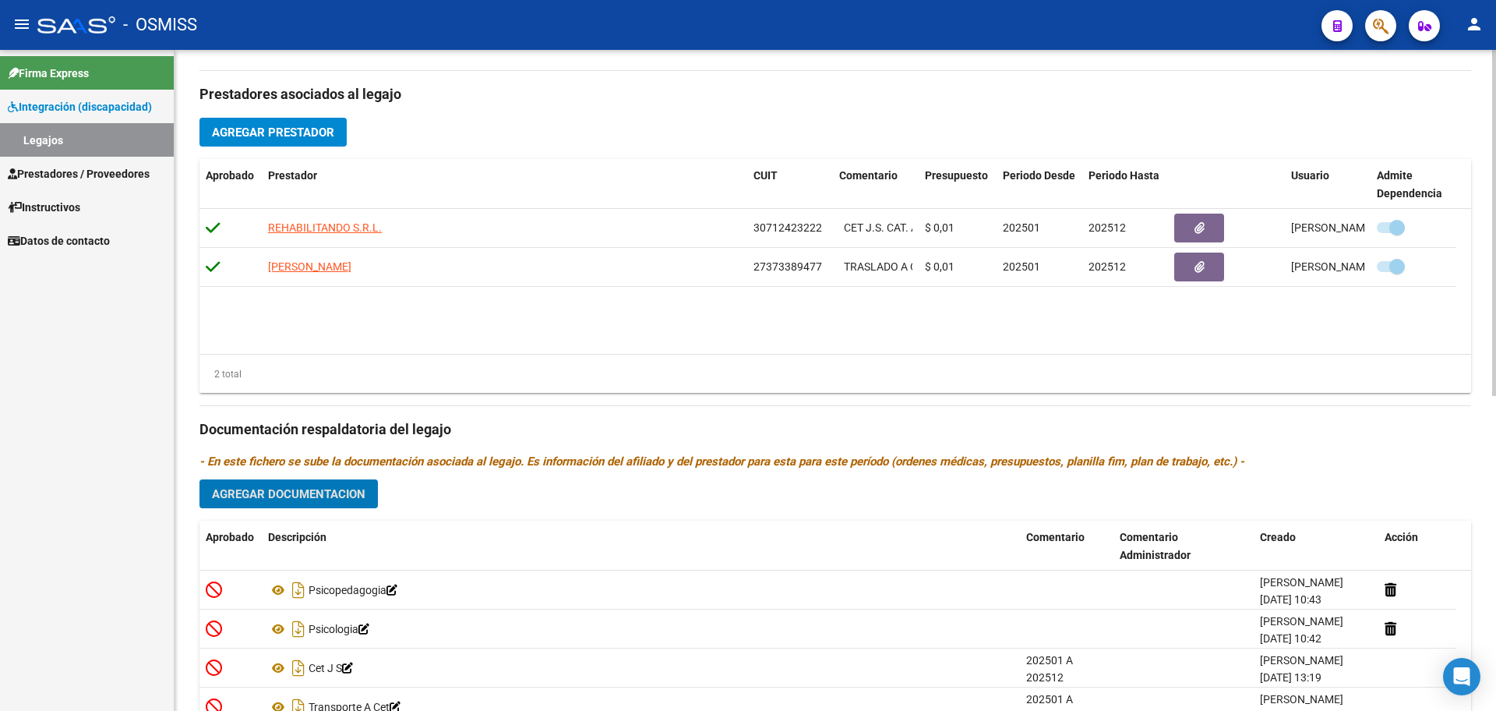
scroll to position [503, 0]
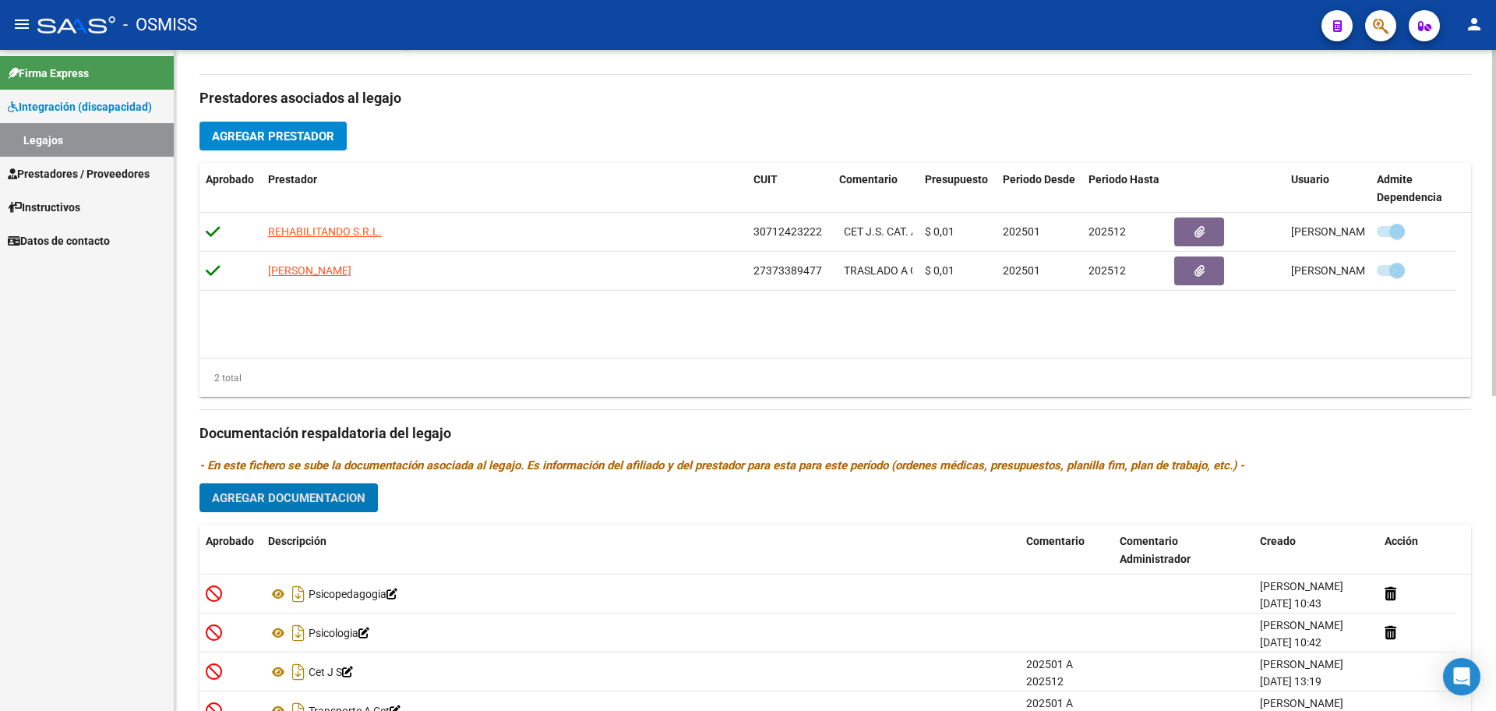
click at [261, 133] on span "Agregar Prestador" at bounding box center [273, 136] width 122 height 14
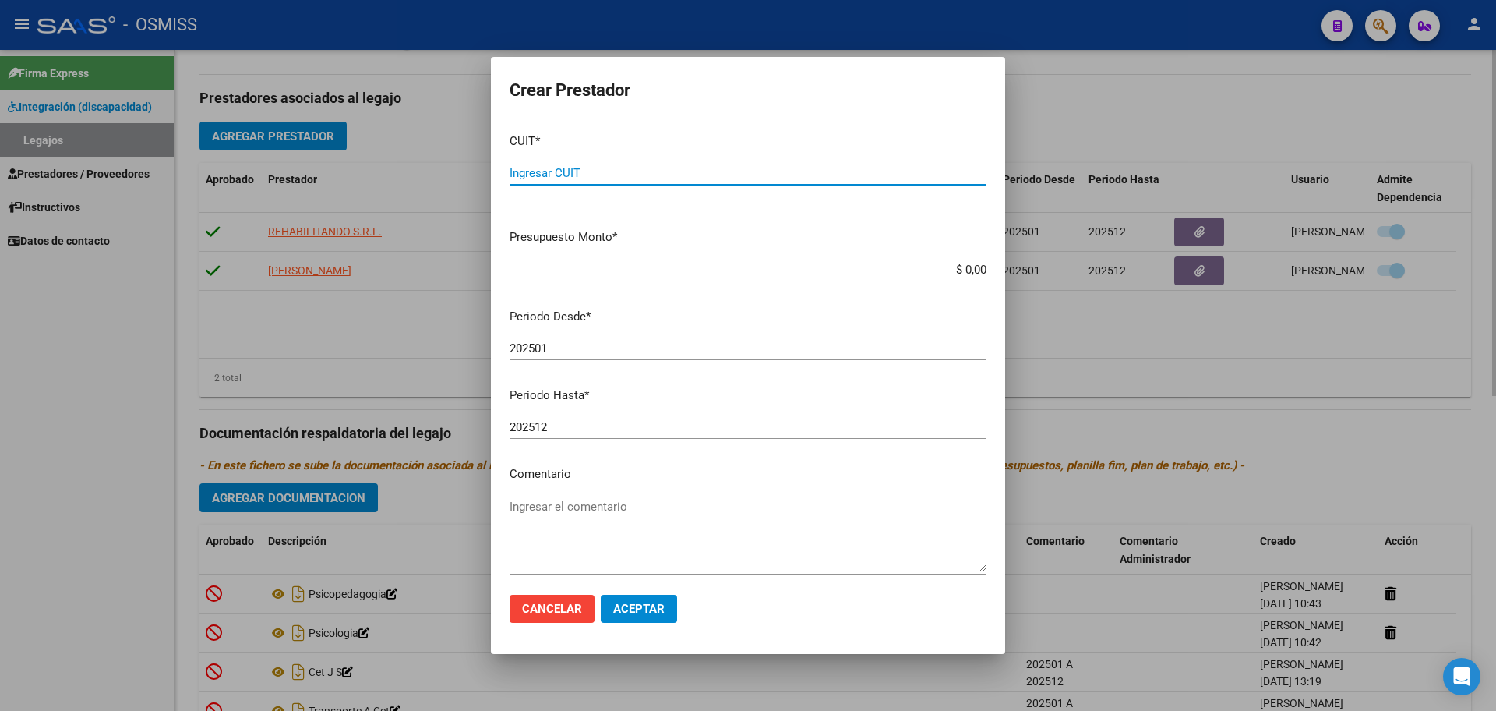
paste input "20-28298613-3"
type input "20-28298613-3"
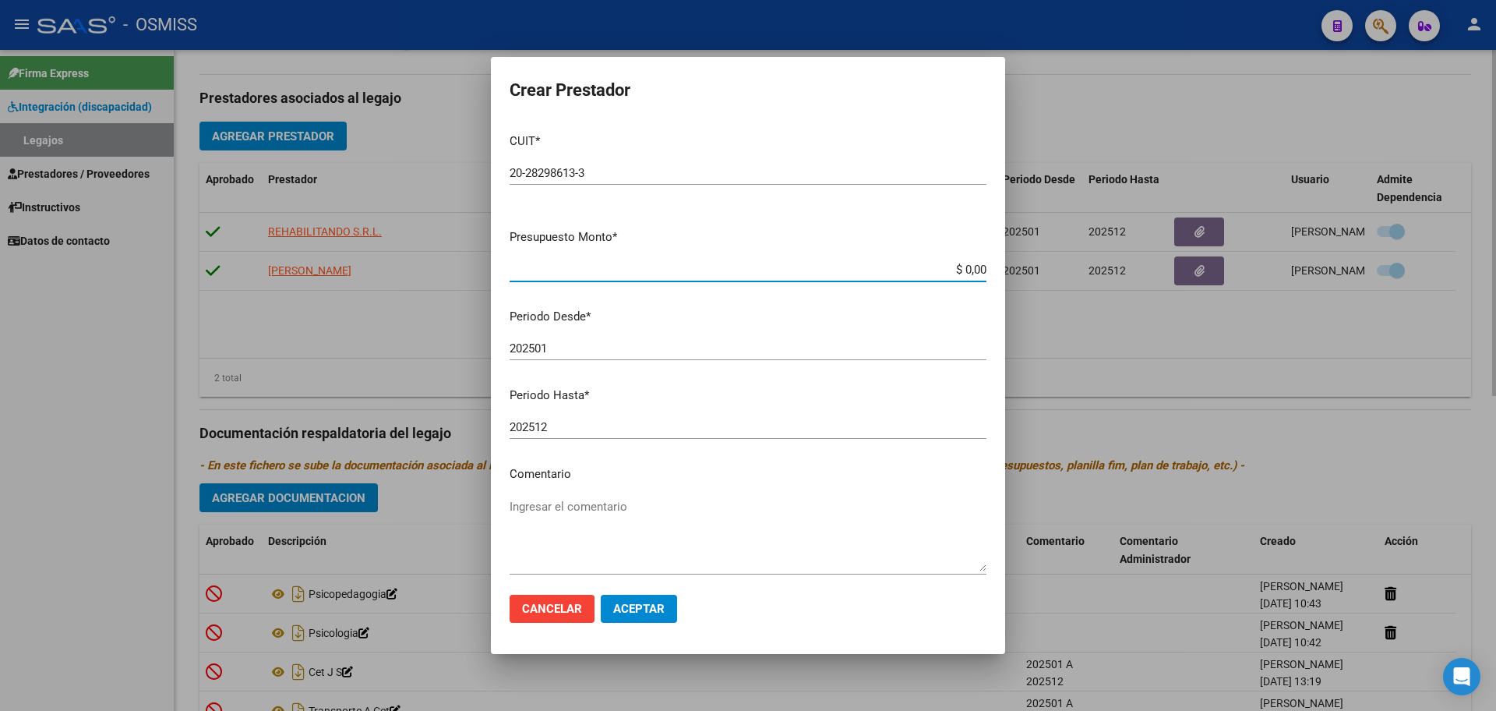
type input "$ 0,01"
type input "202508"
click at [631, 605] on span "Aceptar" at bounding box center [638, 609] width 51 height 14
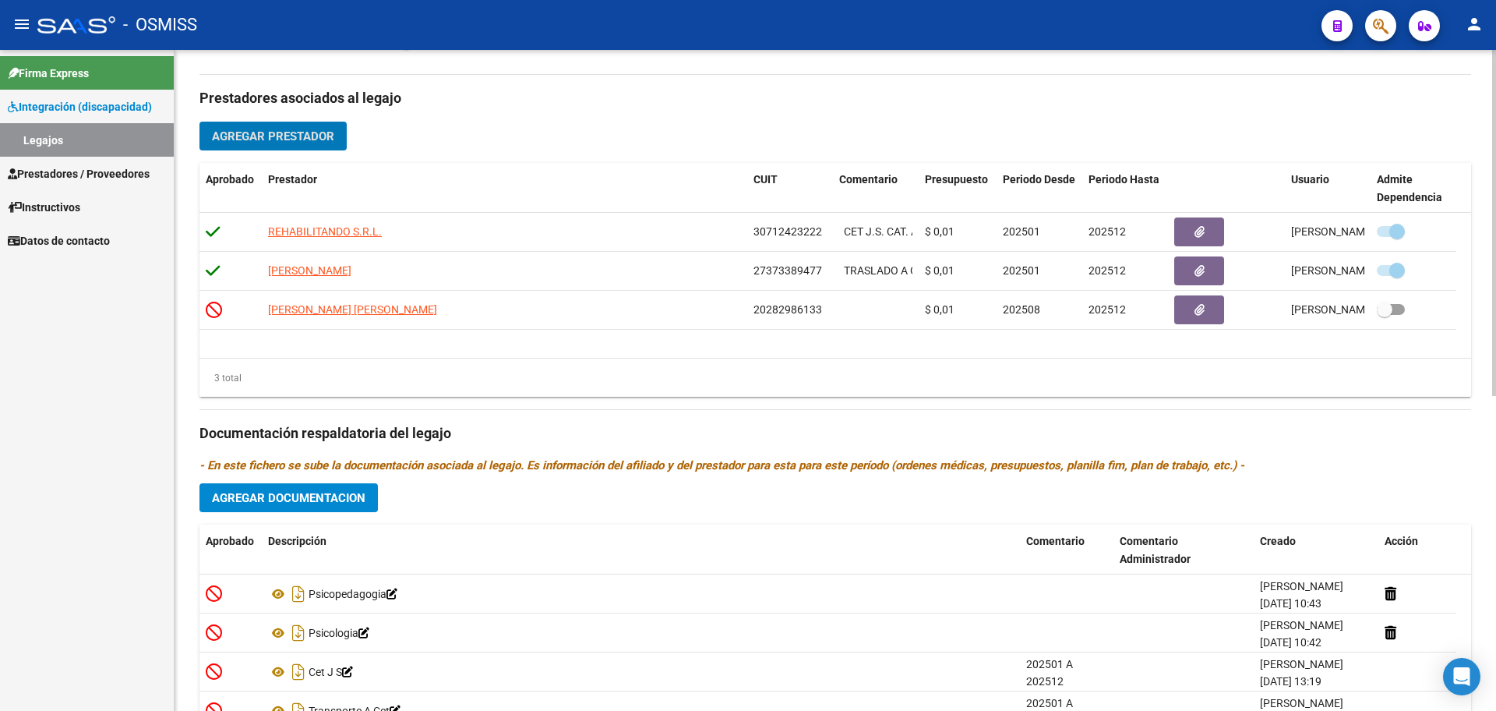
click at [279, 147] on button "Agregar Prestador" at bounding box center [272, 136] width 147 height 29
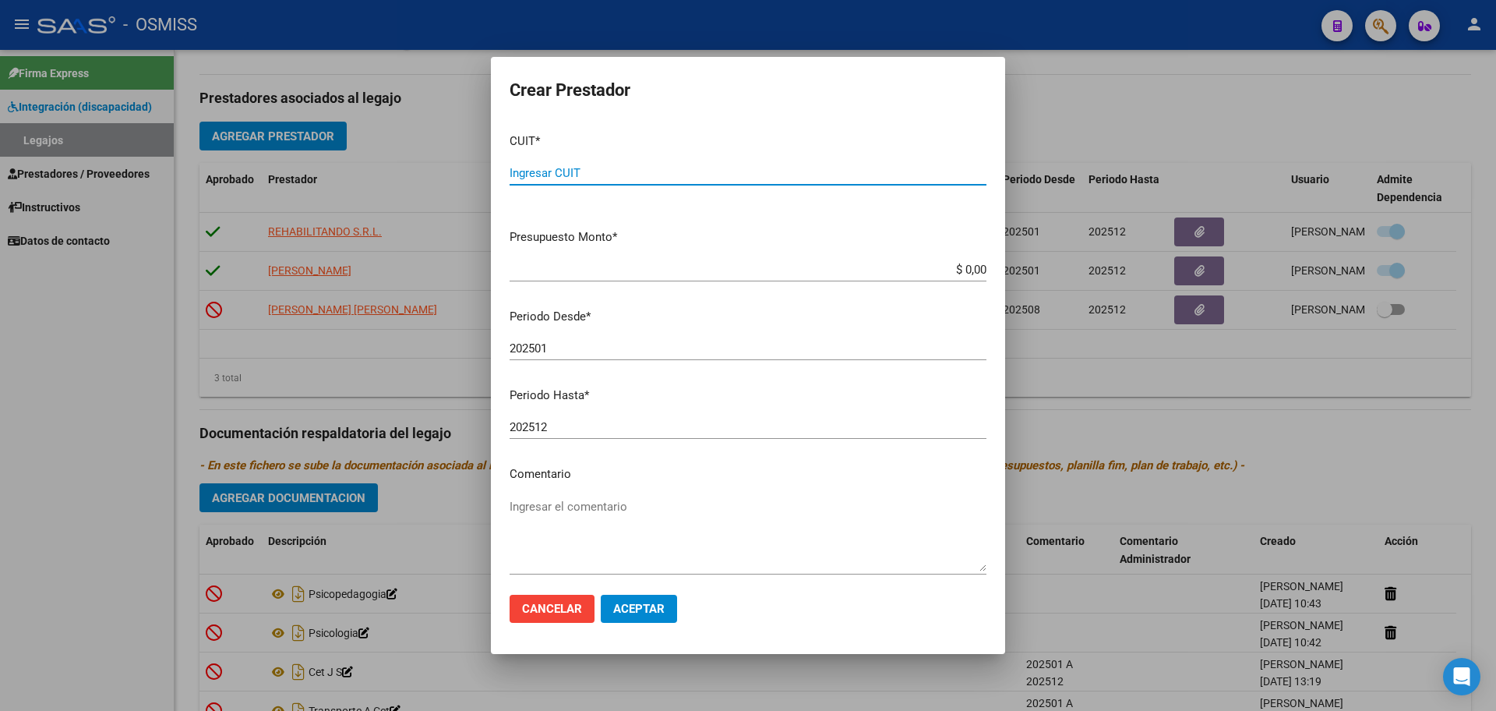
paste input "27-37015026-0"
type input "27-37015026-0"
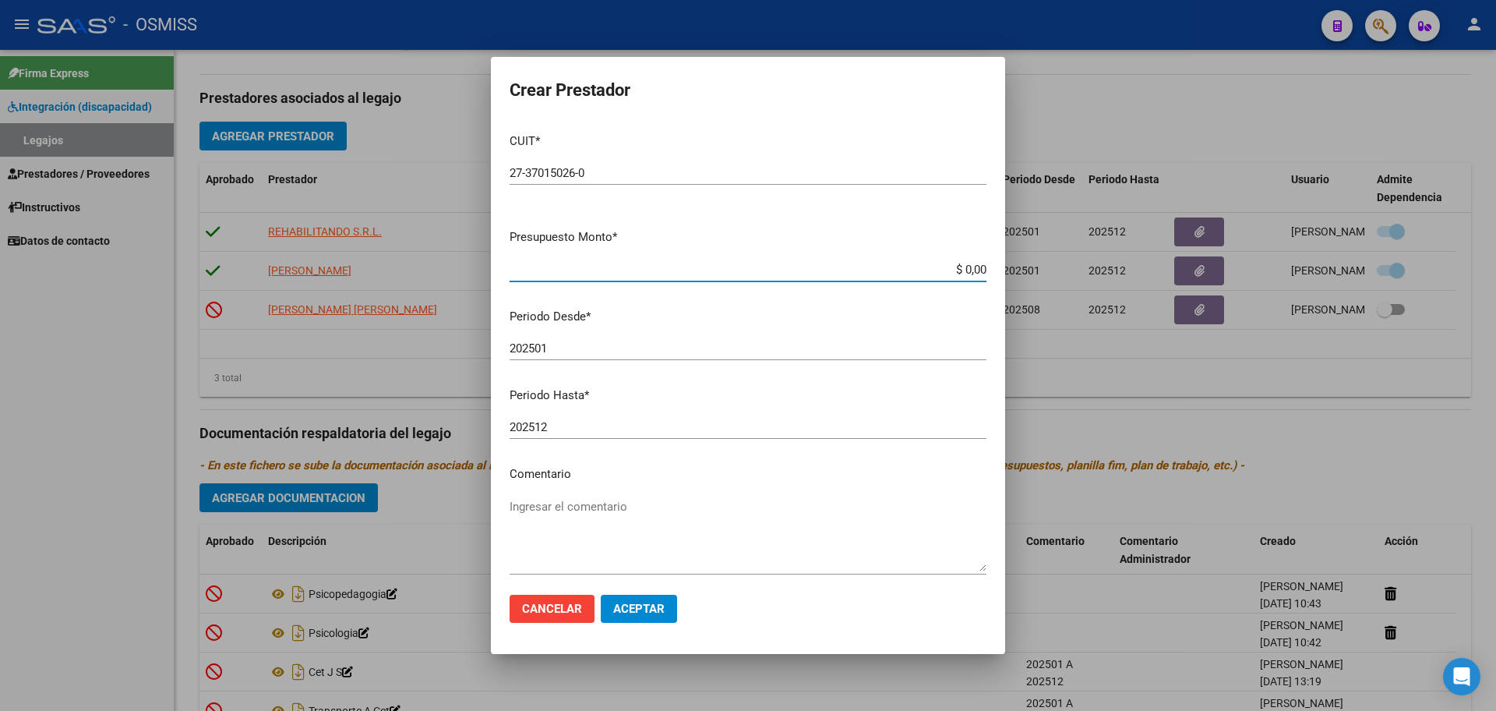
type input "$ 0,01"
type input "202508"
click at [665, 609] on button "Aceptar" at bounding box center [639, 609] width 76 height 28
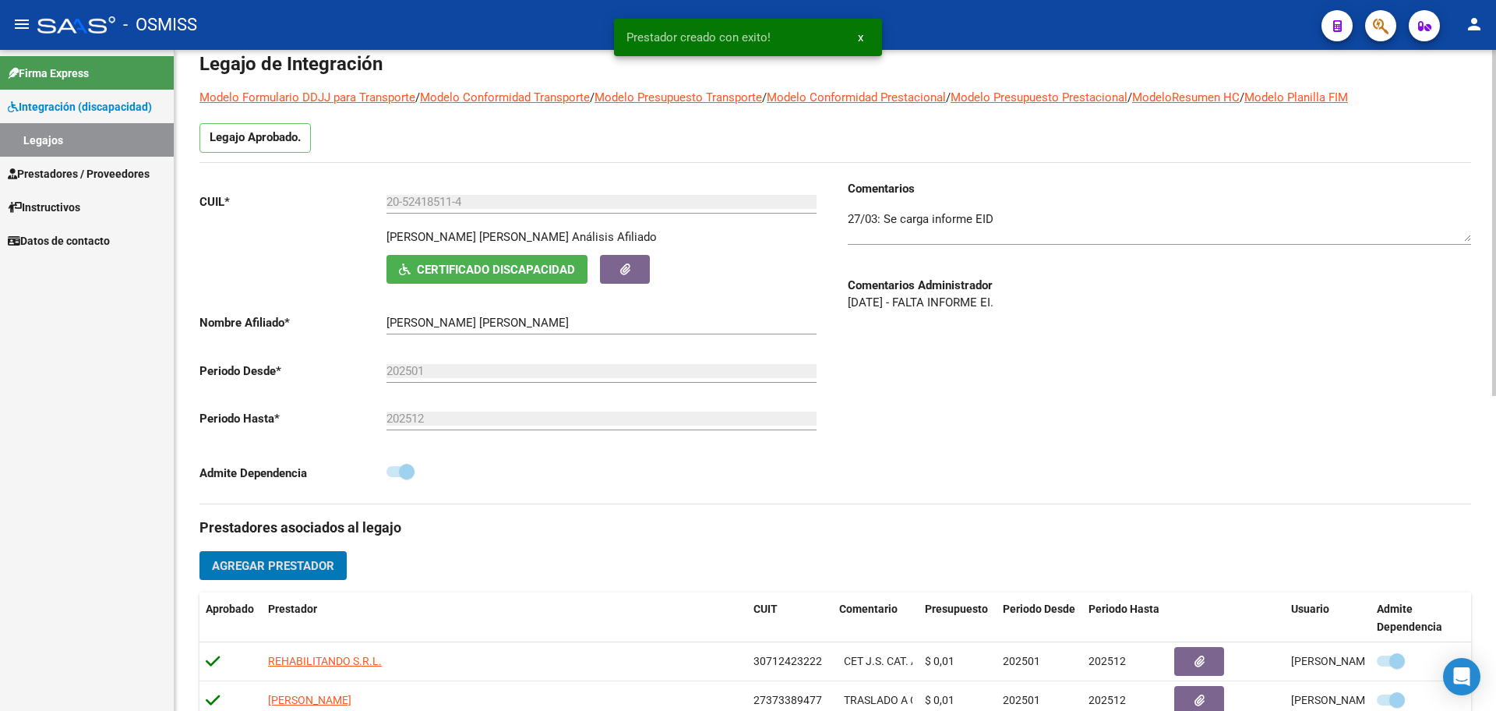
scroll to position [0, 0]
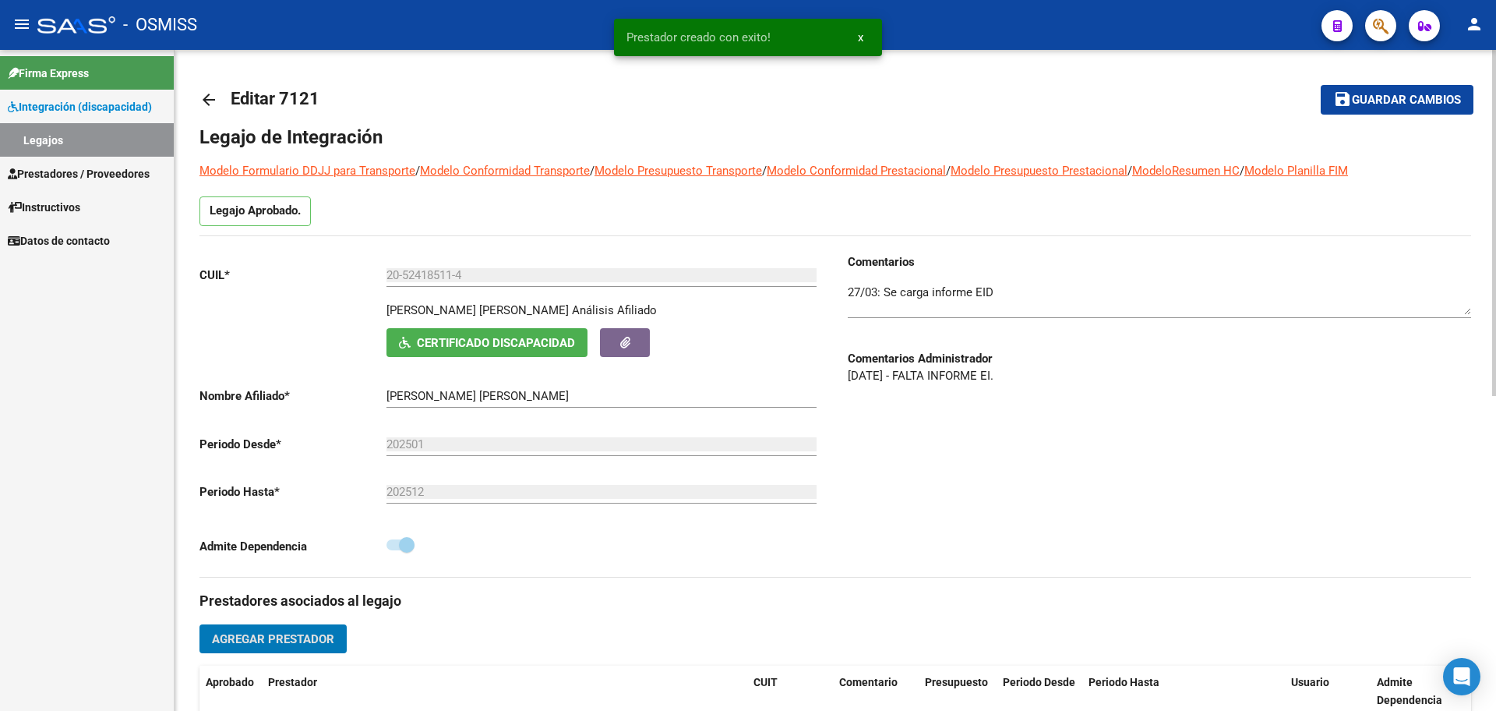
click at [1393, 102] on span "Guardar cambios" at bounding box center [1406, 101] width 109 height 14
click at [211, 100] on mat-icon "arrow_back" at bounding box center [208, 99] width 19 height 19
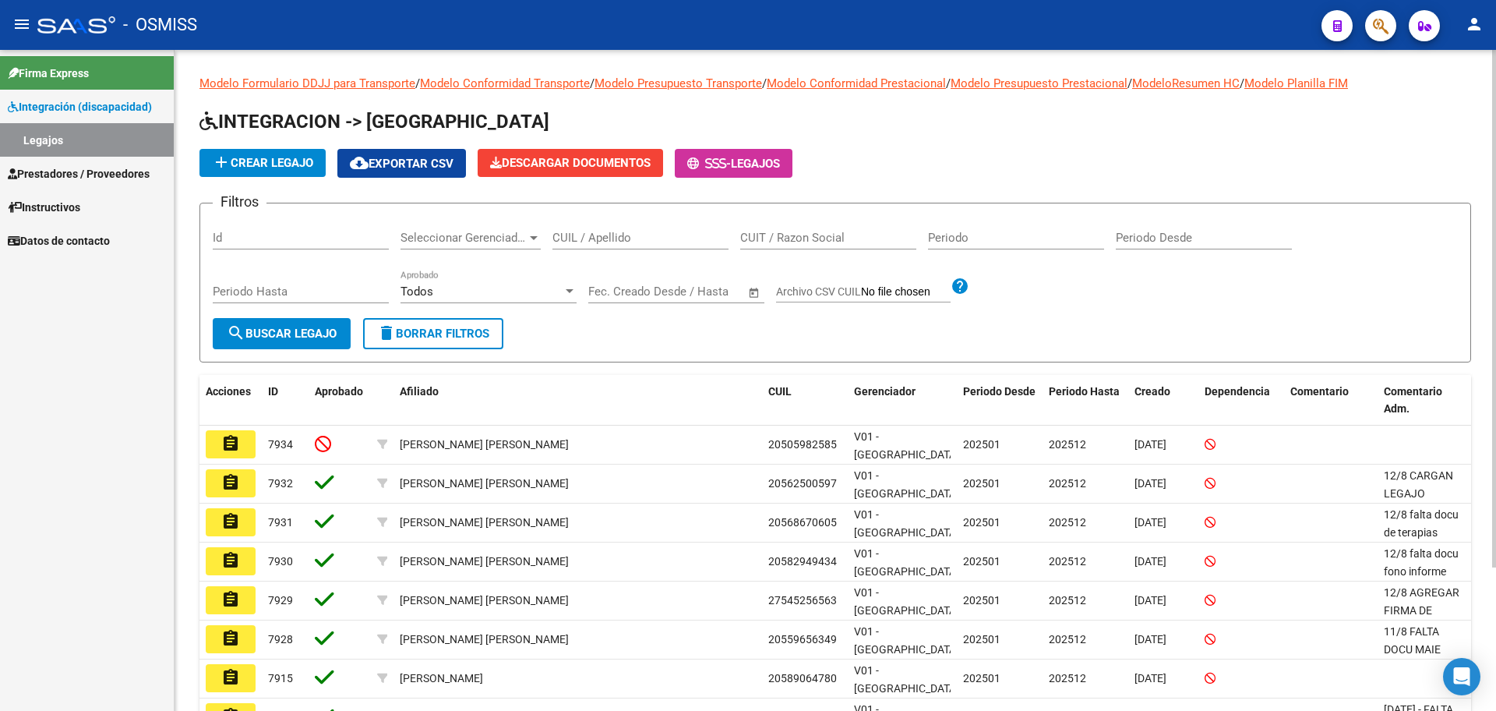
click at [251, 164] on span "add Crear Legajo" at bounding box center [262, 163] width 101 height 14
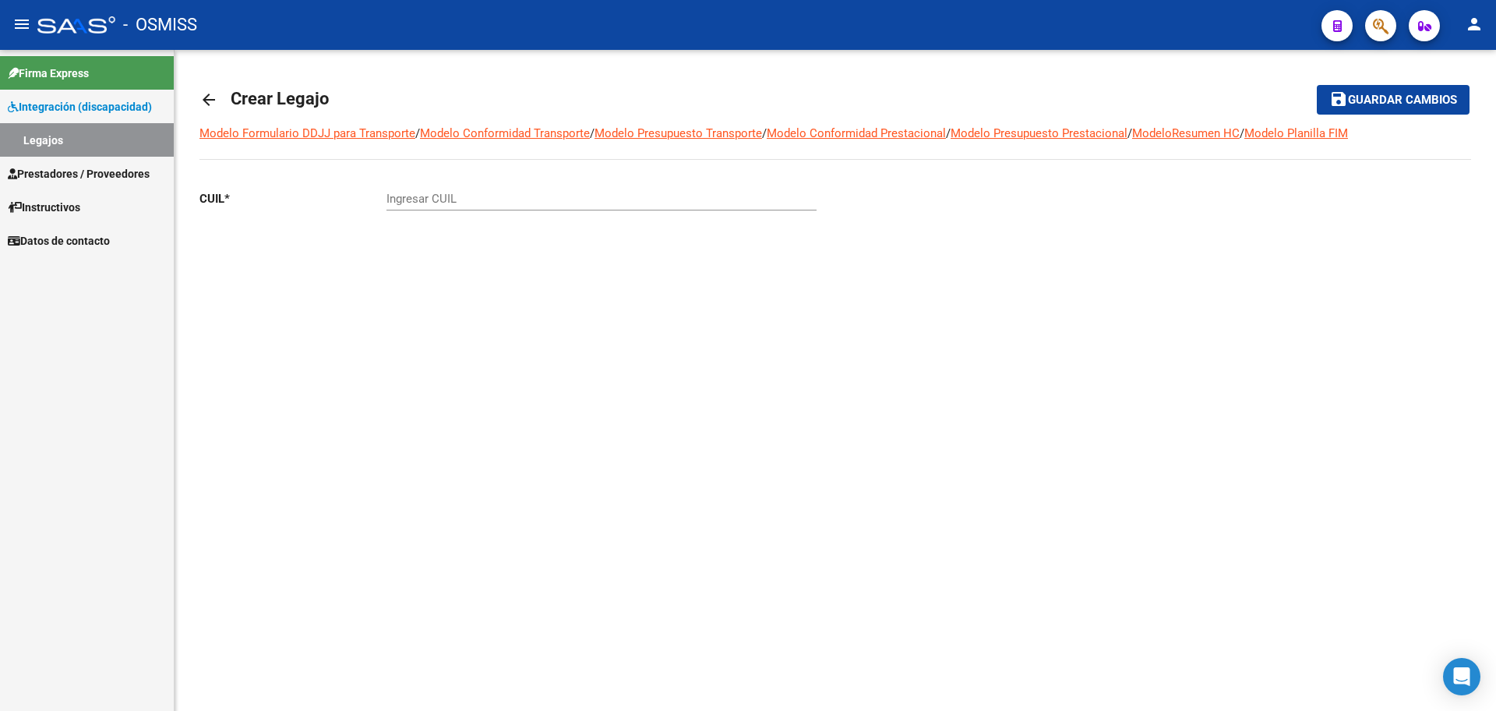
click at [414, 189] on div "Ingresar CUIL" at bounding box center [602, 194] width 430 height 34
paste input "-55861226"
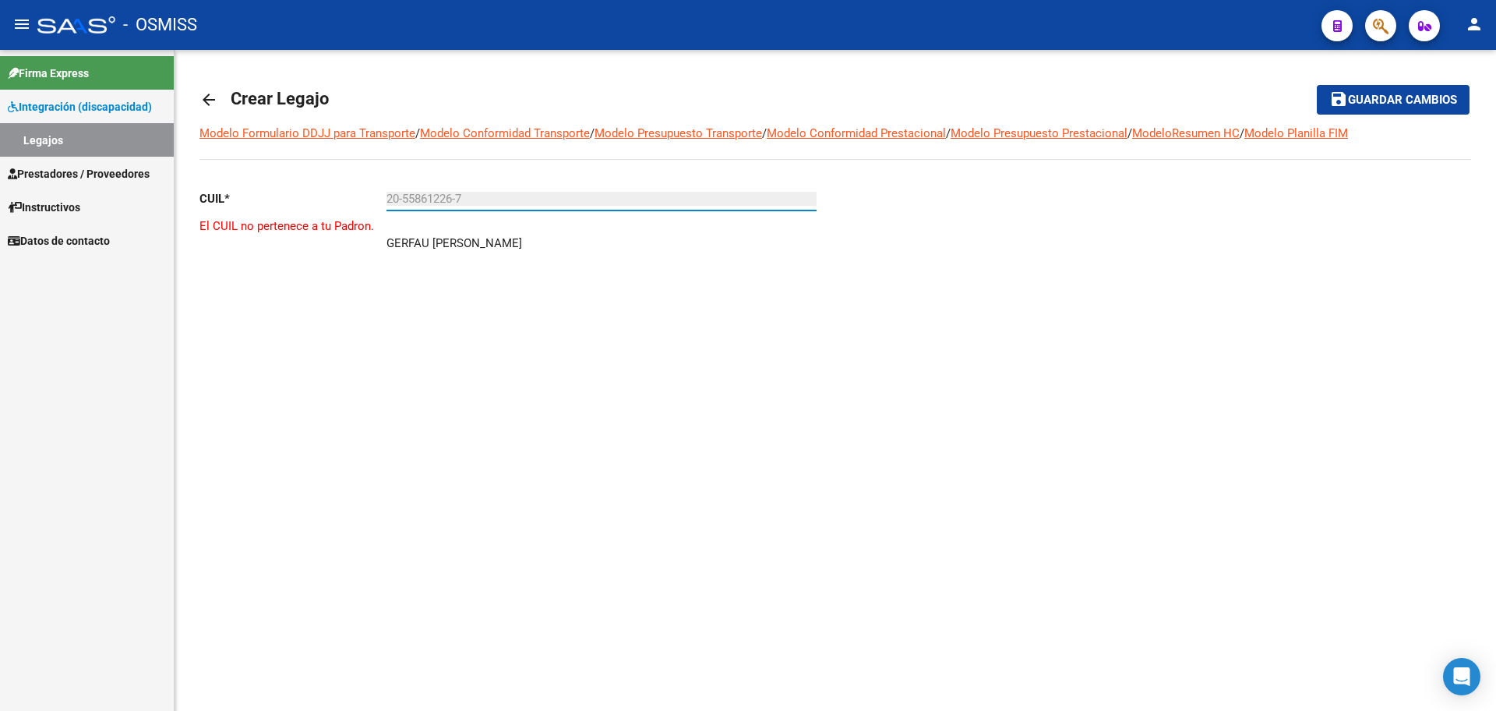
type input "20-55861226-7"
click at [216, 107] on mat-icon "arrow_back" at bounding box center [208, 99] width 19 height 19
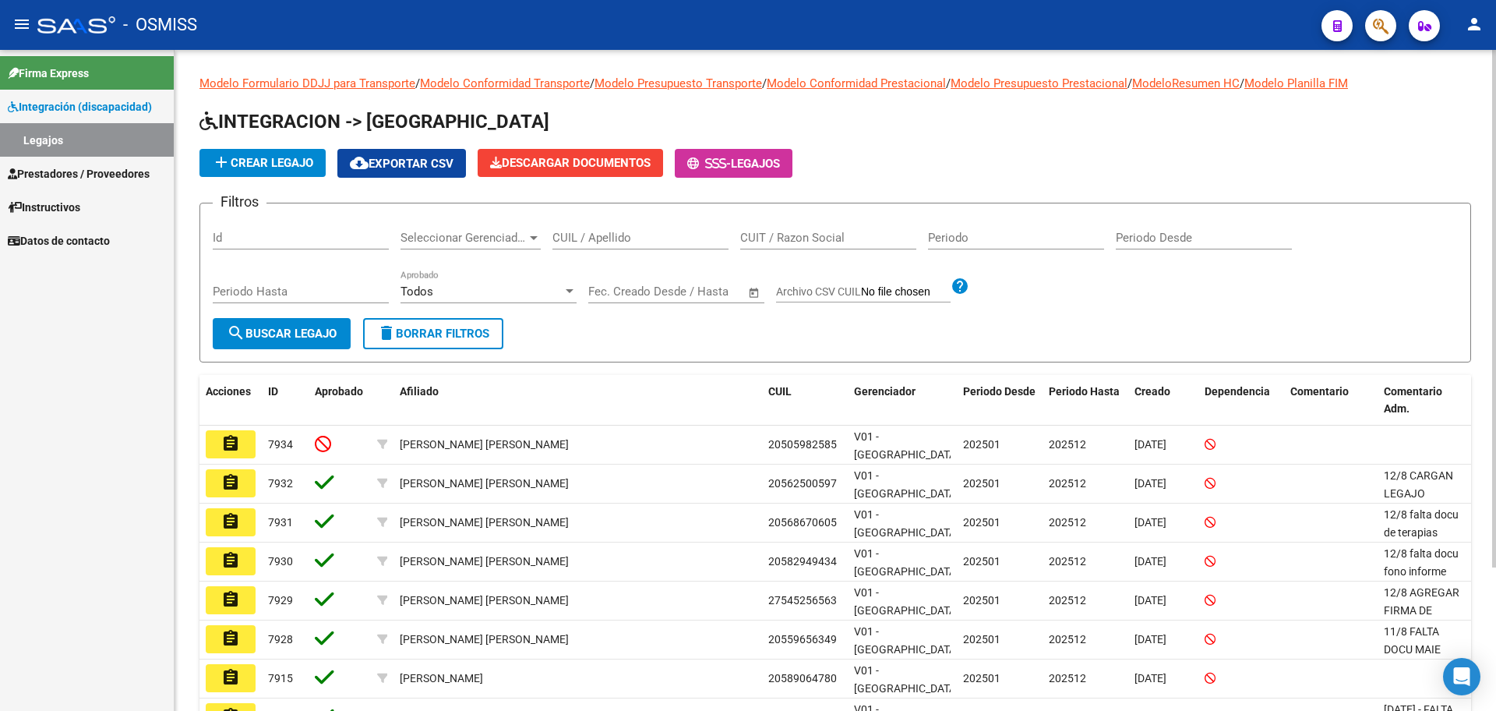
click at [273, 167] on span "add Crear Legajo" at bounding box center [262, 163] width 101 height 14
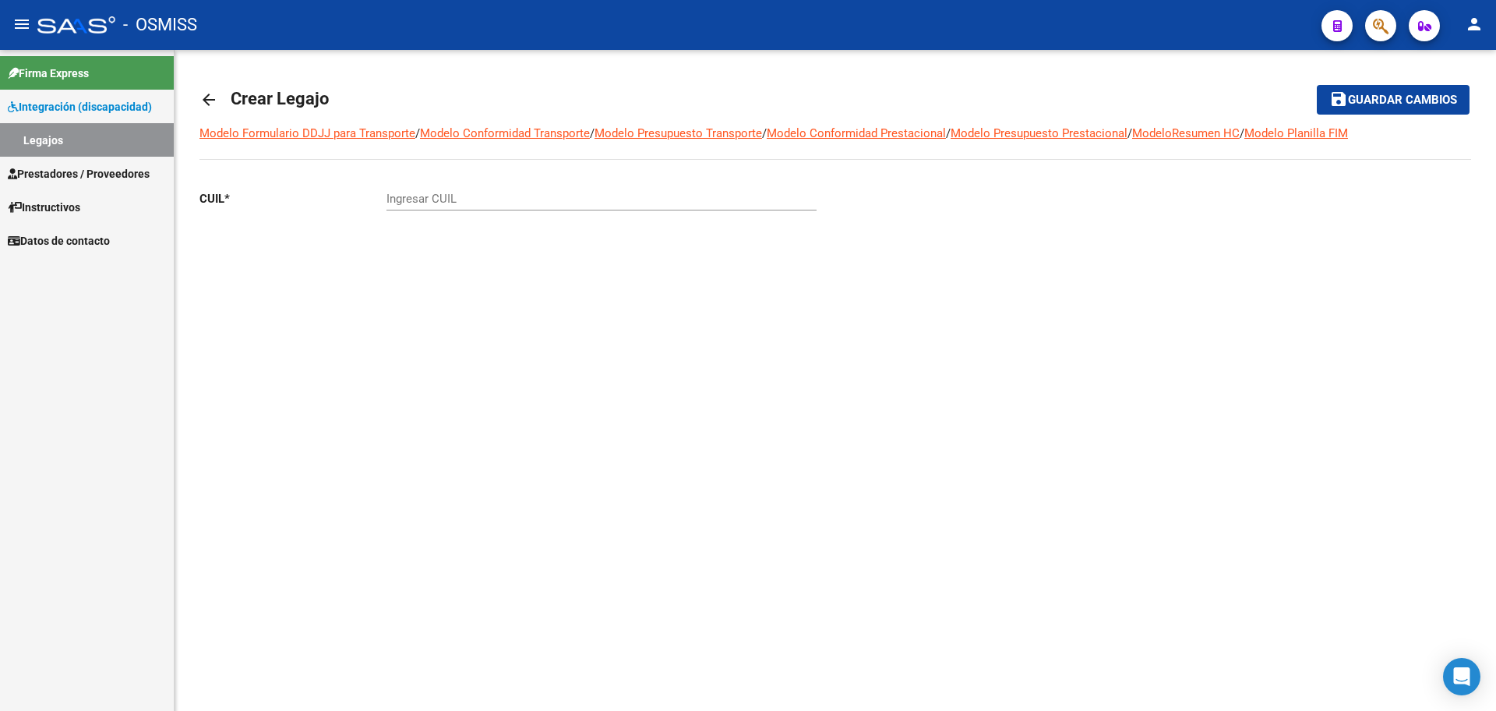
click at [398, 207] on div "Ingresar CUIL" at bounding box center [602, 194] width 430 height 34
paste input "-54521532"
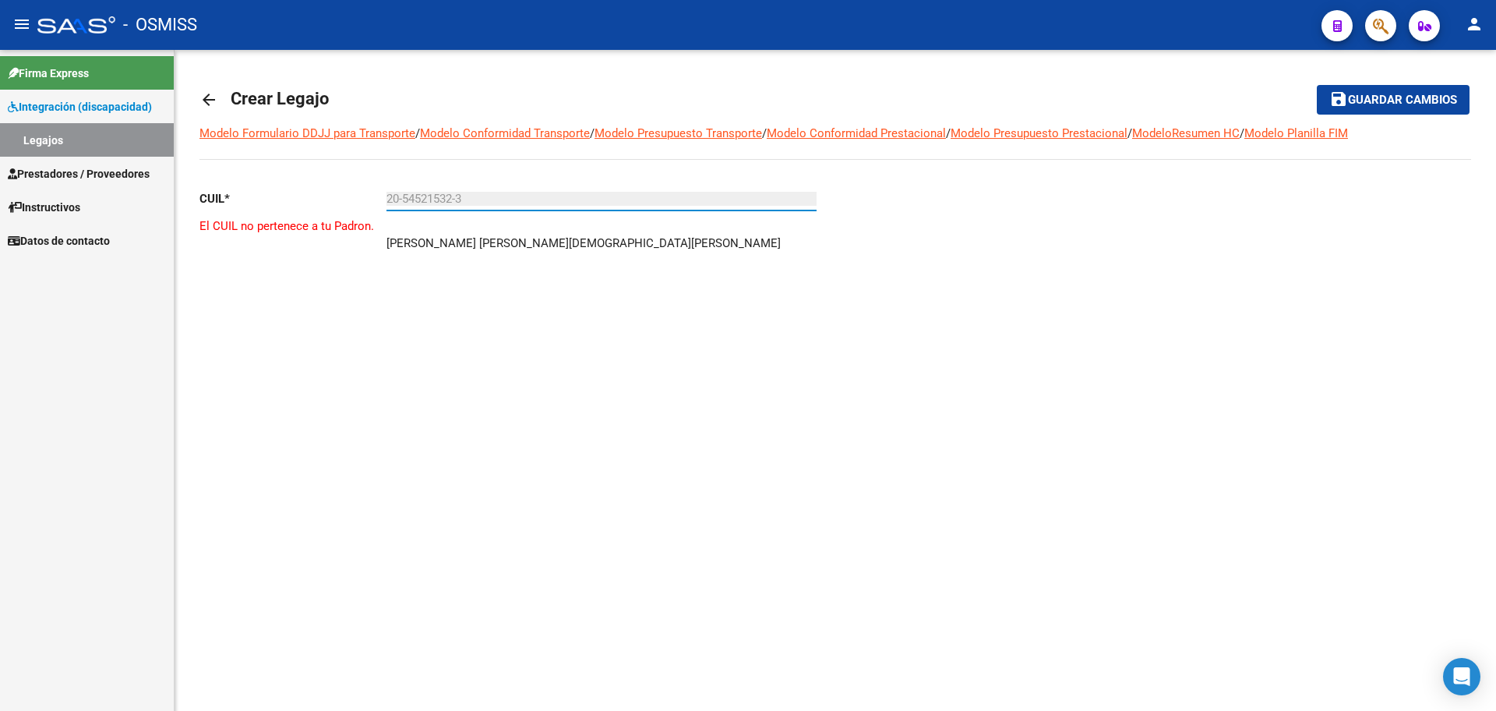
type input "20-54521532-3"
click at [217, 101] on mat-icon "arrow_back" at bounding box center [208, 99] width 19 height 19
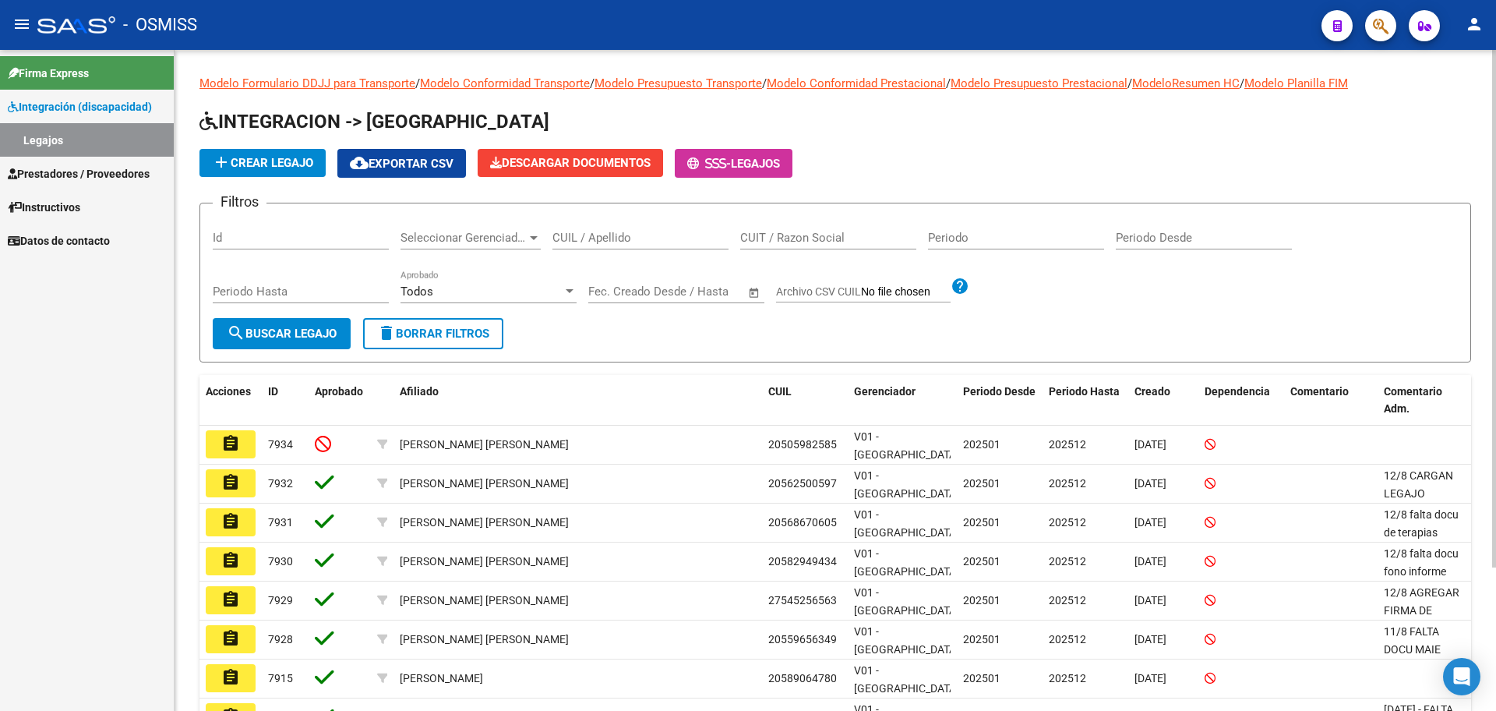
click at [630, 254] on div "CUIL / Apellido" at bounding box center [641, 240] width 176 height 48
click at [626, 248] on div "CUIL / Apellido" at bounding box center [641, 233] width 176 height 34
type input "[PERSON_NAME]"
click at [306, 329] on span "search Buscar Legajo" at bounding box center [282, 334] width 110 height 14
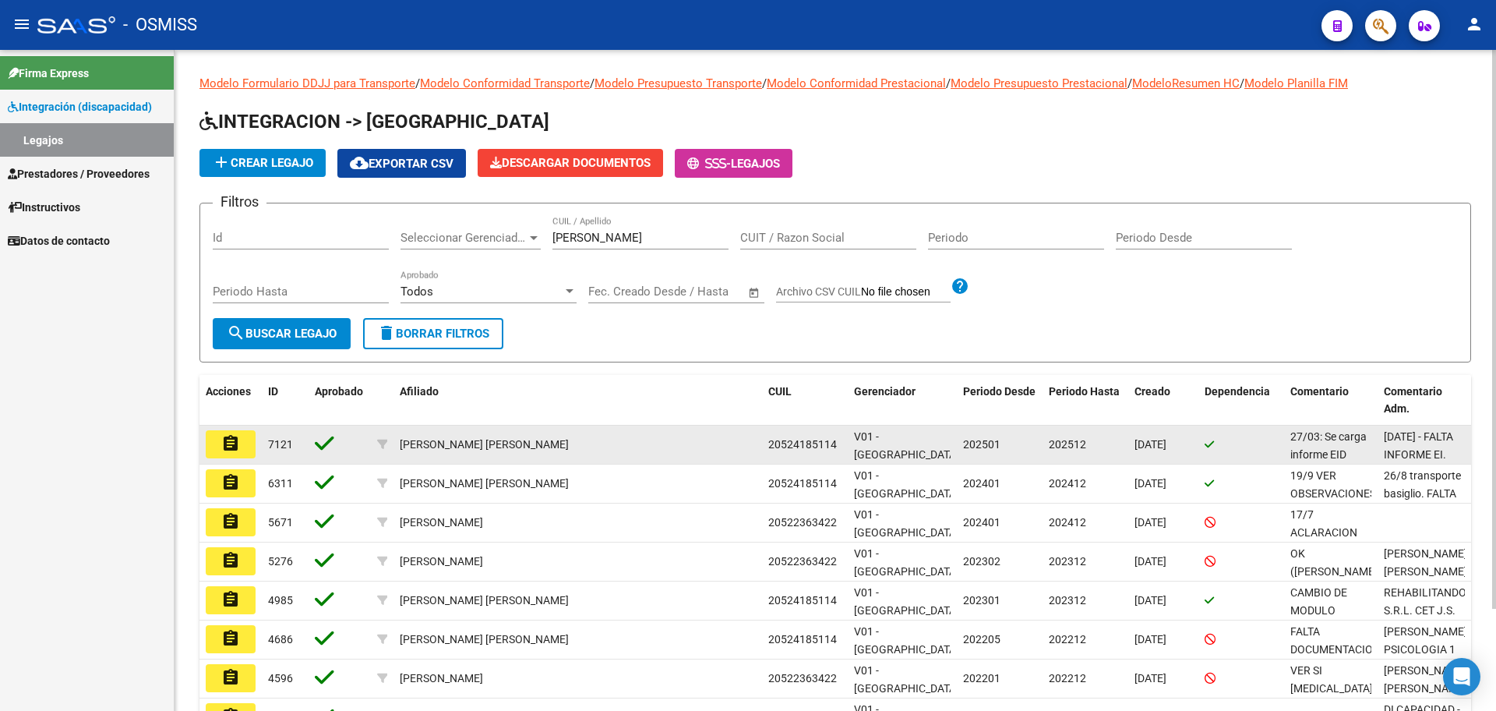
click at [239, 445] on mat-icon "assignment" at bounding box center [230, 443] width 19 height 19
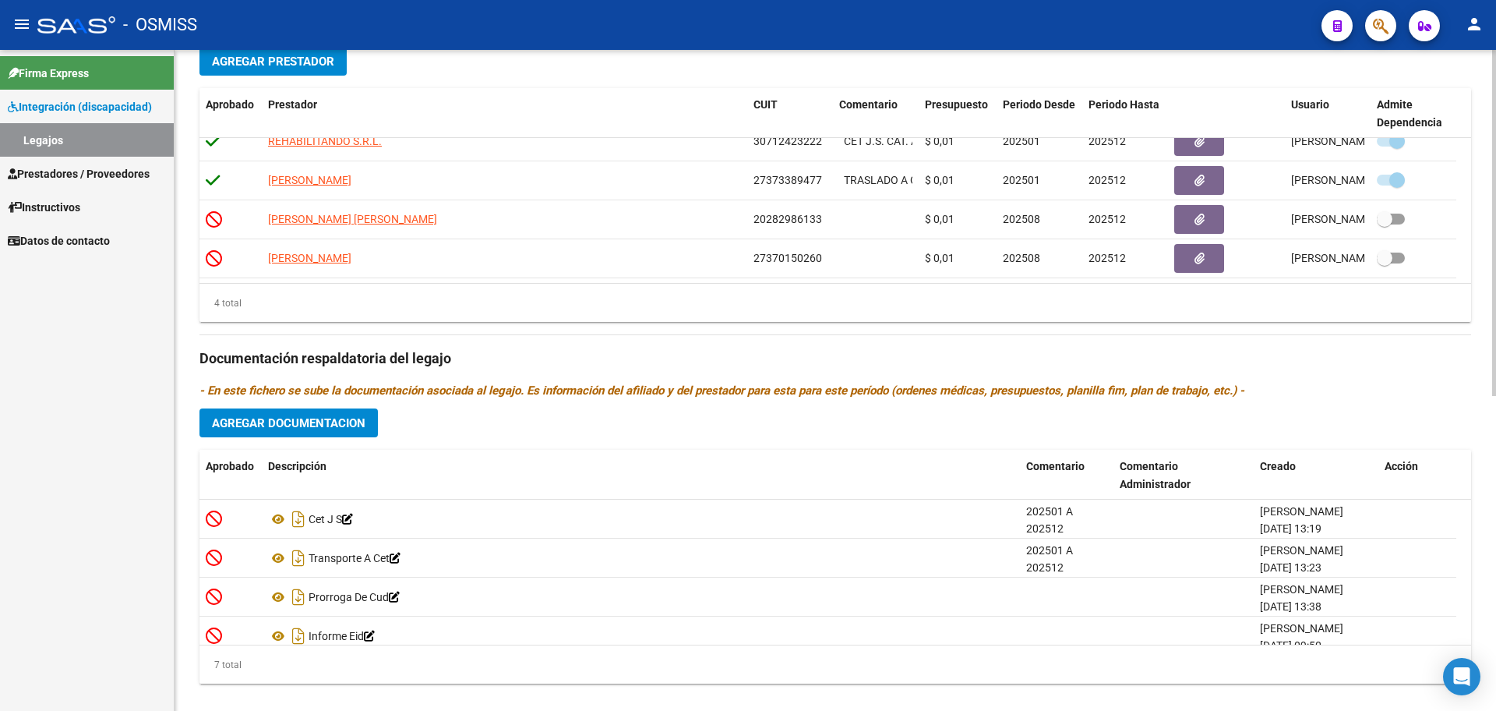
scroll to position [600, 0]
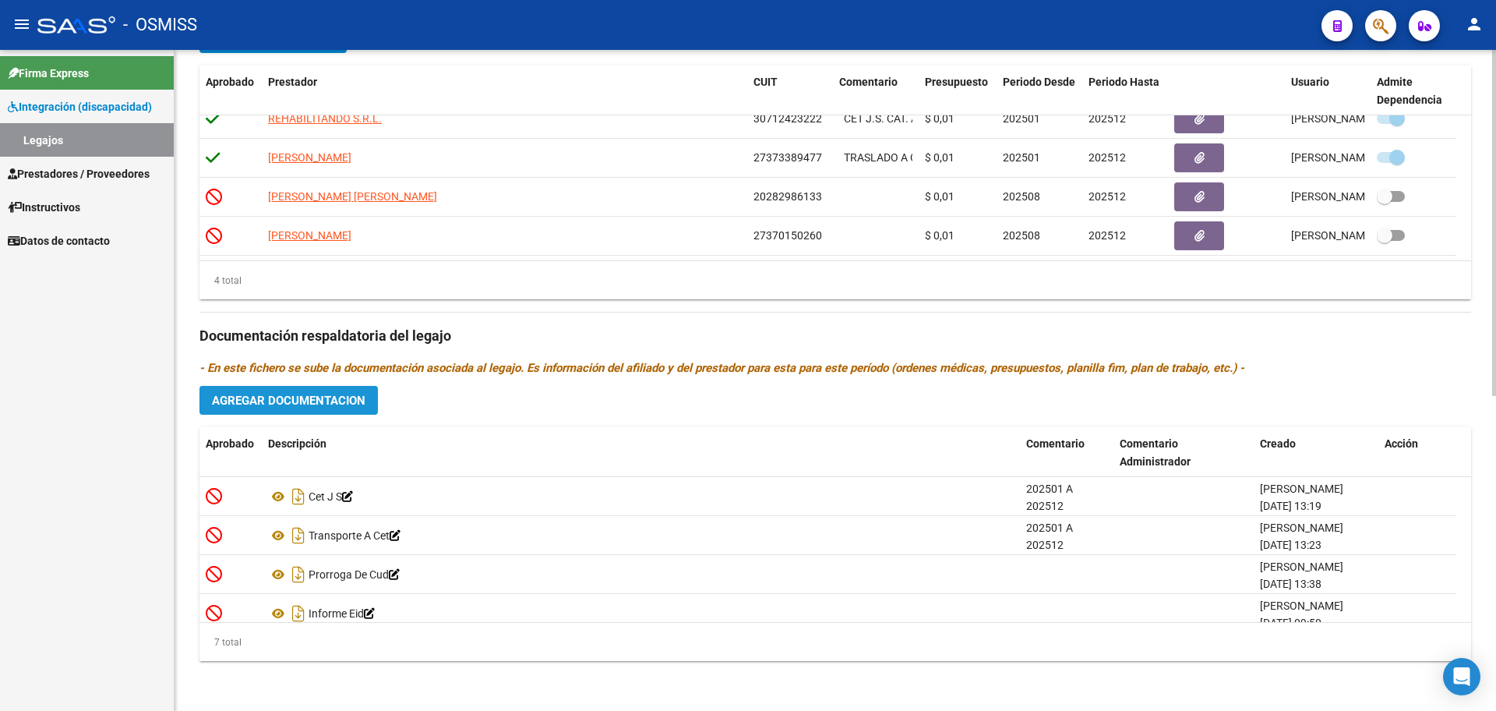
click at [293, 401] on span "Agregar Documentacion" at bounding box center [289, 401] width 154 height 14
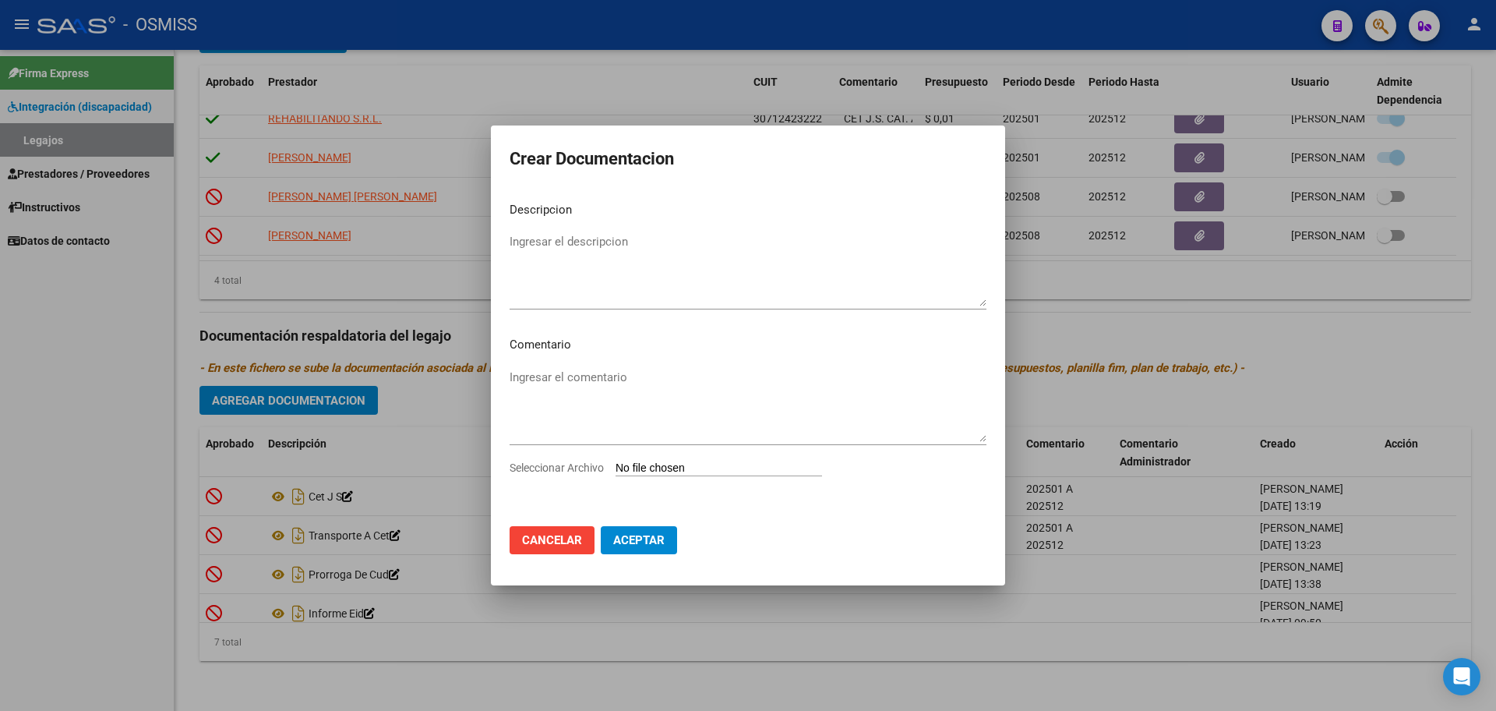
click at [644, 472] on input "Seleccionar Archivo" at bounding box center [719, 468] width 207 height 15
type input "C:\fakepath\.CUD ACTUALIZADO.pdf"
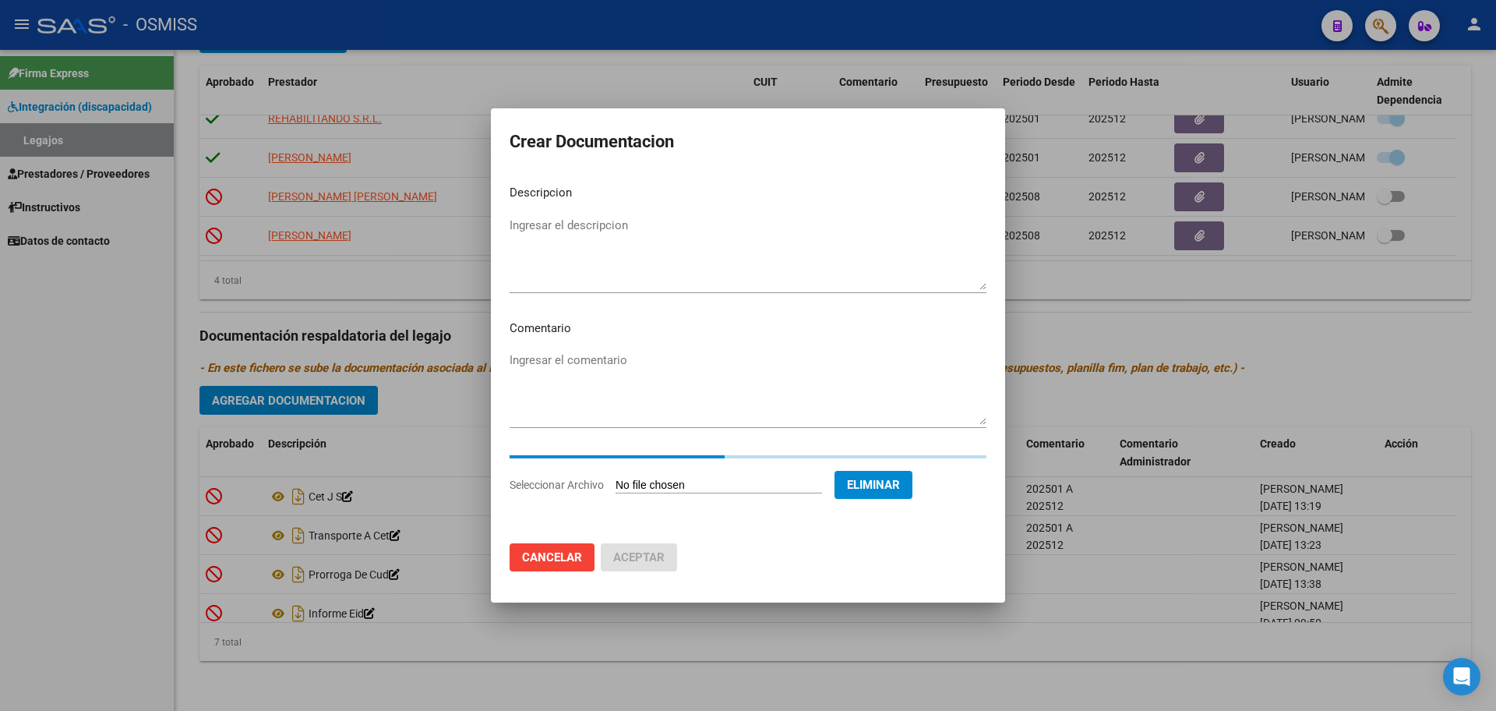
click at [582, 233] on textarea "Ingresar el descripcion" at bounding box center [748, 253] width 477 height 73
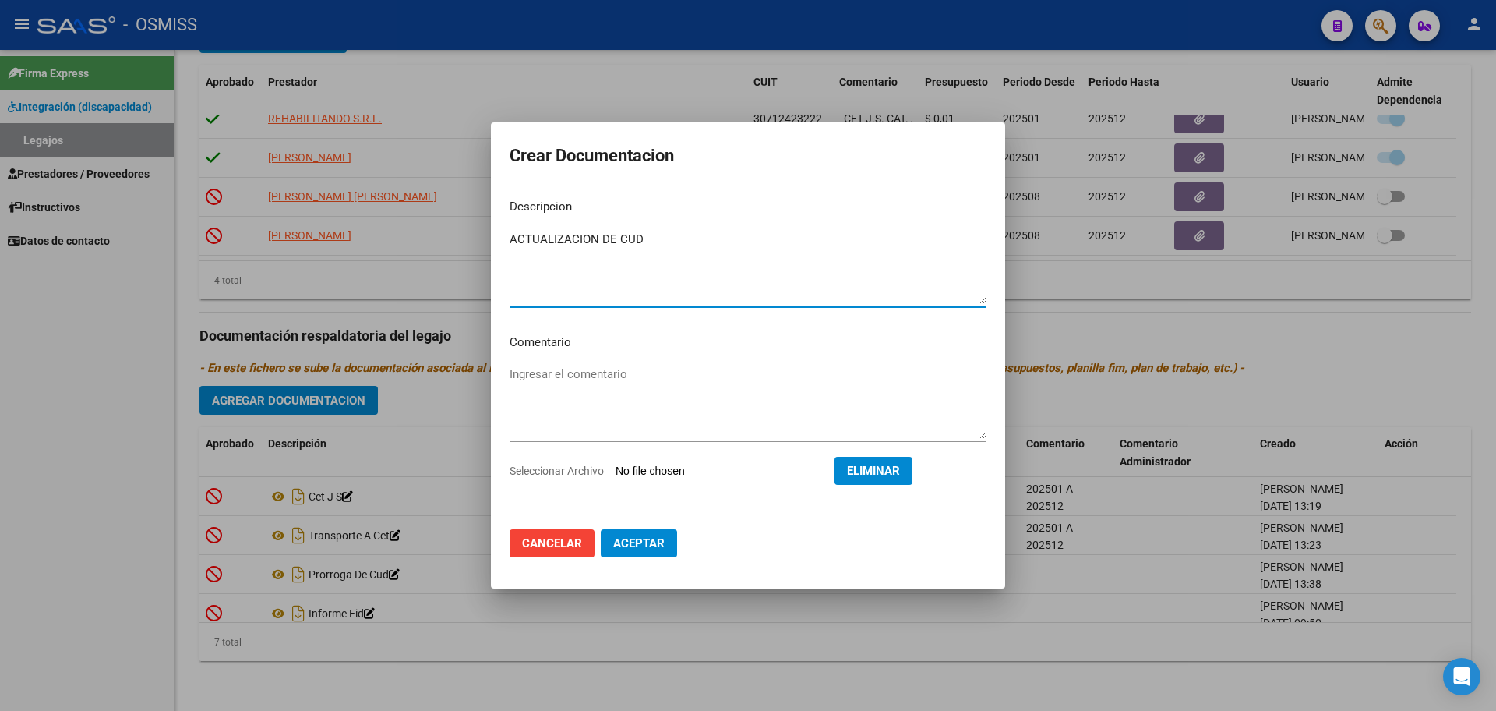
type textarea "ACTUALIZACION DE CUD"
click at [634, 538] on span "Aceptar" at bounding box center [638, 543] width 51 height 14
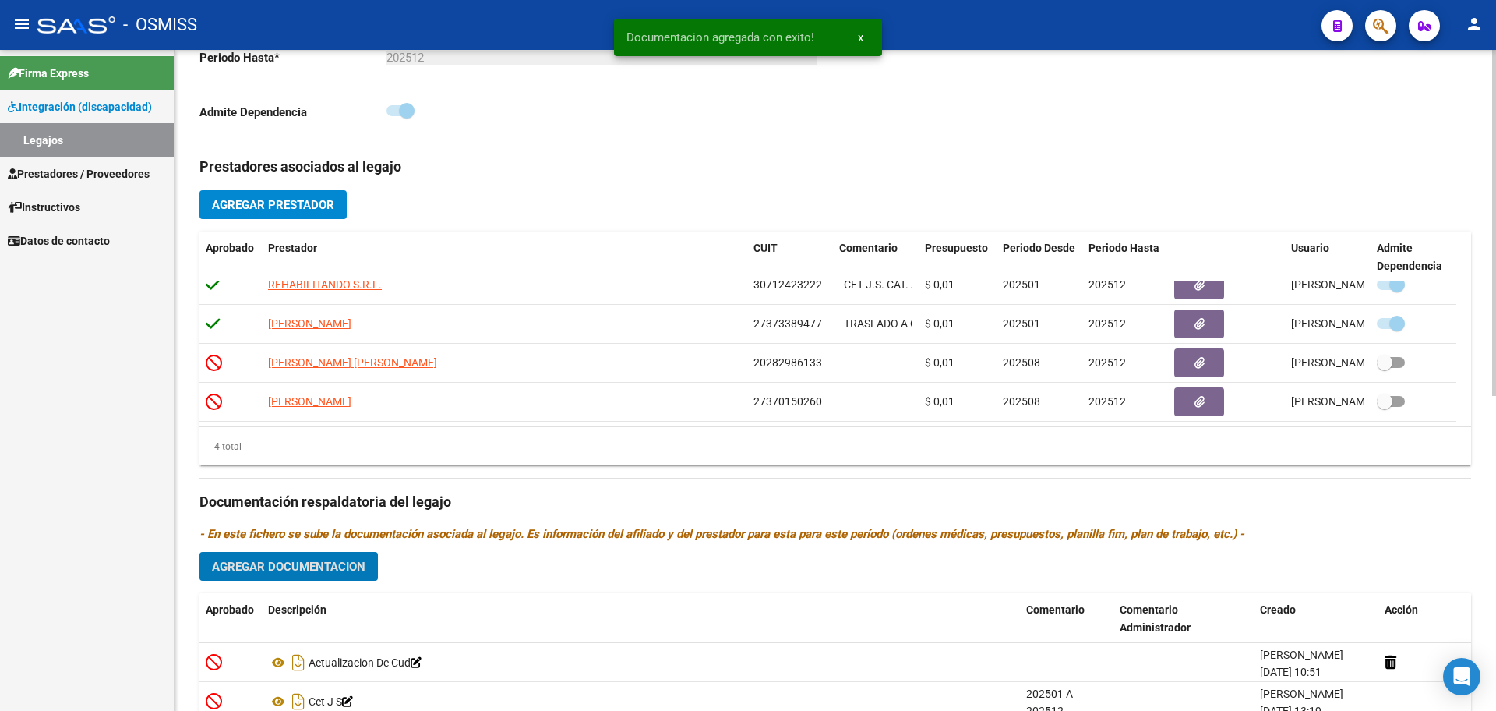
scroll to position [0, 0]
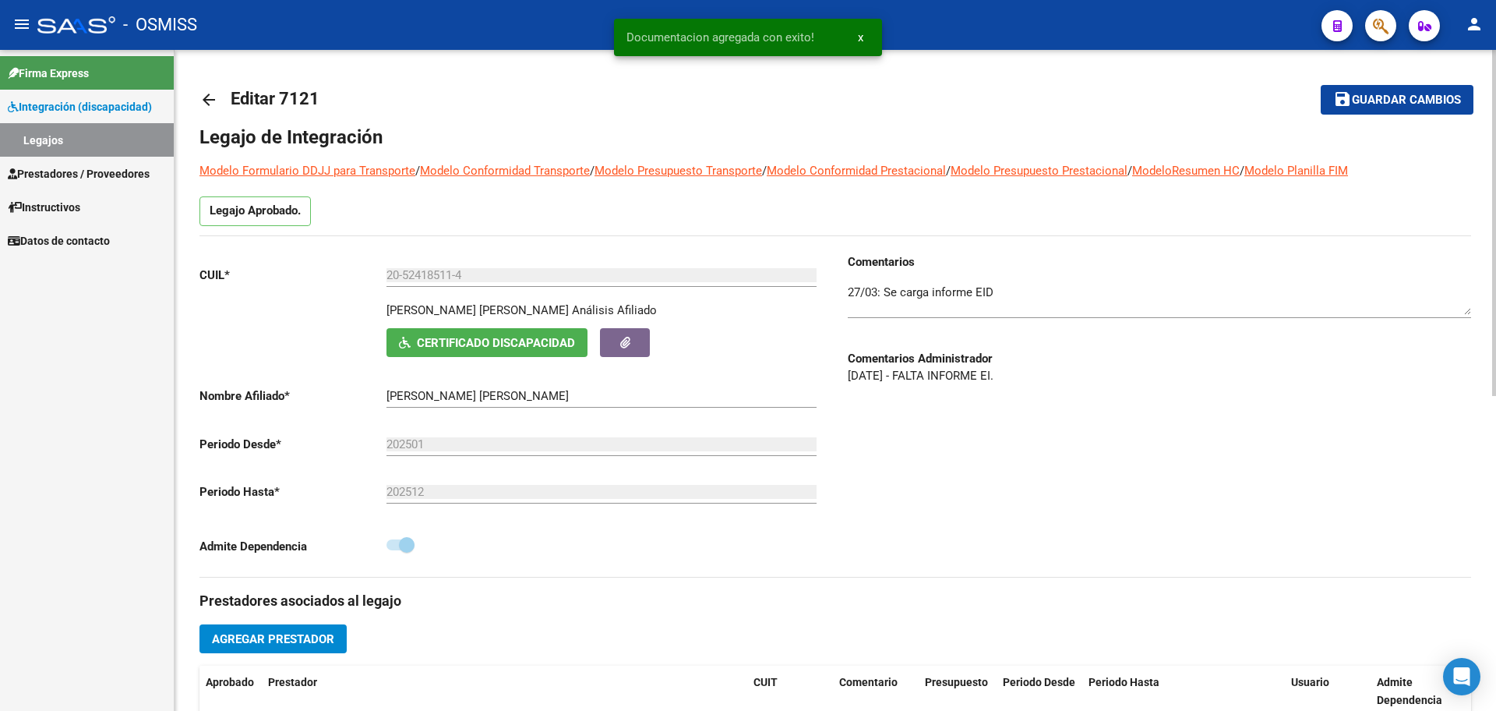
click at [1363, 85] on button "save Guardar cambios" at bounding box center [1397, 99] width 153 height 29
click at [214, 98] on mat-icon "arrow_back" at bounding box center [208, 99] width 19 height 19
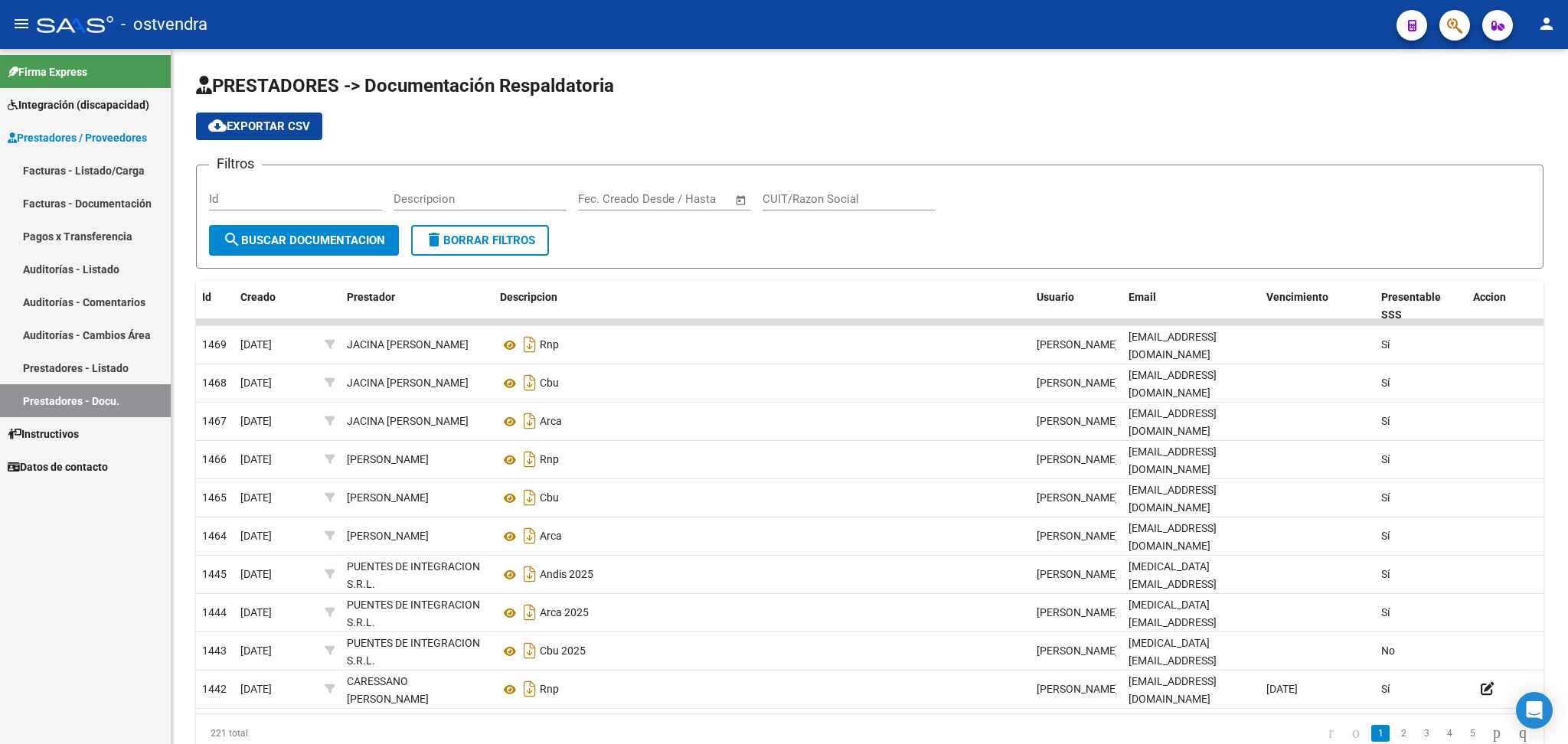
click at [66, 108] on span "Integración (discapacidad)" at bounding box center [79, 104] width 141 height 17
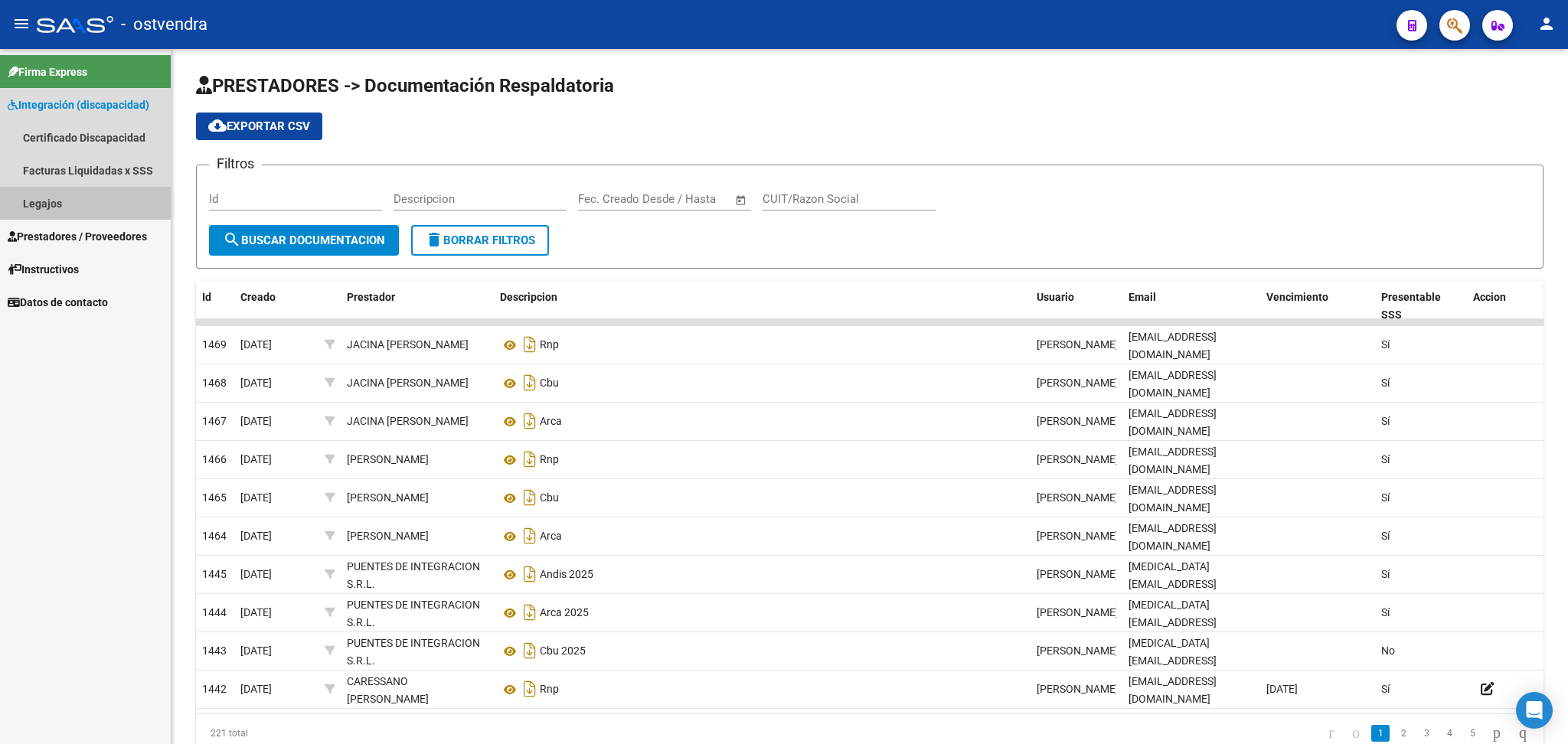
click at [58, 207] on link "Legajos" at bounding box center [85, 203] width 171 height 33
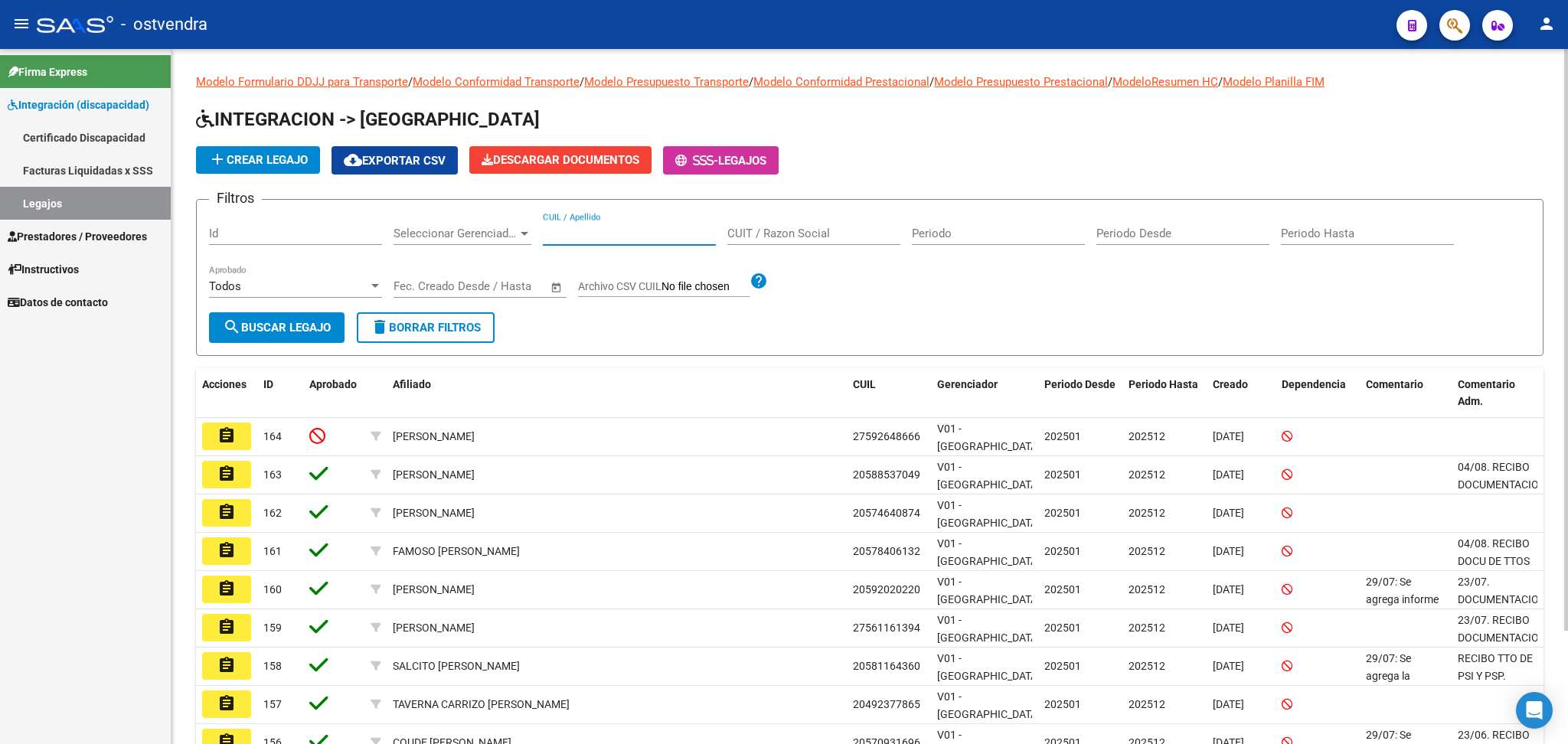
click at [626, 234] on input "CUIL / Apellido" at bounding box center [630, 234] width 173 height 14
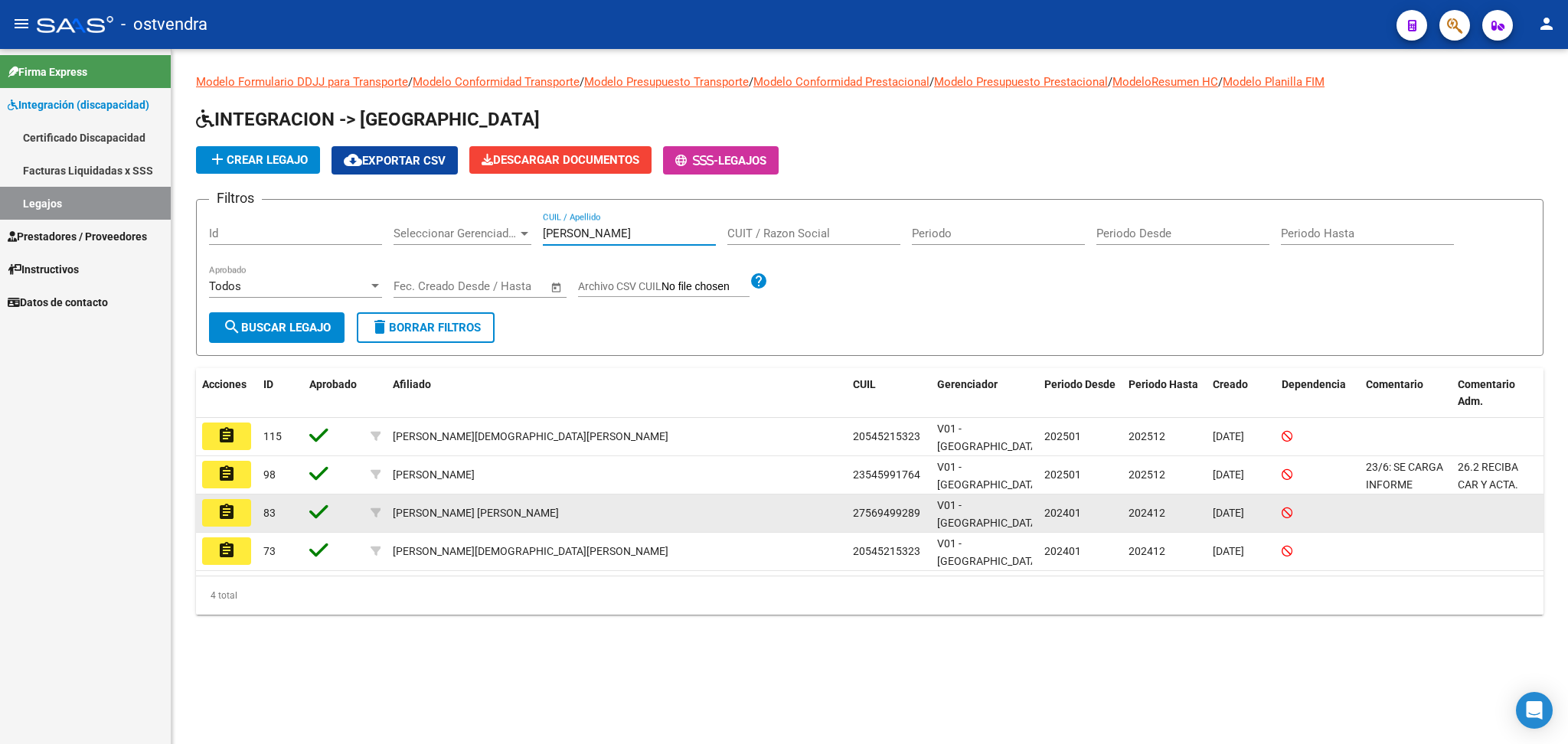
type input "alvarez"
click at [1019, 513] on div "V01 - [GEOGRAPHIC_DATA]" at bounding box center [984, 513] width 95 height 32
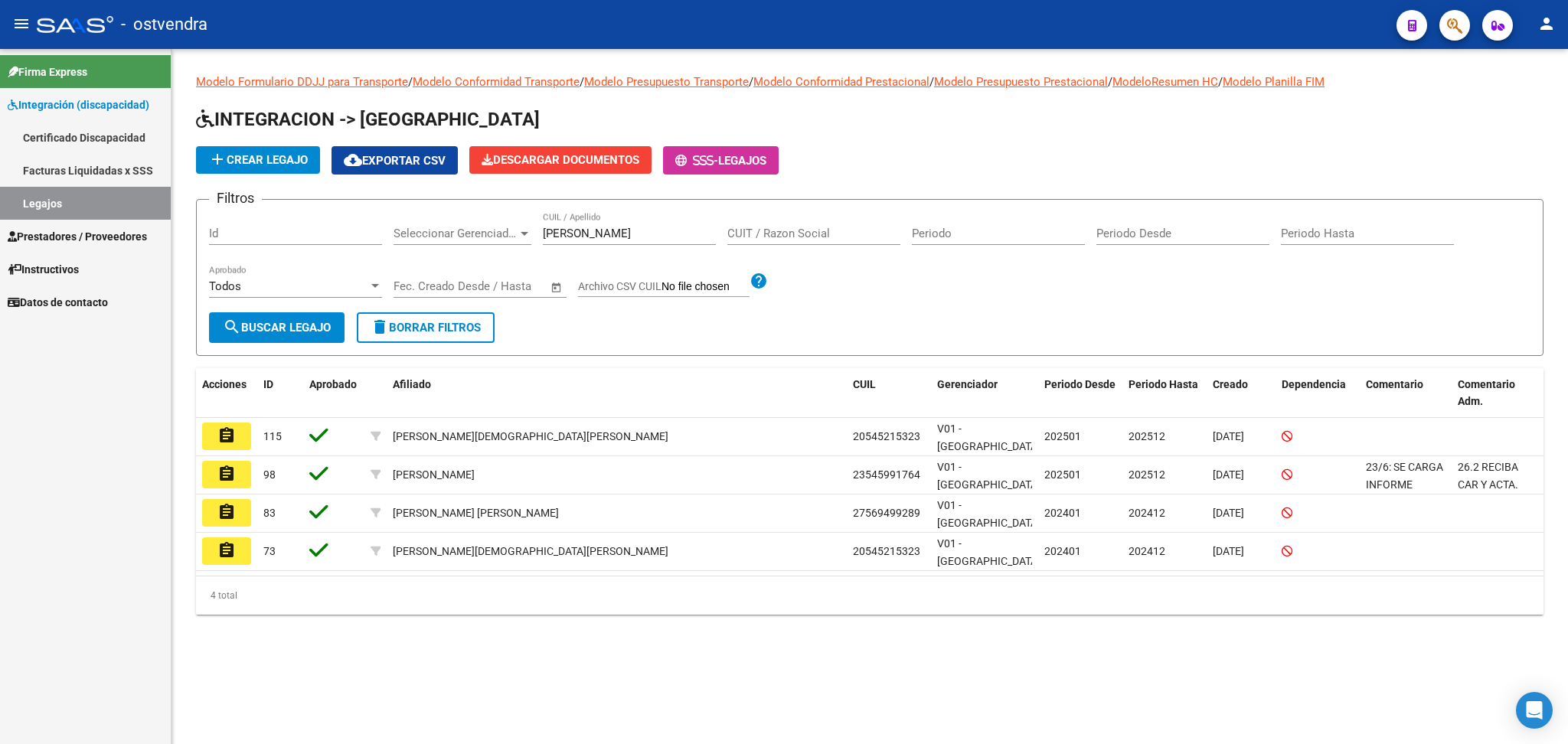
click at [1545, 40] on mat-toolbar "menu - ostvendra person" at bounding box center [784, 25] width 1568 height 49
click at [1540, 19] on mat-icon "person" at bounding box center [1546, 24] width 19 height 19
click at [1509, 105] on button "exit_to_app Salir" at bounding box center [1515, 100] width 93 height 36
